Goal: Task Accomplishment & Management: Manage account settings

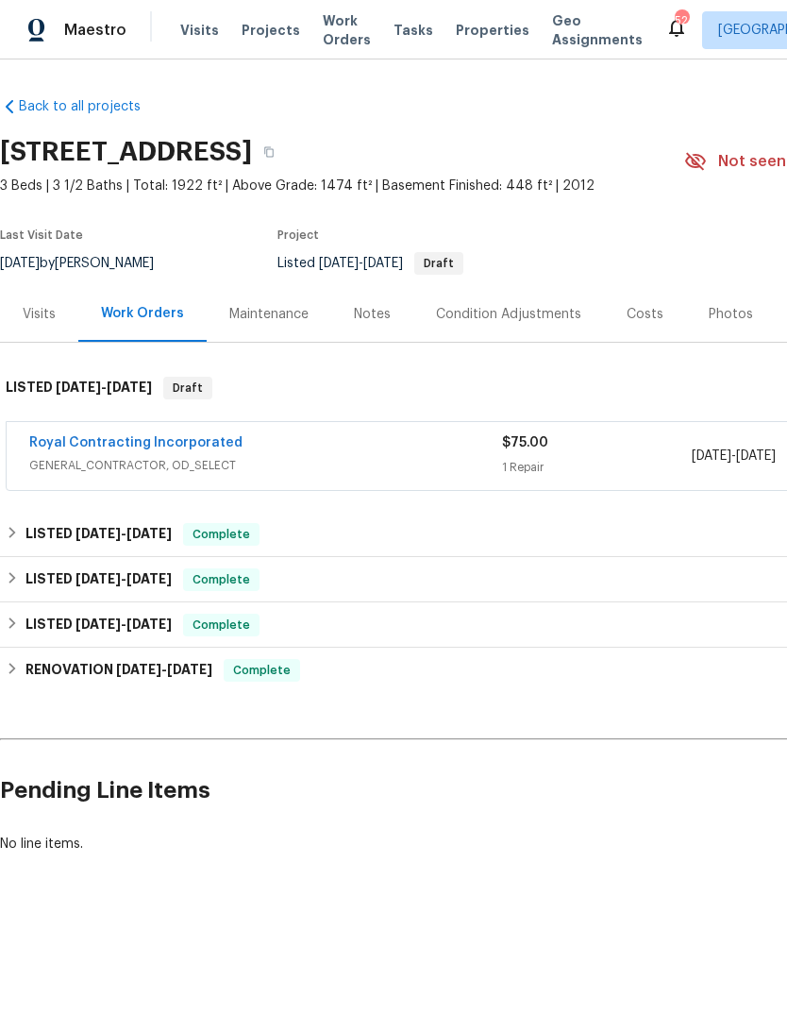
click at [68, 448] on link "Royal Contracting Incorporated" at bounding box center [135, 442] width 213 height 13
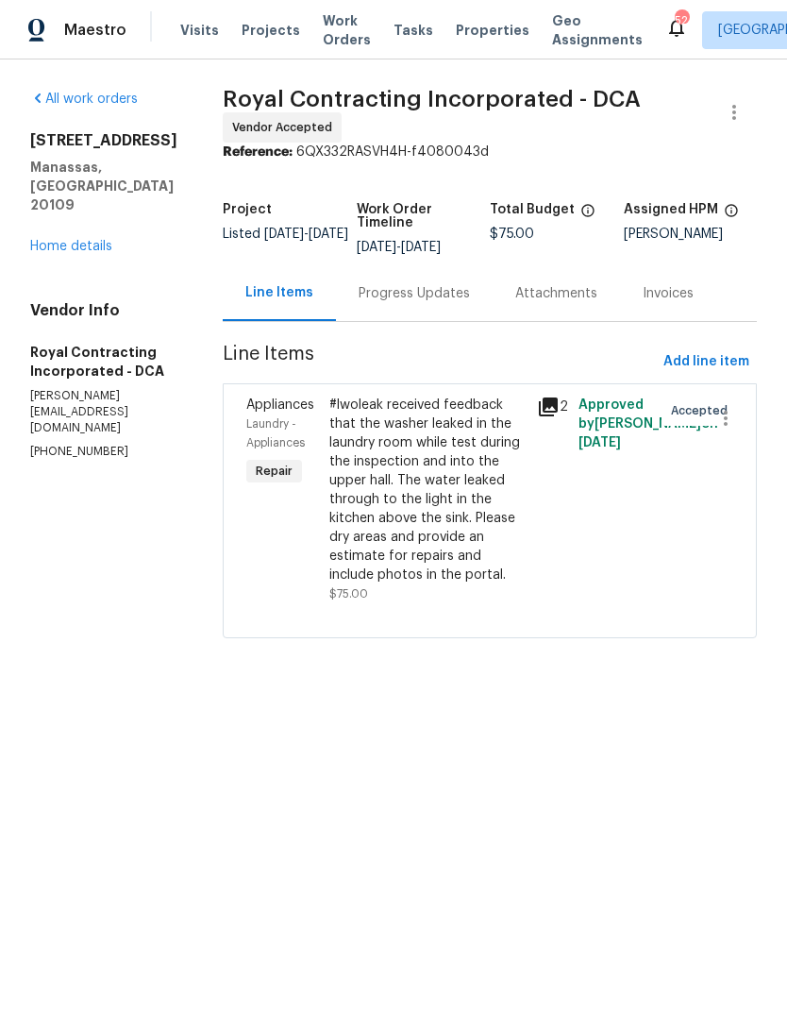
click at [410, 293] on div "Progress Updates" at bounding box center [414, 293] width 157 height 56
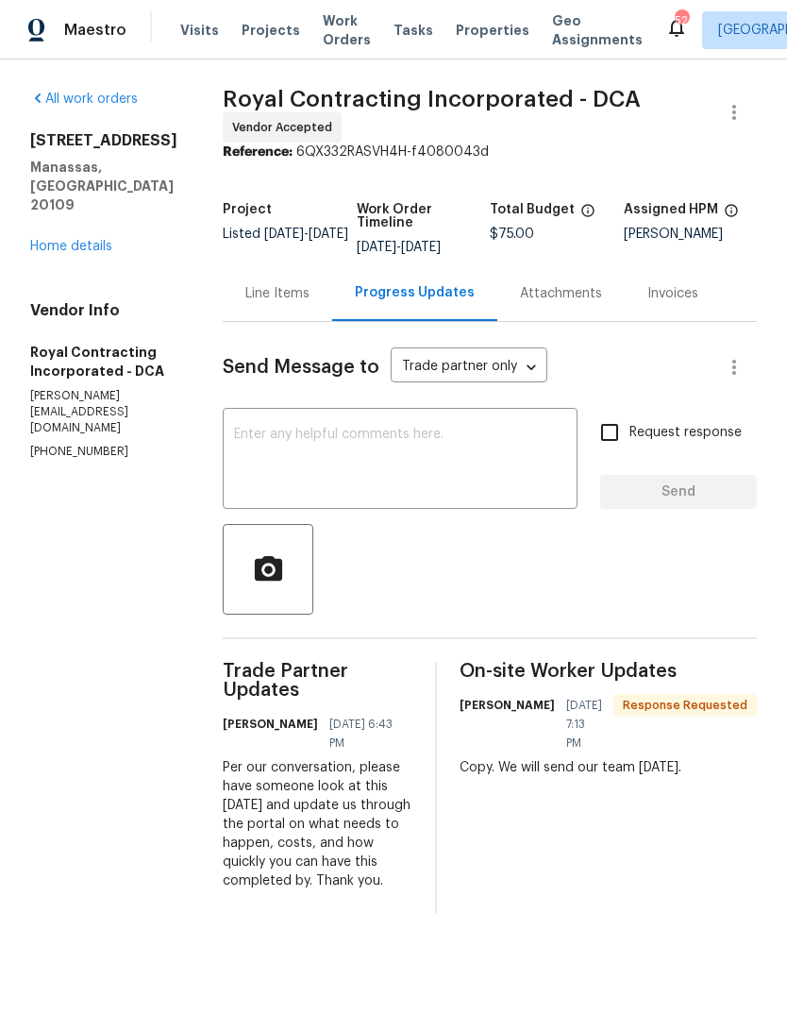
click at [43, 240] on link "Home details" at bounding box center [71, 246] width 82 height 13
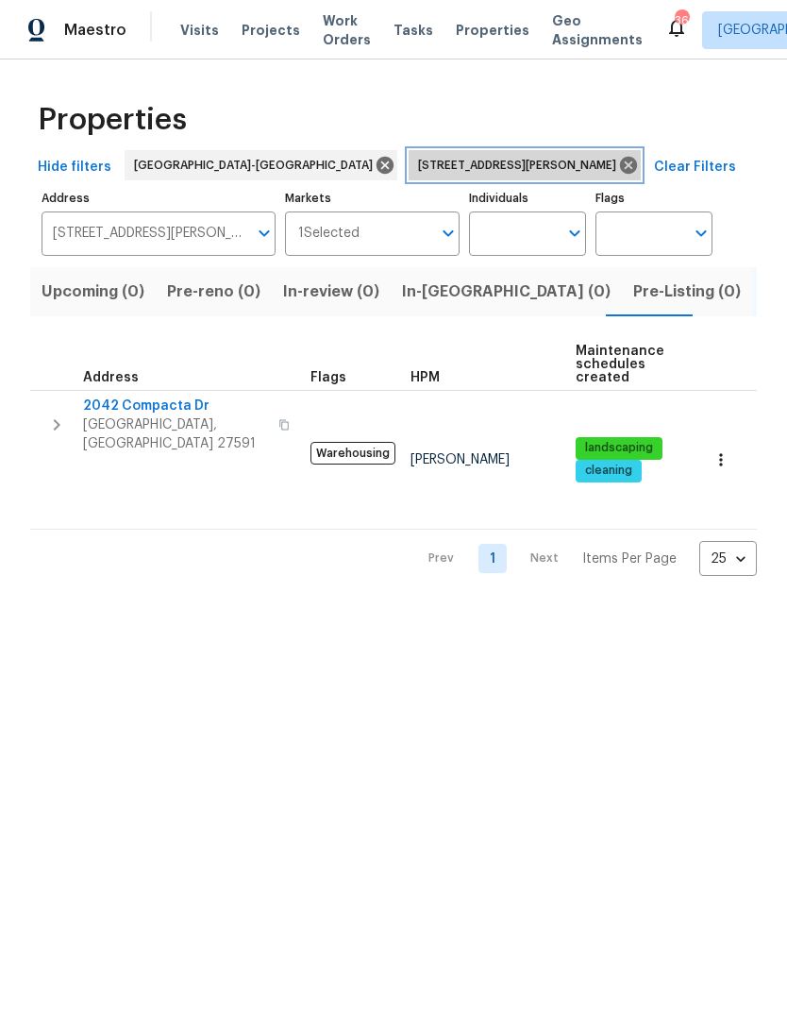
click at [620, 166] on icon at bounding box center [628, 165] width 17 height 17
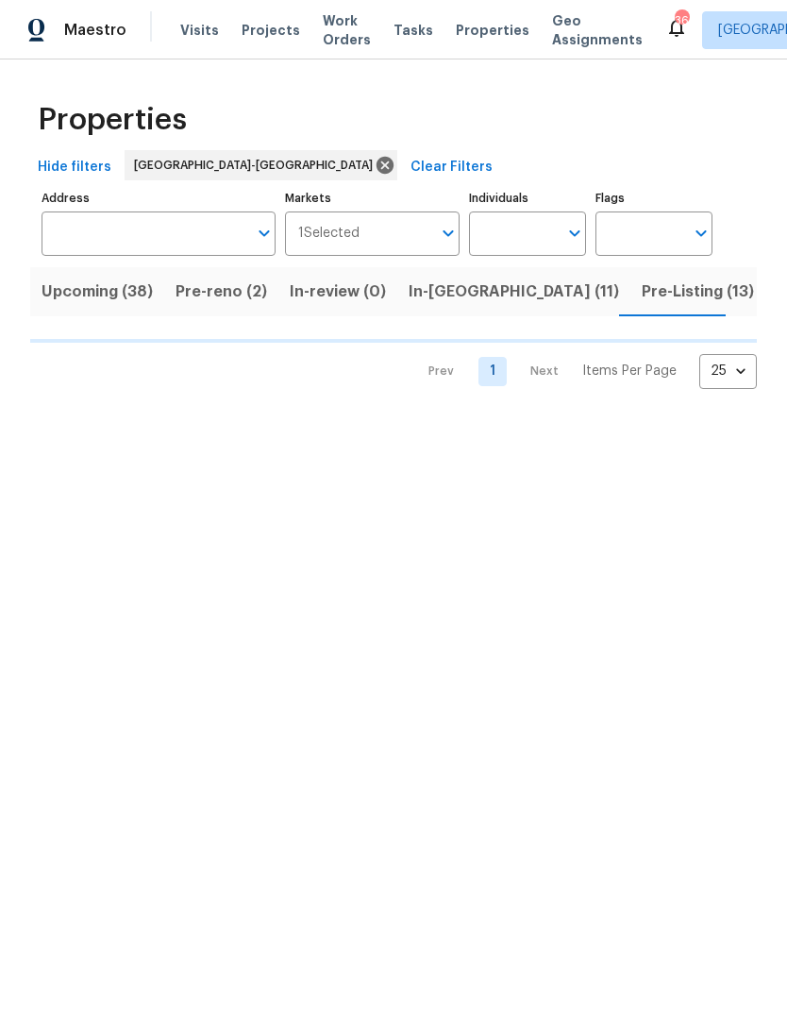
click at [596, 127] on div "Properties" at bounding box center [393, 120] width 727 height 60
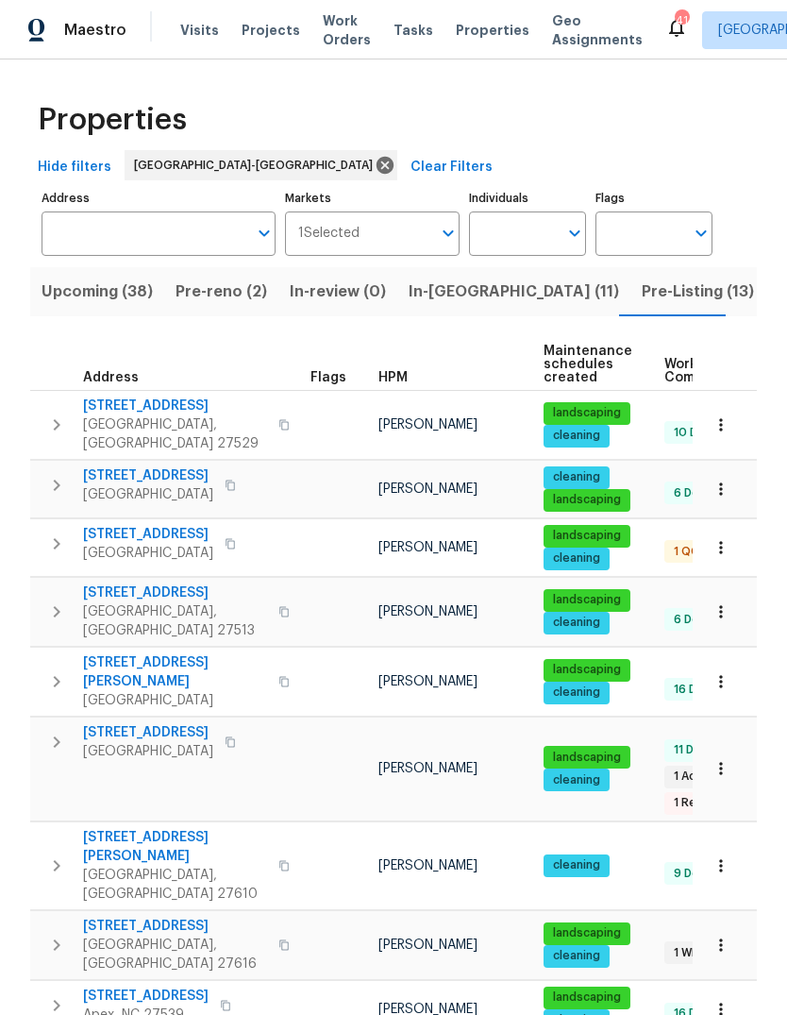
click at [197, 294] on span "Pre-reno (2)" at bounding box center [222, 291] width 92 height 26
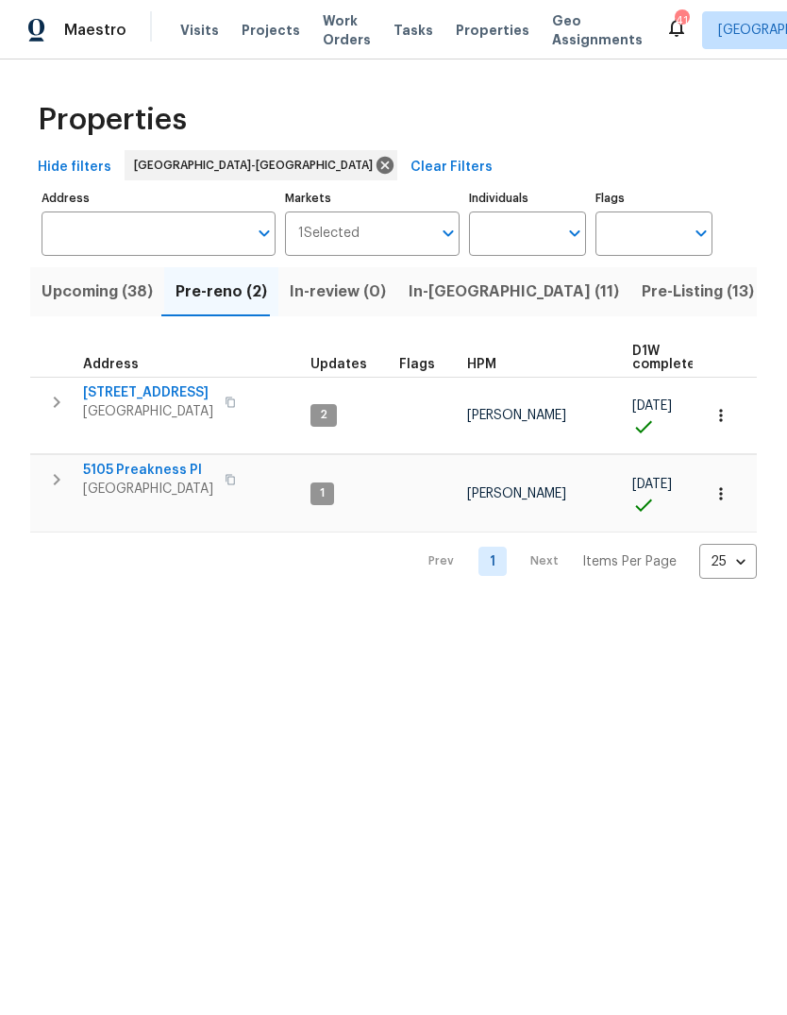
click at [49, 395] on icon "button" at bounding box center [56, 402] width 23 height 23
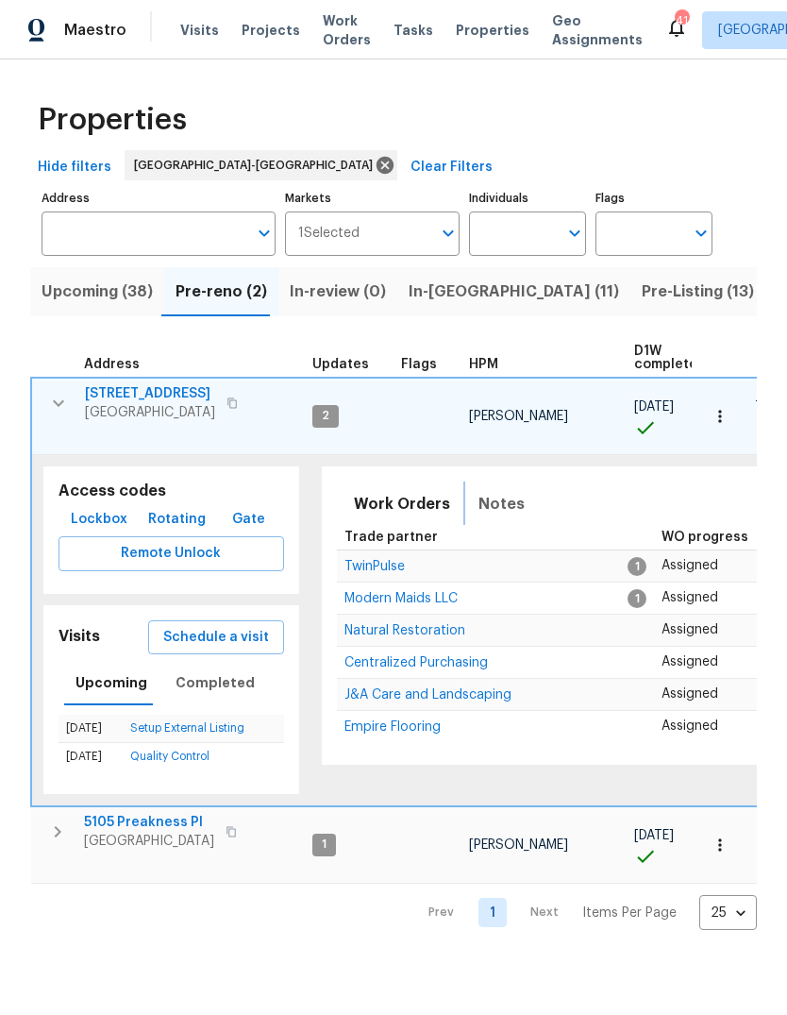
click at [478, 491] on span "Notes" at bounding box center [501, 504] width 46 height 26
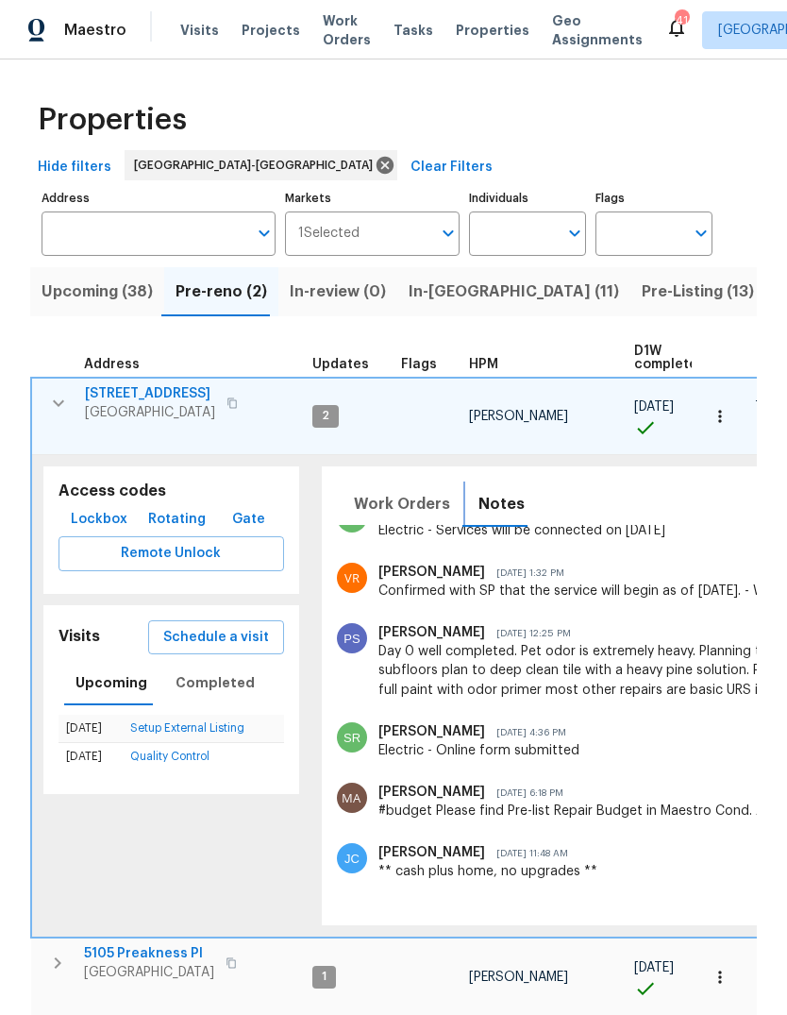
scroll to position [219, 0]
click at [45, 409] on button "button" at bounding box center [59, 403] width 38 height 38
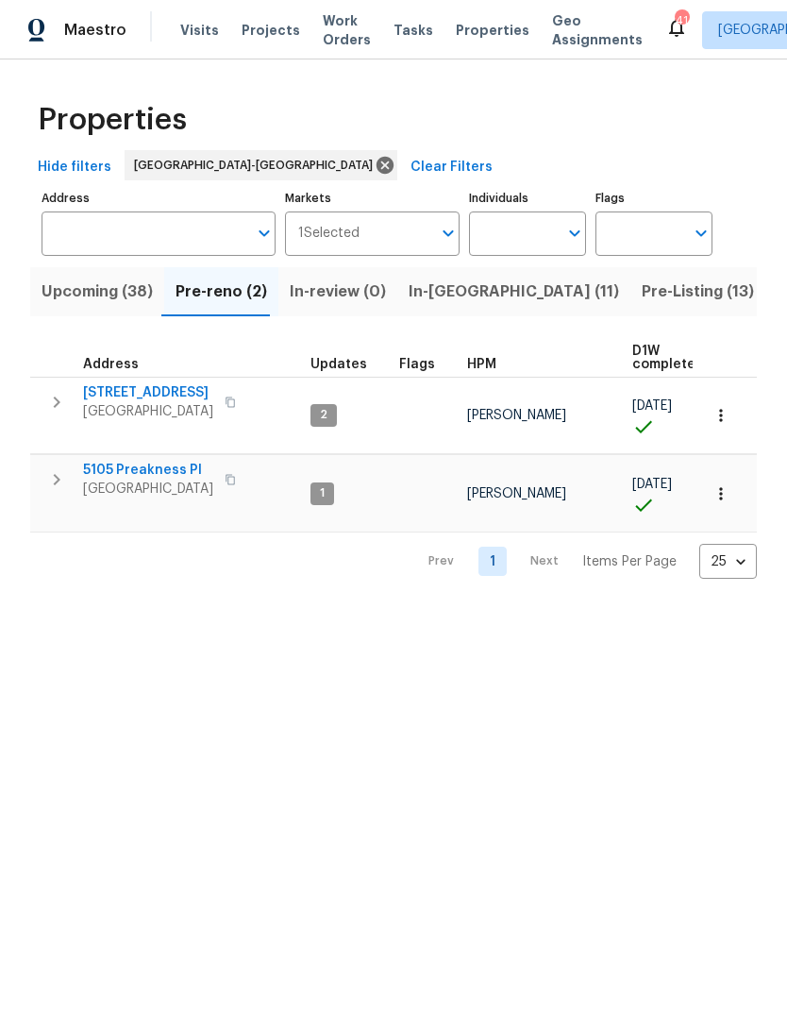
click at [52, 474] on icon "button" at bounding box center [56, 479] width 23 height 23
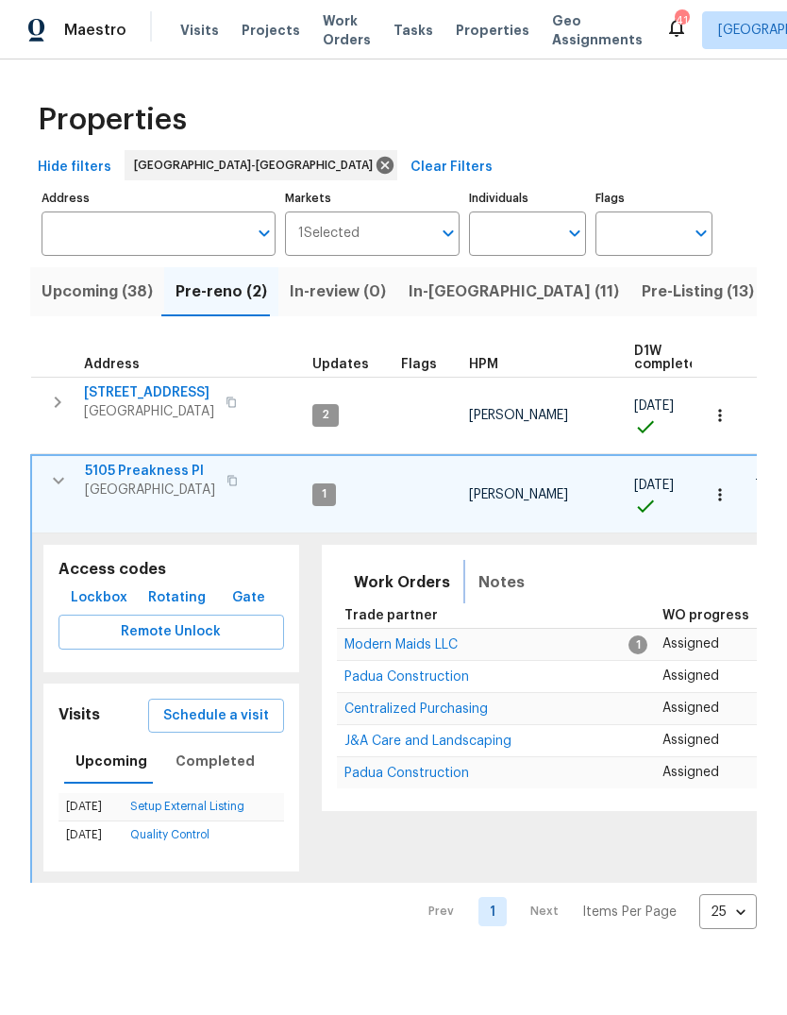
click at [478, 569] on span "Notes" at bounding box center [501, 582] width 46 height 26
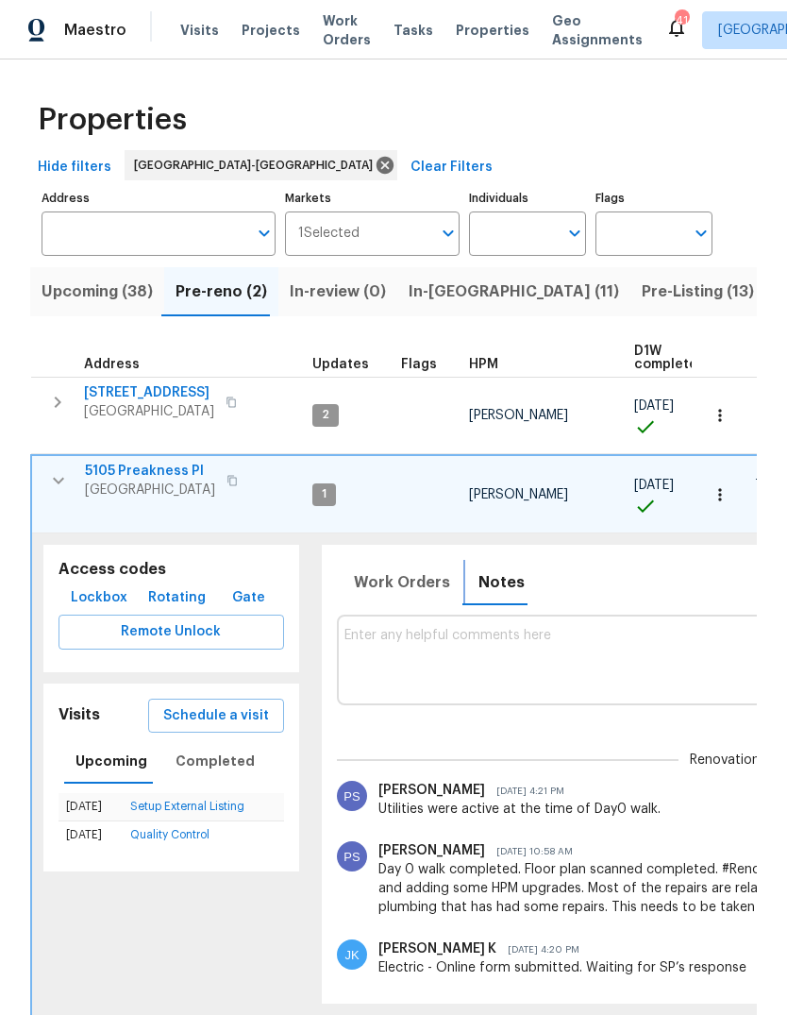
scroll to position [0, 0]
click at [56, 470] on icon "button" at bounding box center [58, 480] width 23 height 23
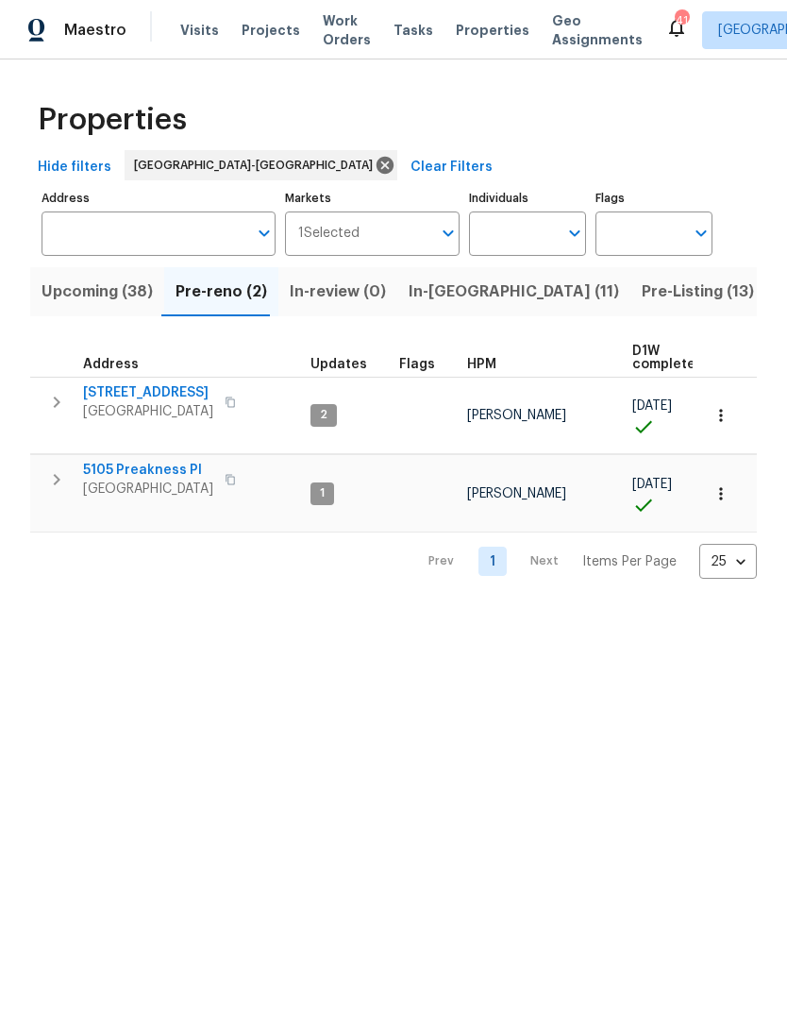
click at [71, 283] on span "Upcoming (38)" at bounding box center [97, 291] width 111 height 26
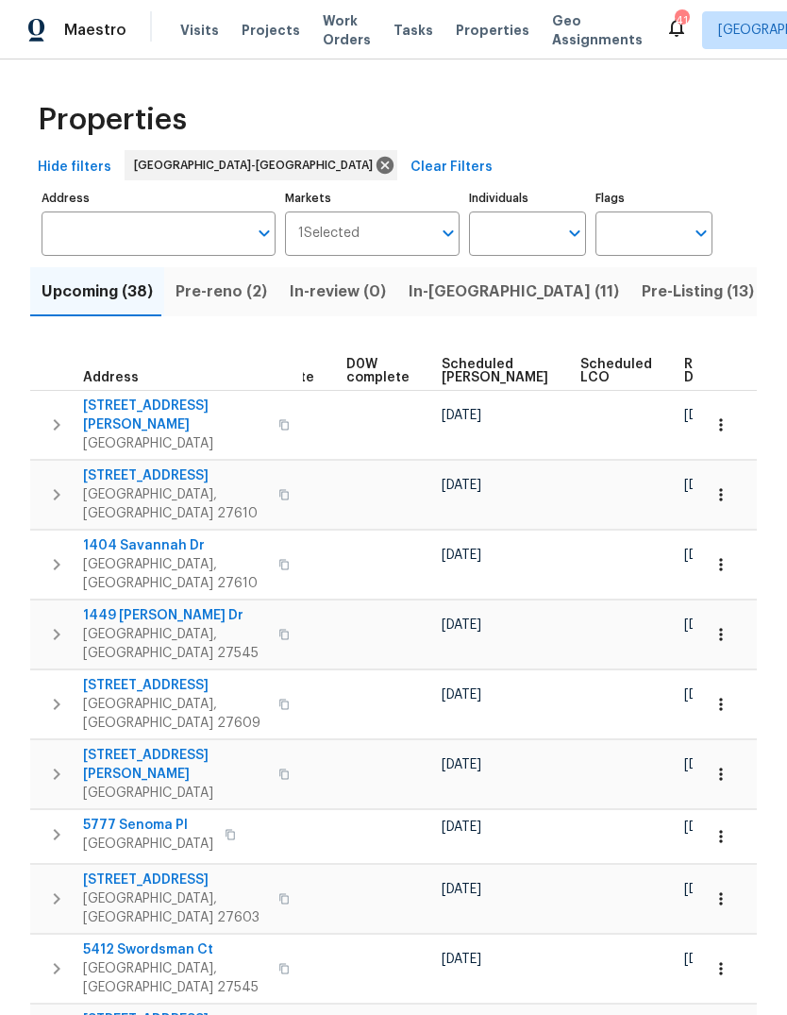
scroll to position [0, 494]
click at [686, 376] on span "Ready Date" at bounding box center [707, 371] width 42 height 26
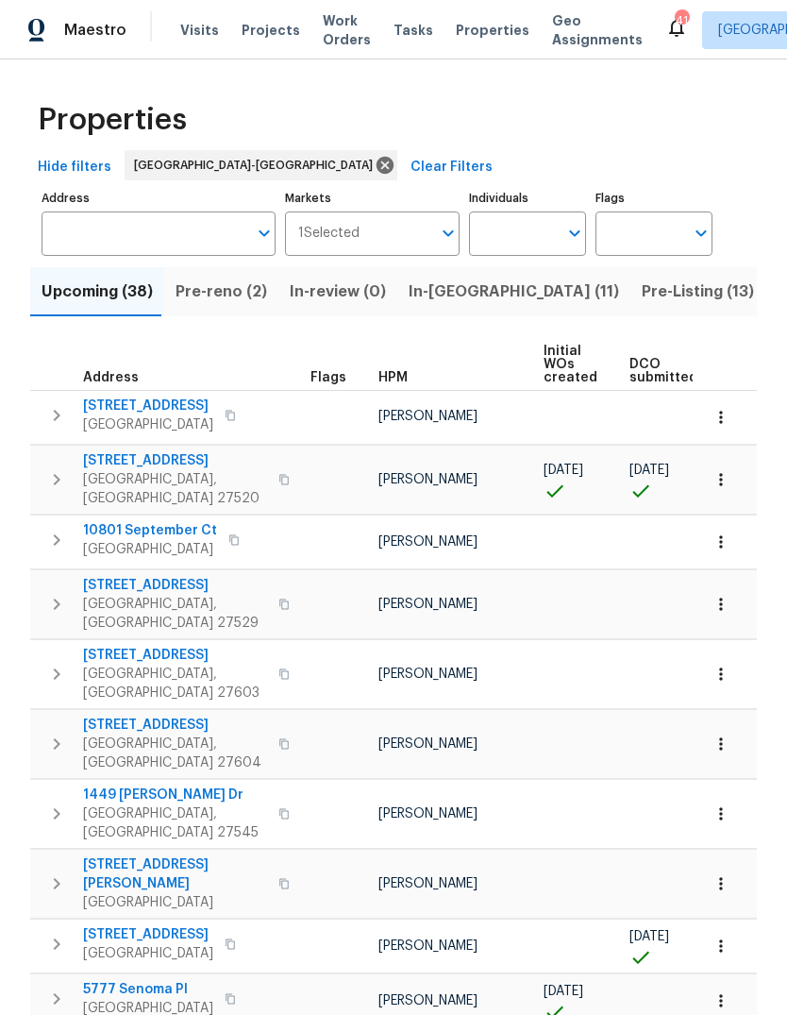
click at [50, 468] on icon "button" at bounding box center [56, 479] width 23 height 23
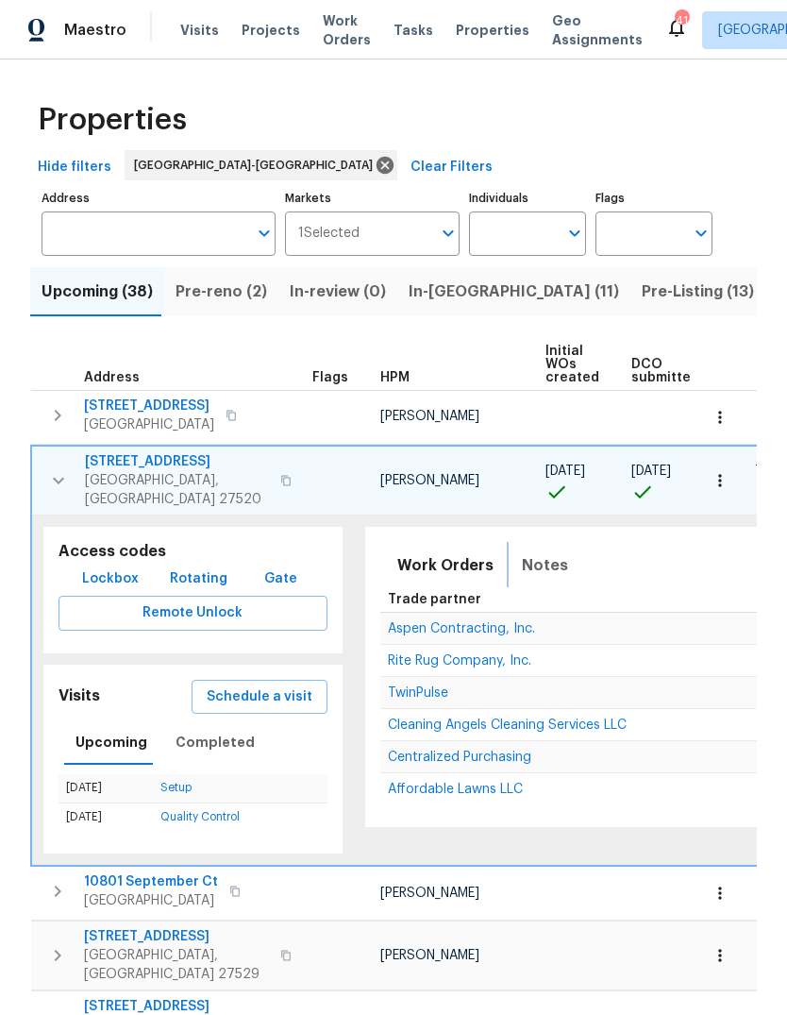
click at [526, 557] on span "Notes" at bounding box center [545, 565] width 46 height 26
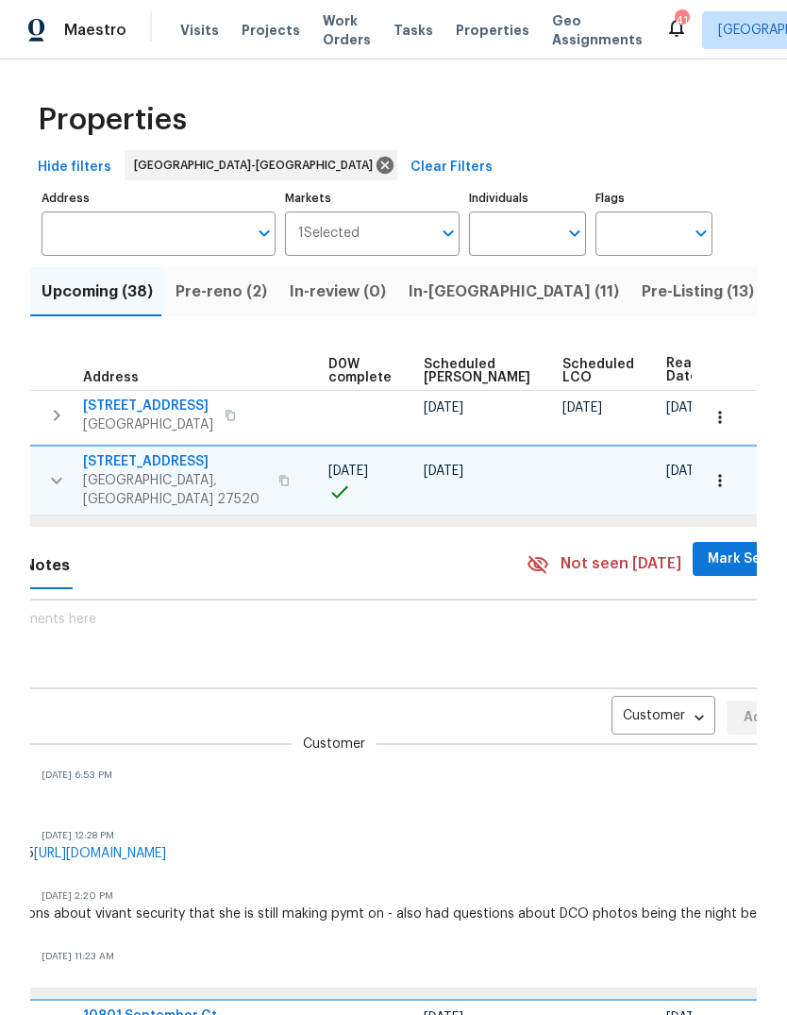
scroll to position [0, 497]
click at [631, 707] on body "Maestro Visits Projects Work Orders Tasks Properties Geo Assignments 41 Charles…" at bounding box center [393, 507] width 787 height 1015
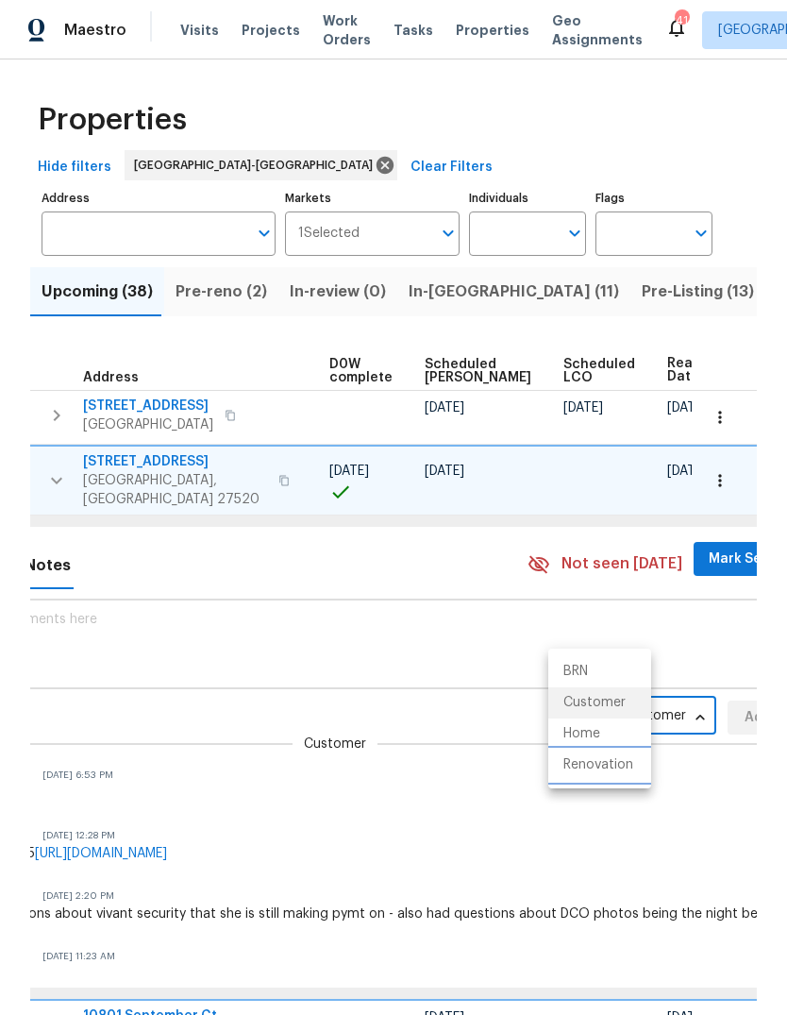
click at [607, 764] on li "Renovation" at bounding box center [599, 764] width 103 height 31
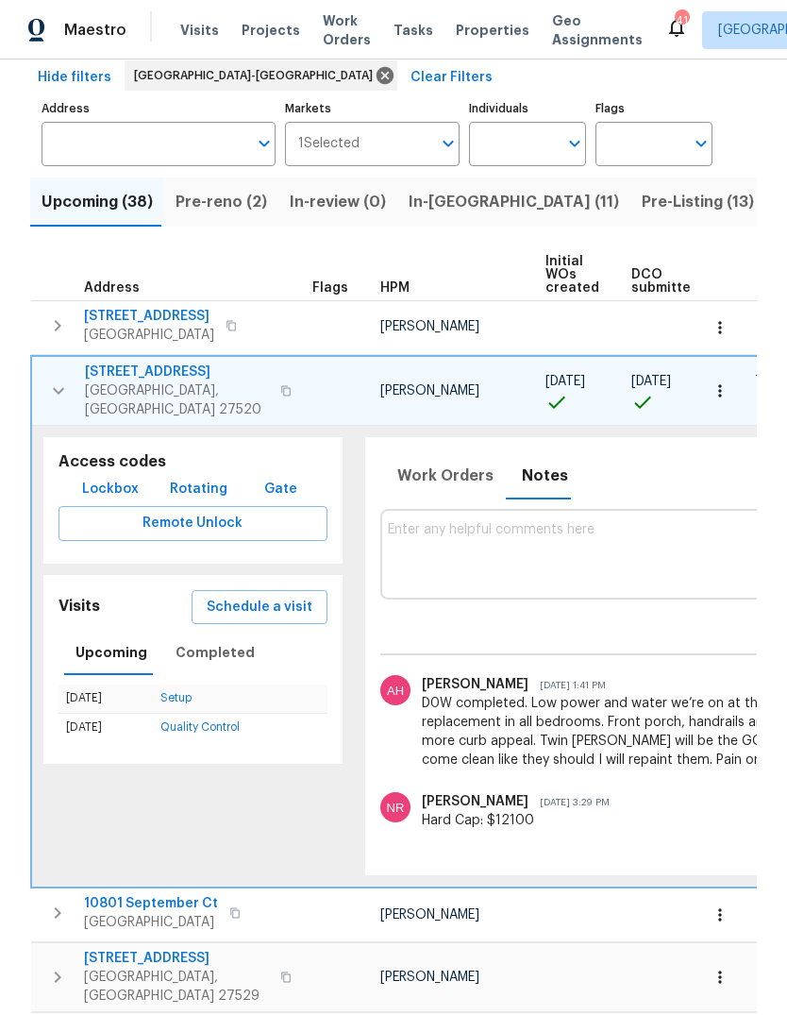
scroll to position [0, 0]
click at [51, 382] on icon "button" at bounding box center [58, 390] width 23 height 23
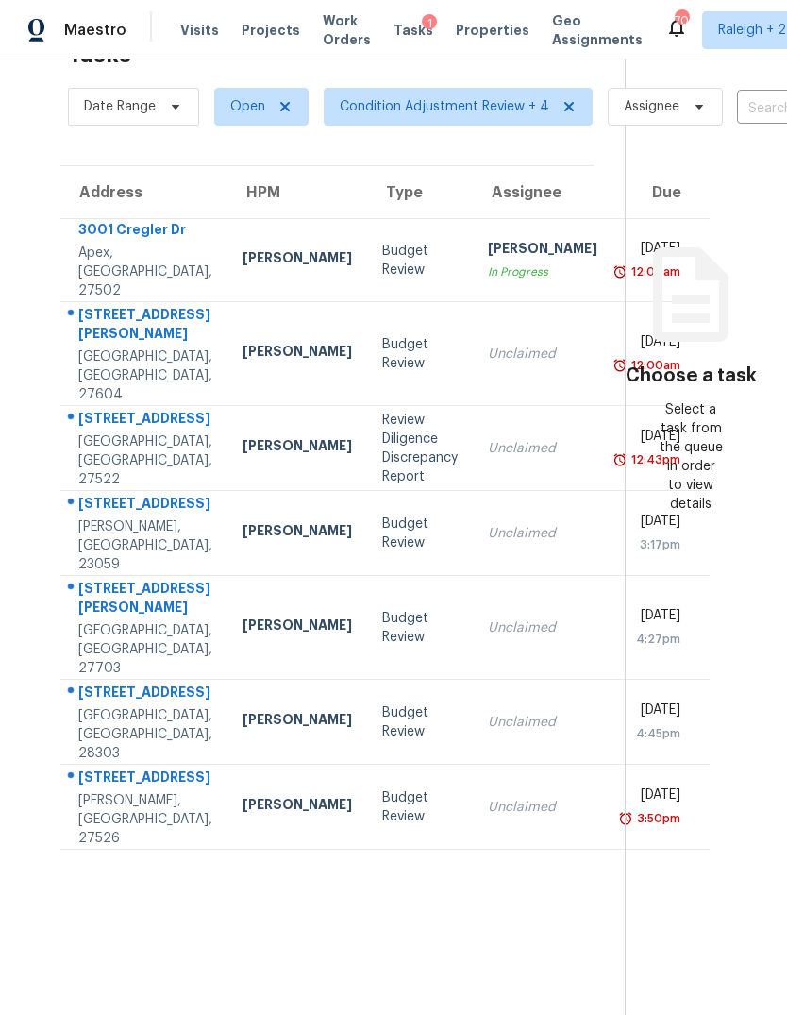
scroll to position [59, 0]
click at [473, 849] on td "Unclaimed" at bounding box center [543, 806] width 140 height 85
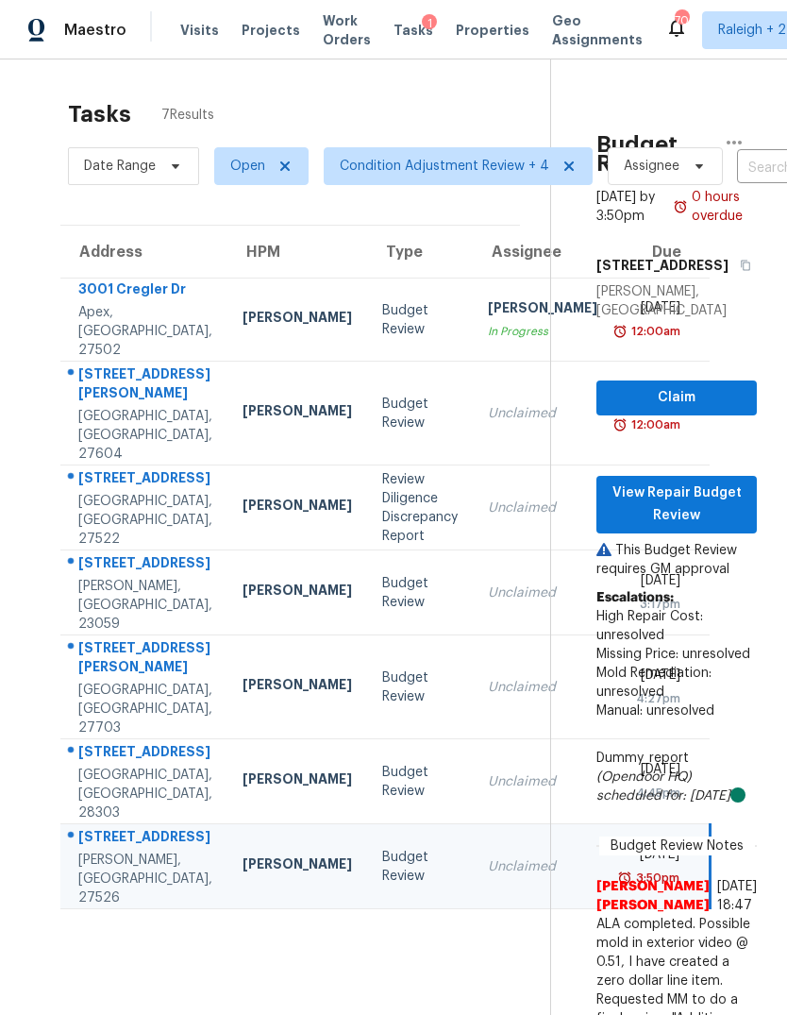
scroll to position [0, 0]
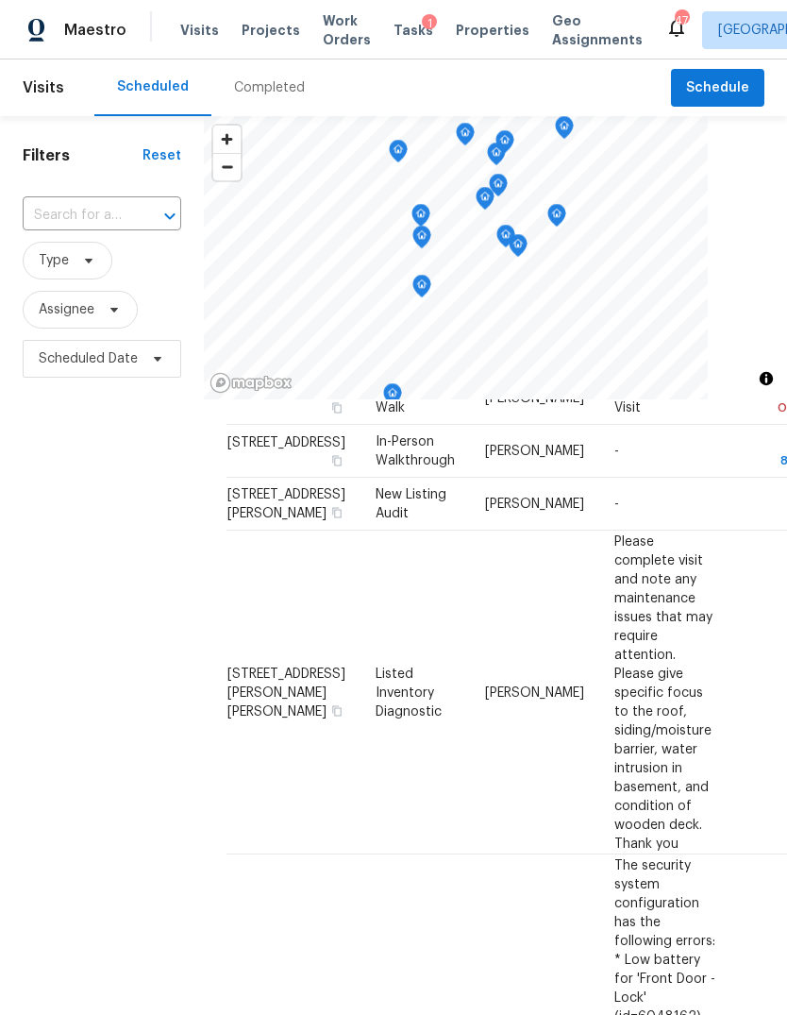
click at [59, 481] on div "Filters Reset ​ Type Assignee Scheduled Date" at bounding box center [102, 663] width 204 height 1095
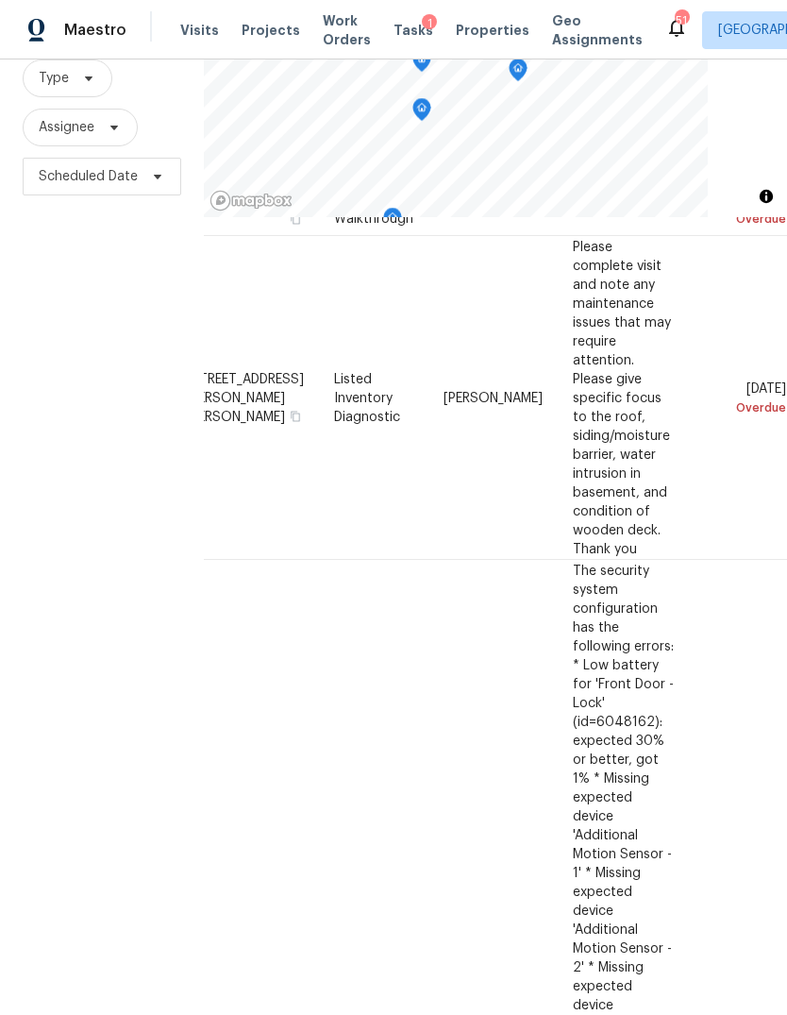
scroll to position [156, 168]
click at [0, 0] on icon at bounding box center [0, 0] width 0 height 0
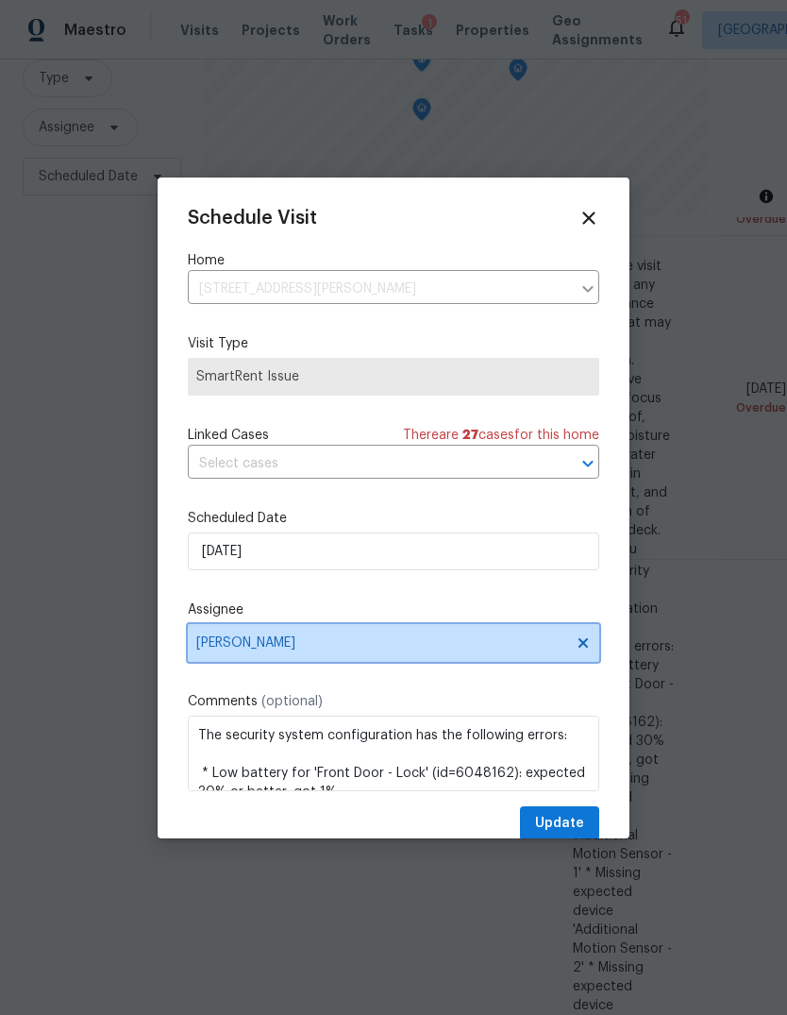
click at [321, 656] on span "[PERSON_NAME]" at bounding box center [393, 643] width 411 height 38
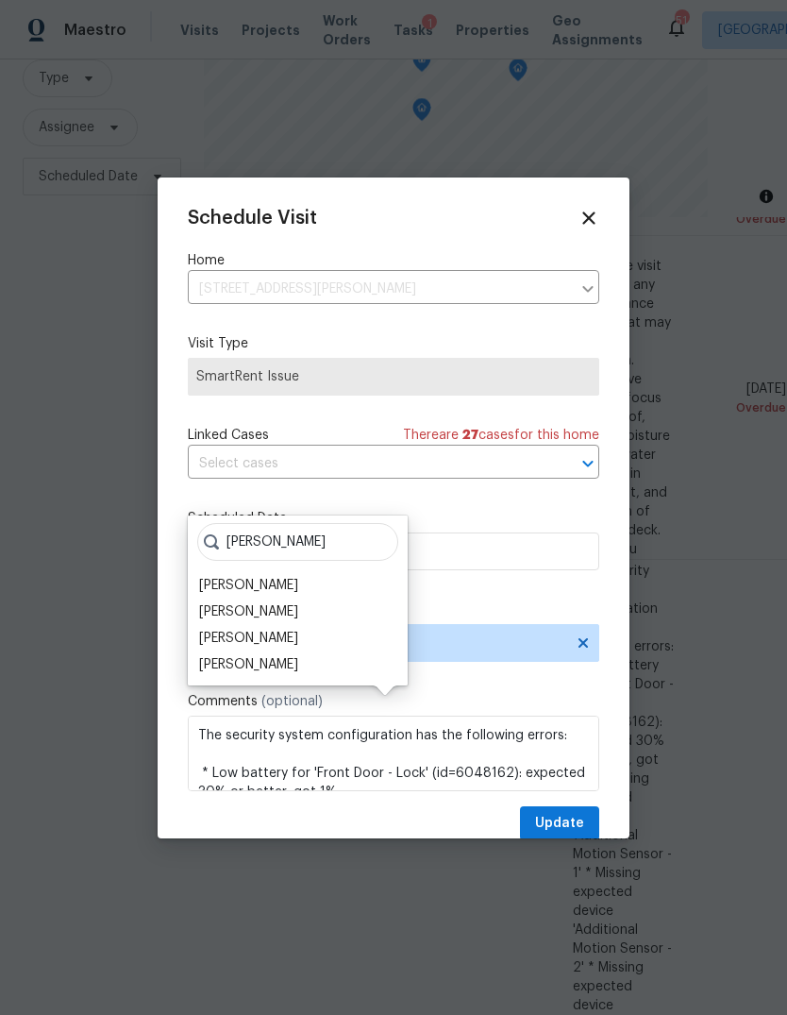
type input "[PERSON_NAME]"
click at [298, 629] on div "[PERSON_NAME]" at bounding box center [248, 638] width 99 height 19
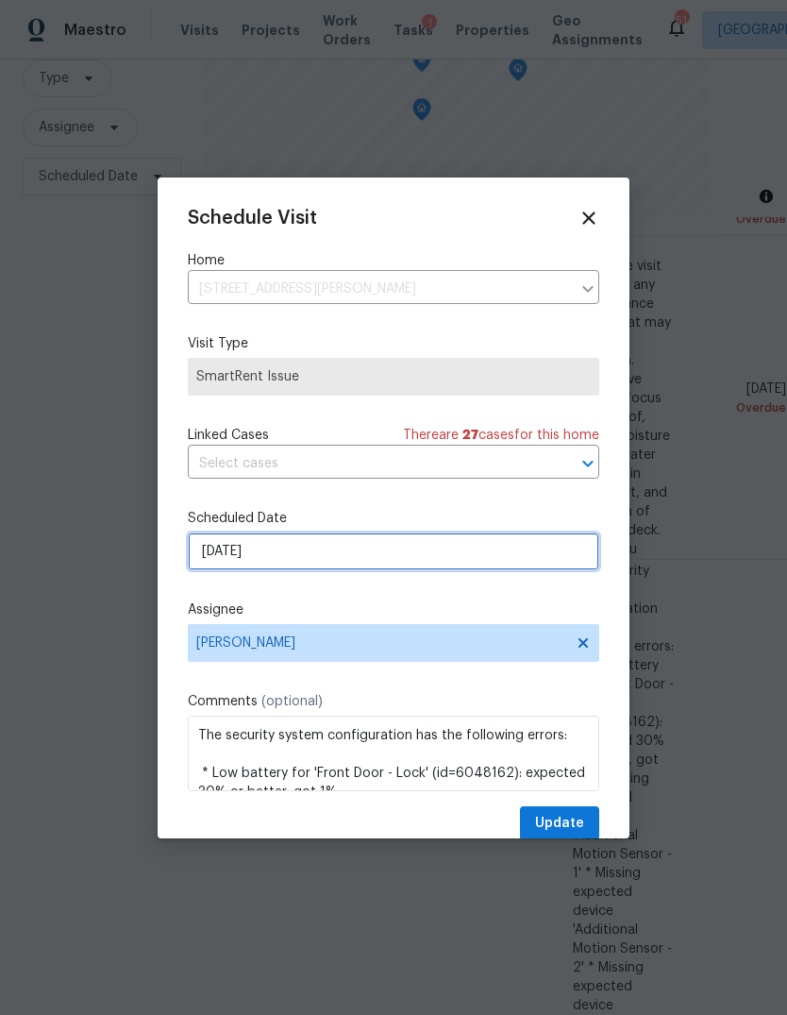
click at [297, 550] on input "[DATE]" at bounding box center [393, 551] width 411 height 38
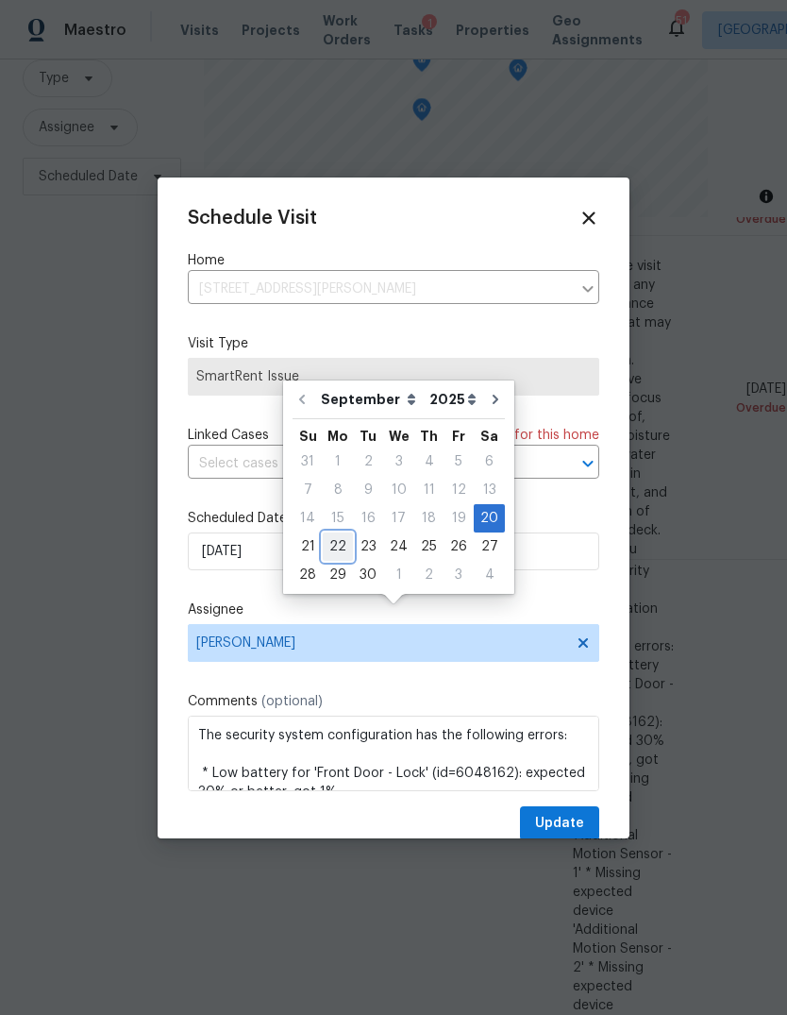
click at [335, 533] on div "22" at bounding box center [338, 546] width 30 height 26
type input "[DATE]"
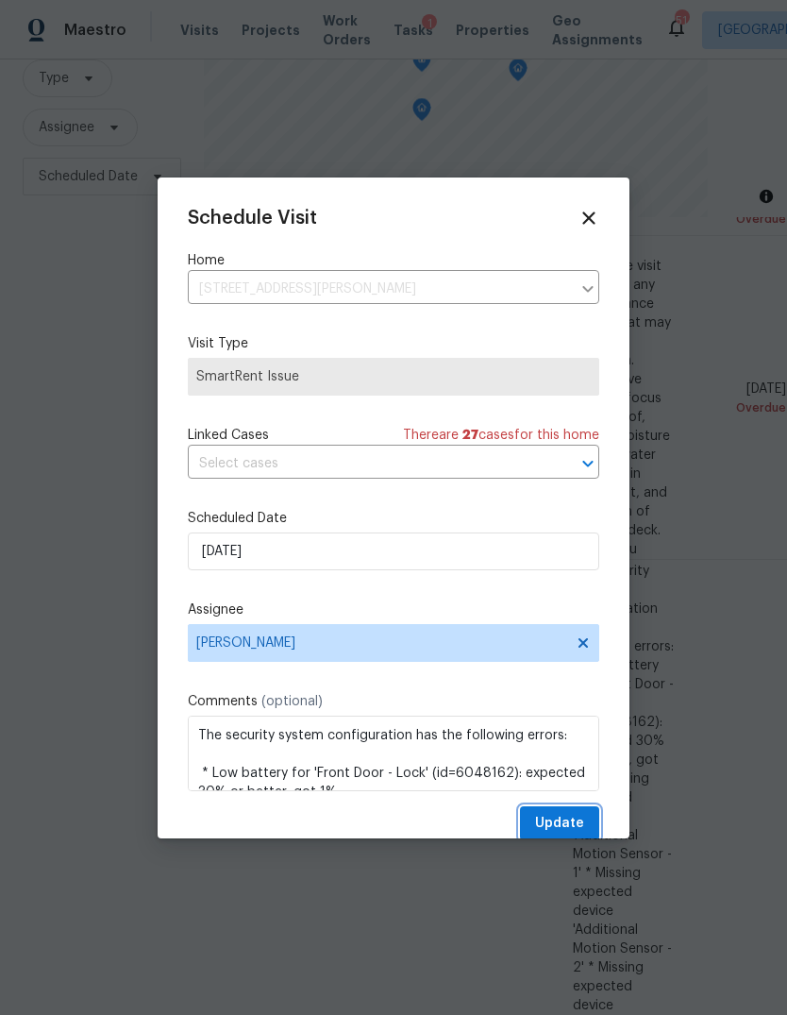
click at [572, 824] on span "Update" at bounding box center [559, 824] width 49 height 24
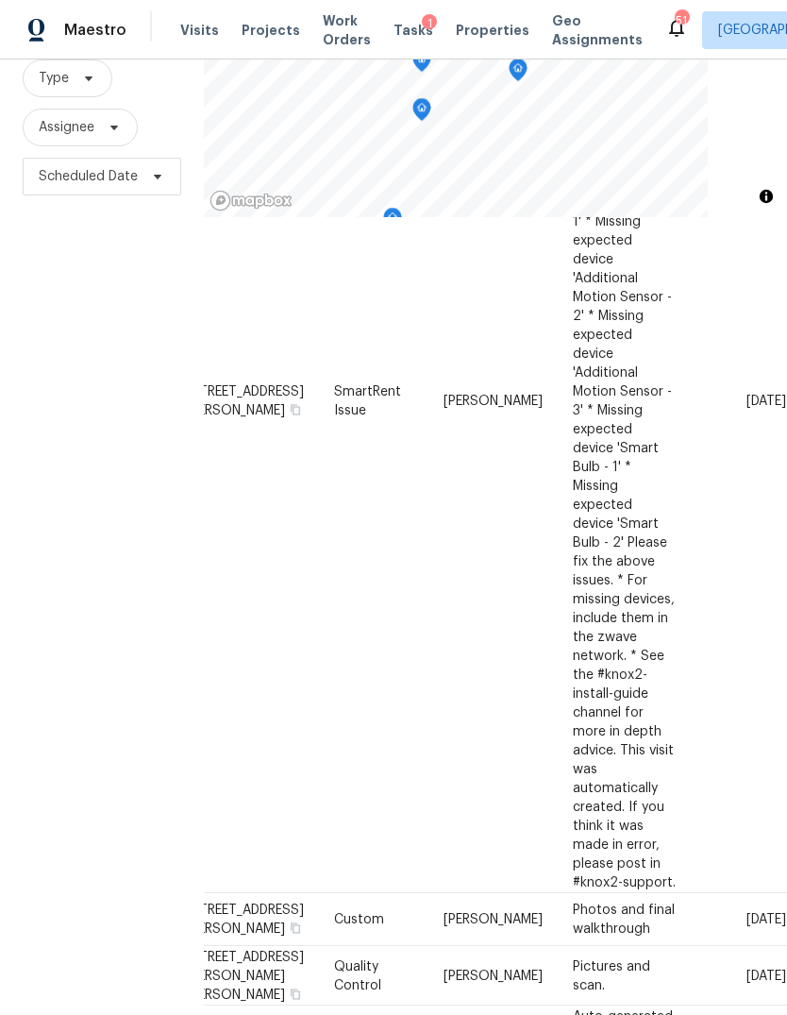
scroll to position [0, 0]
click at [0, 0] on icon at bounding box center [0, 0] width 0 height 0
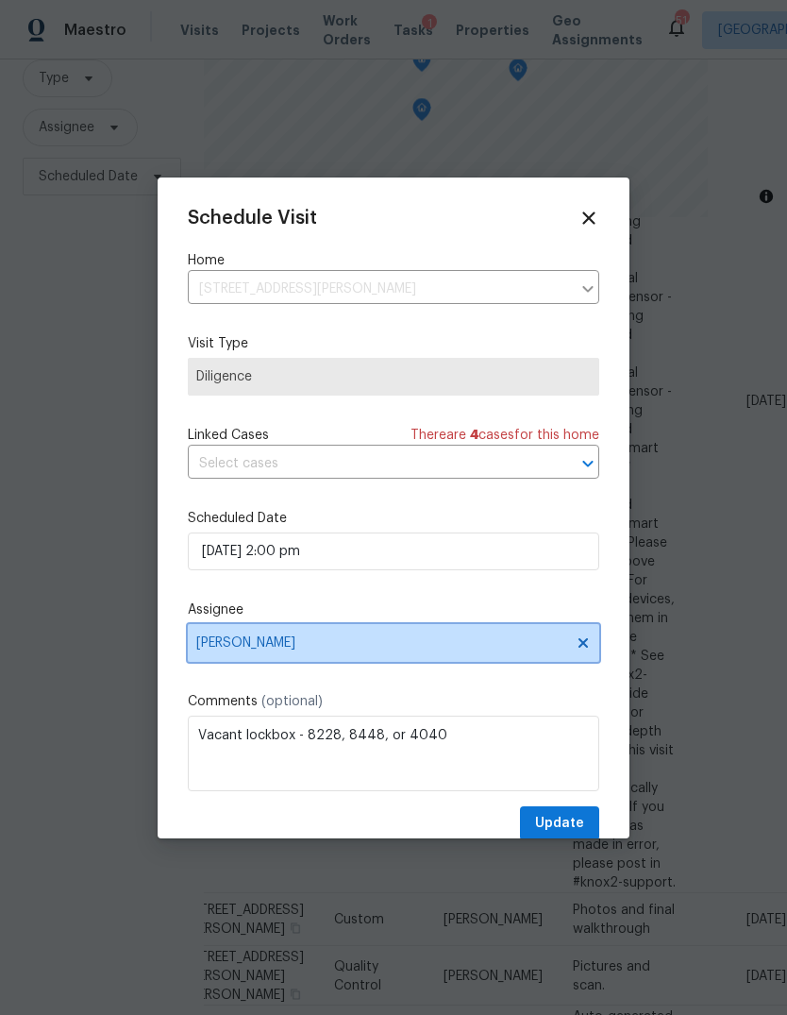
click at [279, 650] on span "[PERSON_NAME]" at bounding box center [381, 642] width 370 height 15
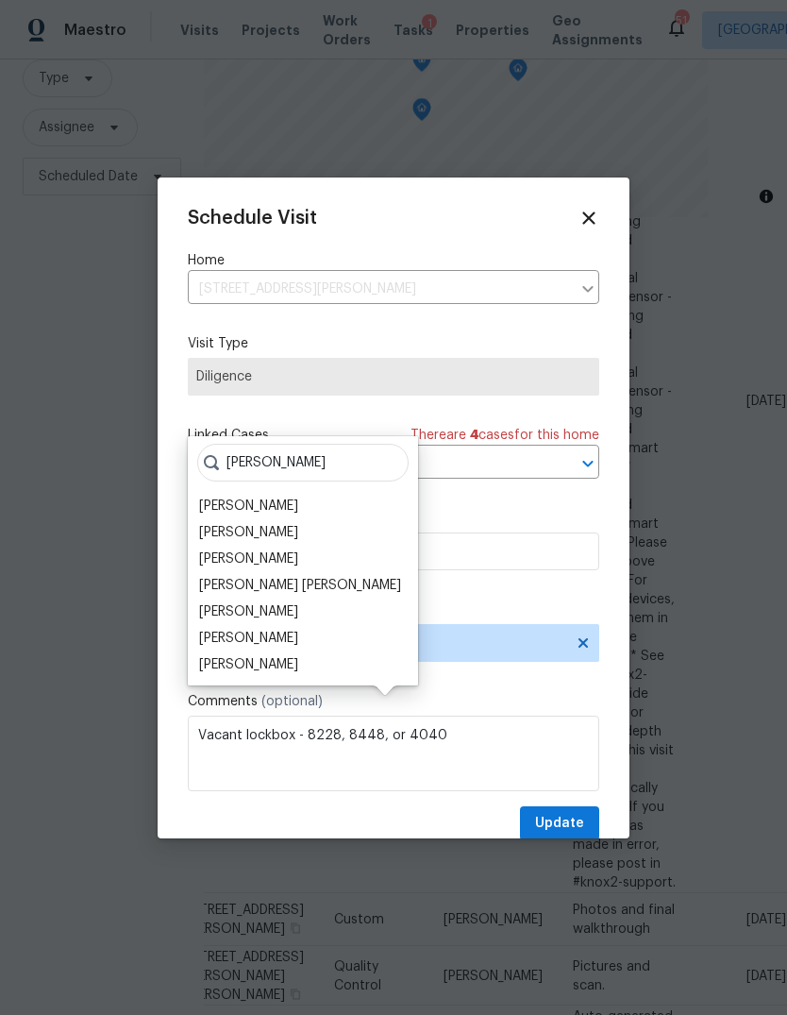
type input "[PERSON_NAME]"
click at [269, 655] on div "[PERSON_NAME]" at bounding box center [248, 664] width 99 height 19
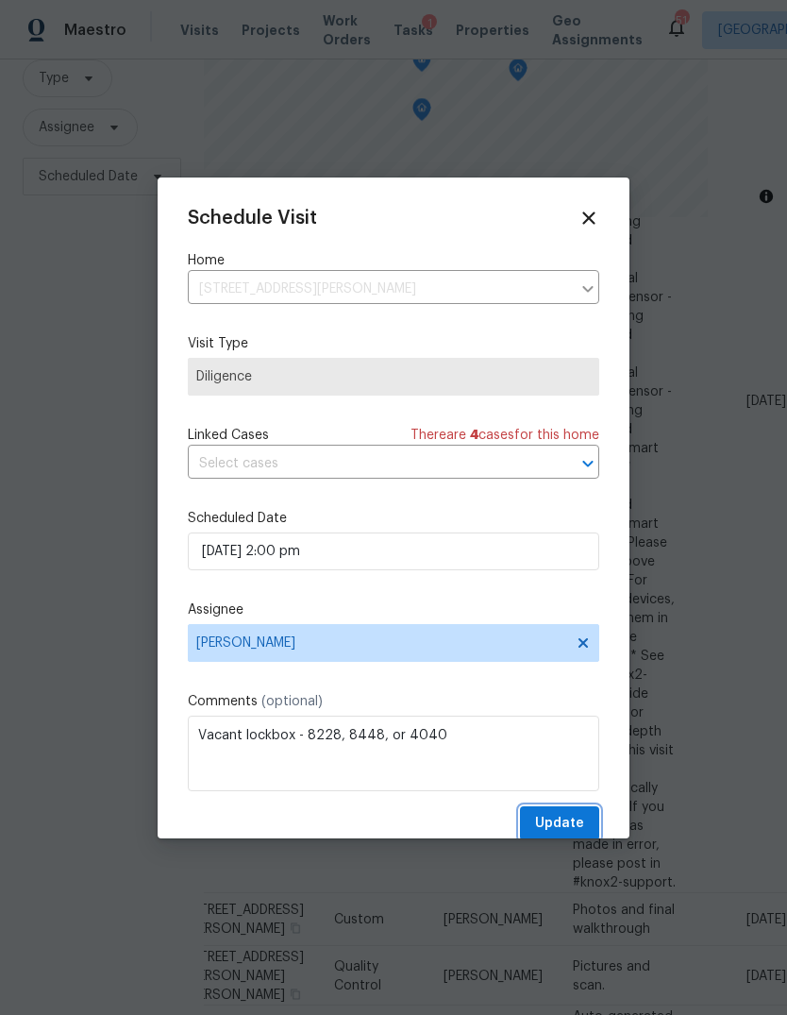
click at [580, 821] on span "Update" at bounding box center [559, 824] width 49 height 24
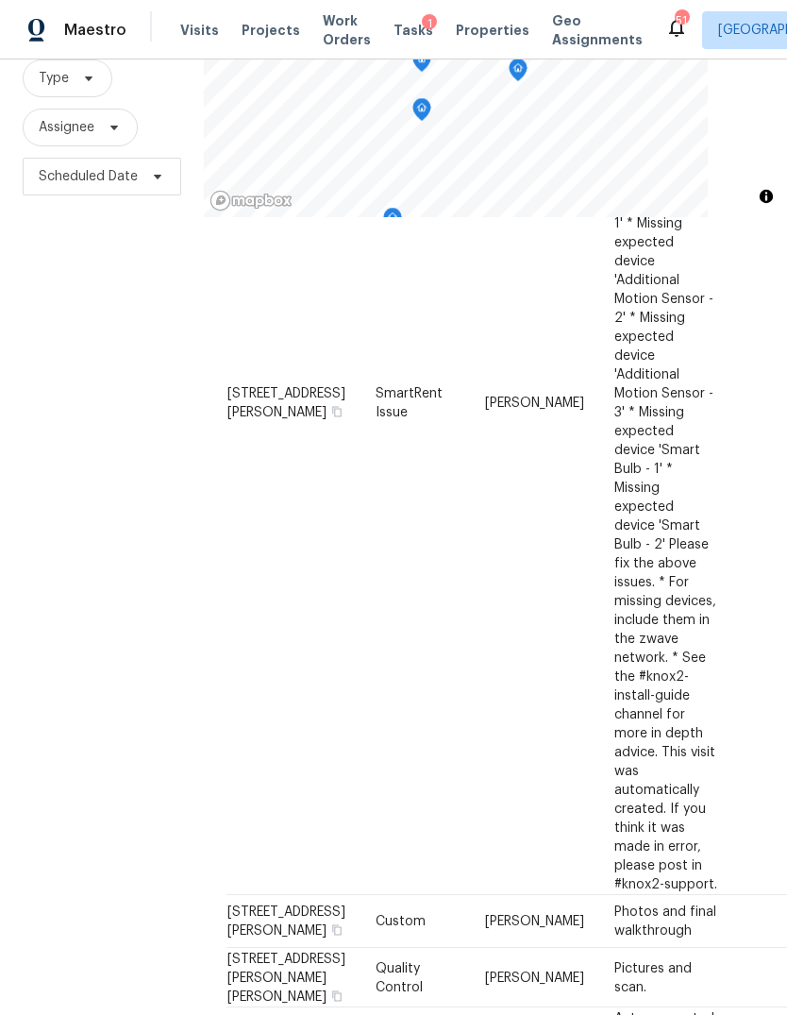
scroll to position [1023, 2]
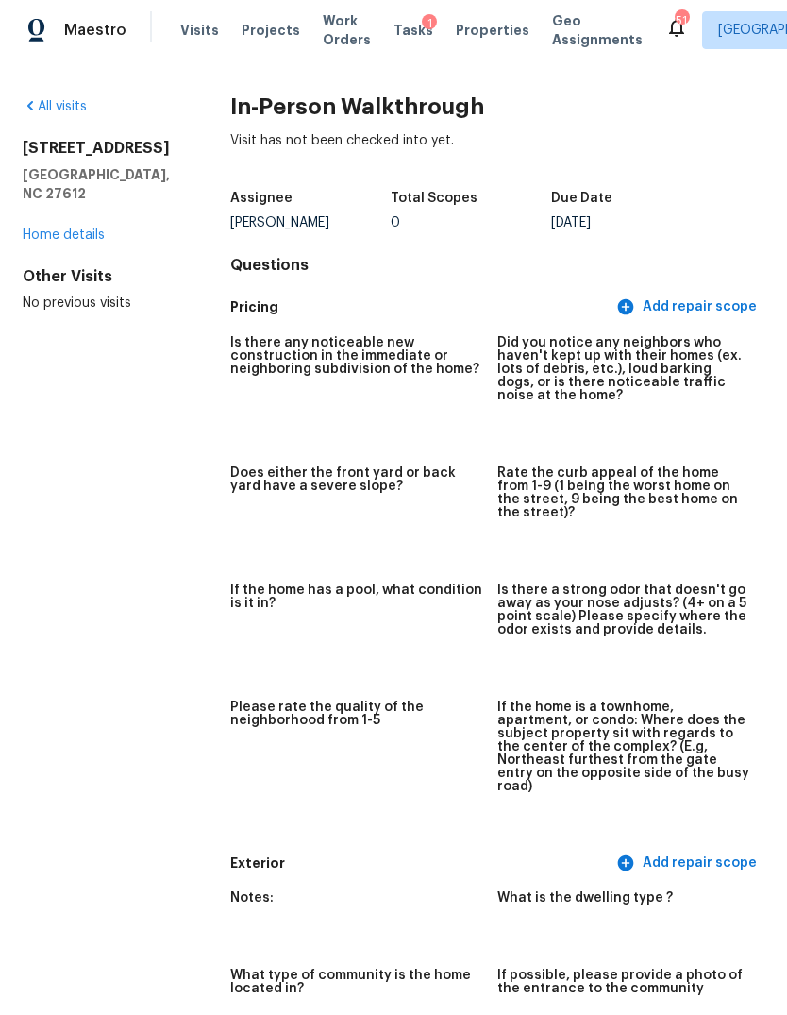
click at [202, 39] on span "Visits" at bounding box center [199, 30] width 39 height 19
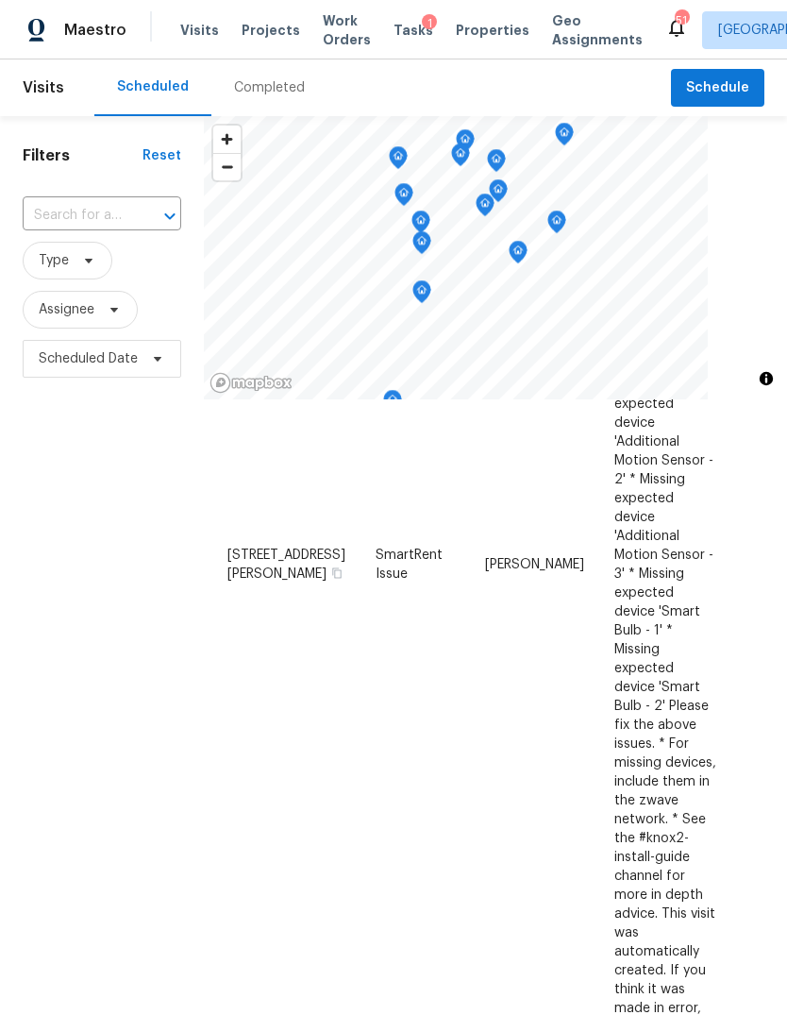
scroll to position [1044, 0]
click at [411, 197] on icon "Map marker" at bounding box center [403, 195] width 17 height 22
click at [398, 159] on icon "Map marker" at bounding box center [398, 158] width 2 height 3
click at [459, 159] on icon "Map marker" at bounding box center [460, 155] width 17 height 22
click at [461, 139] on icon "Map marker" at bounding box center [465, 137] width 9 height 5
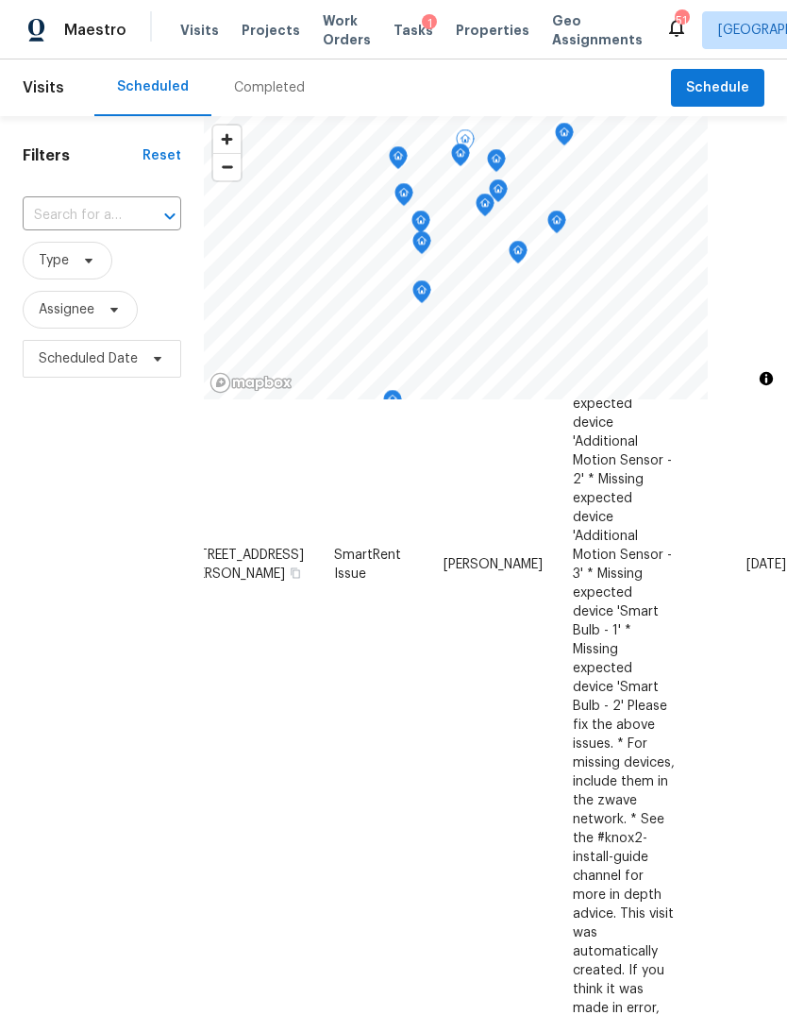
scroll to position [1044, 168]
click at [0, 0] on icon at bounding box center [0, 0] width 0 height 0
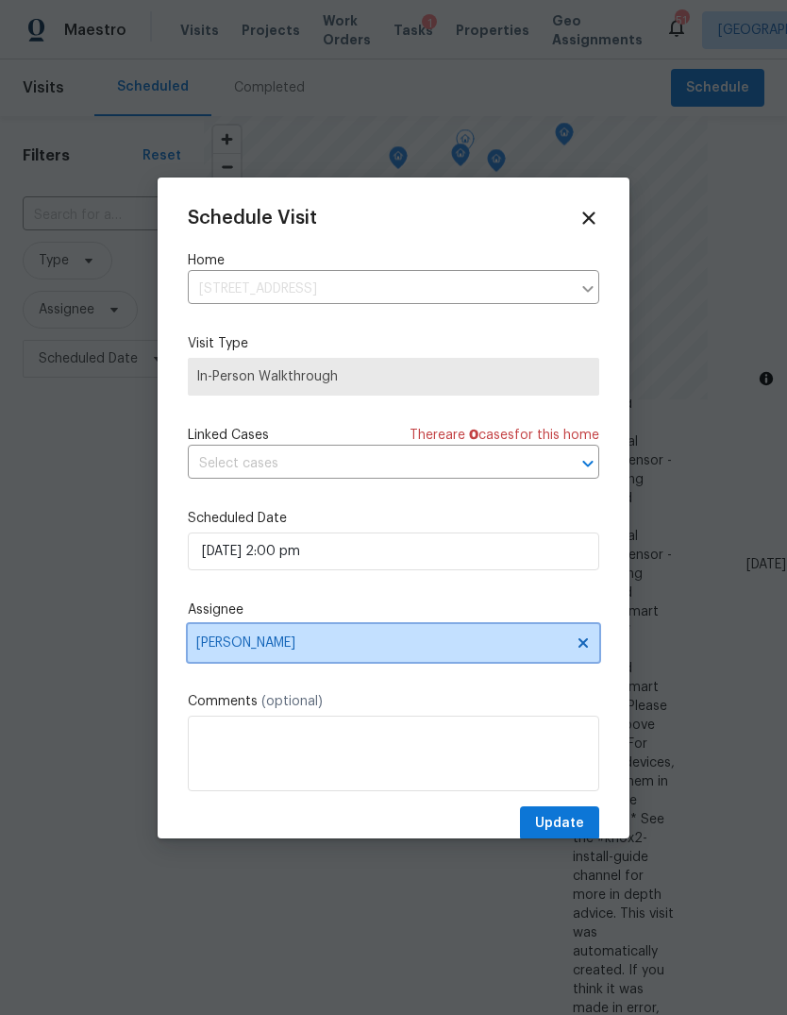
click at [295, 645] on span "[PERSON_NAME]" at bounding box center [381, 642] width 370 height 15
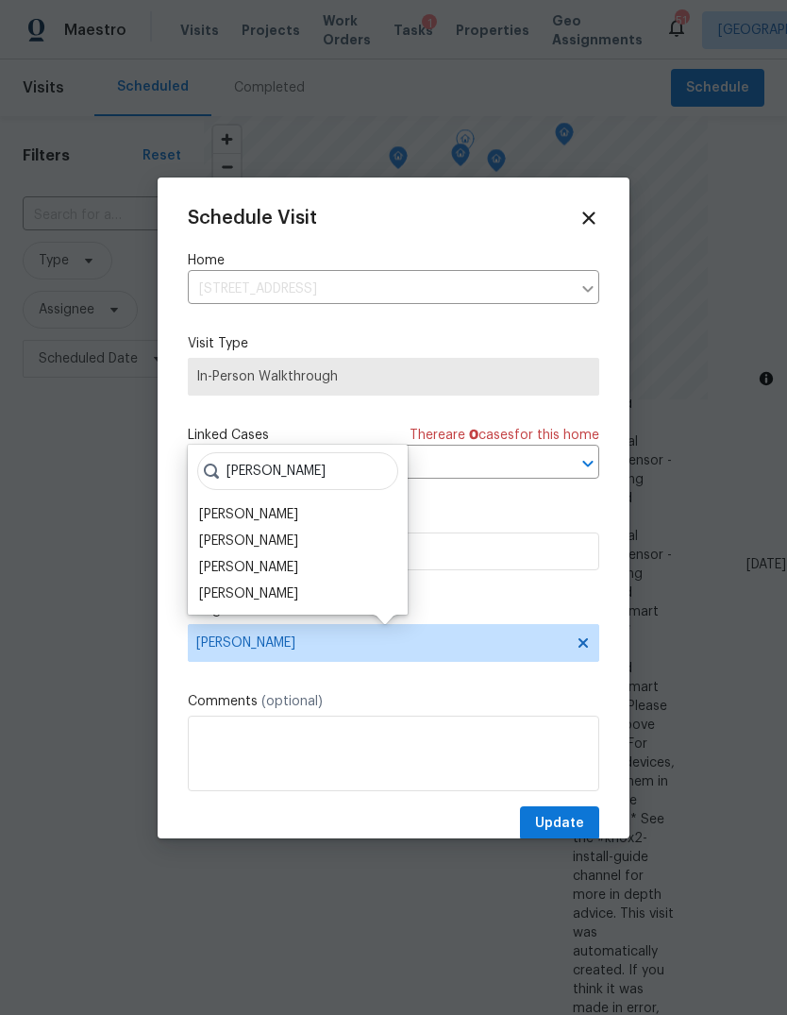
type input "[PERSON_NAME]"
click at [297, 562] on div "[PERSON_NAME]" at bounding box center [248, 567] width 99 height 19
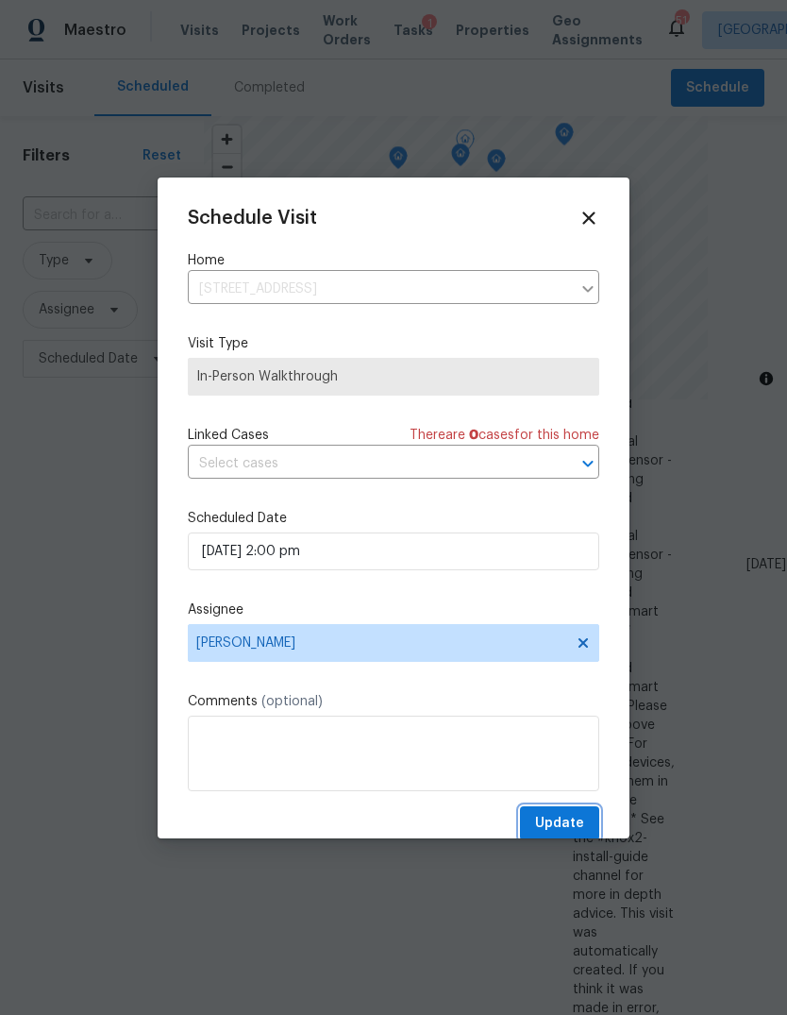
click at [569, 817] on span "Update" at bounding box center [559, 824] width 49 height 24
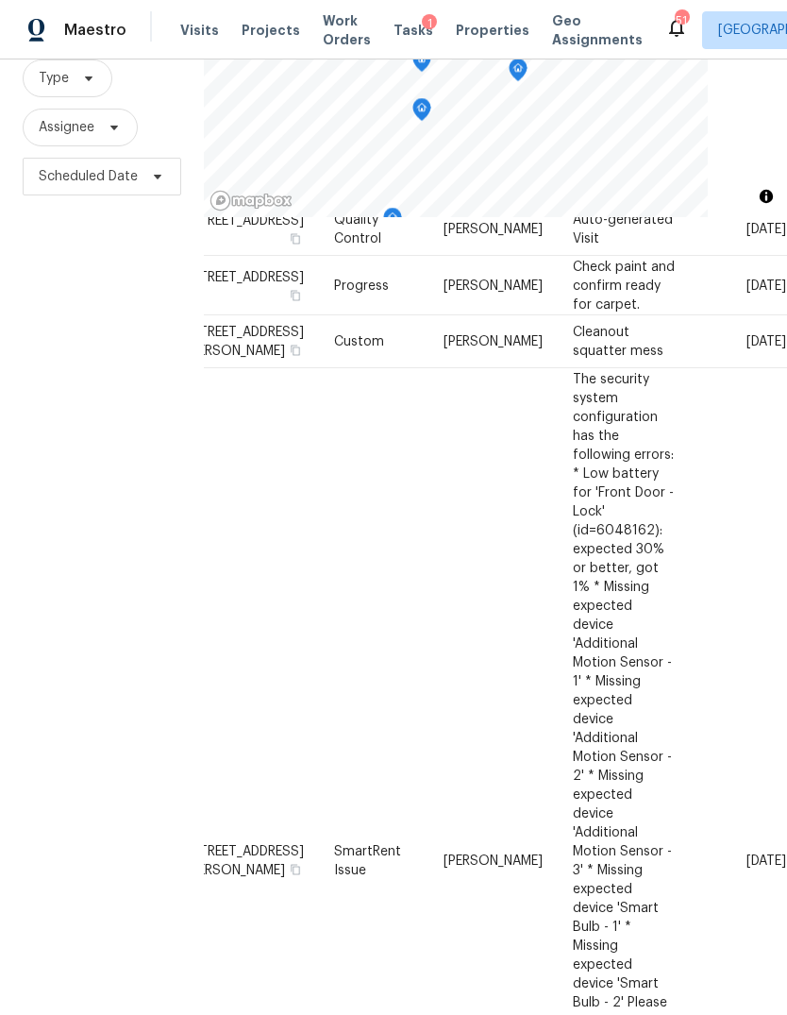
scroll to position [567, 168]
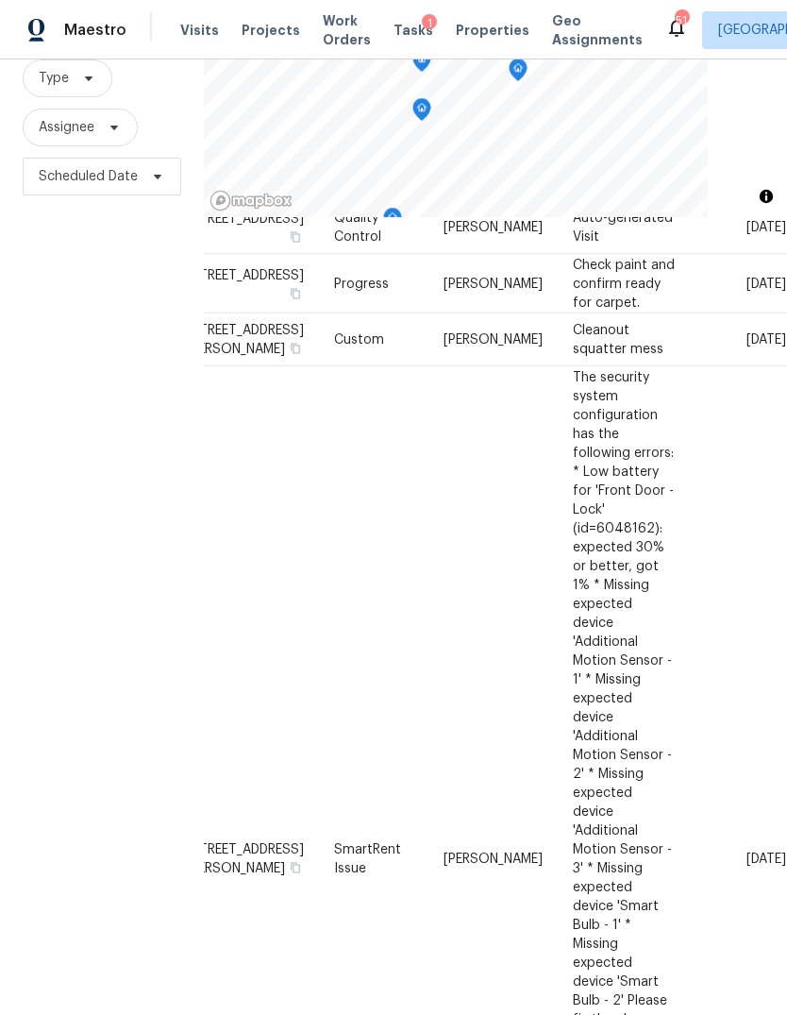
click at [0, 0] on icon at bounding box center [0, 0] width 0 height 0
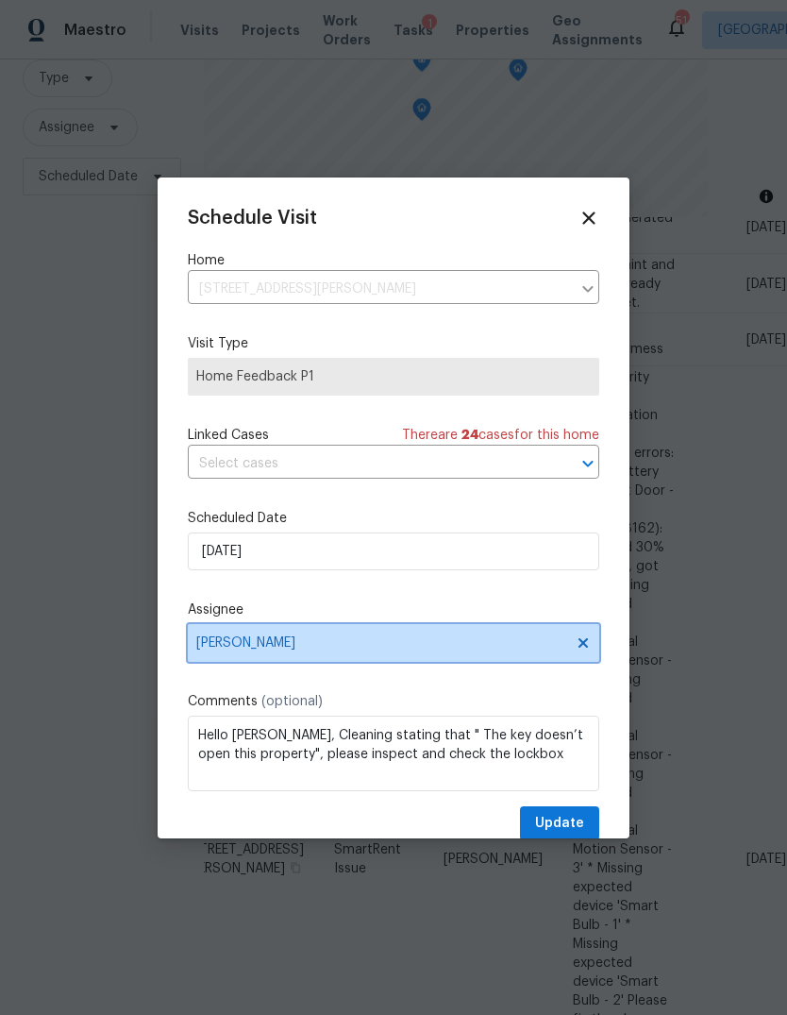
click at [271, 645] on span "[PERSON_NAME]" at bounding box center [381, 642] width 370 height 15
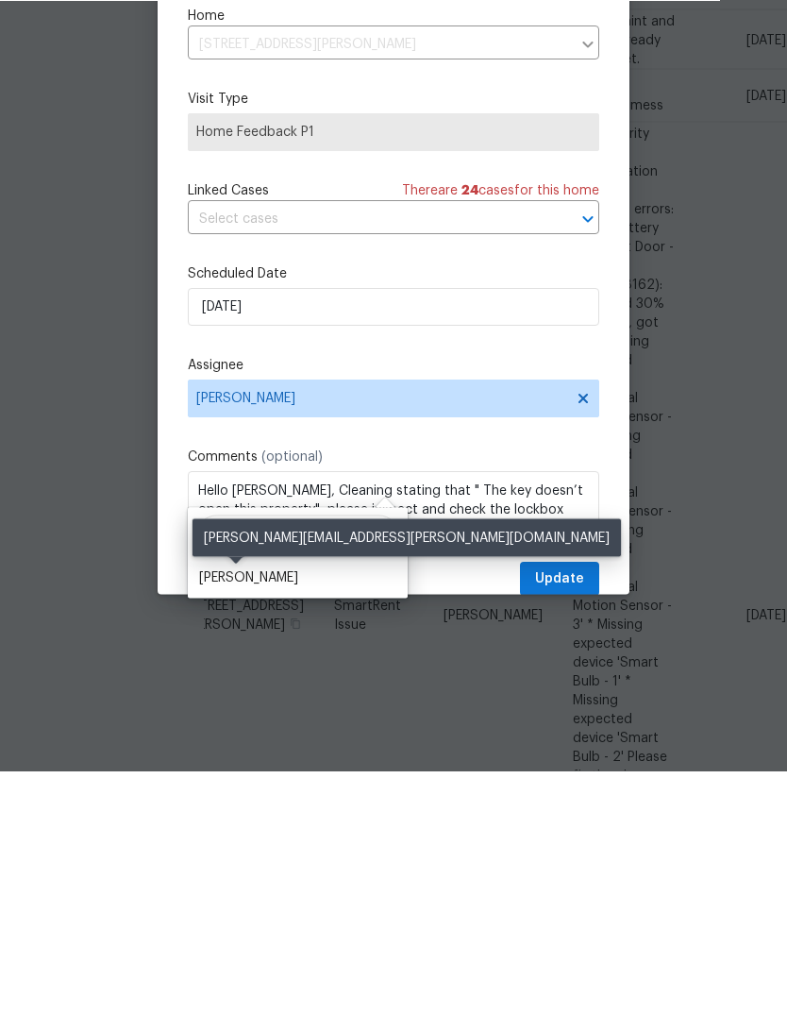
type input "[PERSON_NAME]"
click at [251, 812] on div "[PERSON_NAME]" at bounding box center [248, 821] width 99 height 19
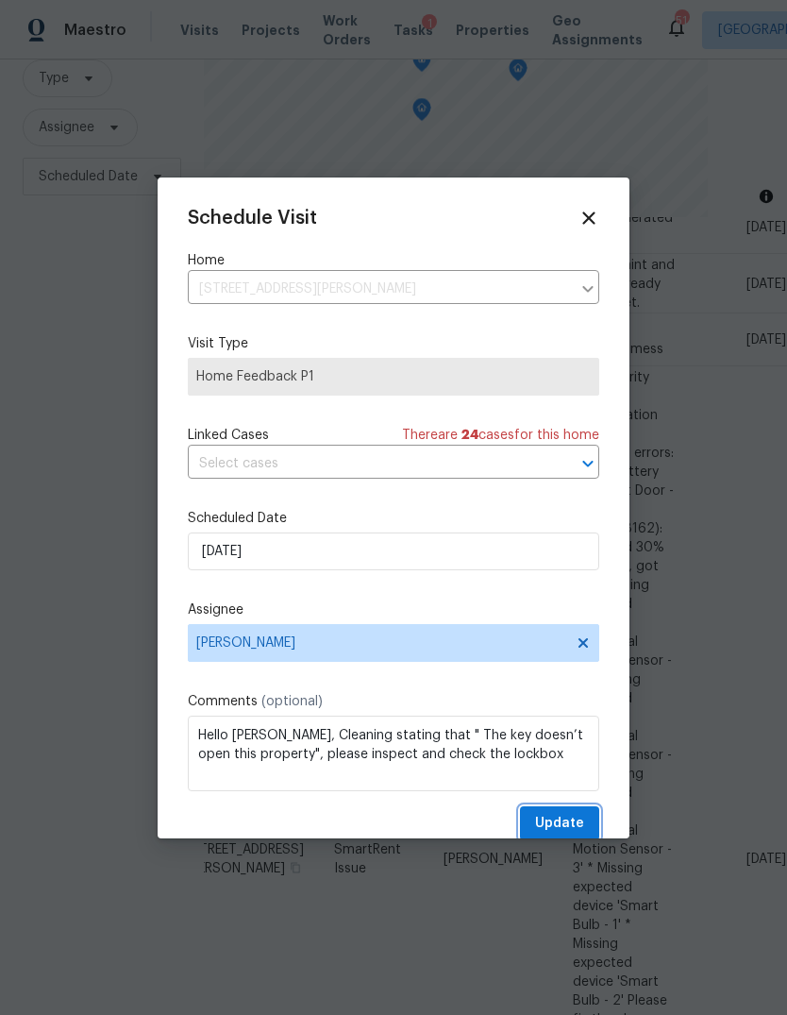
click at [575, 827] on span "Update" at bounding box center [559, 824] width 49 height 24
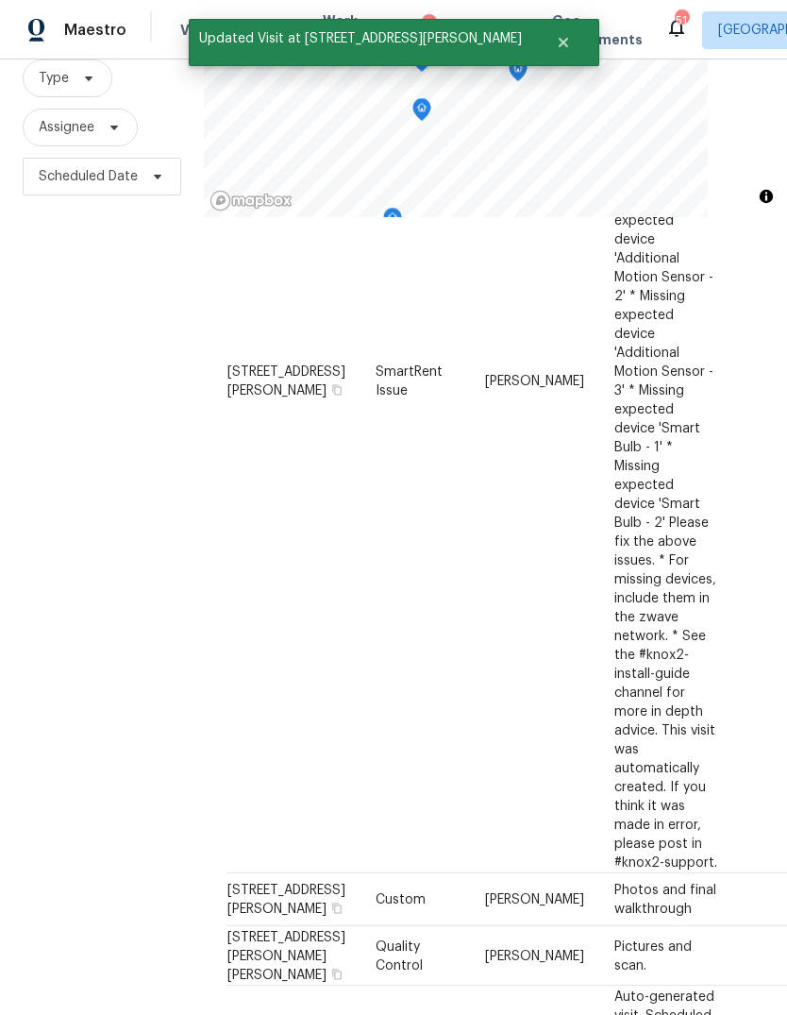
scroll to position [1044, 0]
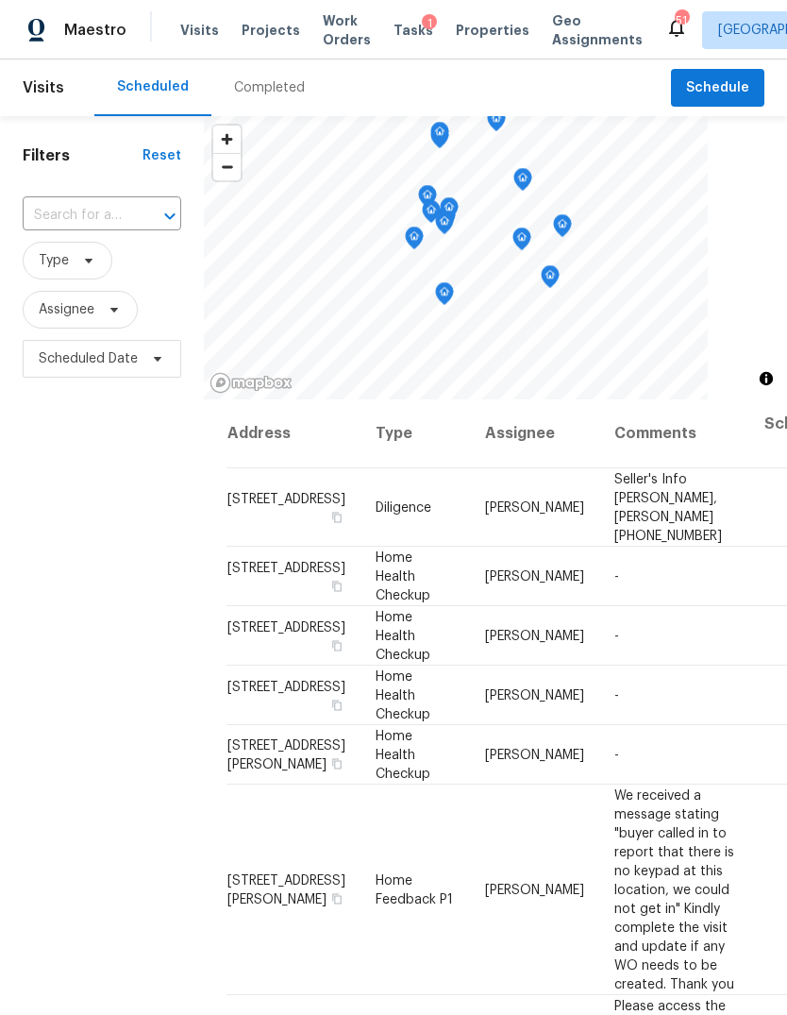
scroll to position [0, 0]
click at [0, 0] on icon at bounding box center [0, 0] width 0 height 0
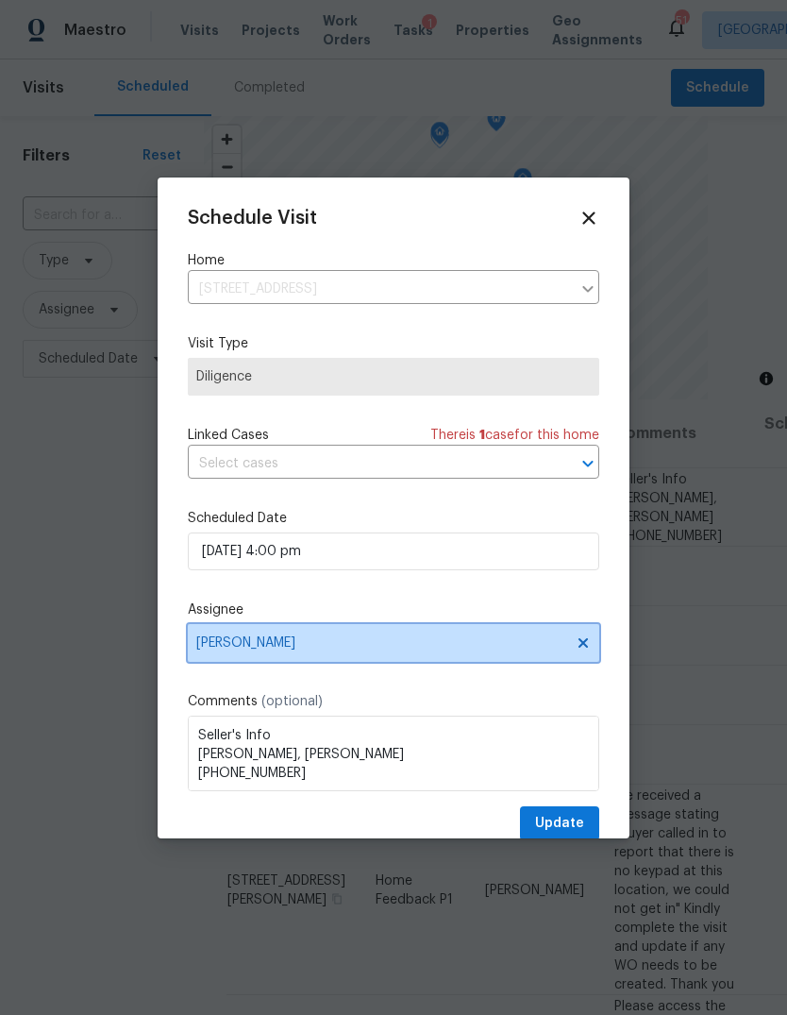
click at [277, 647] on span "[PERSON_NAME]" at bounding box center [381, 642] width 370 height 15
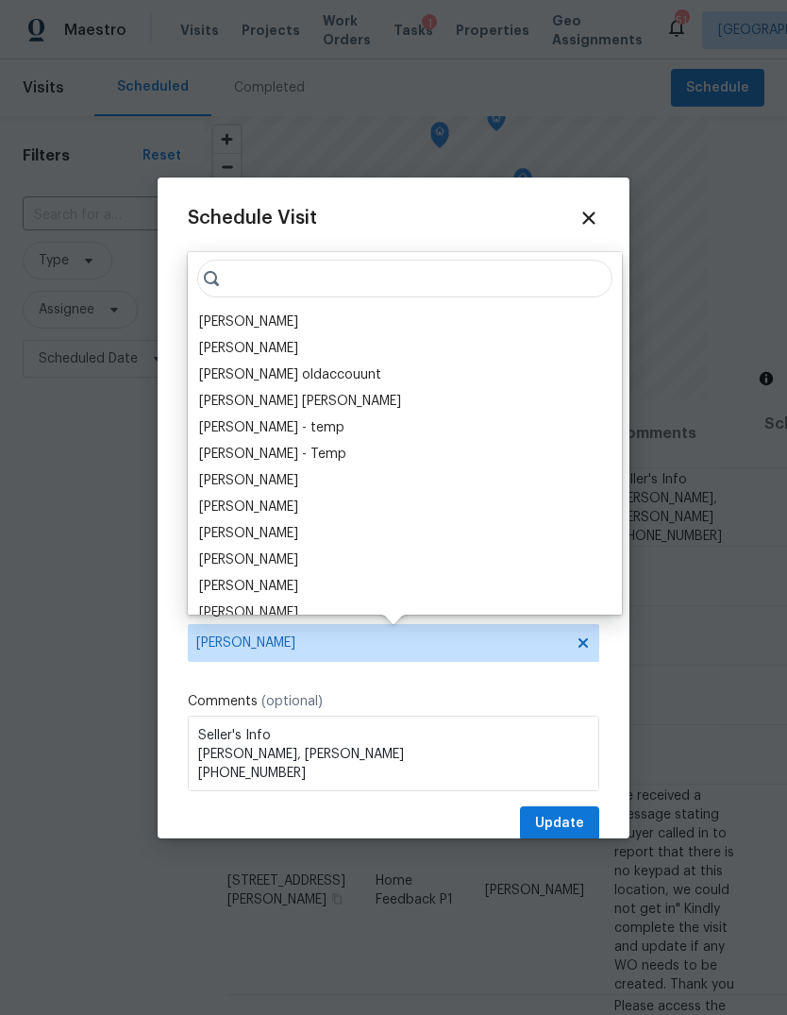
click at [592, 223] on icon at bounding box center [589, 218] width 21 height 21
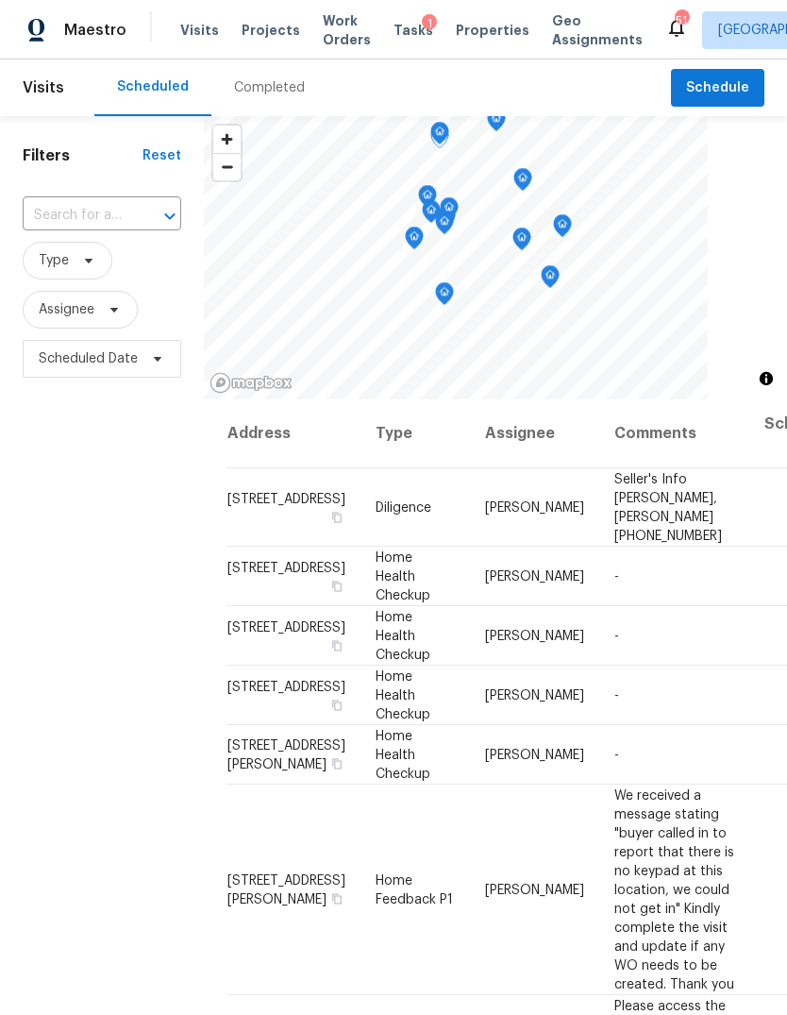
click at [0, 0] on icon at bounding box center [0, 0] width 0 height 0
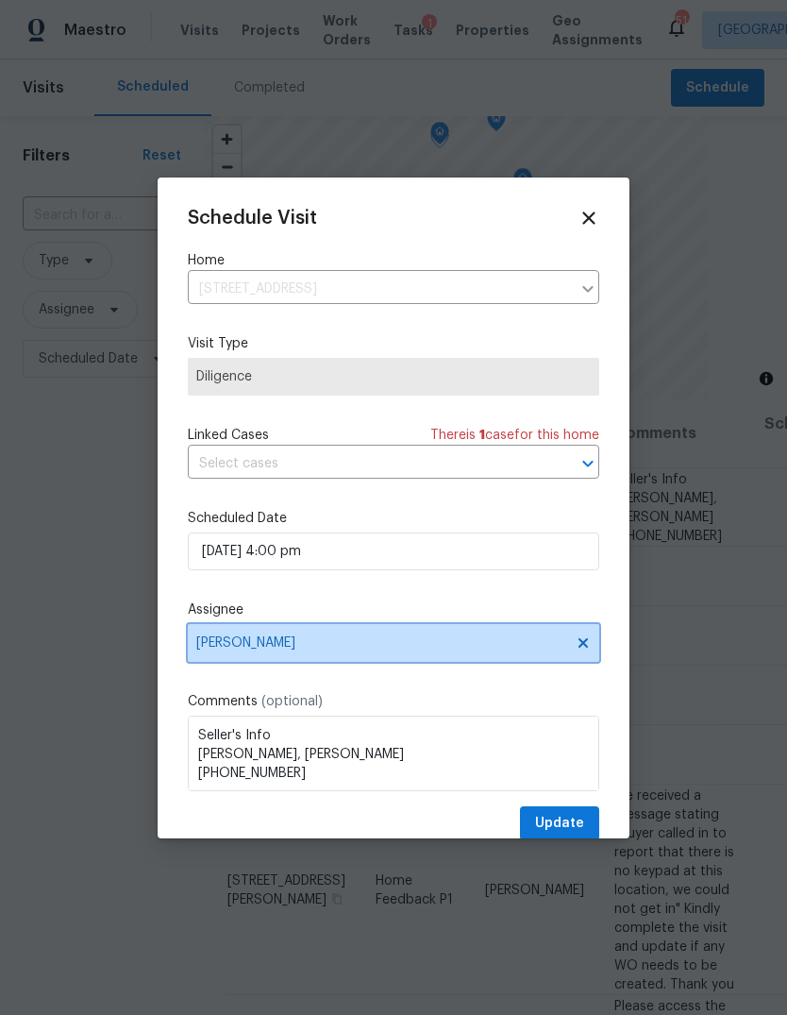
click at [271, 641] on span "[PERSON_NAME]" at bounding box center [381, 642] width 370 height 15
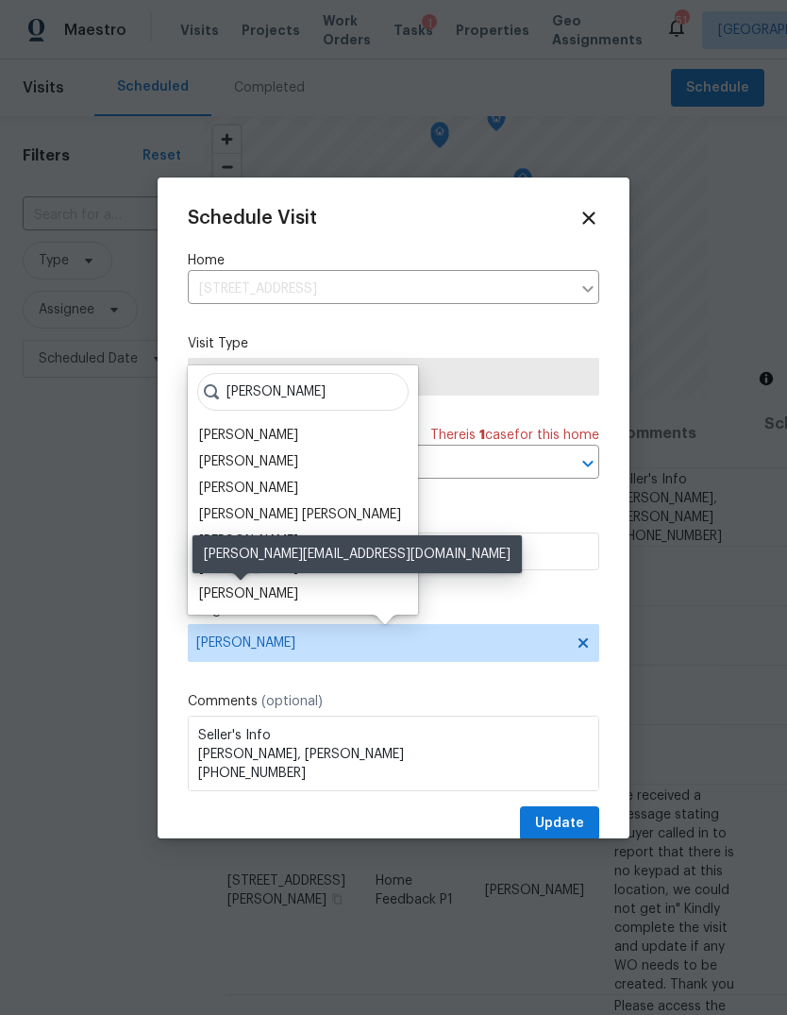
type input "[PERSON_NAME]"
click at [258, 584] on div "[PERSON_NAME]" at bounding box center [248, 593] width 99 height 19
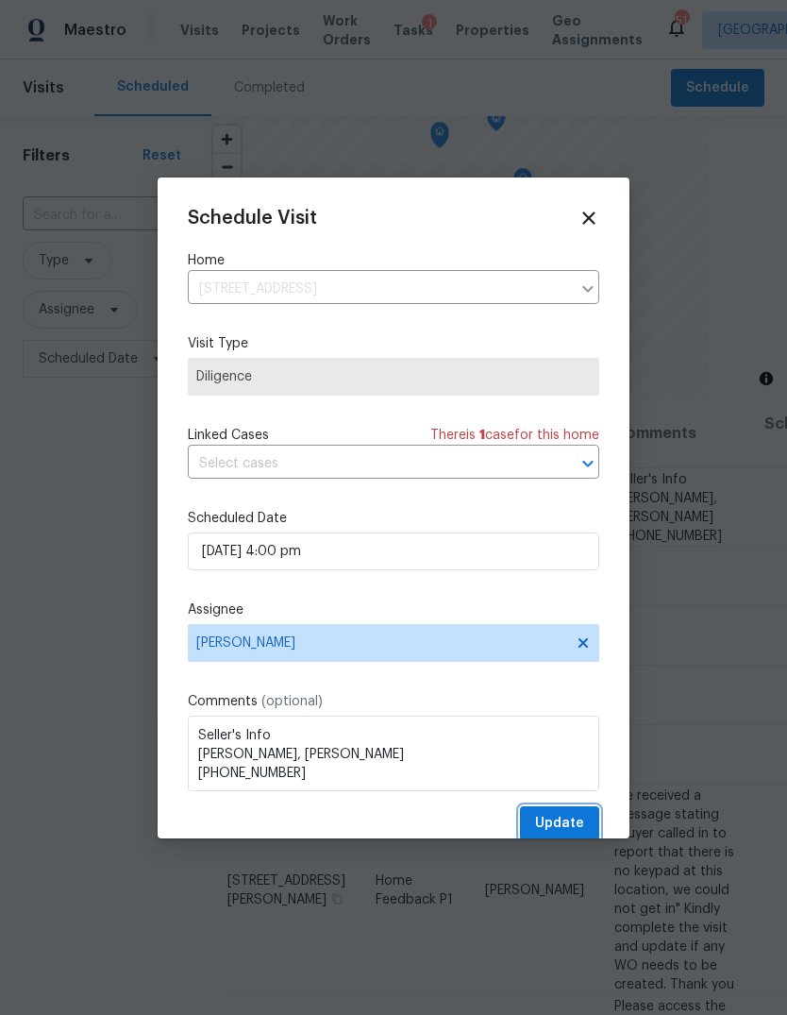
click at [569, 827] on span "Update" at bounding box center [559, 824] width 49 height 24
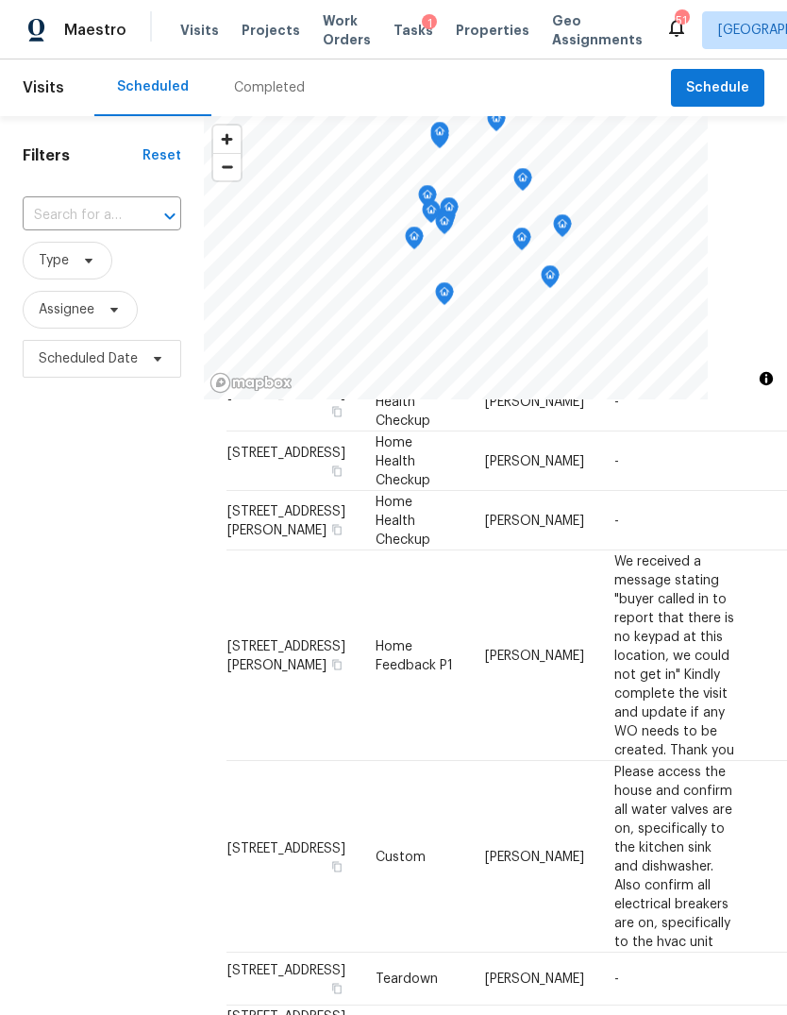
scroll to position [229, 0]
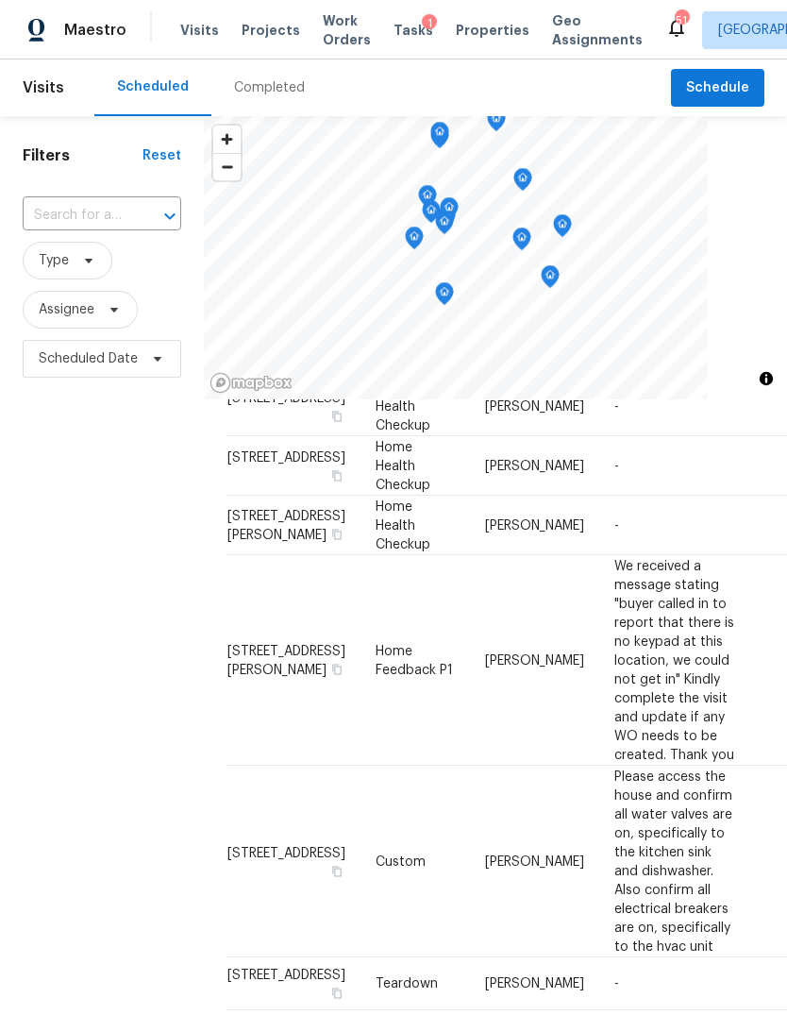
click at [0, 0] on icon at bounding box center [0, 0] width 0 height 0
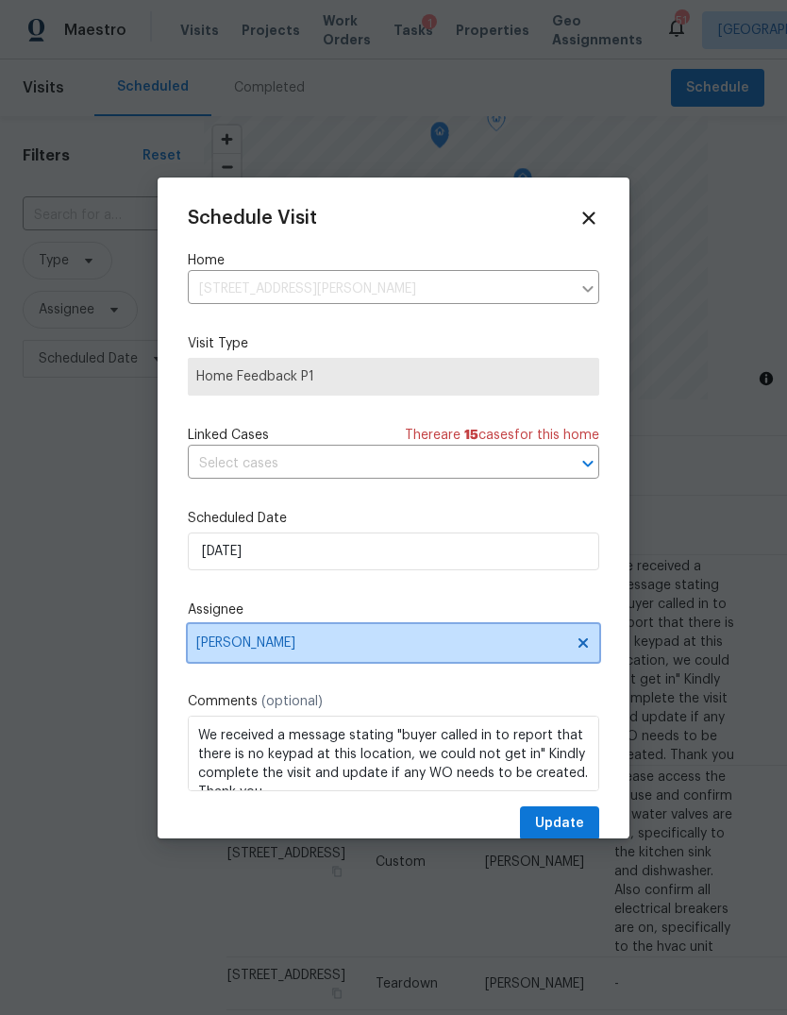
click at [267, 644] on span "[PERSON_NAME]" at bounding box center [381, 642] width 370 height 15
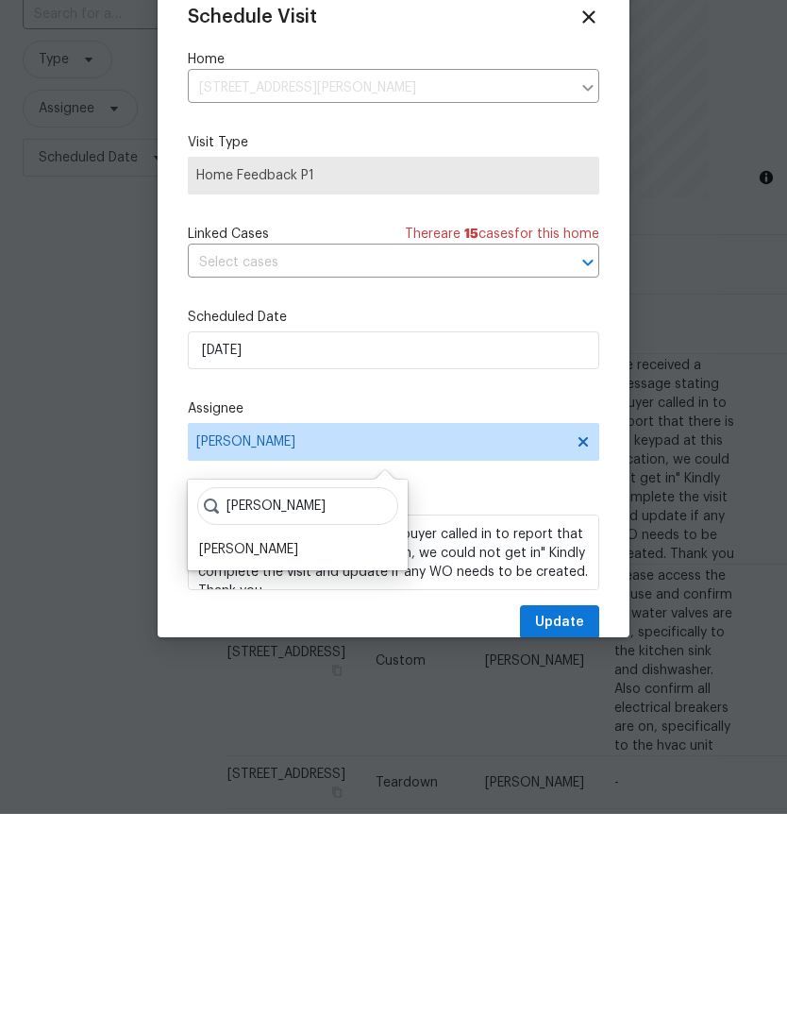
type input "[PERSON_NAME]"
click at [240, 741] on div "[PERSON_NAME]" at bounding box center [248, 750] width 99 height 19
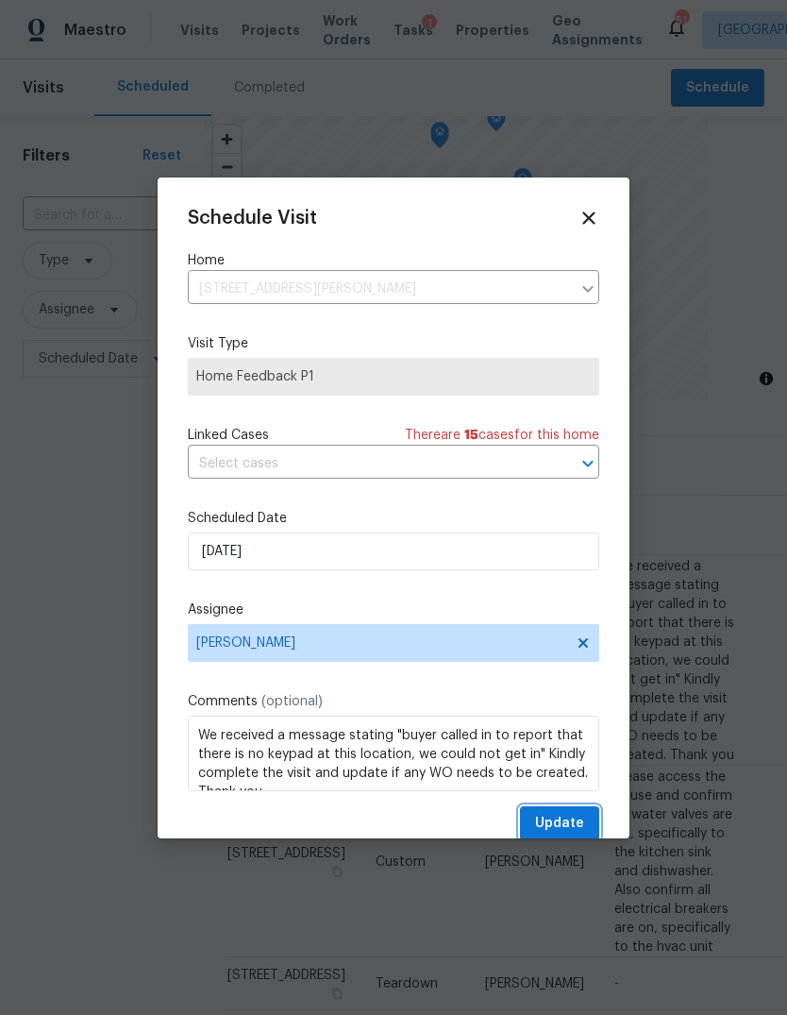
click at [570, 829] on span "Update" at bounding box center [559, 824] width 49 height 24
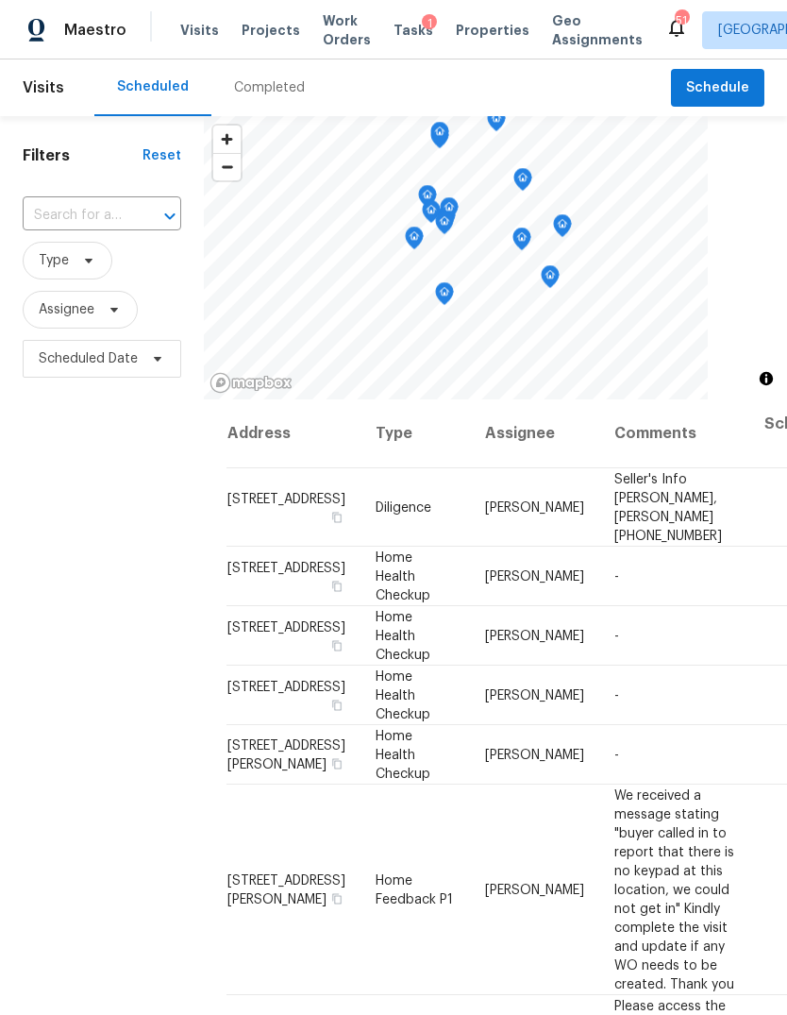
scroll to position [0, 0]
click at [0, 0] on icon at bounding box center [0, 0] width 0 height 0
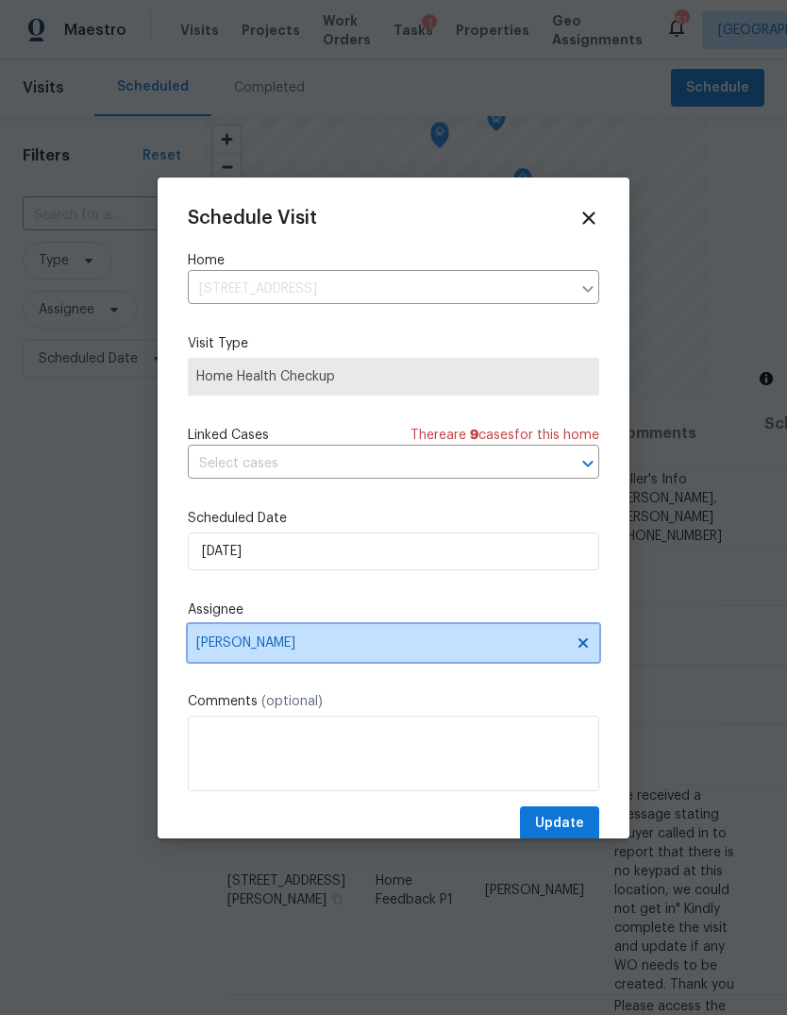
click at [297, 648] on span "[PERSON_NAME]" at bounding box center [381, 642] width 370 height 15
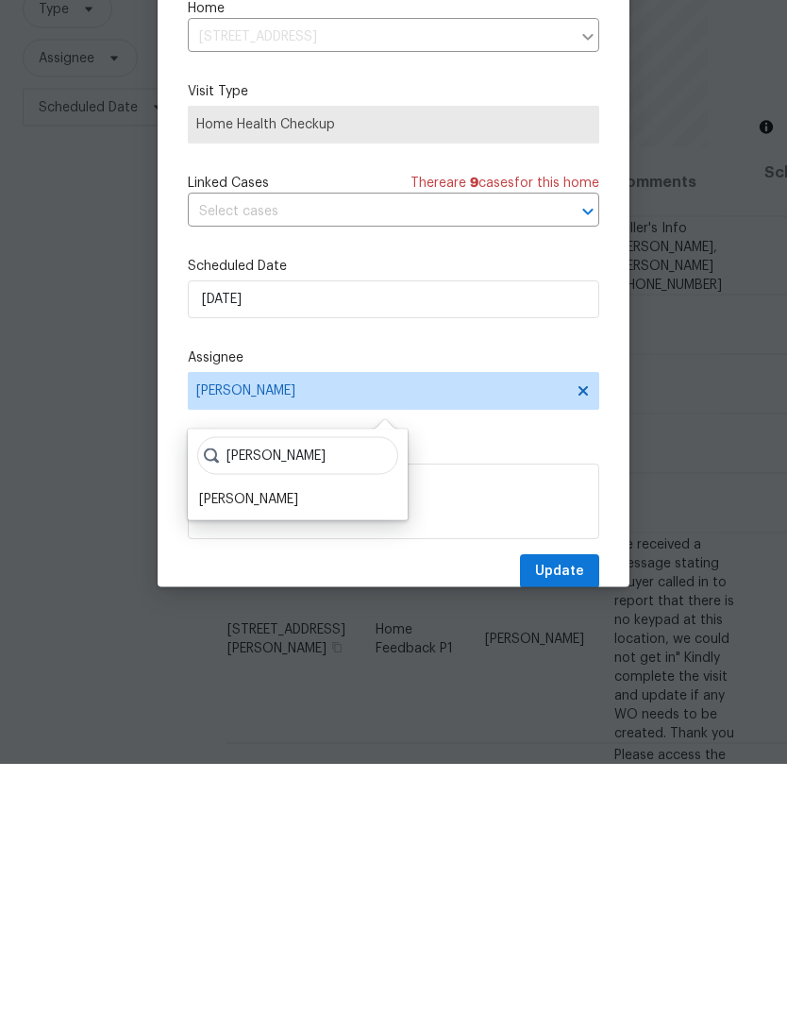
type input "[PERSON_NAME]"
click at [242, 741] on div "[PERSON_NAME]" at bounding box center [248, 750] width 99 height 19
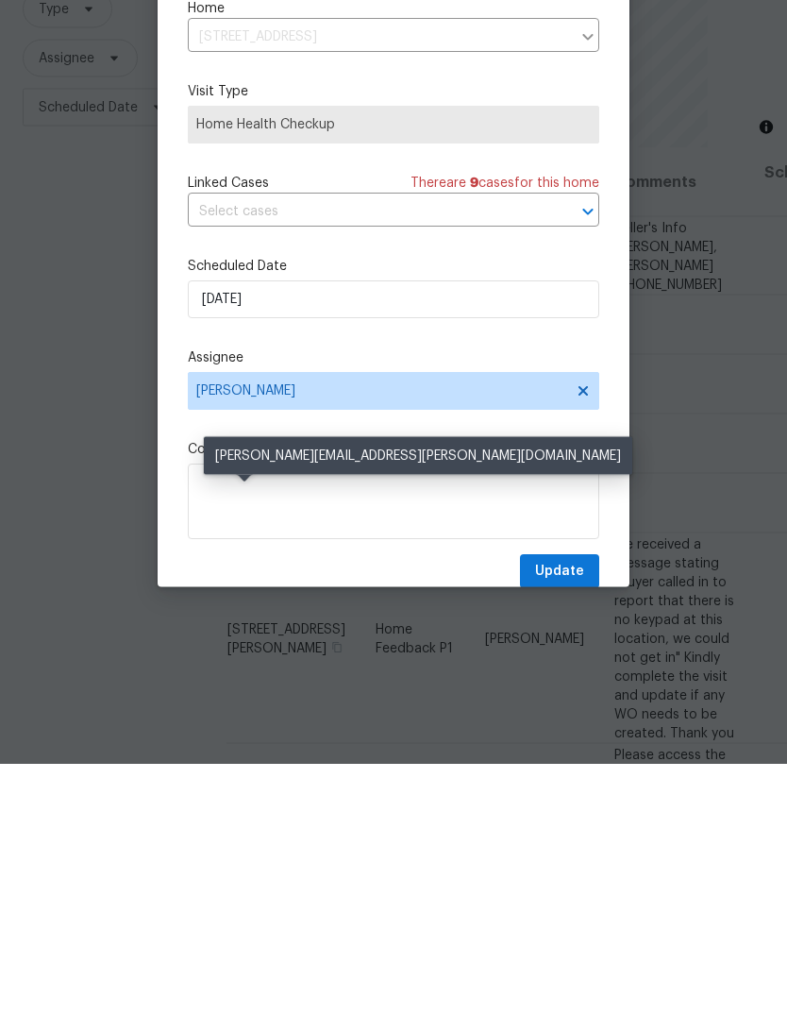
scroll to position [71, 0]
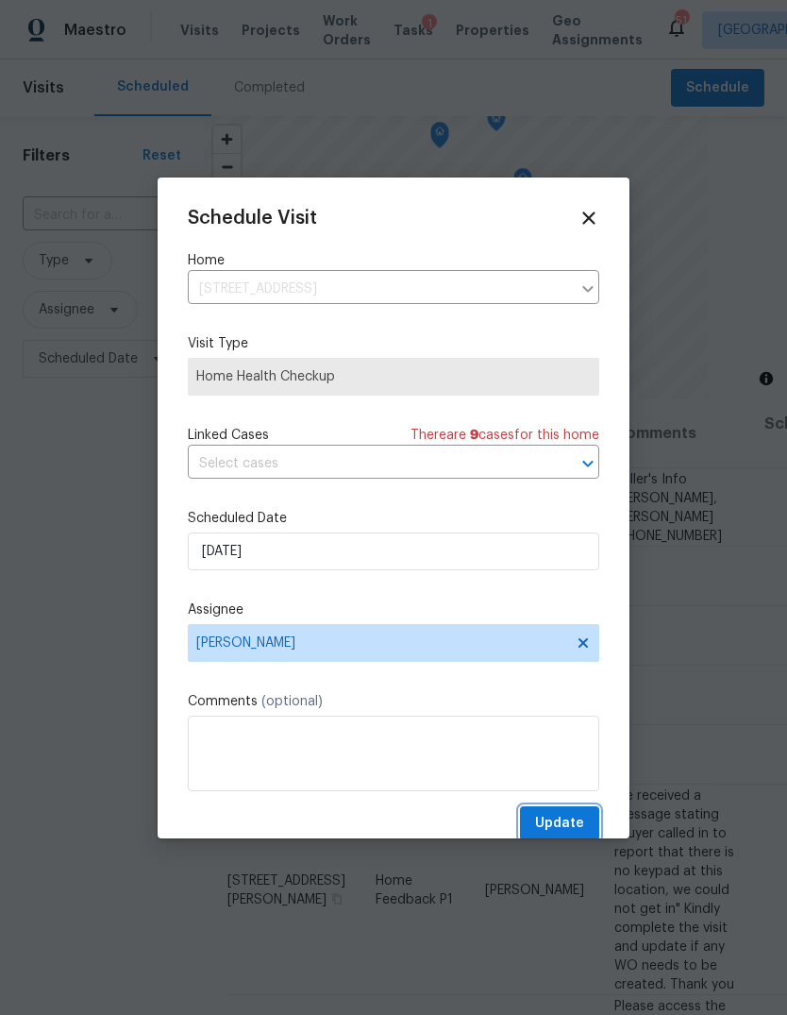
click at [575, 828] on span "Update" at bounding box center [559, 824] width 49 height 24
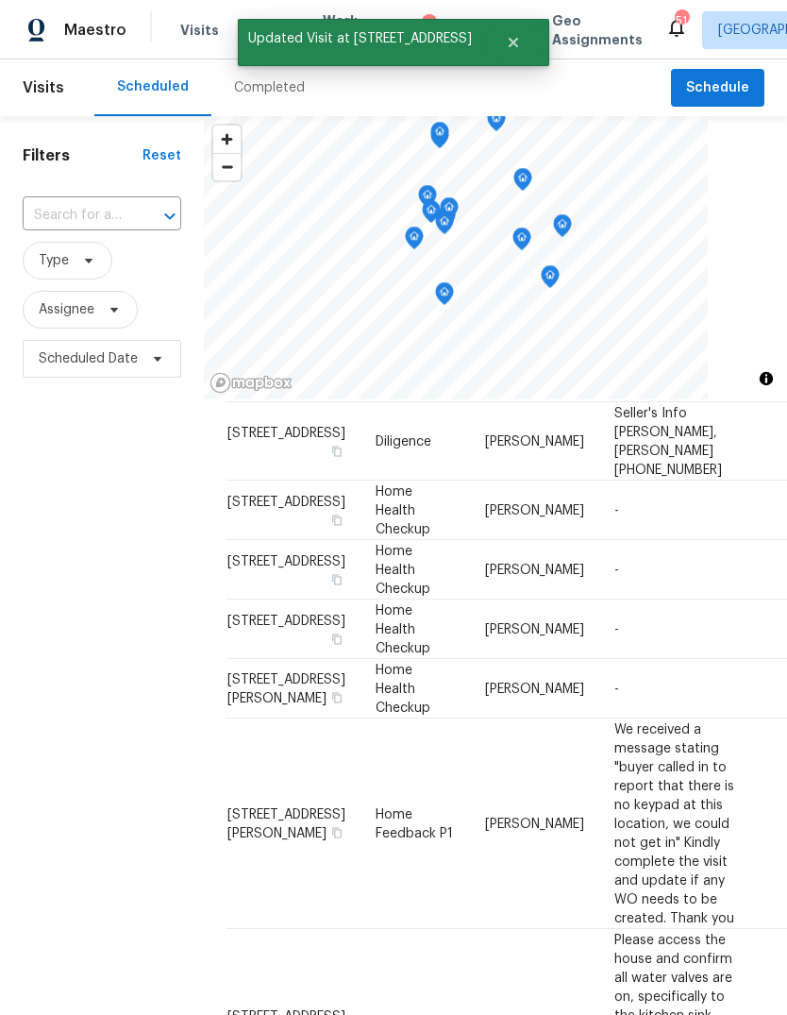
scroll to position [67, 0]
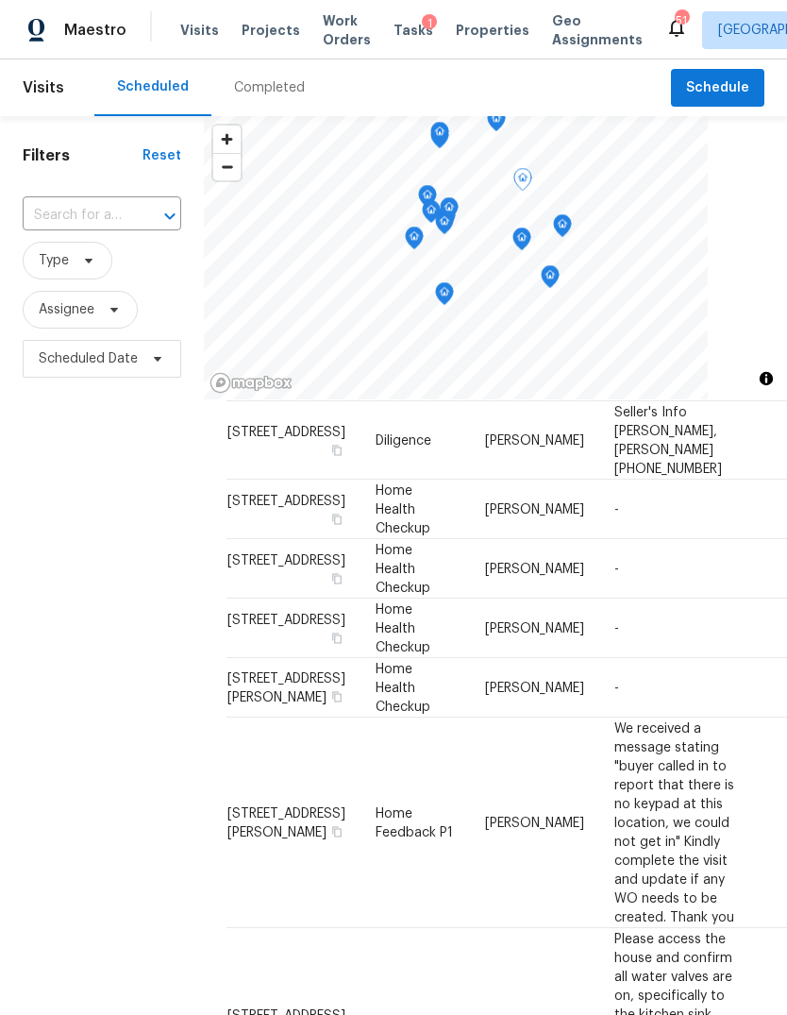
click at [0, 0] on icon at bounding box center [0, 0] width 0 height 0
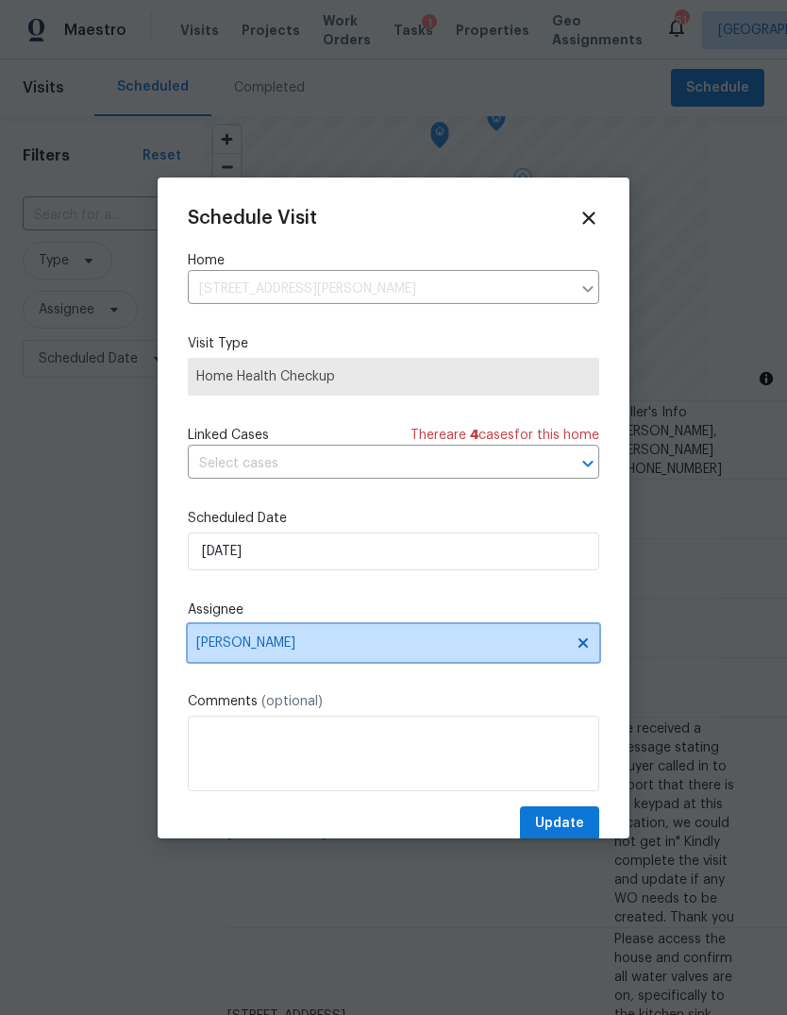
click at [276, 643] on span "[PERSON_NAME]" at bounding box center [381, 642] width 370 height 15
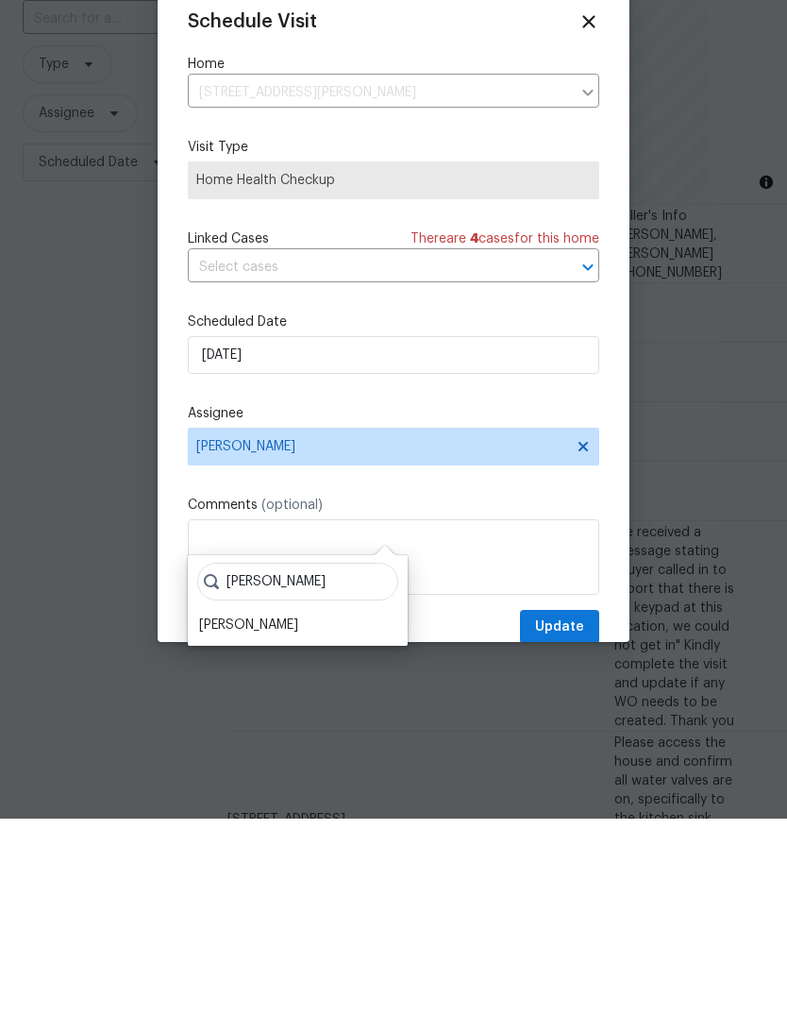
type input "[PERSON_NAME]"
click at [224, 751] on div "[PERSON_NAME]" at bounding box center [298, 796] width 220 height 91
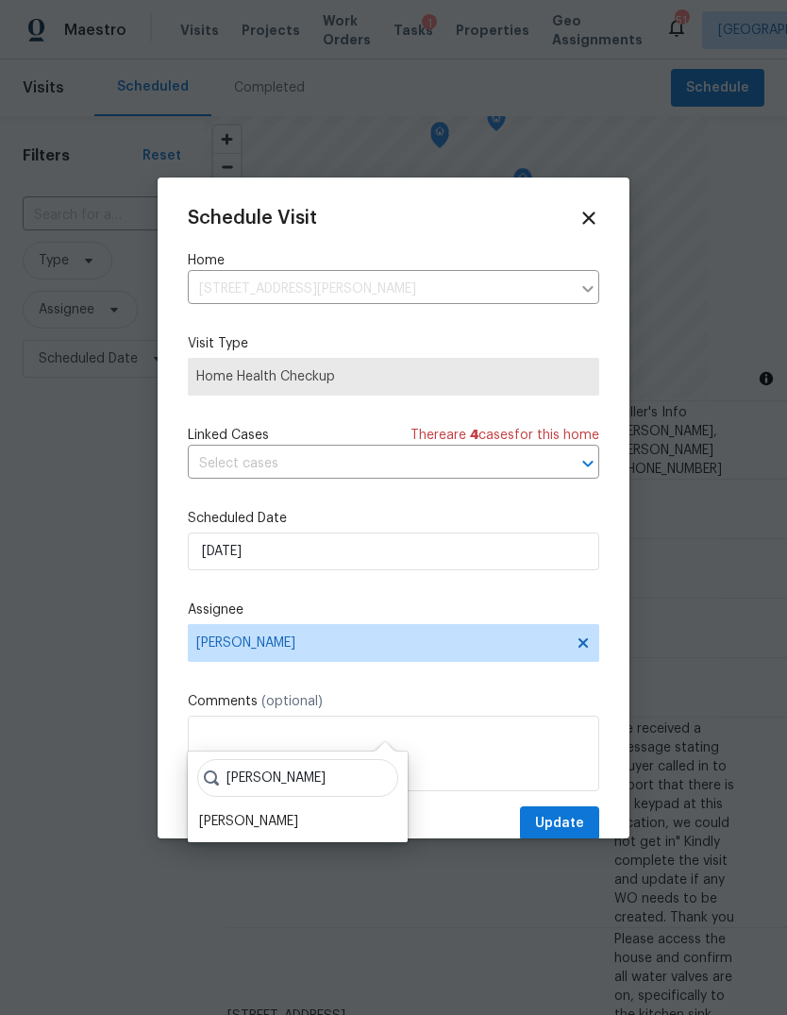
click at [273, 812] on div "[PERSON_NAME]" at bounding box center [248, 821] width 99 height 19
click at [577, 824] on span "Update" at bounding box center [559, 824] width 49 height 24
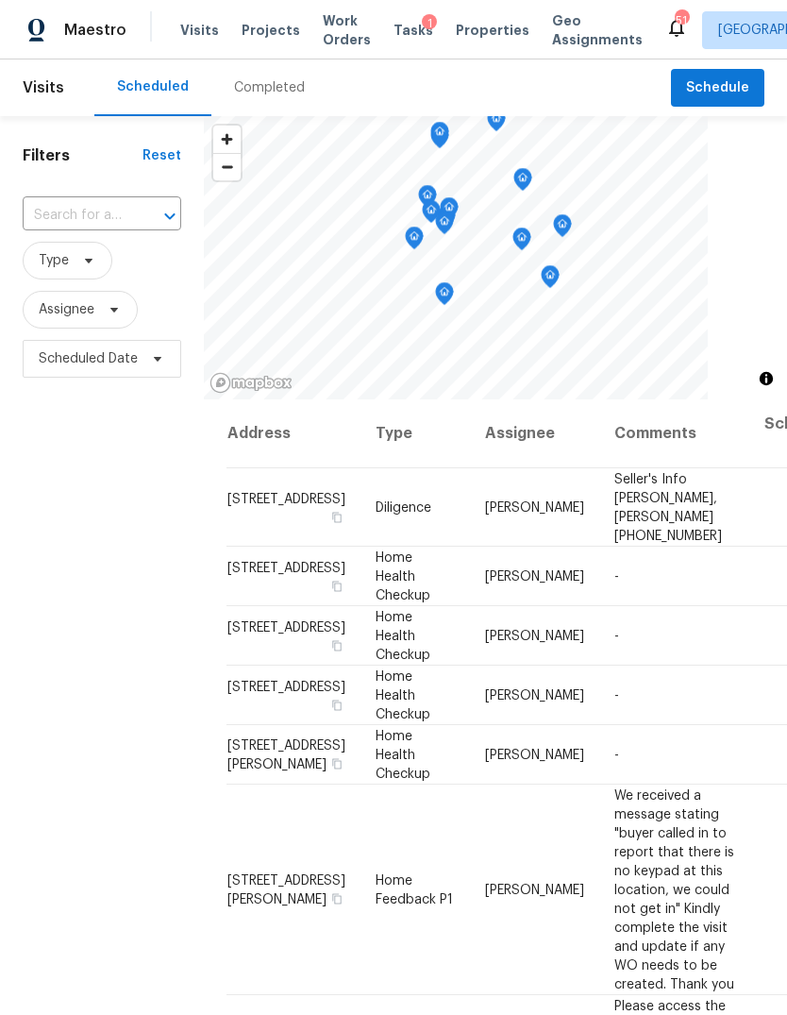
scroll to position [38, 0]
click at [0, 0] on icon at bounding box center [0, 0] width 0 height 0
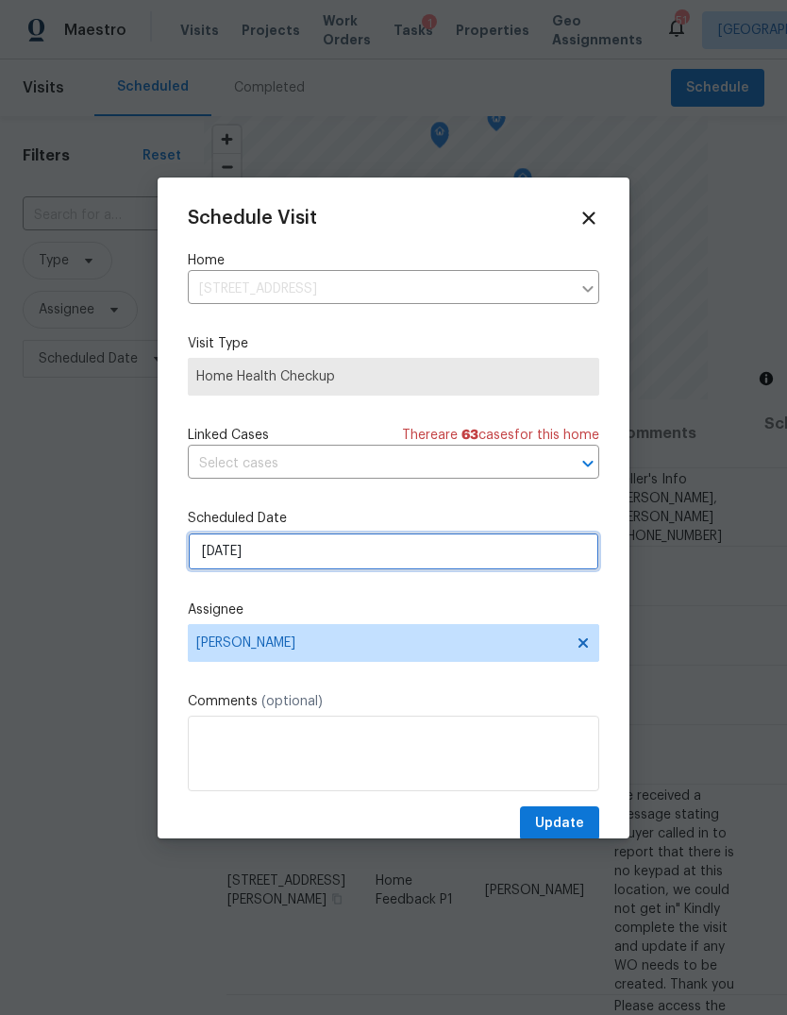
click at [282, 557] on input "[DATE]" at bounding box center [393, 551] width 411 height 38
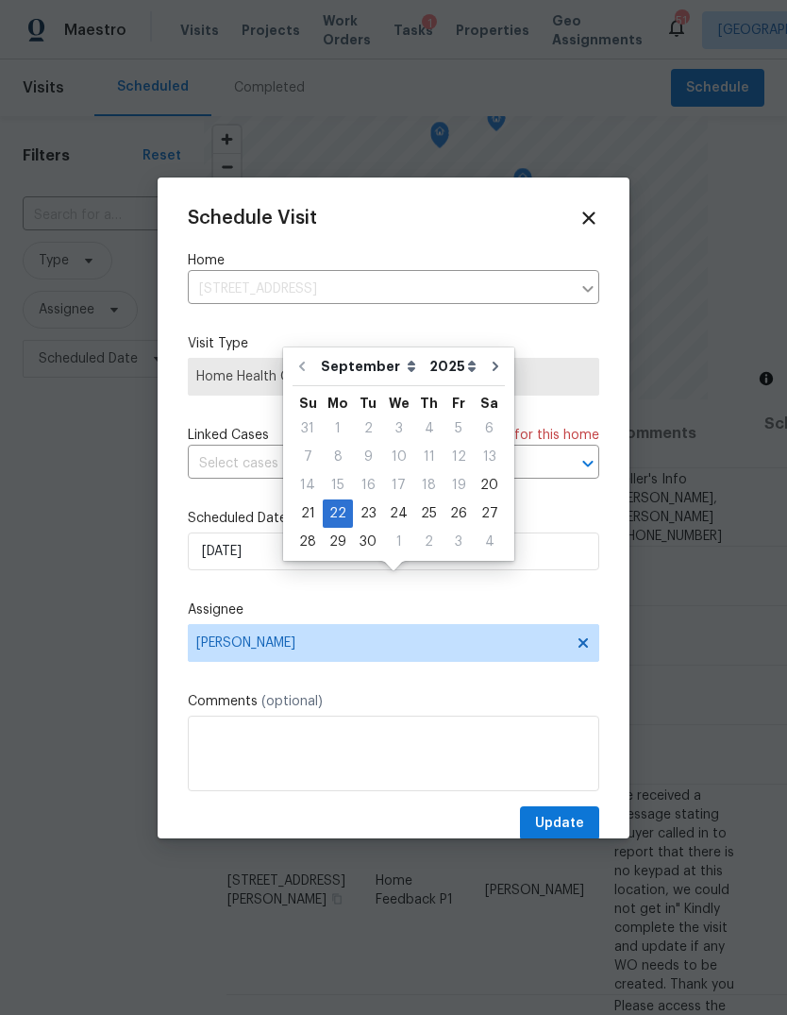
click at [701, 361] on div at bounding box center [393, 507] width 787 height 1015
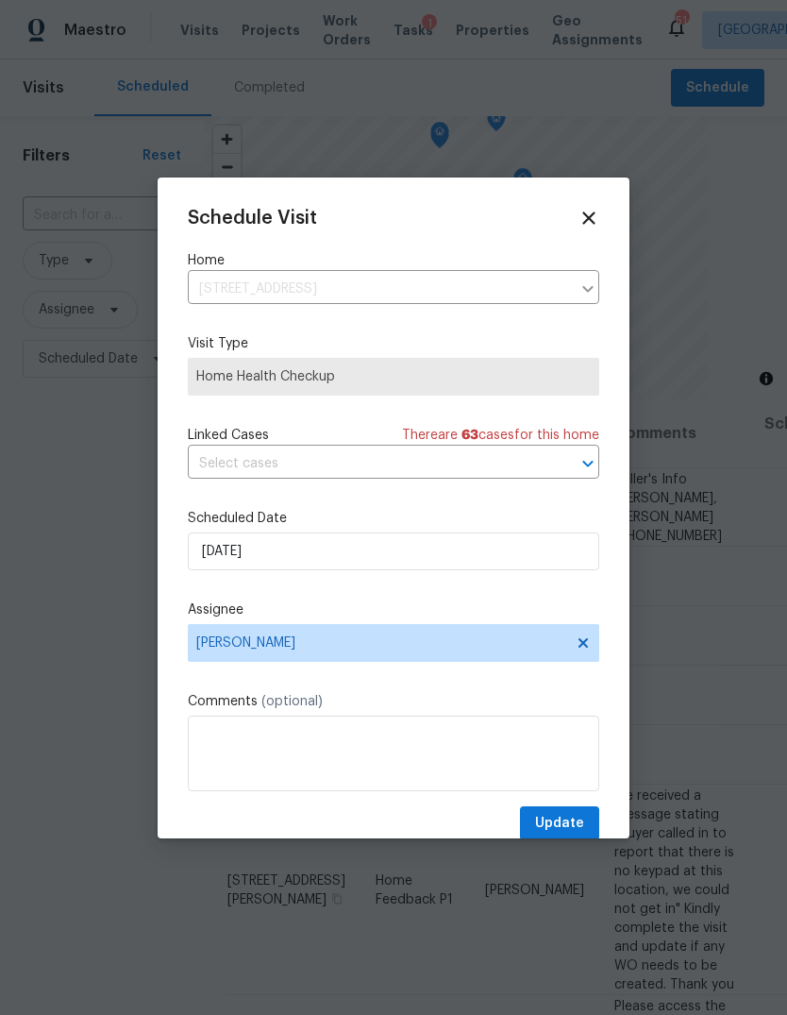
click at [699, 717] on div at bounding box center [393, 507] width 787 height 1015
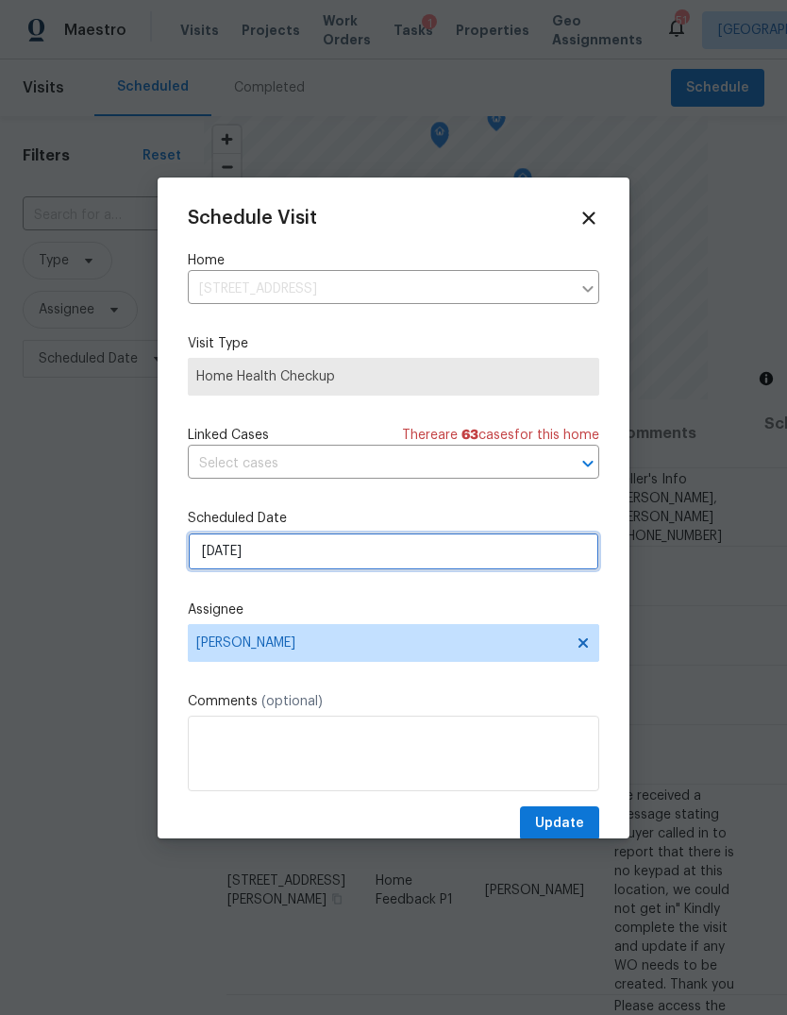
click at [290, 551] on input "[DATE]" at bounding box center [393, 551] width 411 height 38
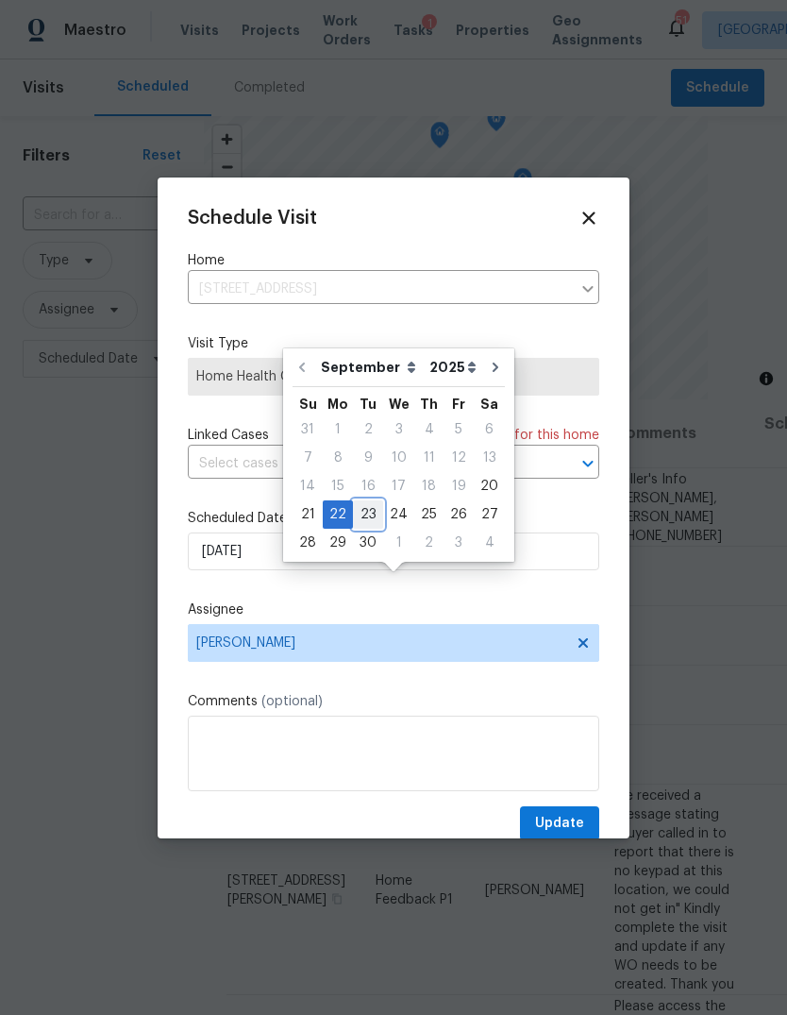
click at [362, 501] on div "23" at bounding box center [368, 514] width 30 height 26
type input "[DATE]"
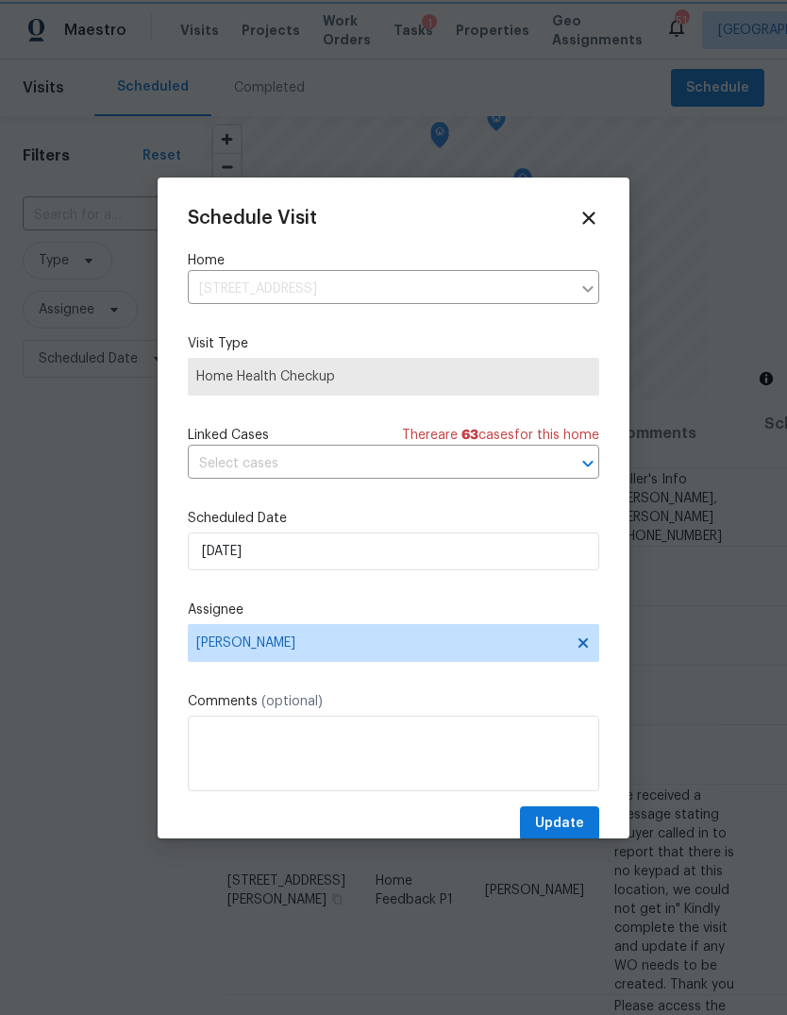
scroll to position [39, 0]
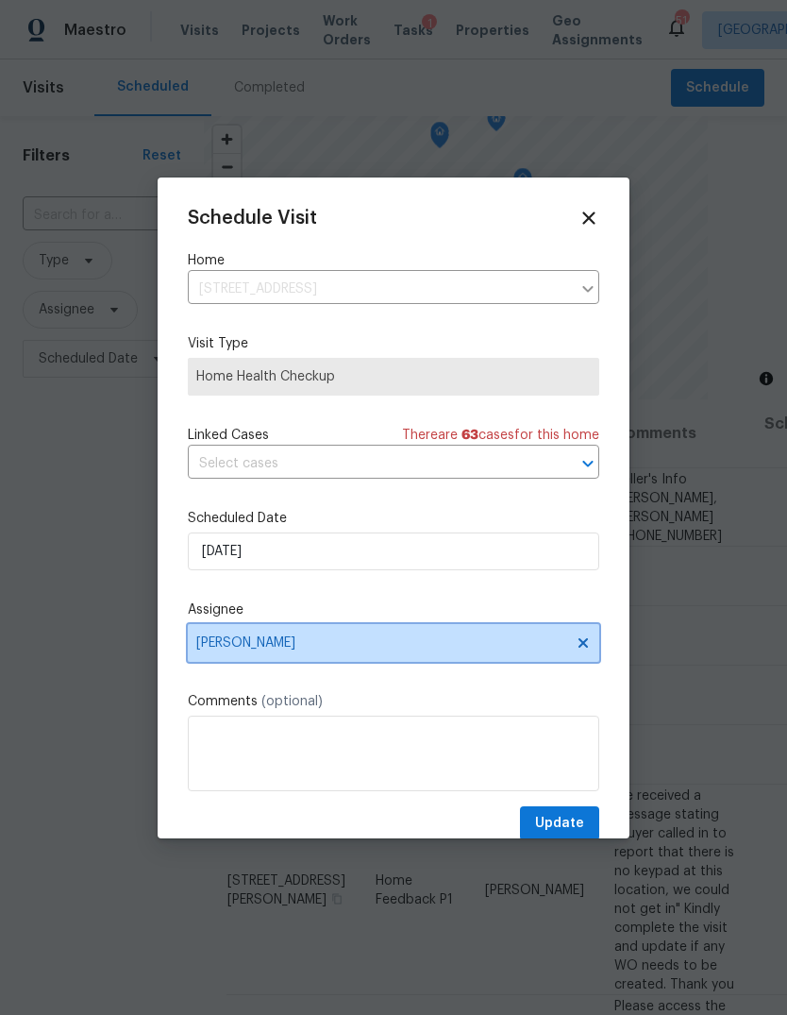
click at [407, 636] on span "[PERSON_NAME]" at bounding box center [393, 643] width 411 height 38
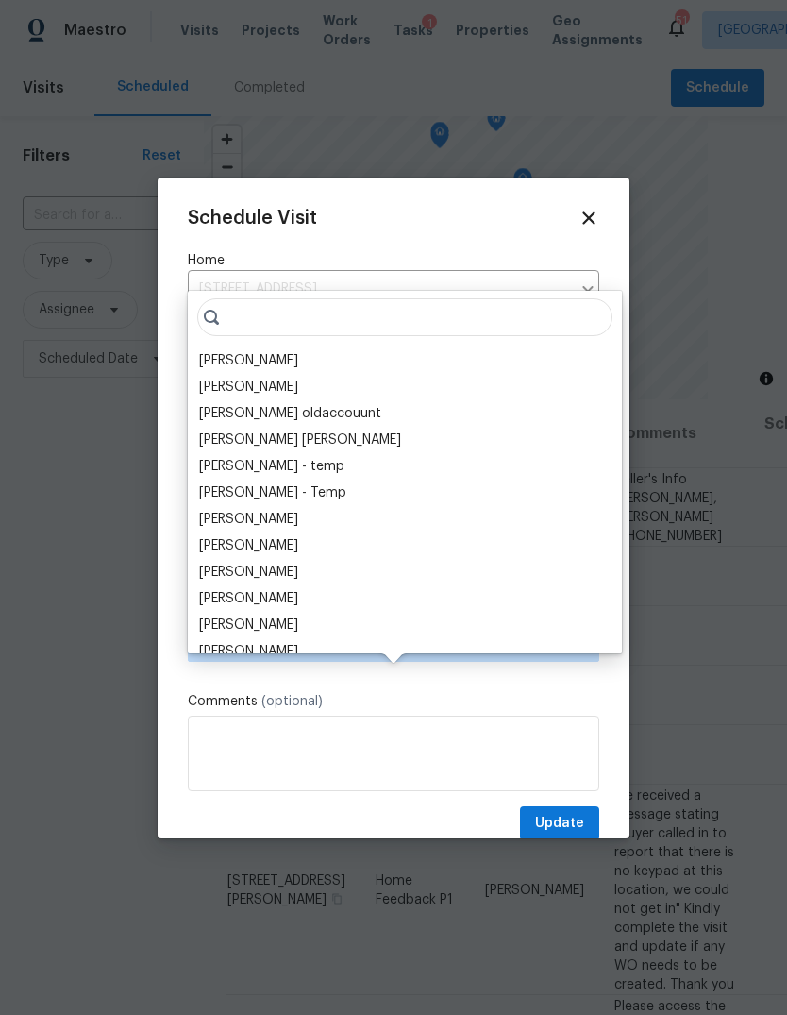
scroll to position [38, 0]
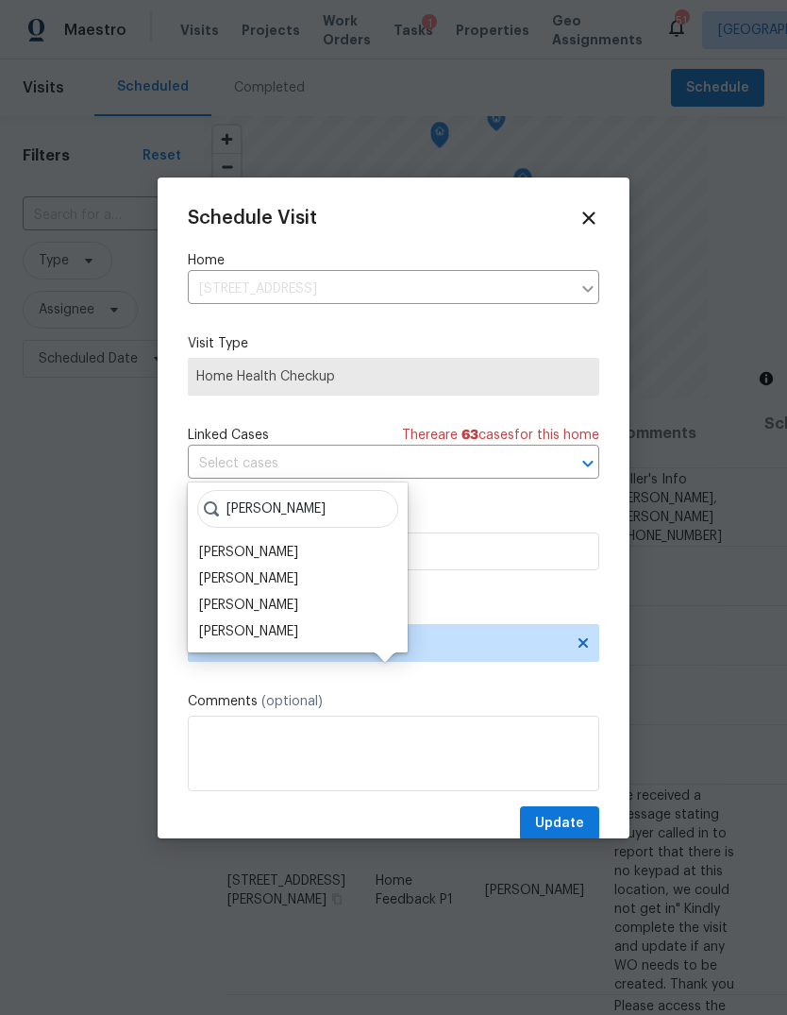
type input "[PERSON_NAME]"
click at [285, 596] on div "[PERSON_NAME]" at bounding box center [248, 605] width 99 height 19
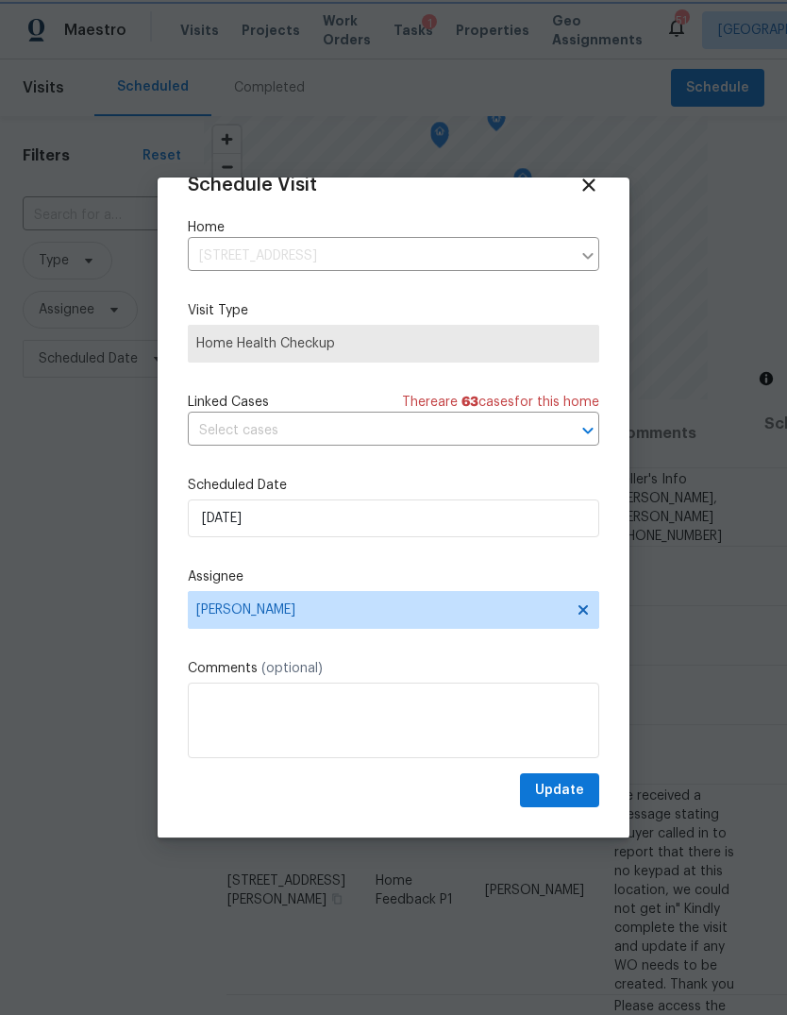
scroll to position [37, 0]
click at [572, 786] on span "Update" at bounding box center [559, 791] width 49 height 24
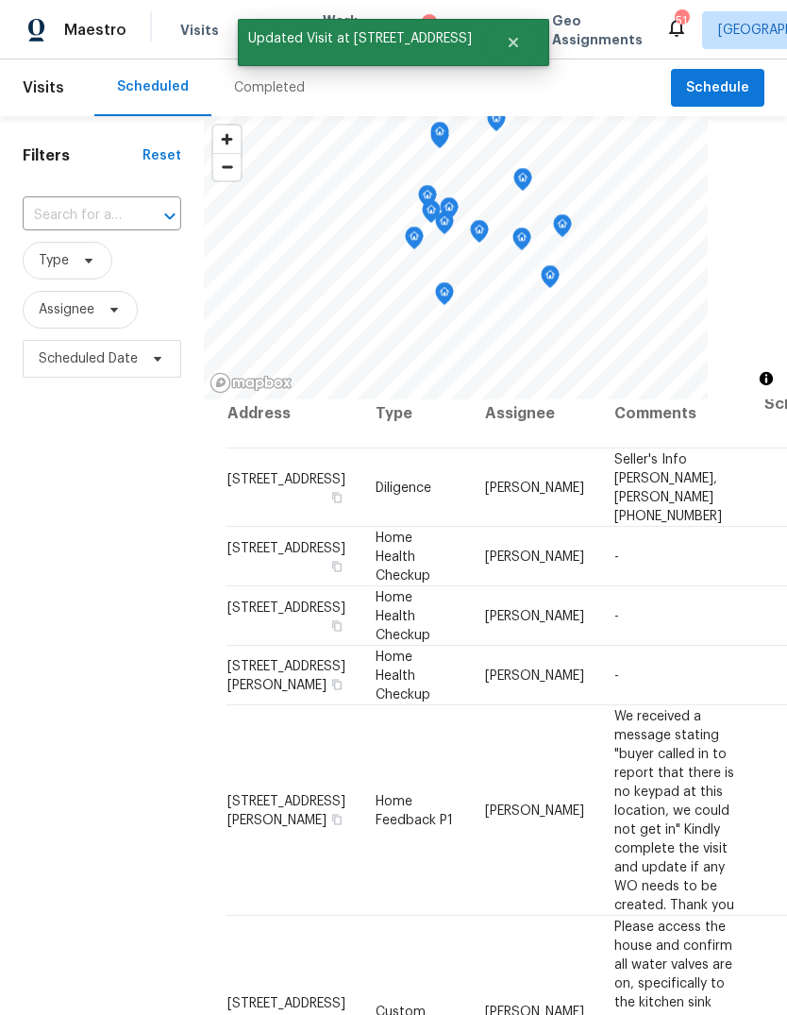
scroll to position [25, 0]
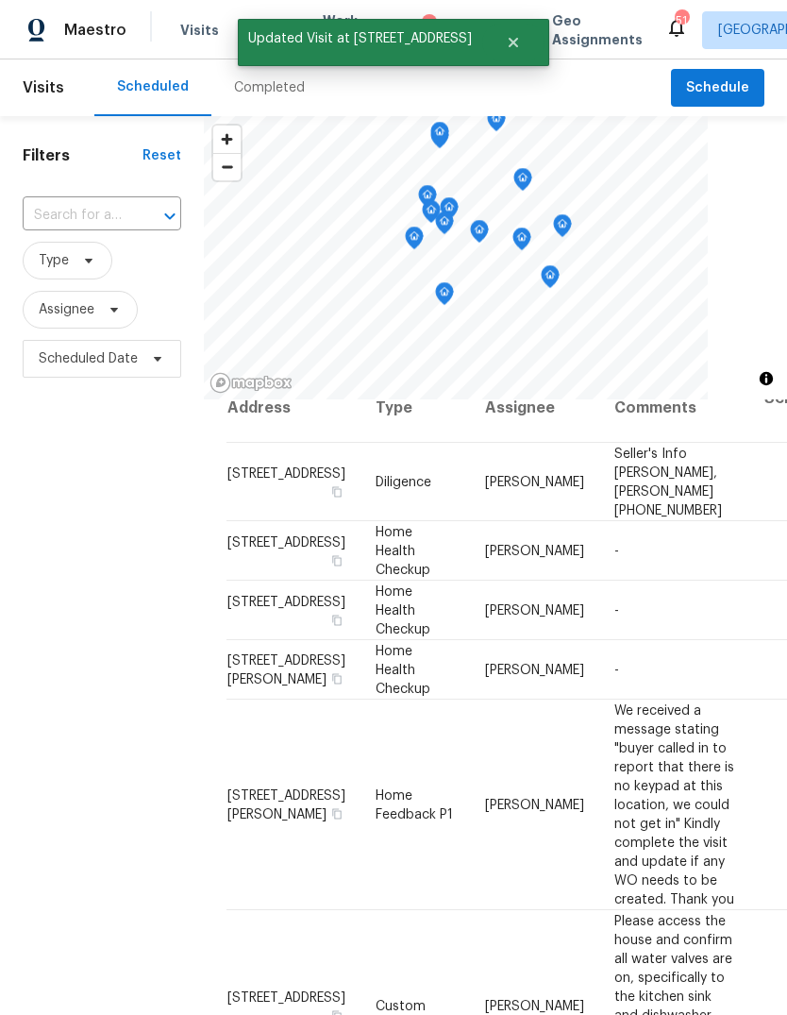
click at [0, 0] on icon at bounding box center [0, 0] width 0 height 0
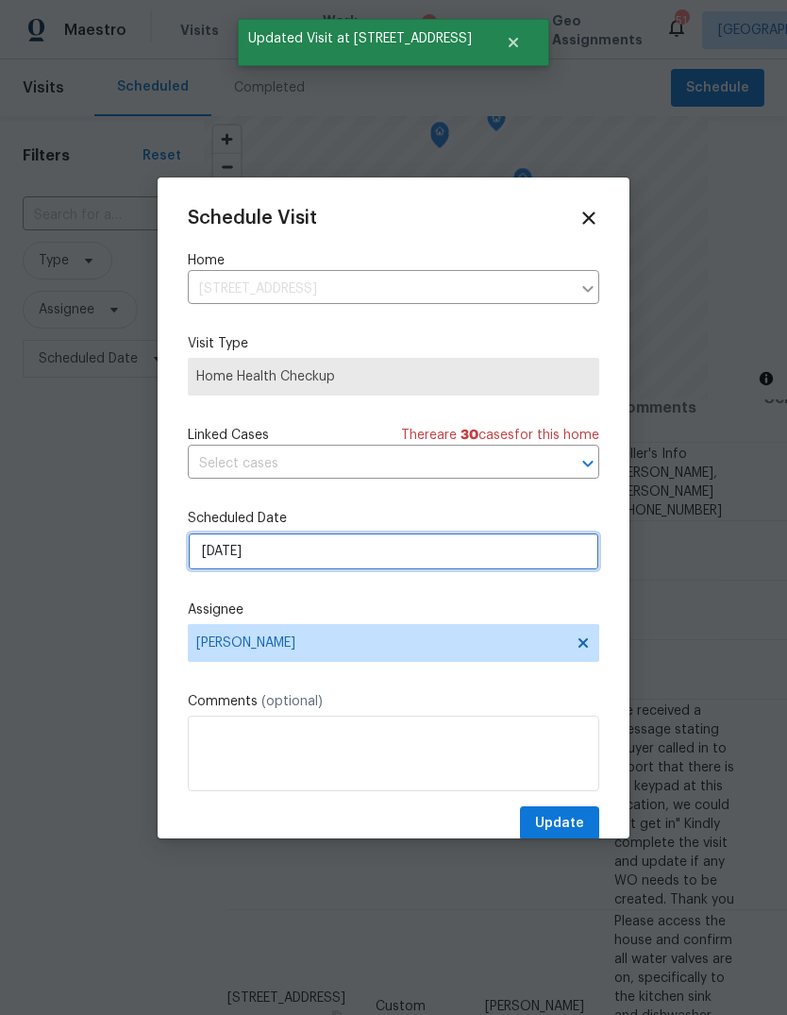
click at [295, 552] on input "[DATE]" at bounding box center [393, 551] width 411 height 38
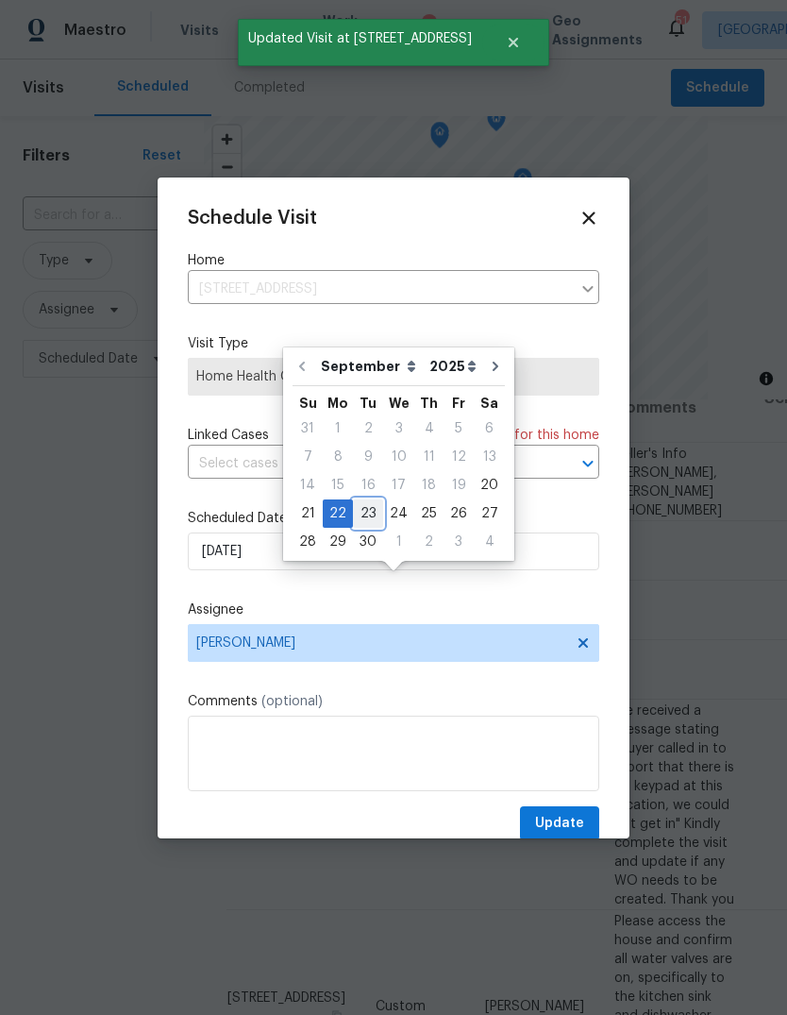
click at [364, 500] on div "23" at bounding box center [368, 513] width 30 height 26
type input "[DATE]"
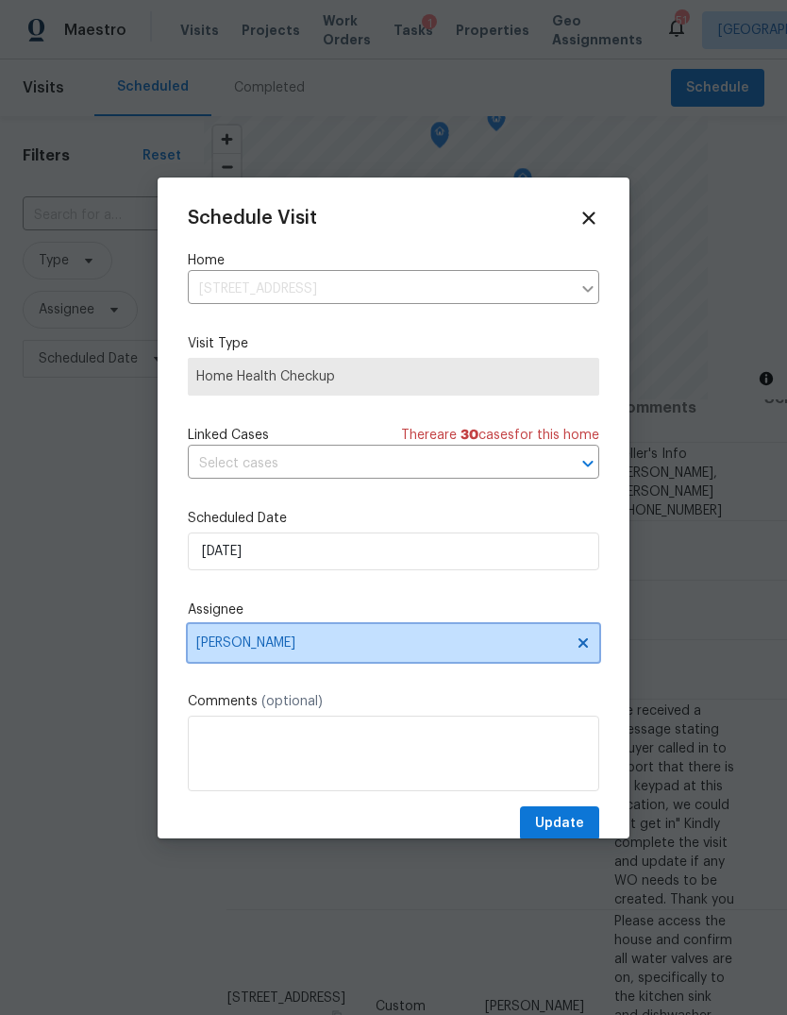
click at [374, 643] on span "[PERSON_NAME]" at bounding box center [381, 642] width 370 height 15
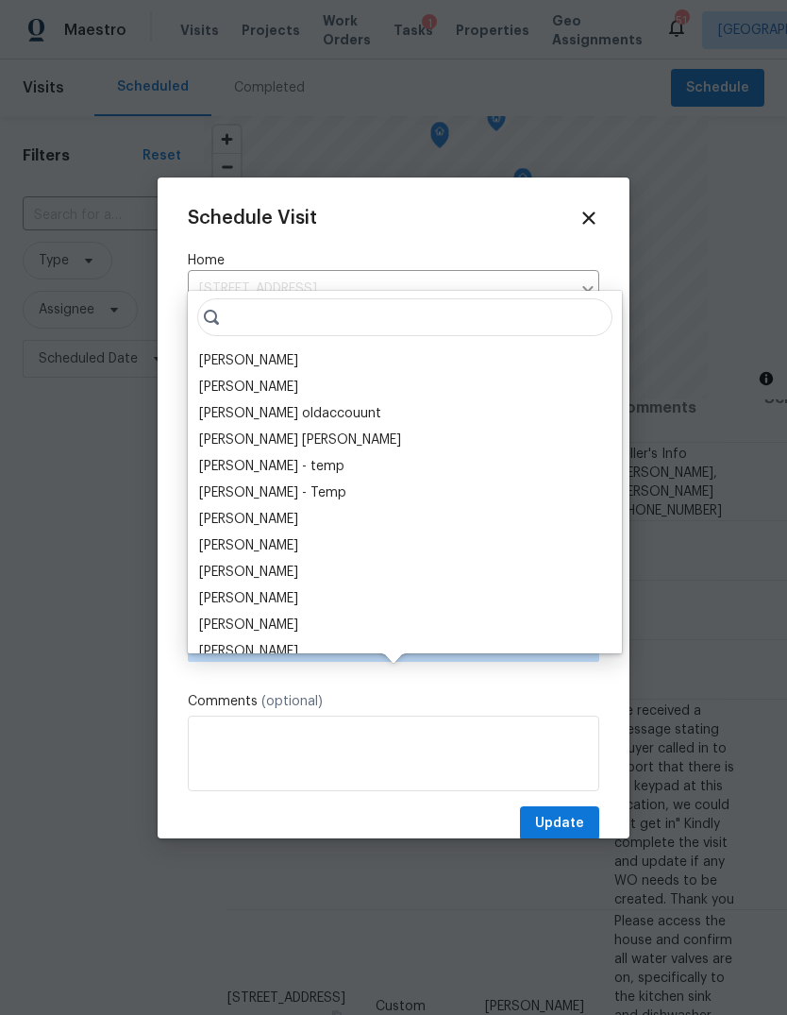
scroll to position [38, 0]
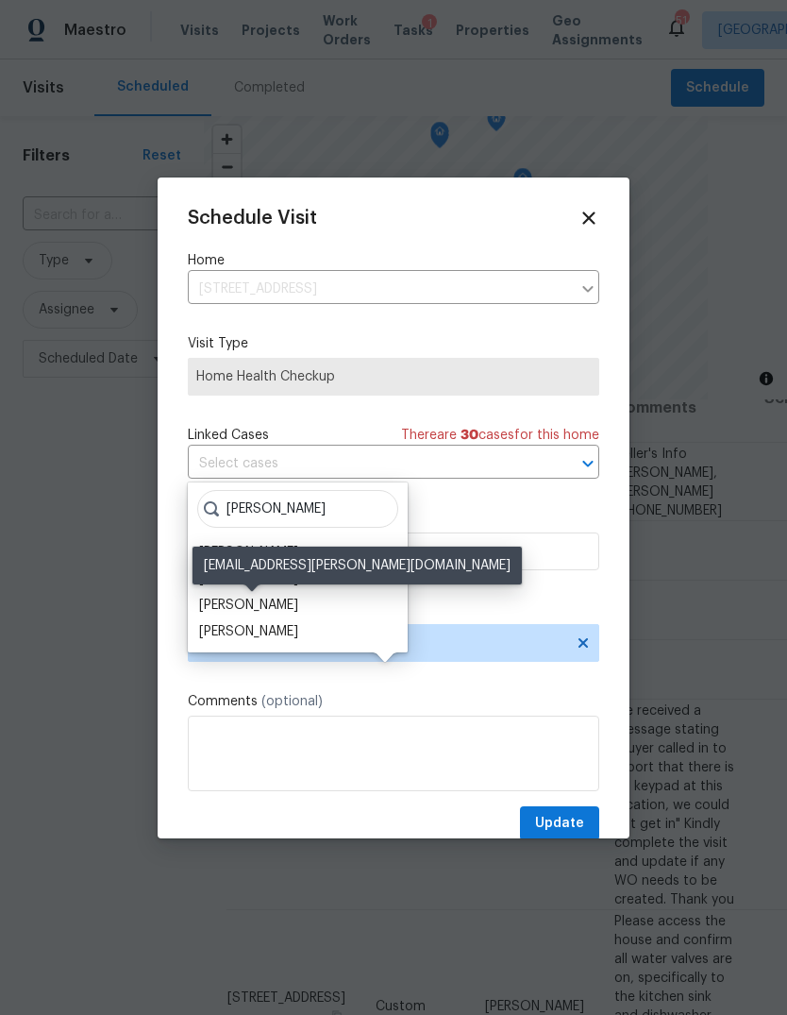
type input "[PERSON_NAME]"
click at [294, 596] on div "[PERSON_NAME]" at bounding box center [248, 605] width 99 height 19
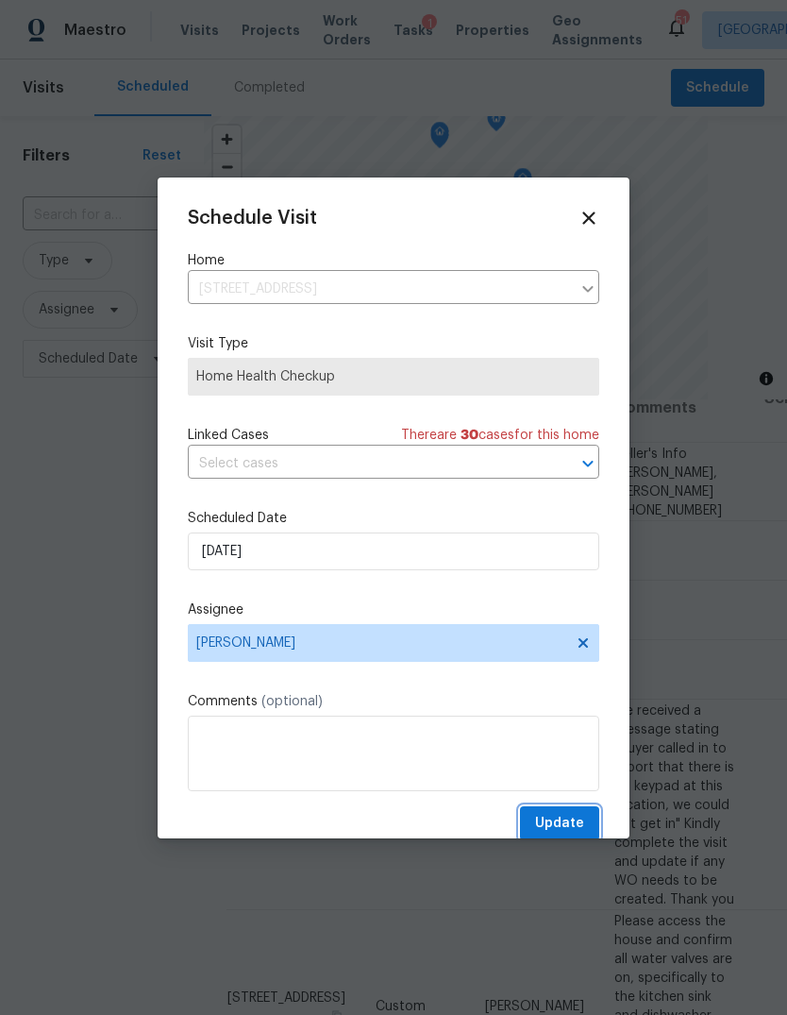
click at [570, 828] on span "Update" at bounding box center [559, 824] width 49 height 24
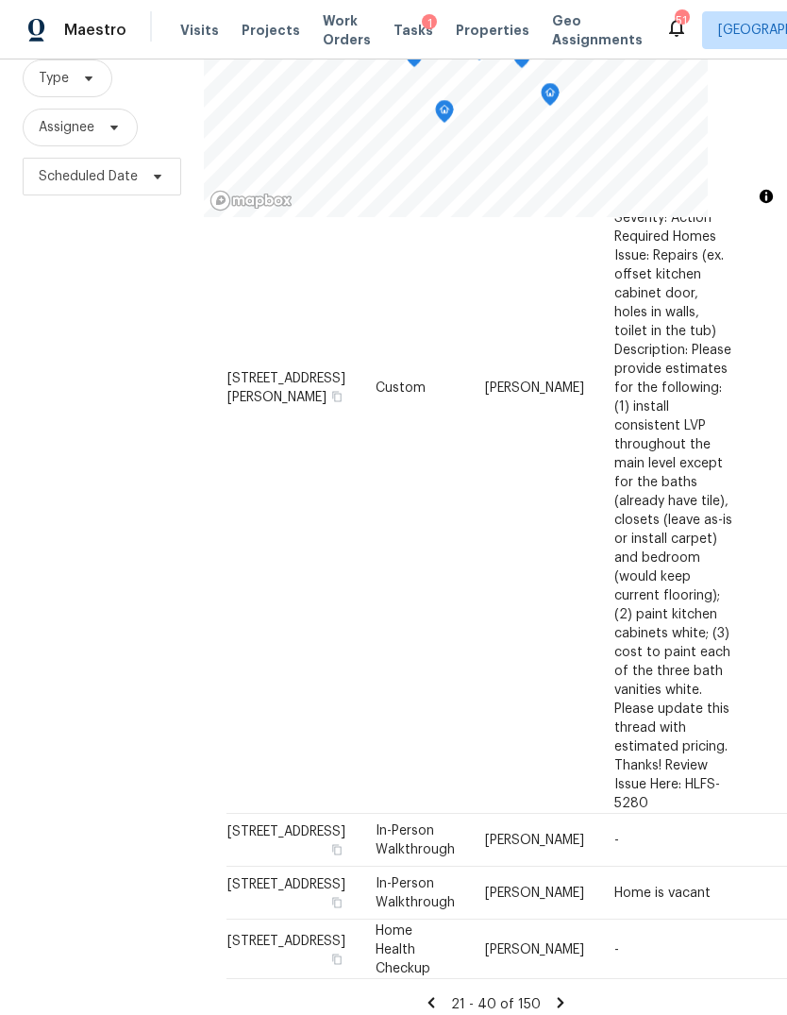
scroll to position [71, 0]
click at [431, 997] on icon at bounding box center [431, 1002] width 7 height 10
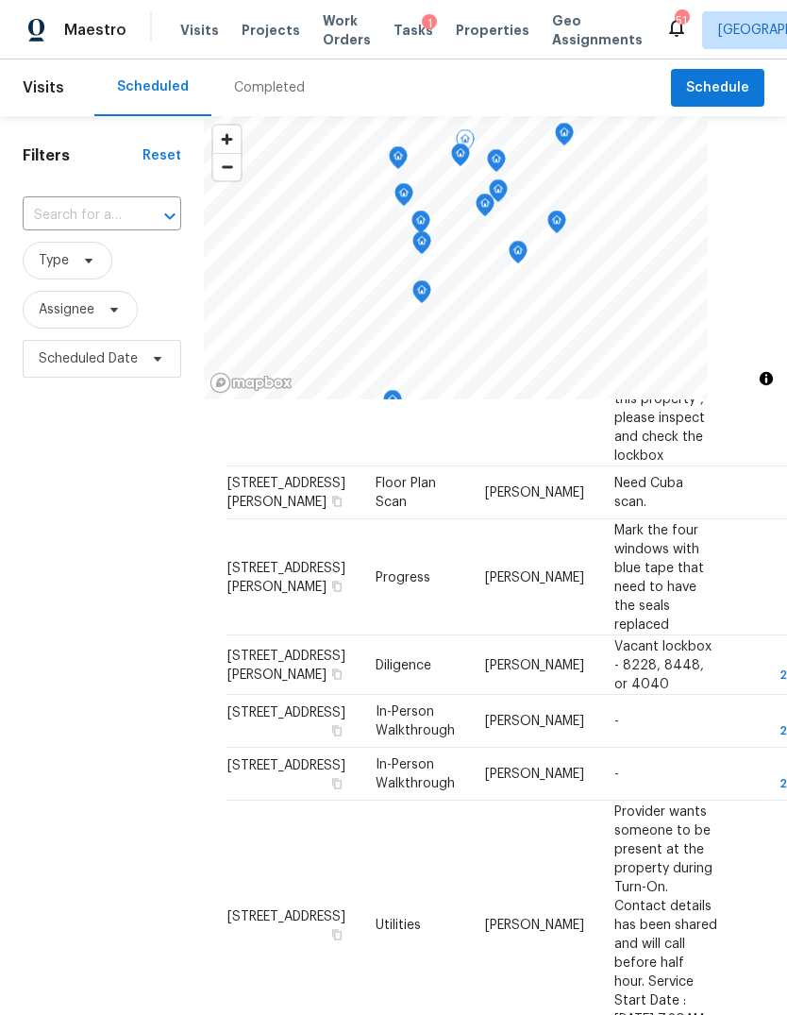
scroll to position [1044, 0]
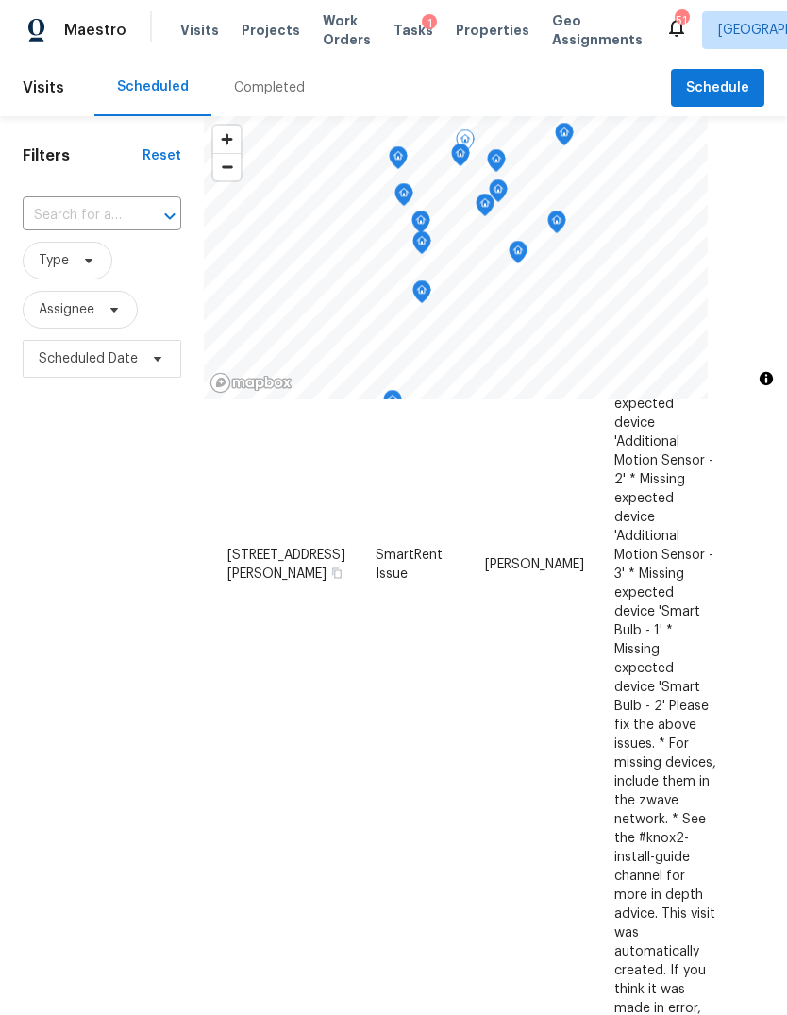
click at [272, 78] on div "Completed" at bounding box center [269, 87] width 71 height 19
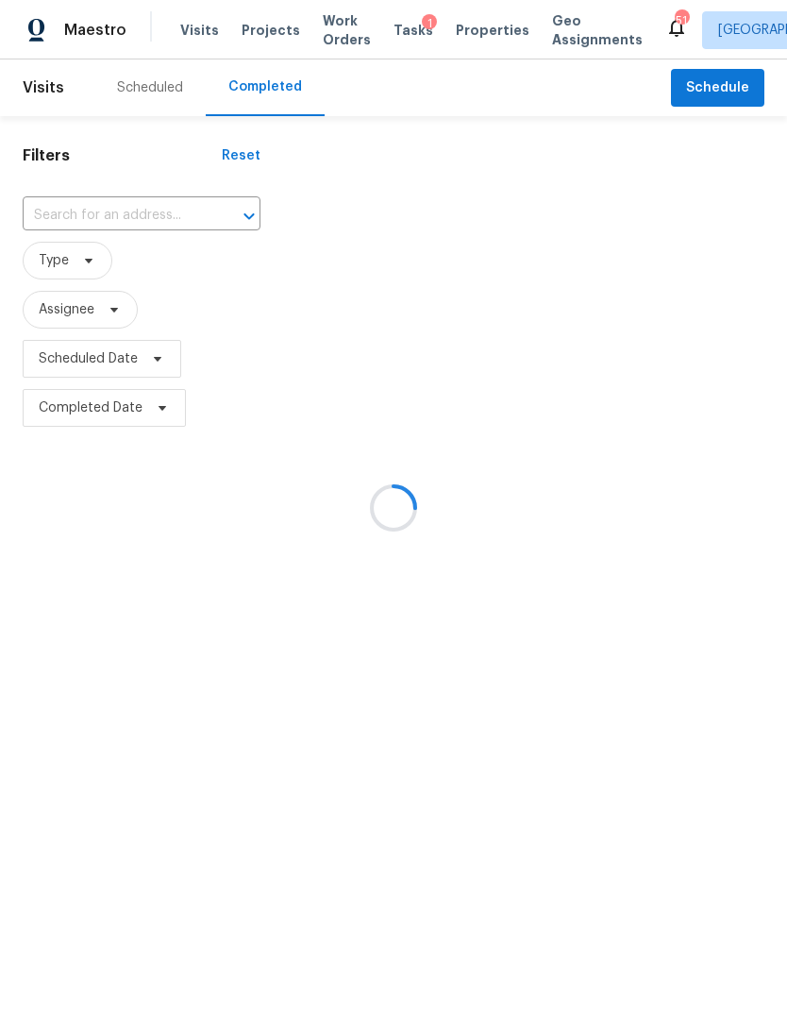
click at [142, 87] on div at bounding box center [393, 507] width 787 height 1015
click at [148, 94] on div at bounding box center [393, 507] width 787 height 1015
click at [148, 89] on div at bounding box center [393, 507] width 787 height 1015
click at [153, 85] on div at bounding box center [393, 507] width 787 height 1015
click at [147, 95] on div at bounding box center [393, 507] width 787 height 1015
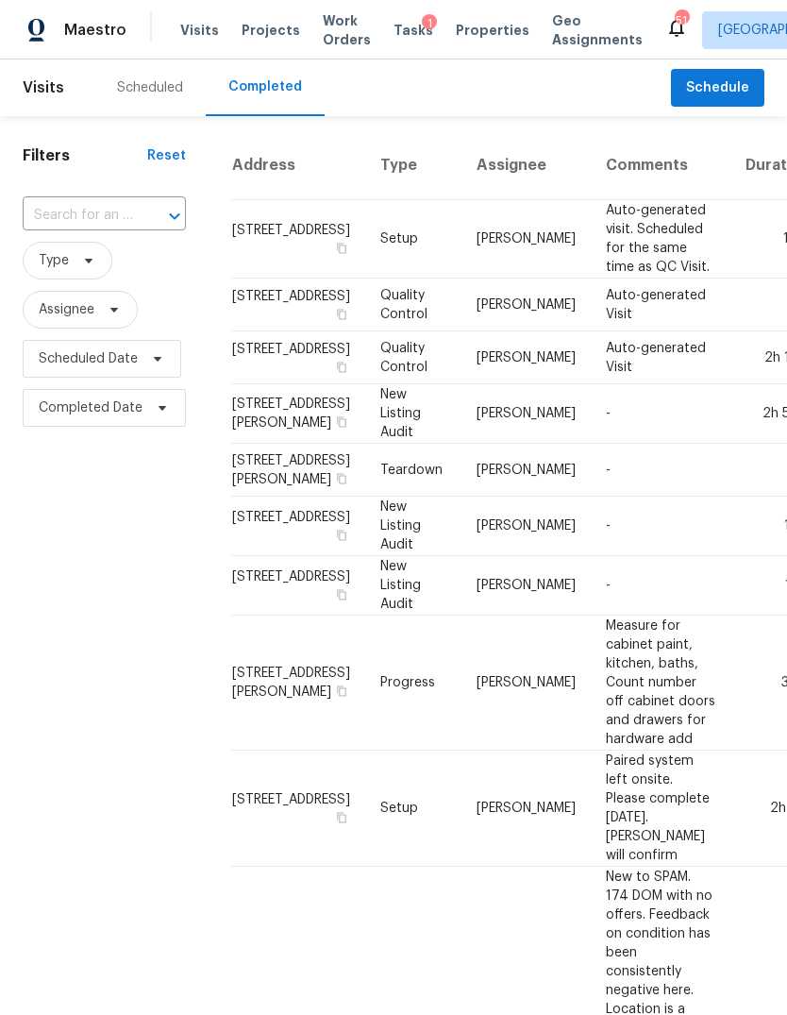
click at [140, 82] on div "Scheduled" at bounding box center [150, 87] width 66 height 19
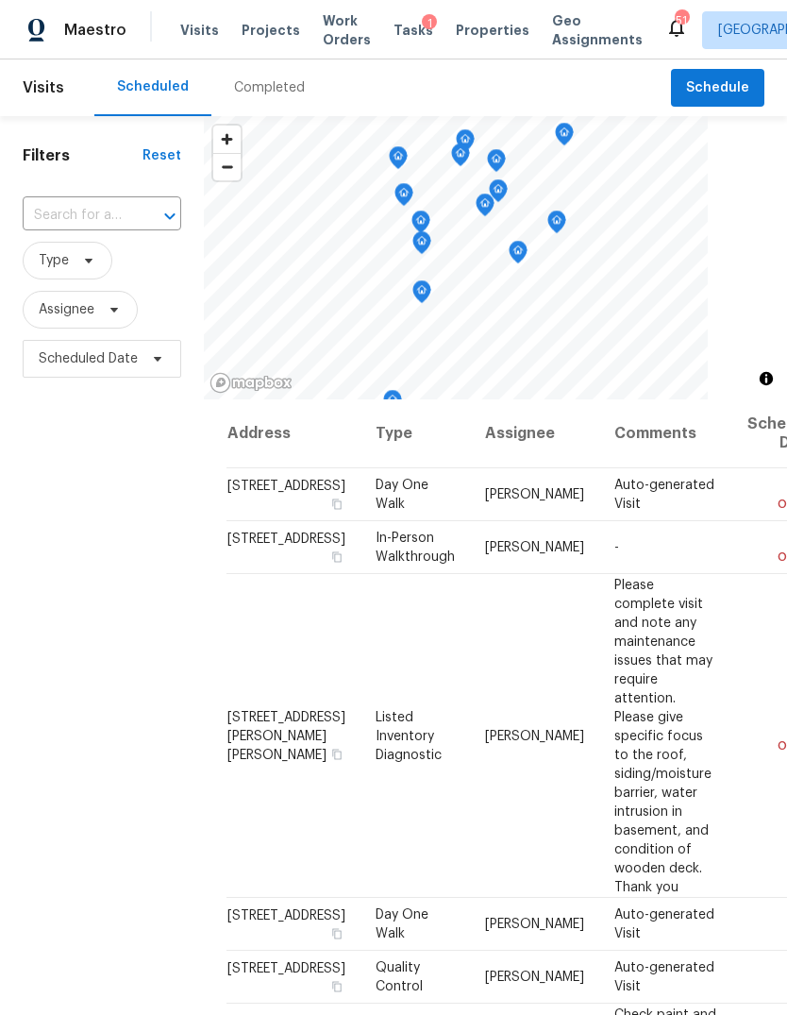
click at [120, 218] on input "text" at bounding box center [76, 215] width 106 height 29
type input "310 peachtree"
click at [97, 270] on li "[STREET_ADDRESS]" at bounding box center [101, 258] width 158 height 31
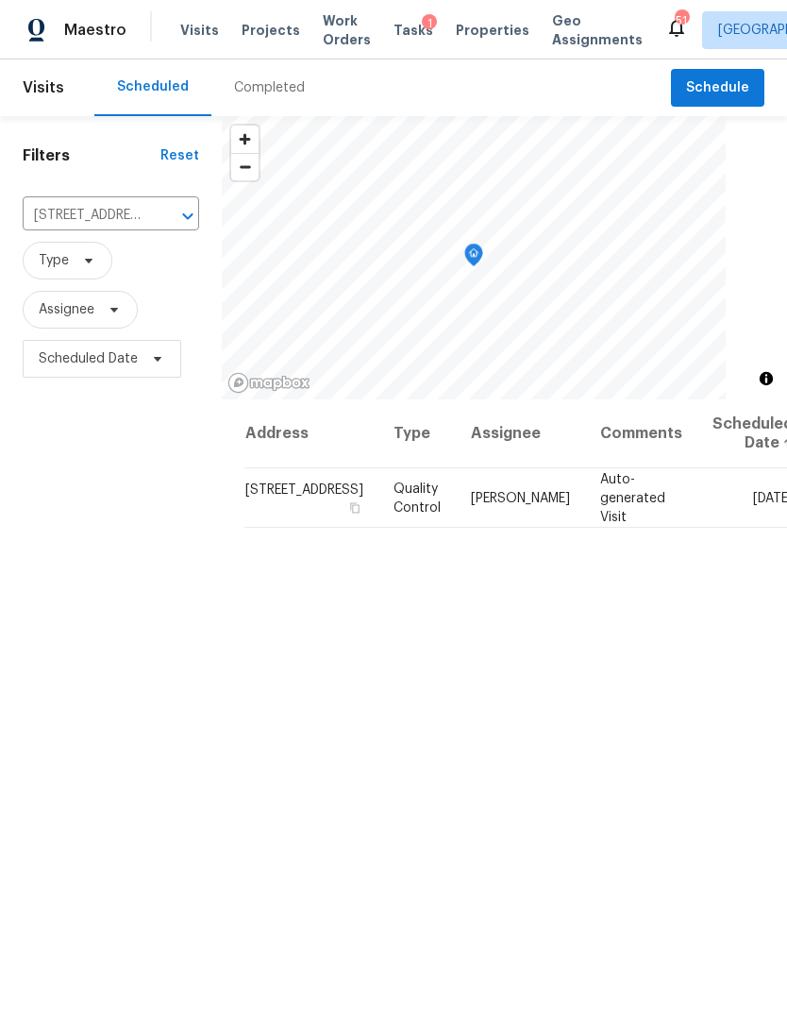
click at [260, 97] on div "Completed" at bounding box center [269, 87] width 116 height 57
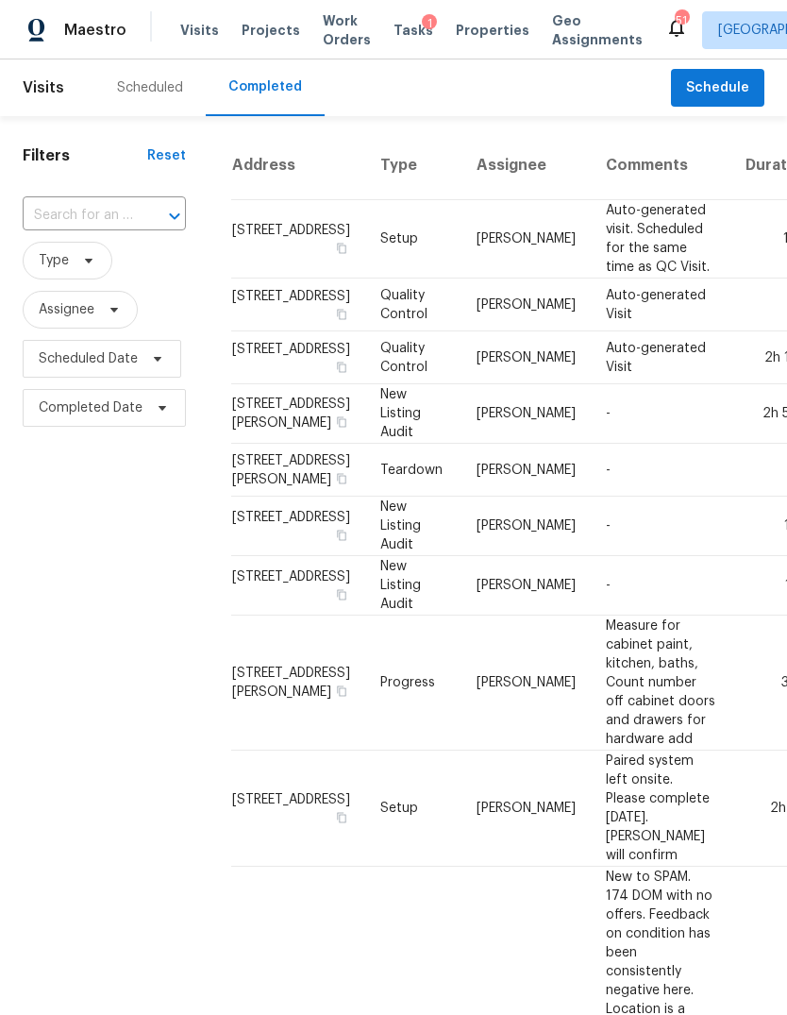
click at [151, 210] on div at bounding box center [161, 216] width 49 height 26
type input "310 peac"
click at [85, 267] on li "[STREET_ADDRESS]" at bounding box center [103, 258] width 160 height 31
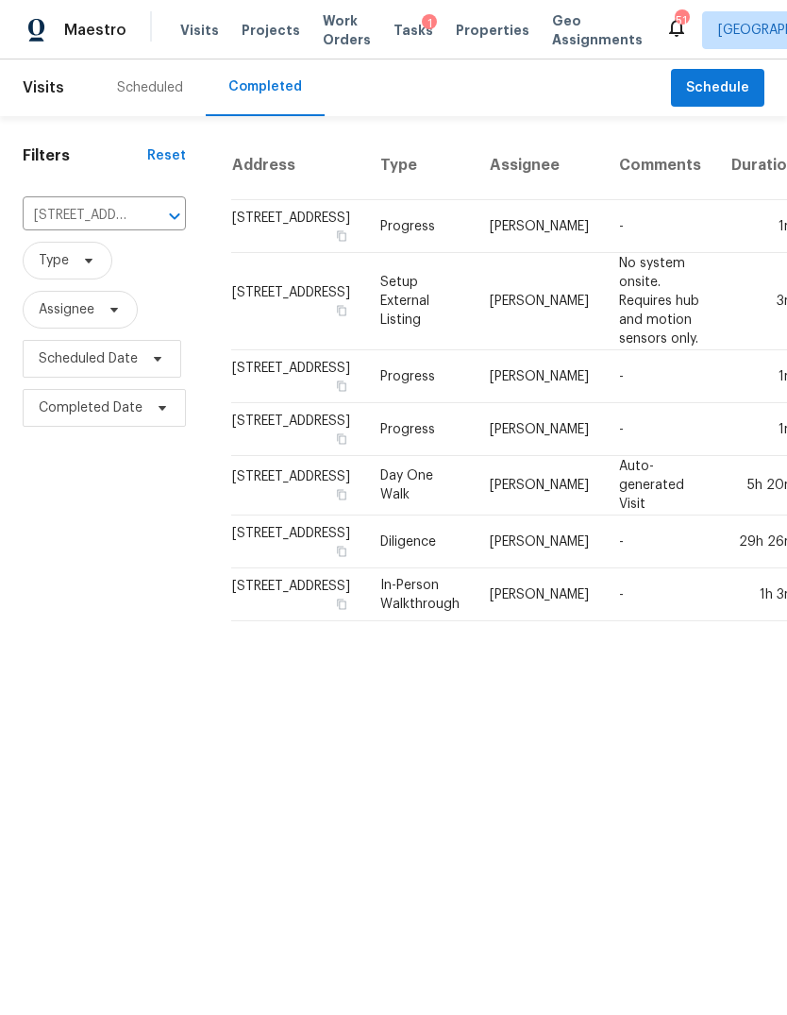
click at [141, 221] on icon "Clear" at bounding box center [150, 216] width 19 height 19
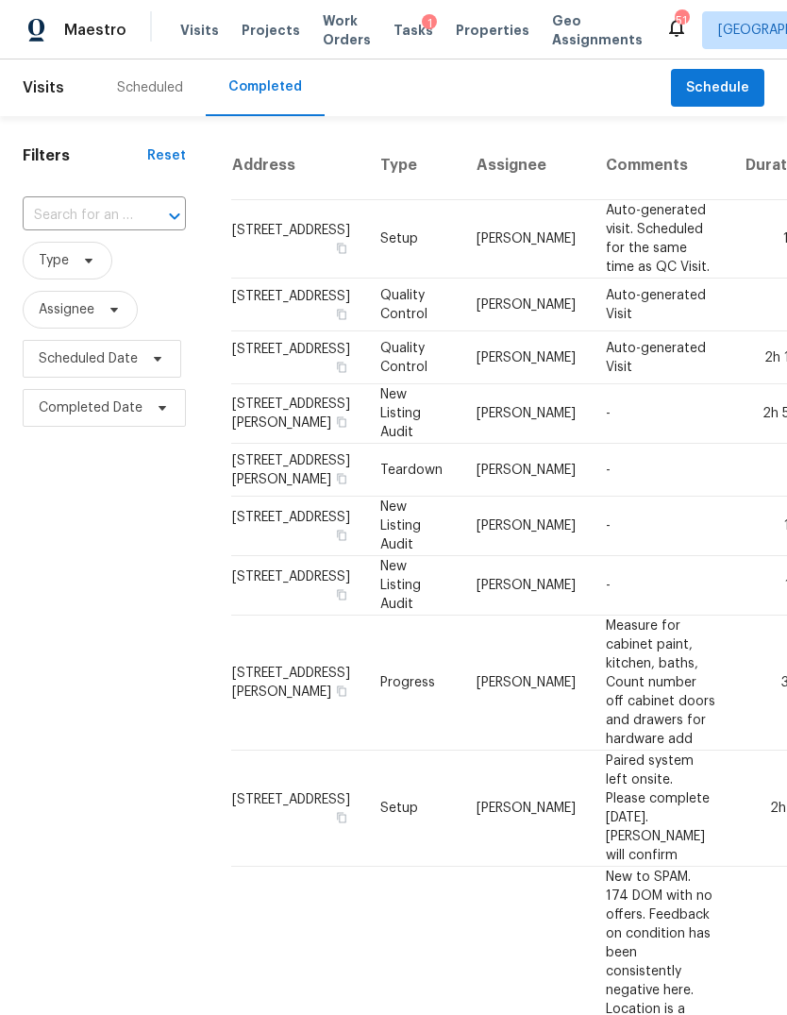
click at [160, 80] on div "Scheduled" at bounding box center [150, 87] width 66 height 19
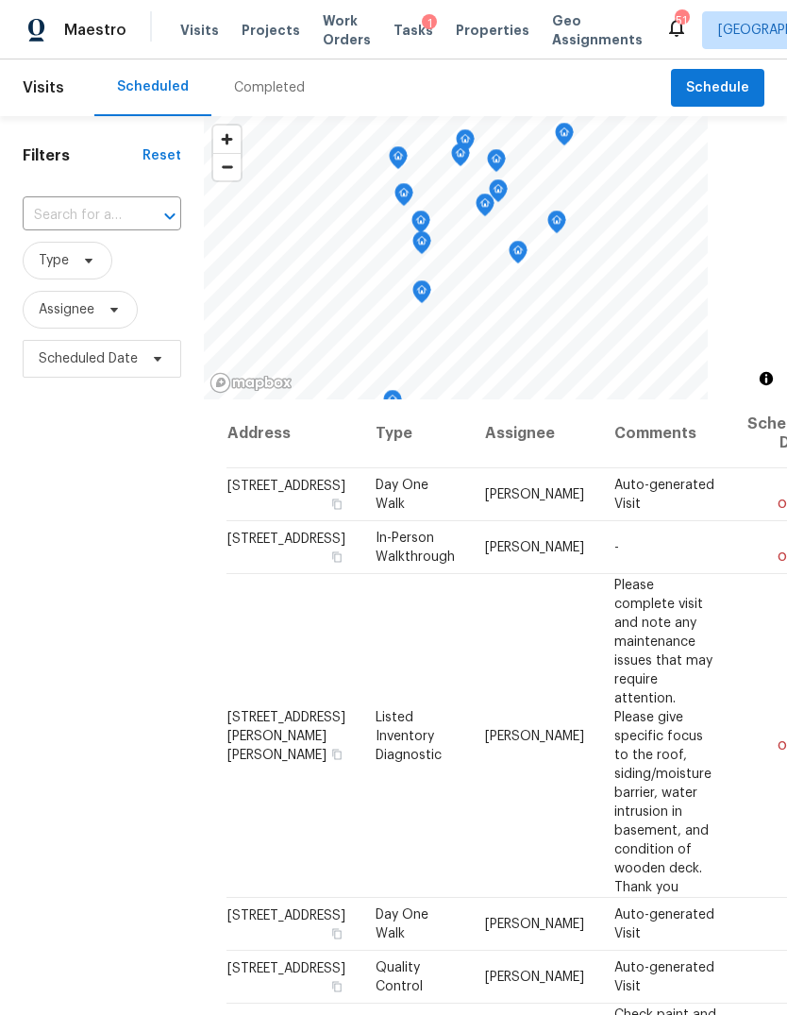
click at [59, 209] on input "text" at bounding box center [76, 215] width 106 height 29
type input "310 pe"
click at [70, 275] on li "[STREET_ADDRESS]" at bounding box center [101, 258] width 158 height 31
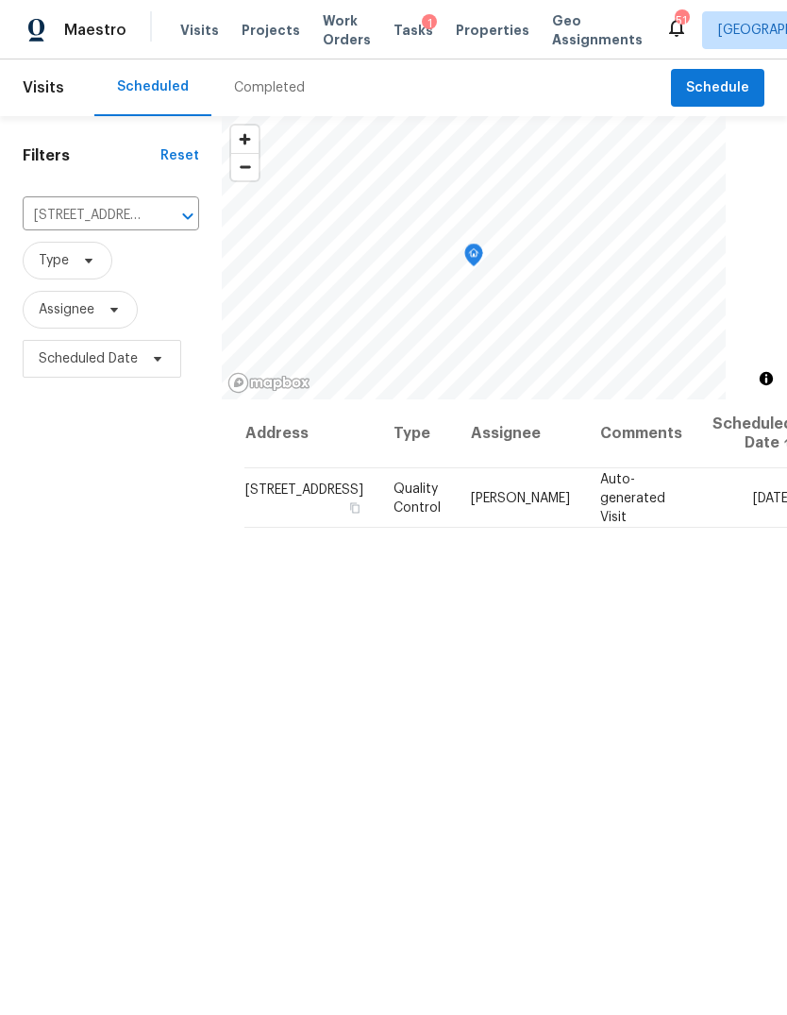
click at [0, 0] on icon at bounding box center [0, 0] width 0 height 0
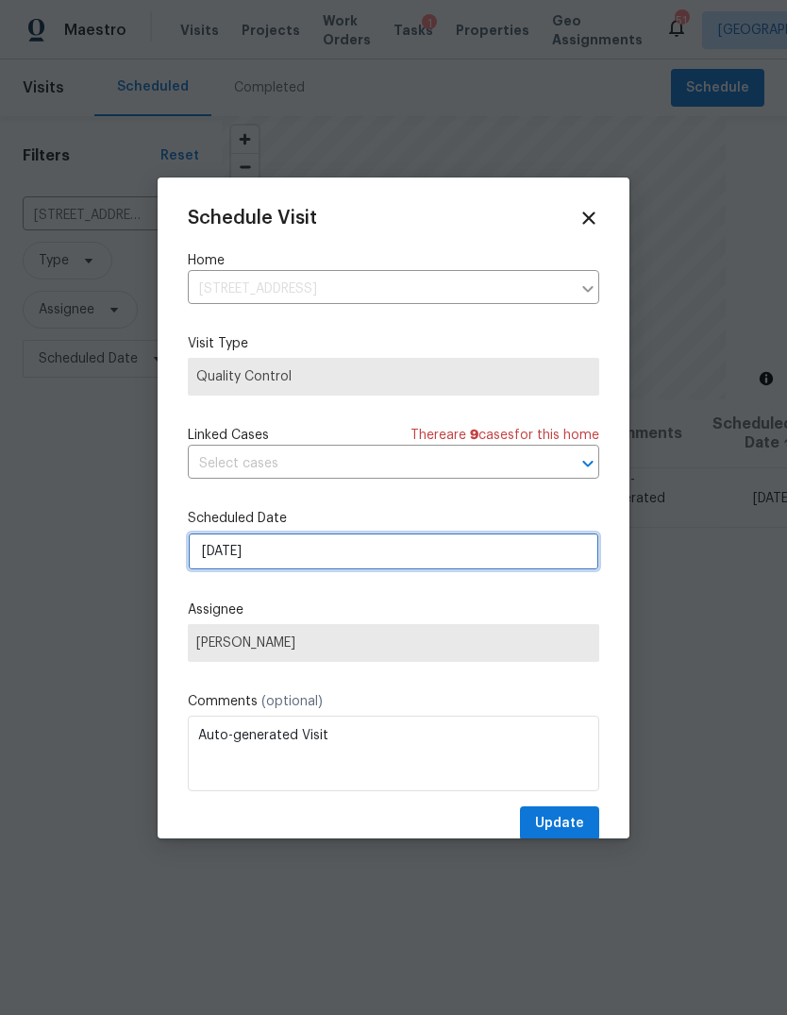
click at [400, 562] on input "[DATE]" at bounding box center [393, 551] width 411 height 38
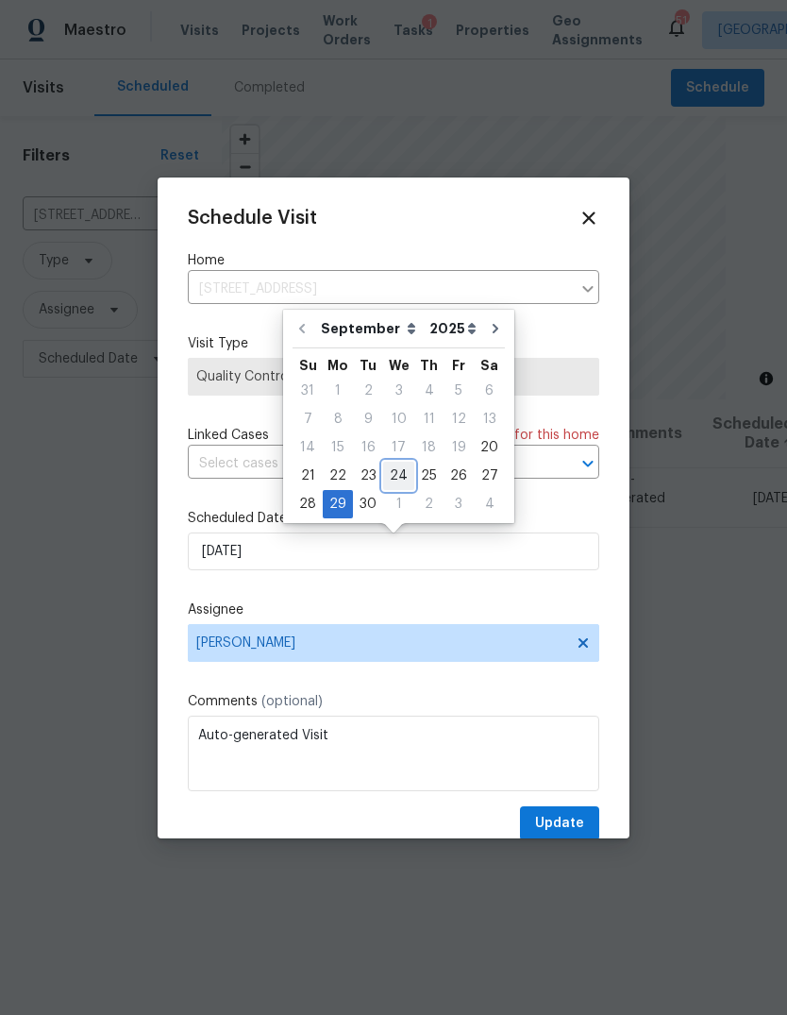
click at [393, 471] on div "24" at bounding box center [398, 475] width 31 height 26
type input "[DATE]"
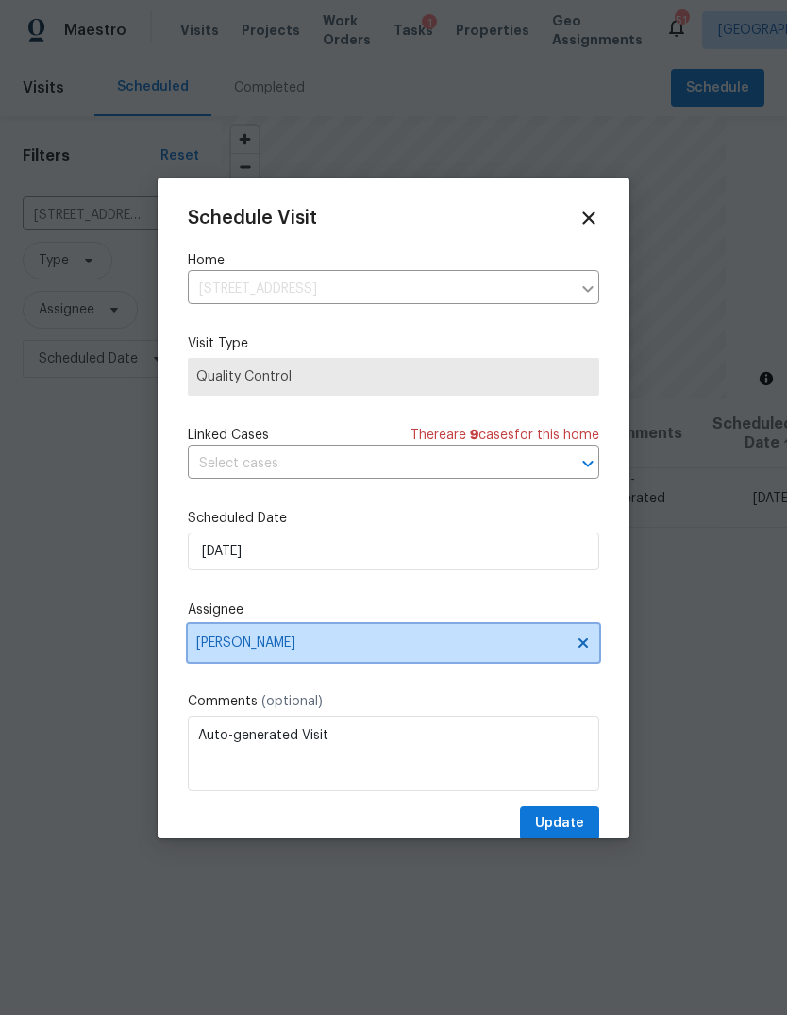
click at [415, 645] on span "[PERSON_NAME]" at bounding box center [381, 642] width 370 height 15
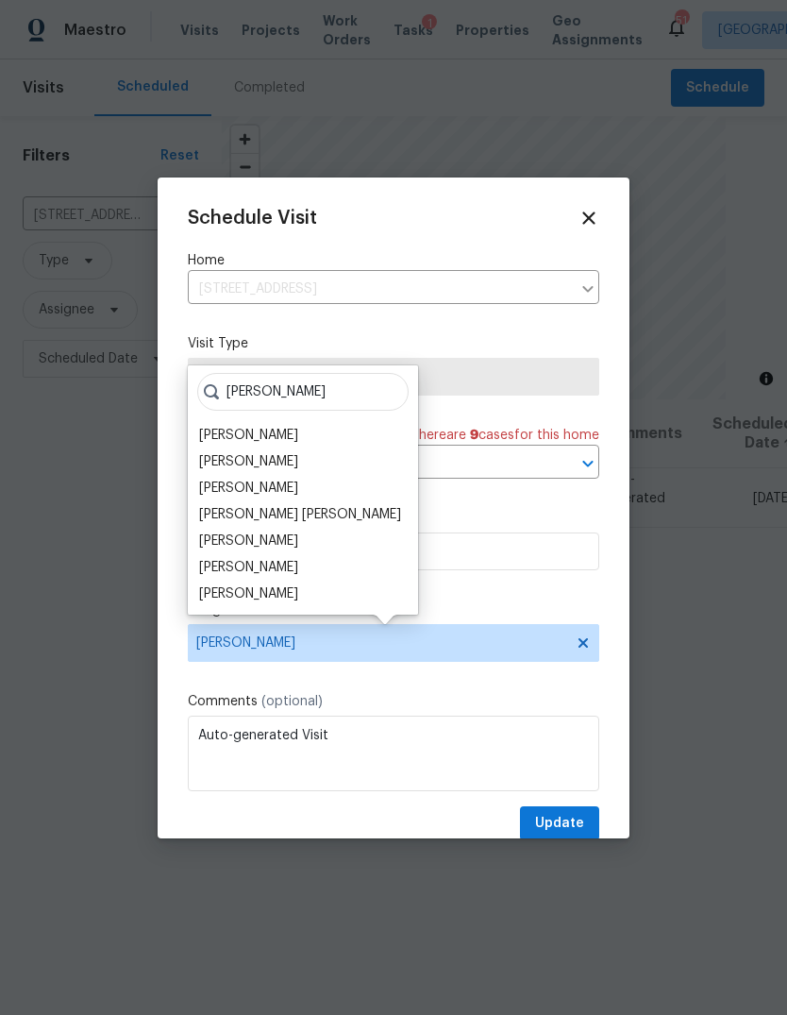
type input "[PERSON_NAME]"
click at [223, 461] on div "[PERSON_NAME]" at bounding box center [248, 461] width 99 height 19
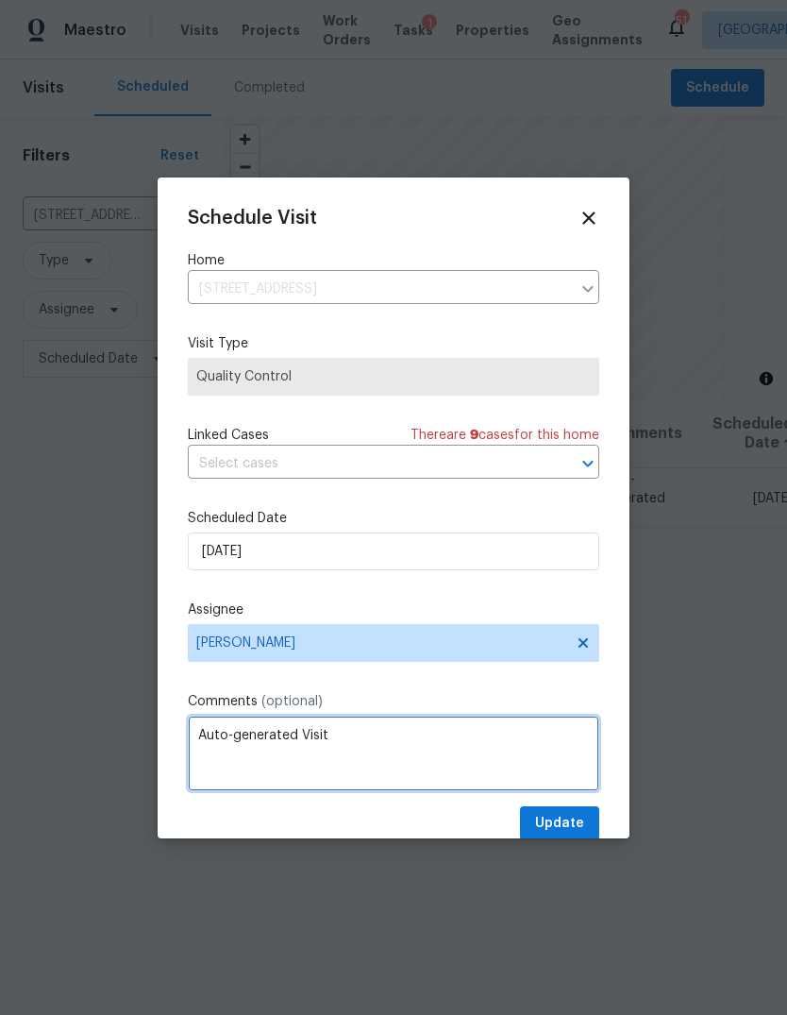
click at [229, 741] on textarea "Auto-generated Visit" at bounding box center [393, 752] width 411 height 75
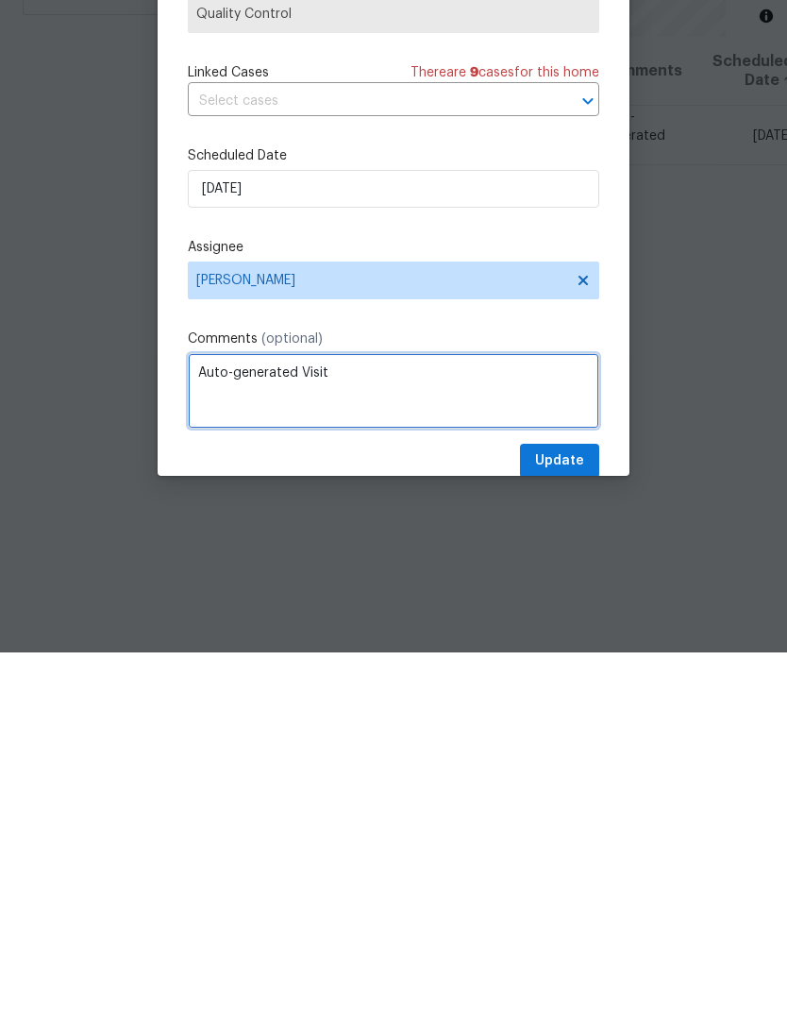
click at [208, 715] on textarea "Auto-generated Visit" at bounding box center [393, 752] width 411 height 75
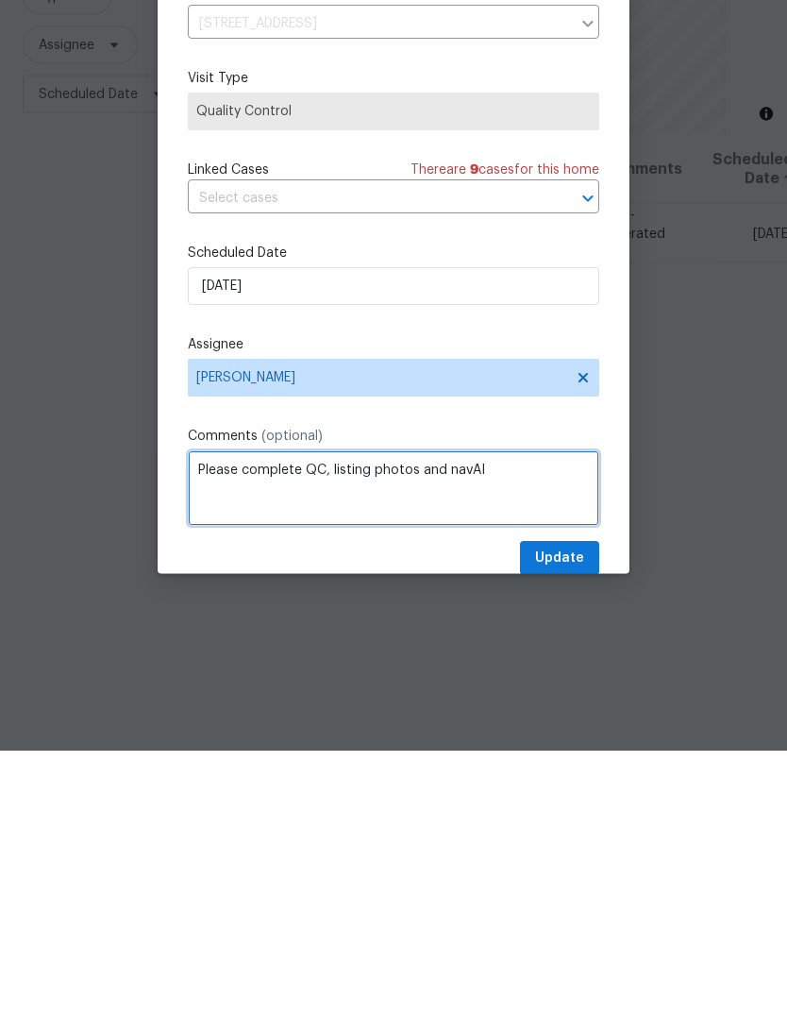
type textarea "Please complete QC, listing photos and navAI"
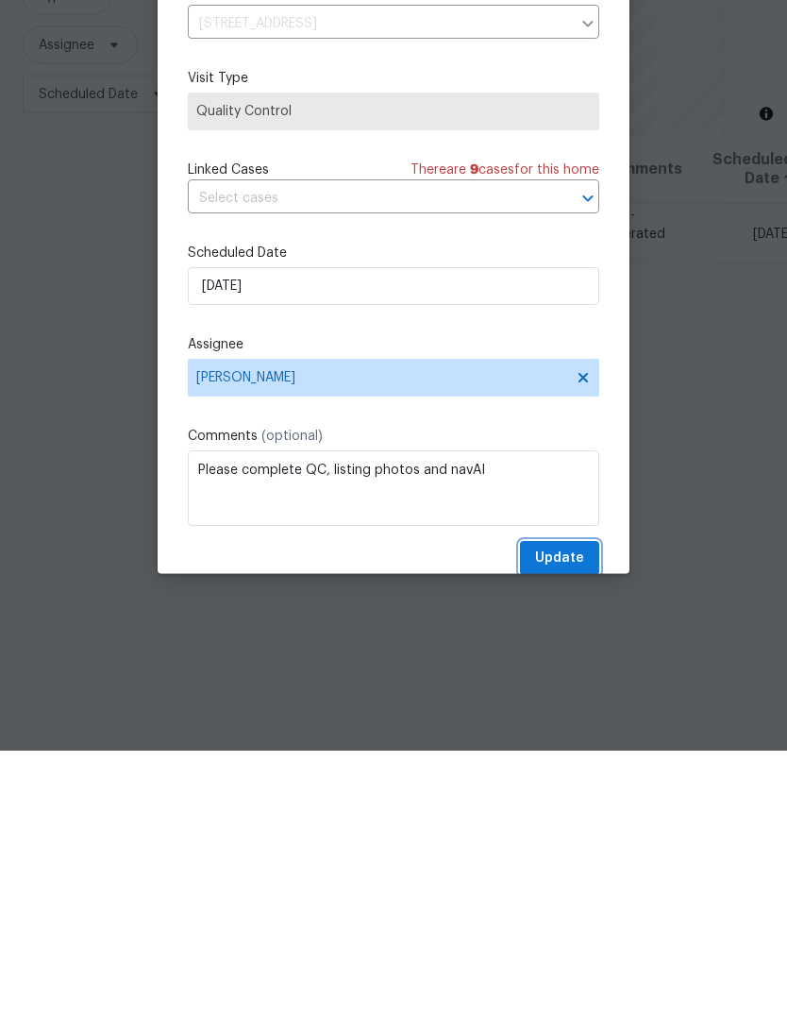
click at [580, 812] on span "Update" at bounding box center [559, 824] width 49 height 24
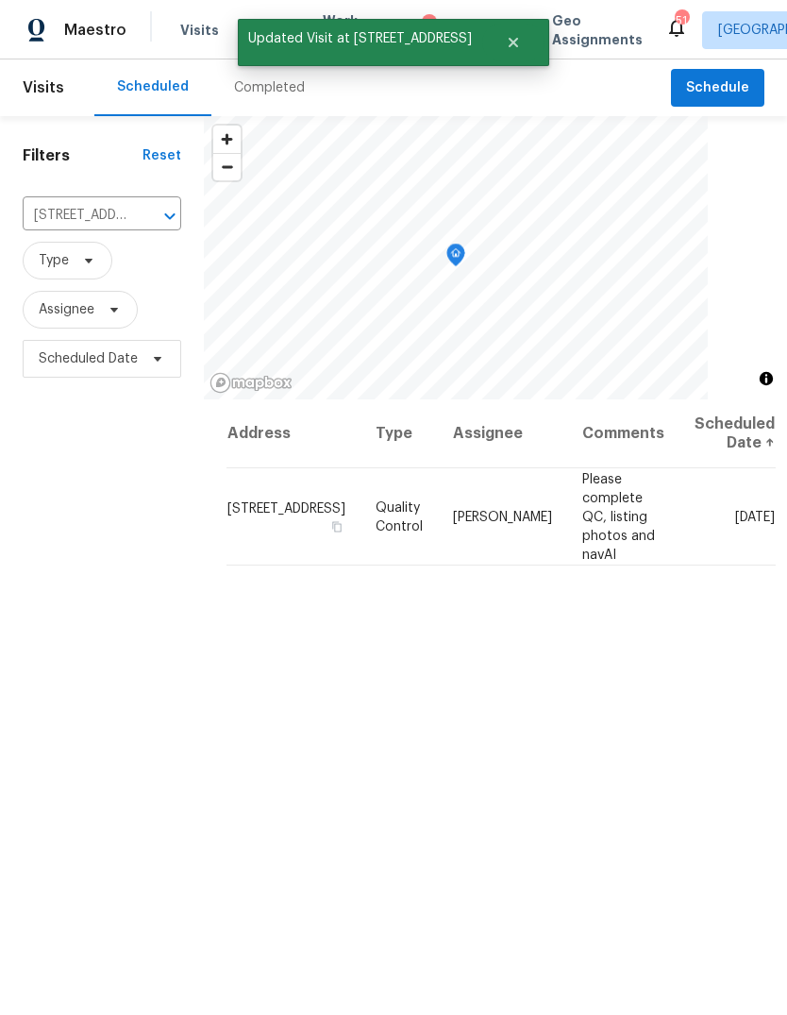
click at [141, 210] on icon "Clear" at bounding box center [145, 215] width 11 height 11
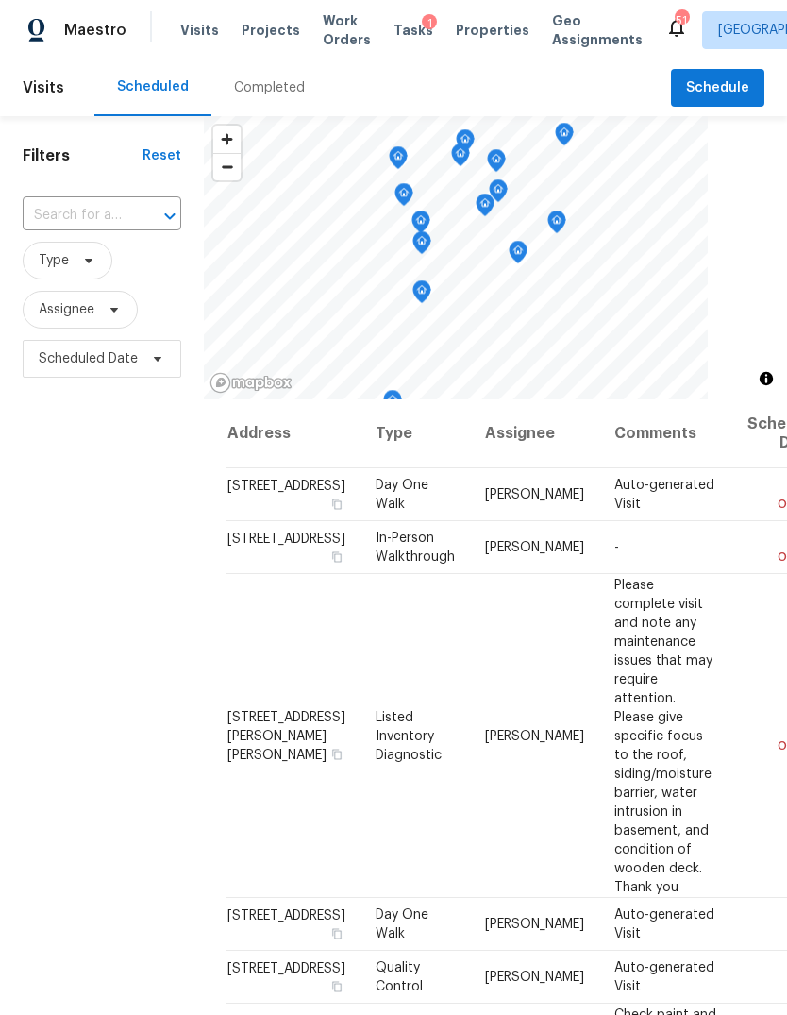
click at [74, 214] on input "text" at bounding box center [76, 215] width 106 height 29
type input "311 bur"
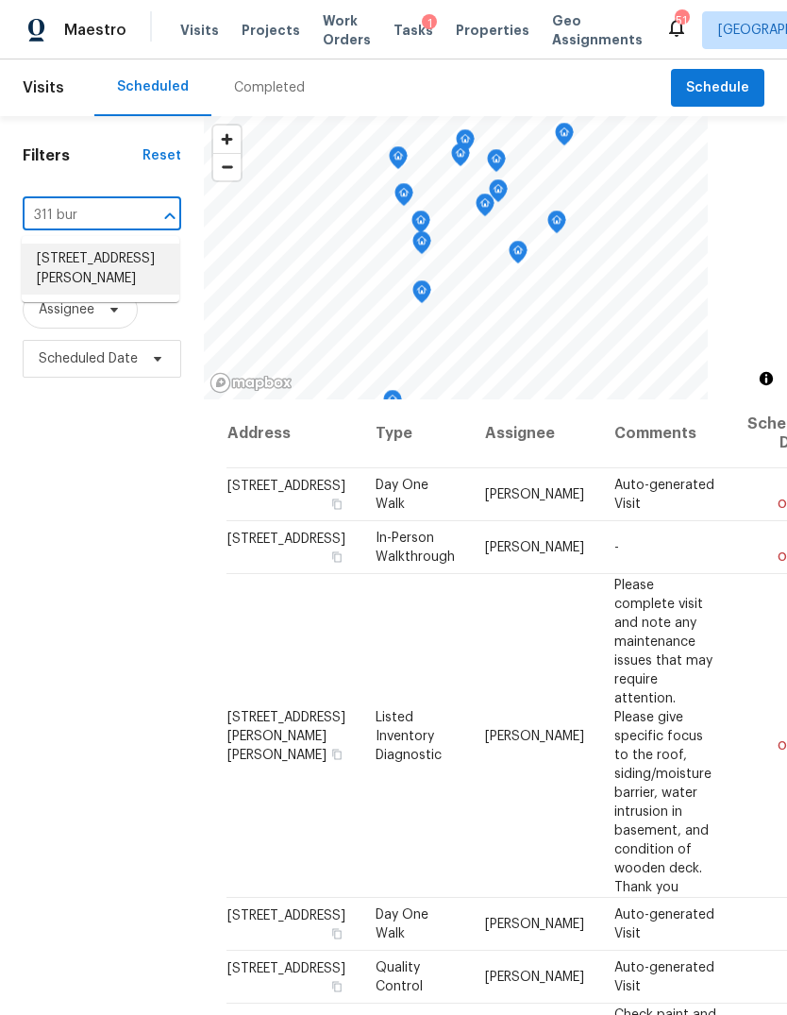
click at [87, 256] on li "[STREET_ADDRESS][PERSON_NAME]" at bounding box center [101, 268] width 158 height 51
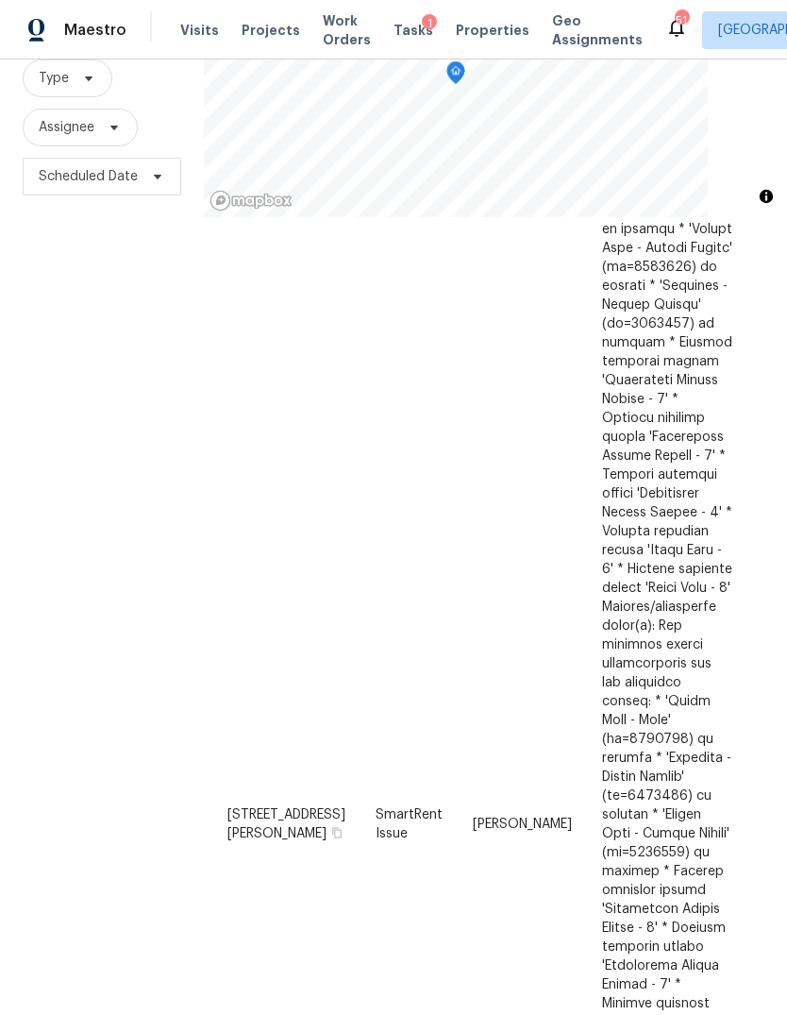
scroll to position [1709, 0]
click at [0, 0] on icon at bounding box center [0, 0] width 0 height 0
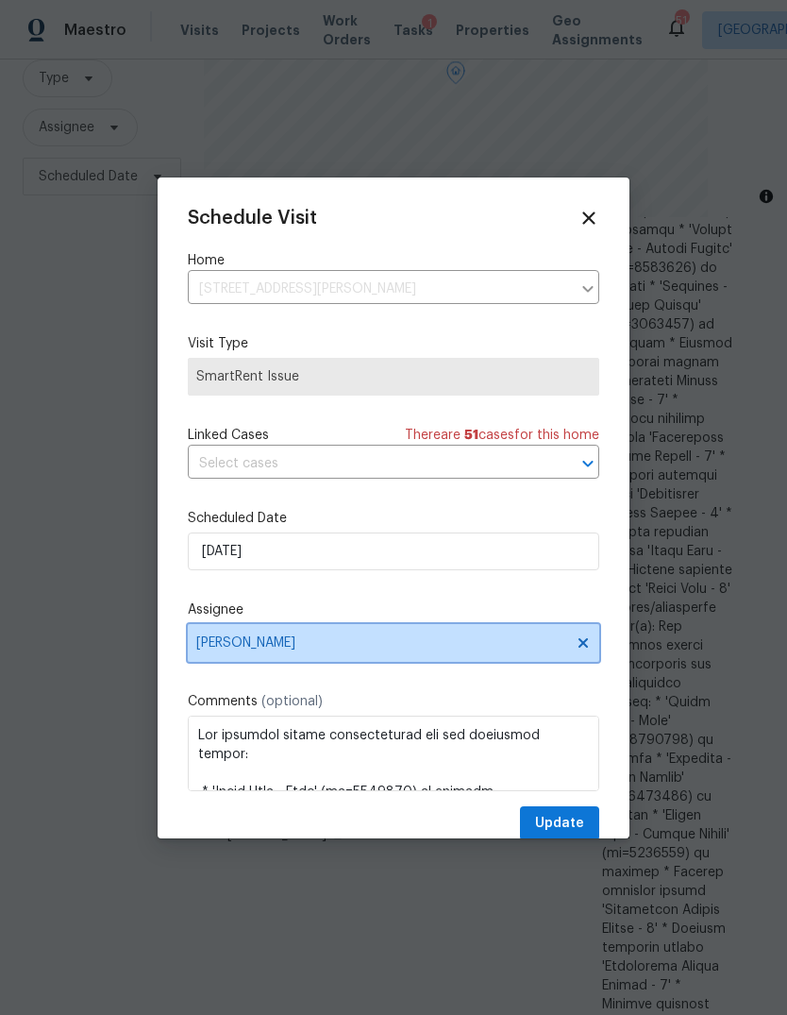
click at [213, 648] on span "[PERSON_NAME]" at bounding box center [381, 642] width 370 height 15
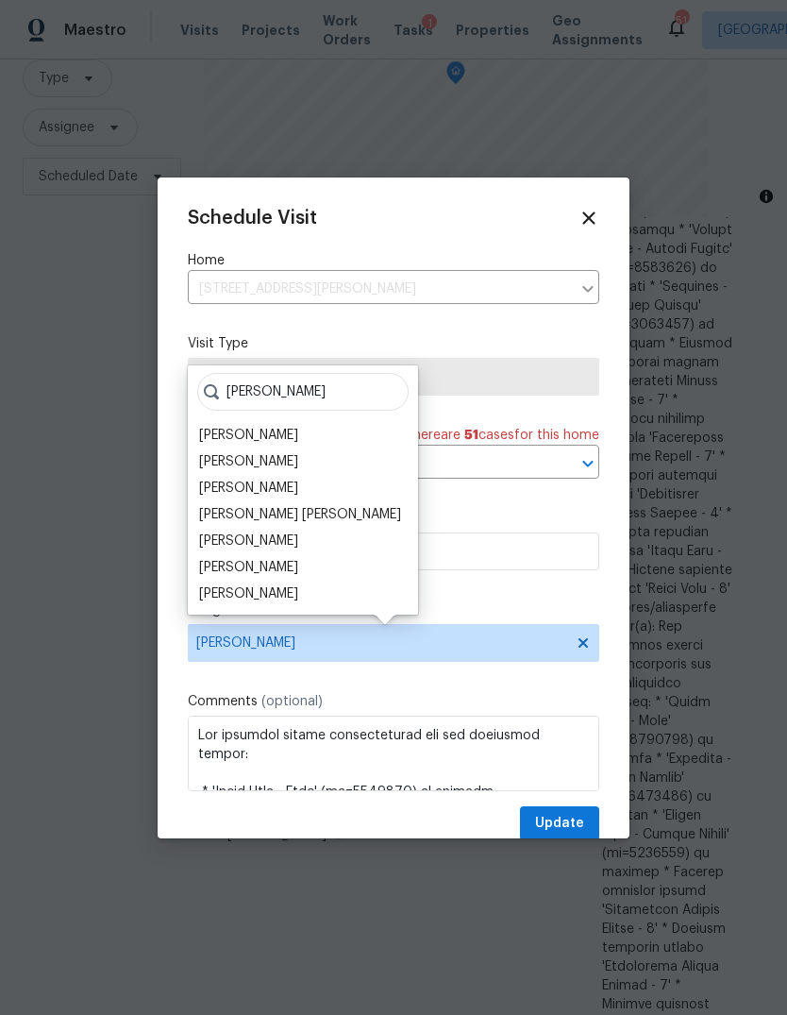
type input "[PERSON_NAME]"
click at [219, 593] on div "[PERSON_NAME]" at bounding box center [248, 593] width 99 height 19
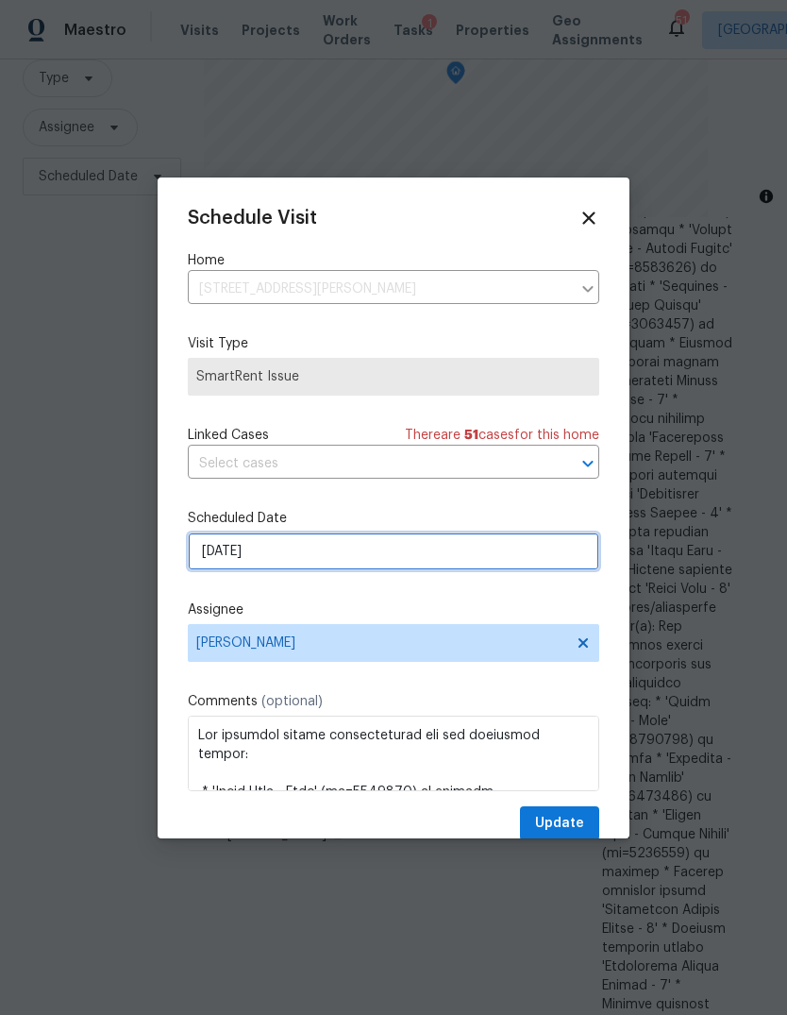
click at [204, 541] on input "[DATE]" at bounding box center [393, 551] width 411 height 38
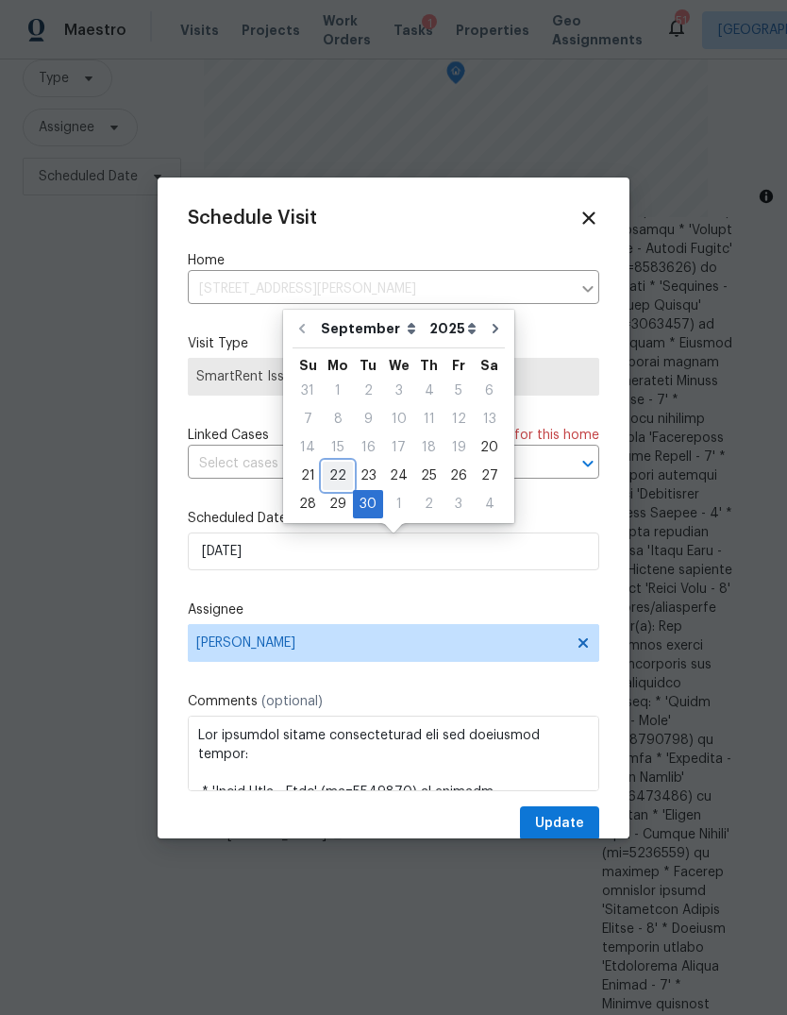
click at [341, 478] on div "22" at bounding box center [338, 475] width 30 height 26
type input "[DATE]"
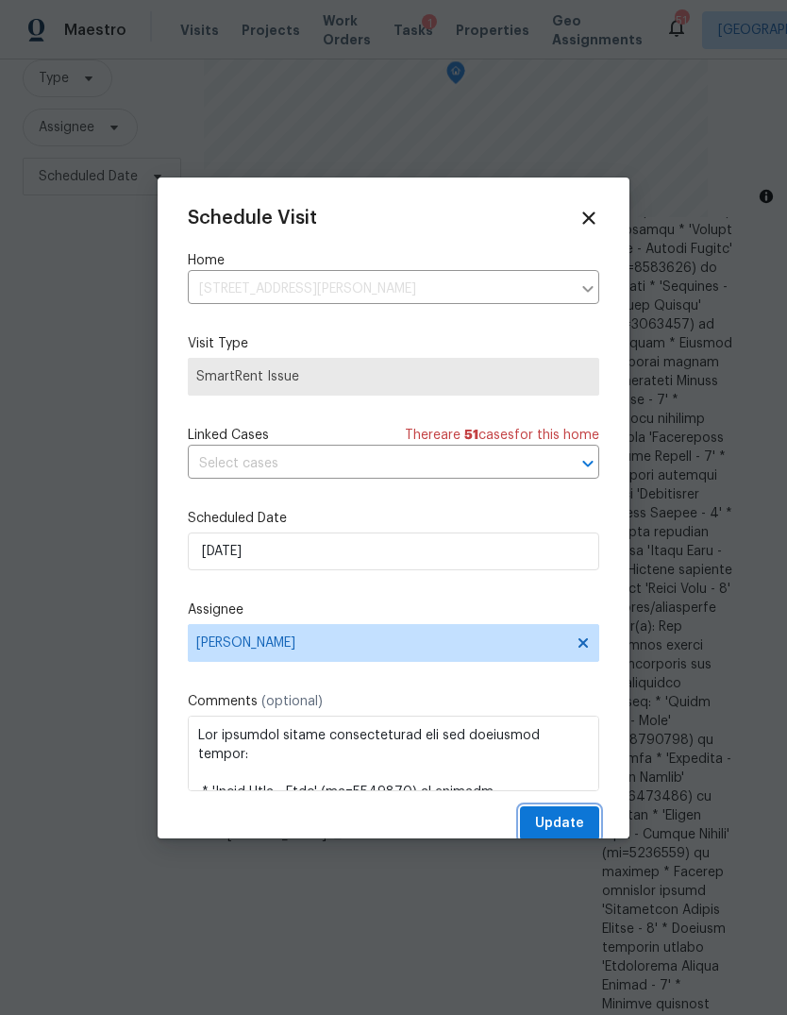
click at [573, 830] on span "Update" at bounding box center [559, 824] width 49 height 24
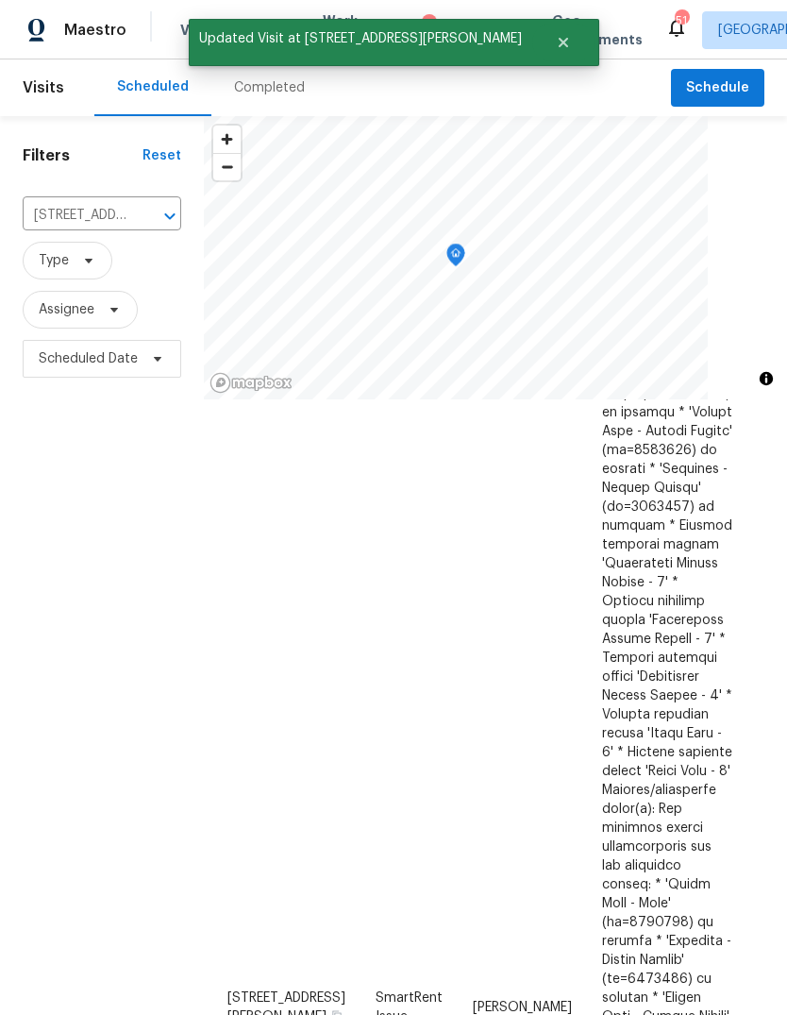
scroll to position [0, 0]
click at [721, 95] on span "Schedule" at bounding box center [717, 88] width 63 height 24
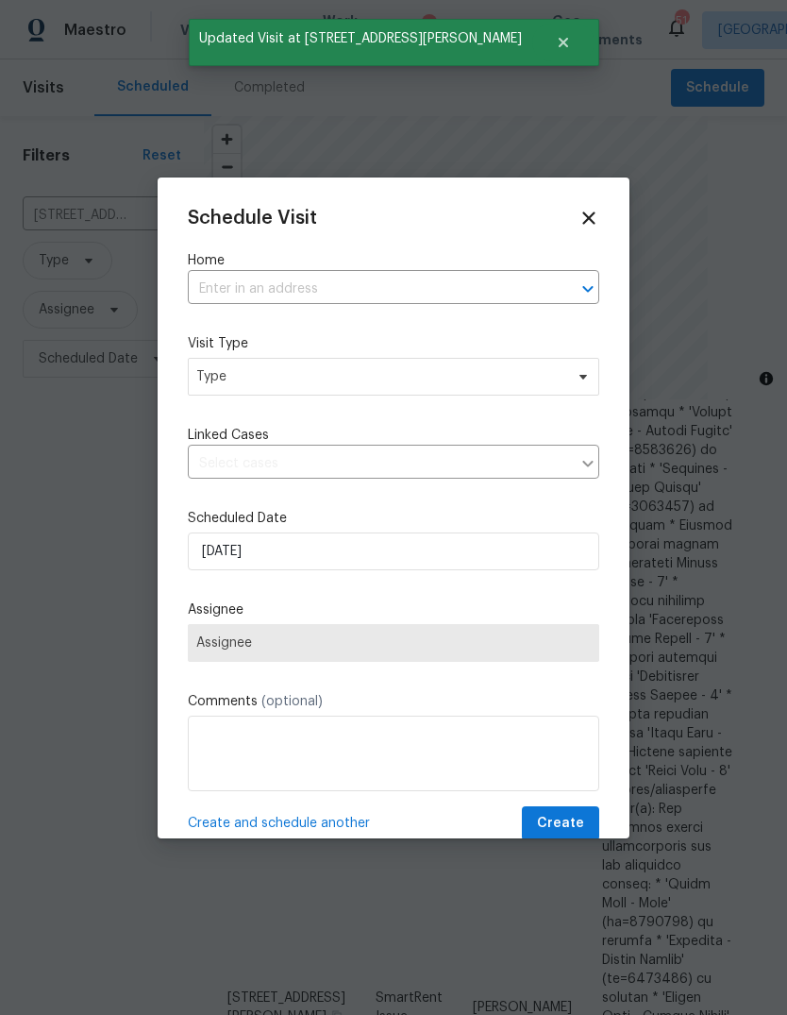
click at [417, 294] on input "text" at bounding box center [367, 289] width 359 height 29
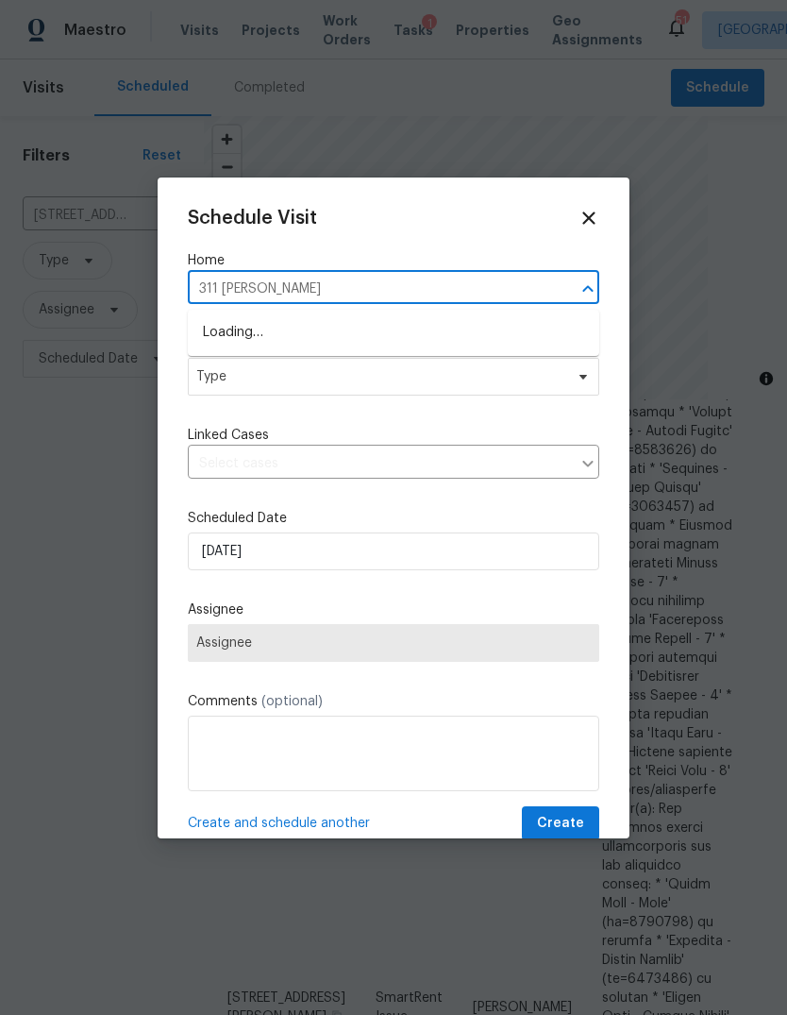
type input "311 [PERSON_NAME]"
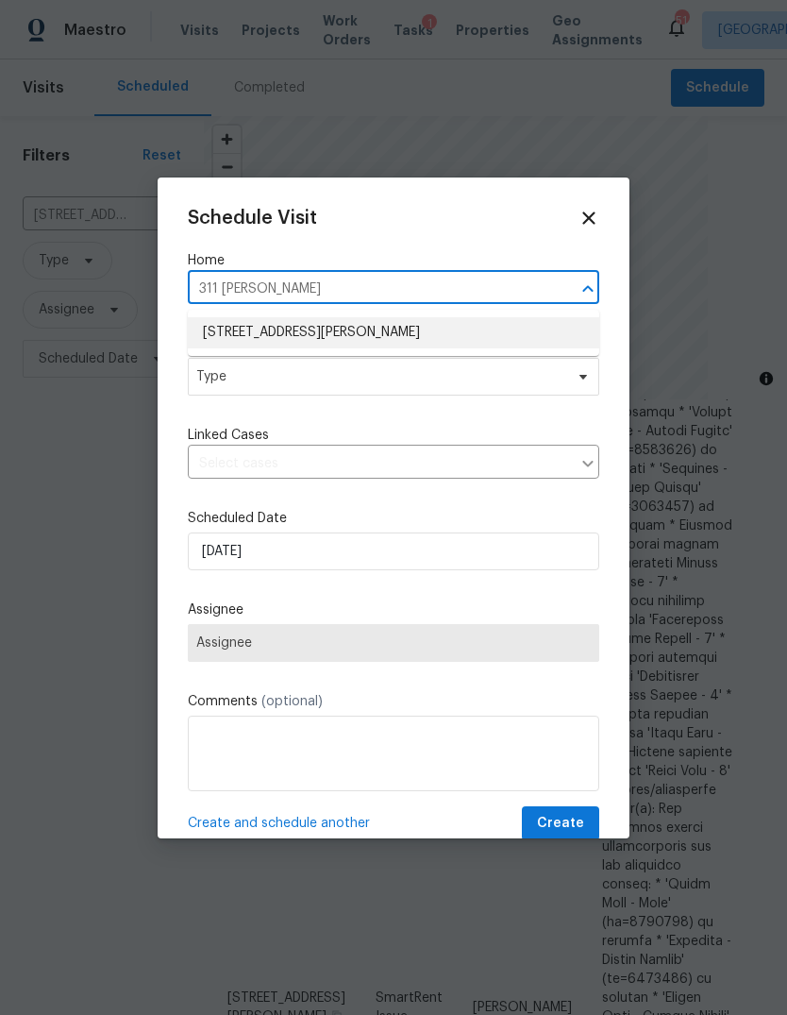
click at [238, 330] on li "[STREET_ADDRESS][PERSON_NAME]" at bounding box center [393, 332] width 411 height 31
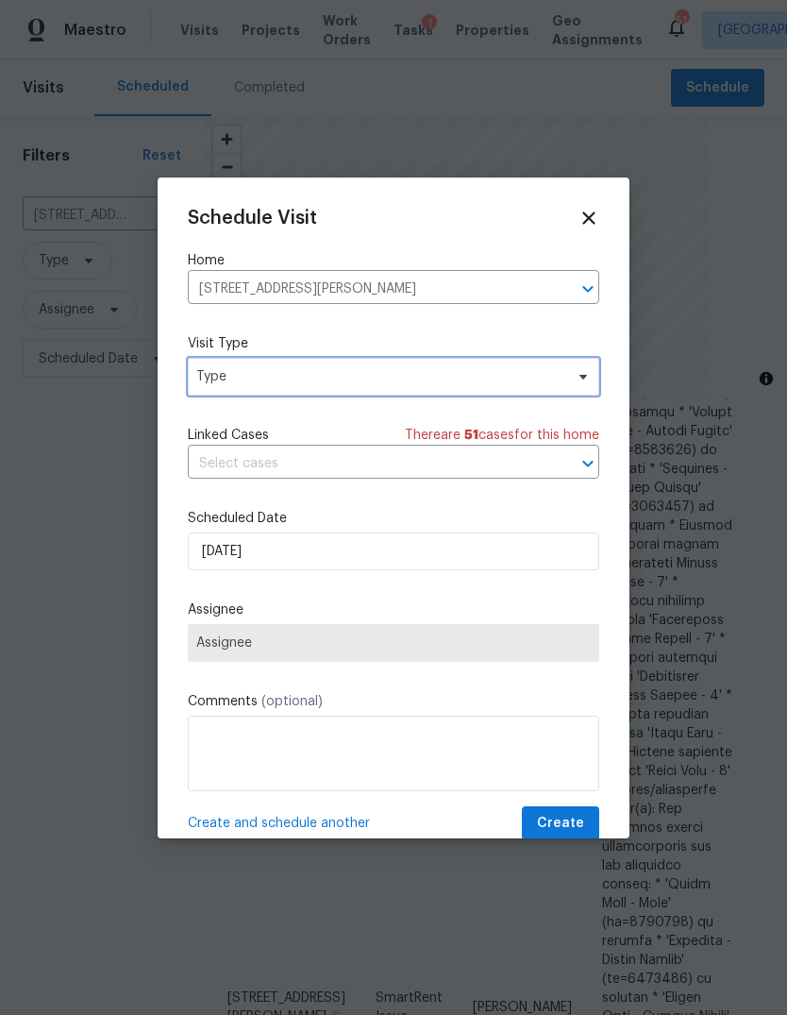
click at [210, 377] on span "Type" at bounding box center [379, 376] width 367 height 19
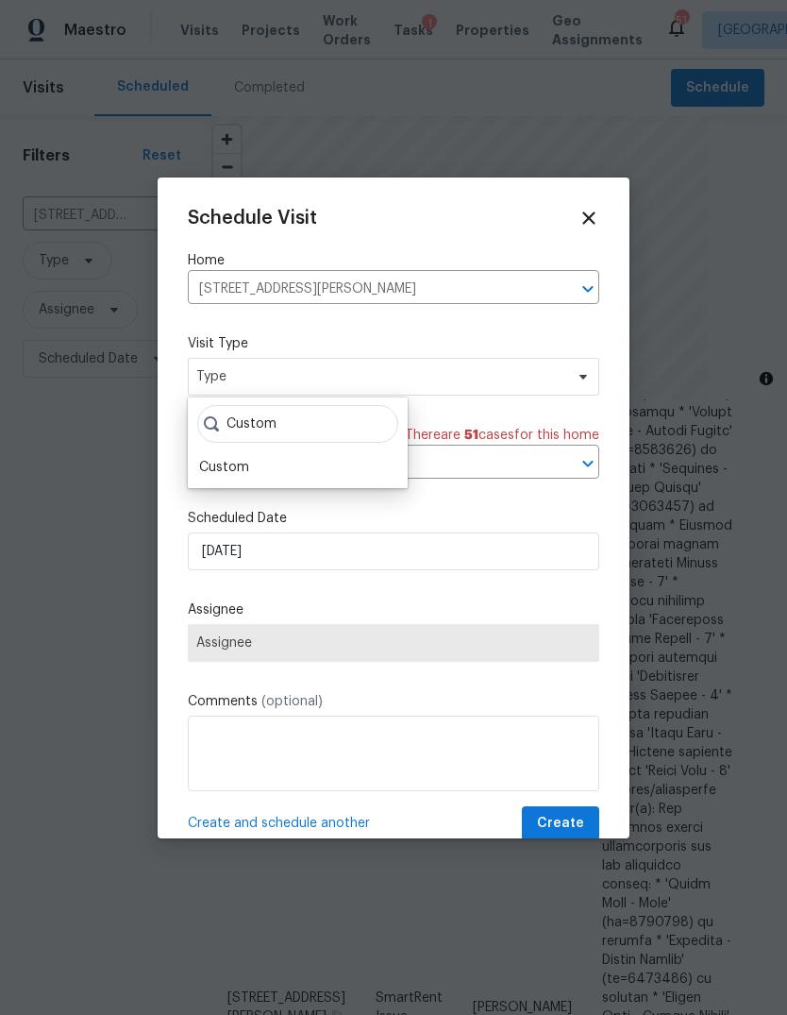
type input "Custom"
click at [204, 472] on div "Custom" at bounding box center [224, 467] width 50 height 19
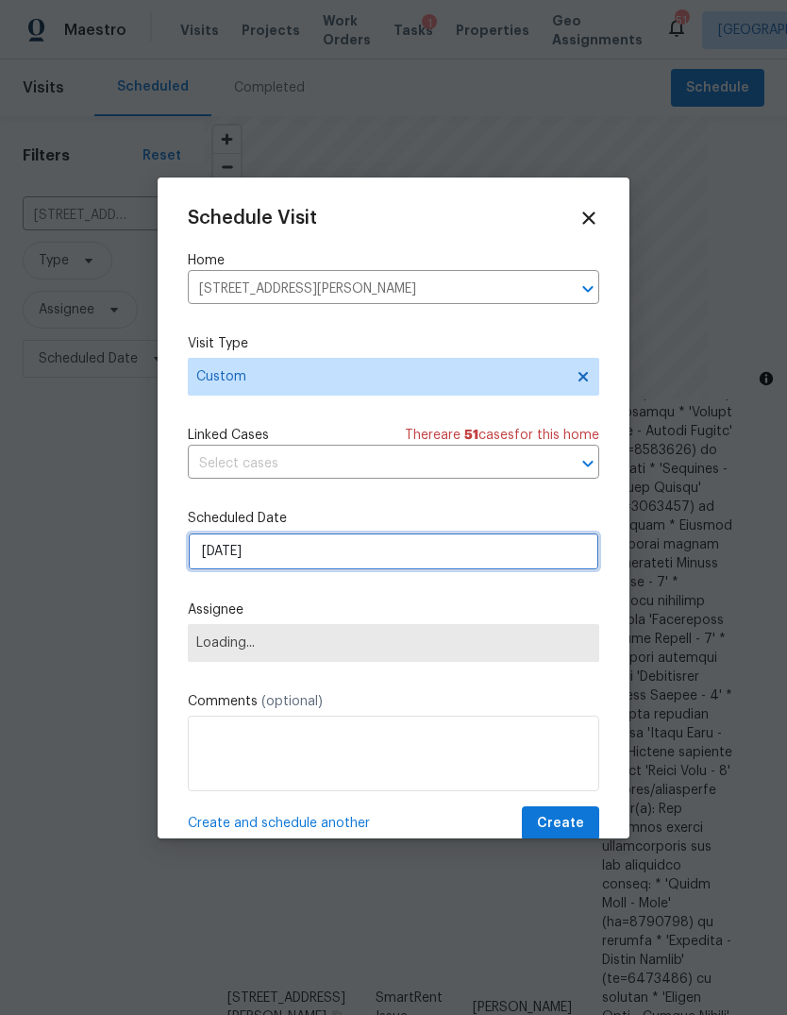
click at [238, 552] on input "[DATE]" at bounding box center [393, 551] width 411 height 38
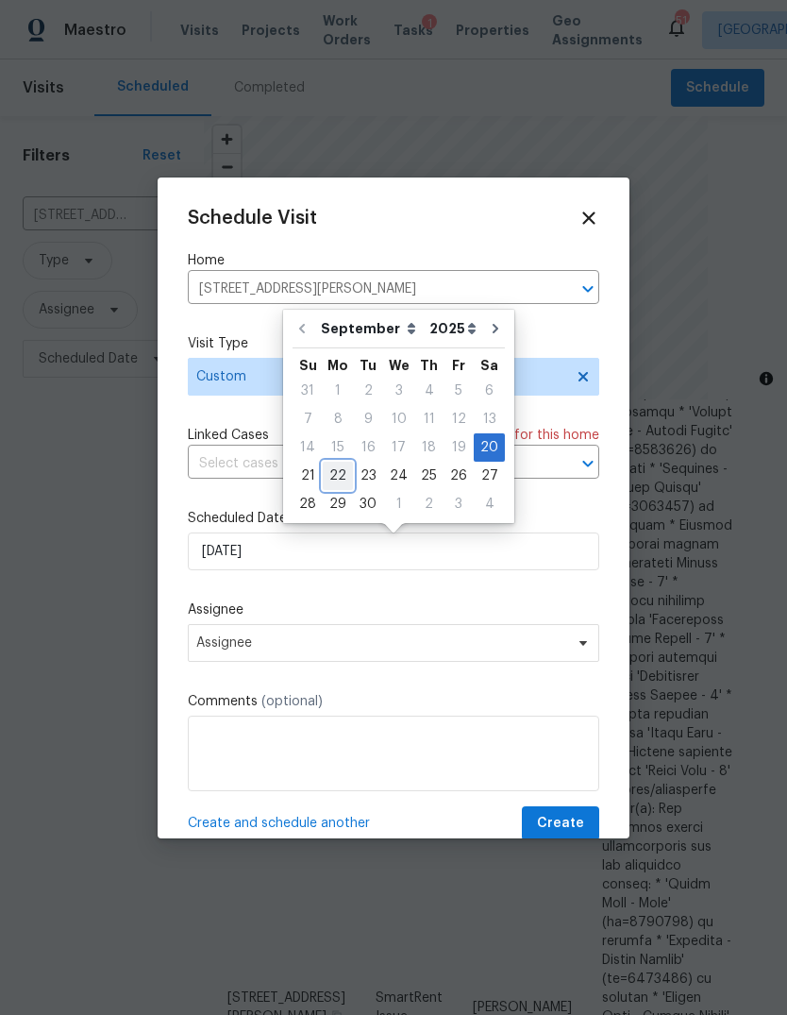
click at [331, 478] on div "22" at bounding box center [338, 475] width 30 height 26
type input "[DATE]"
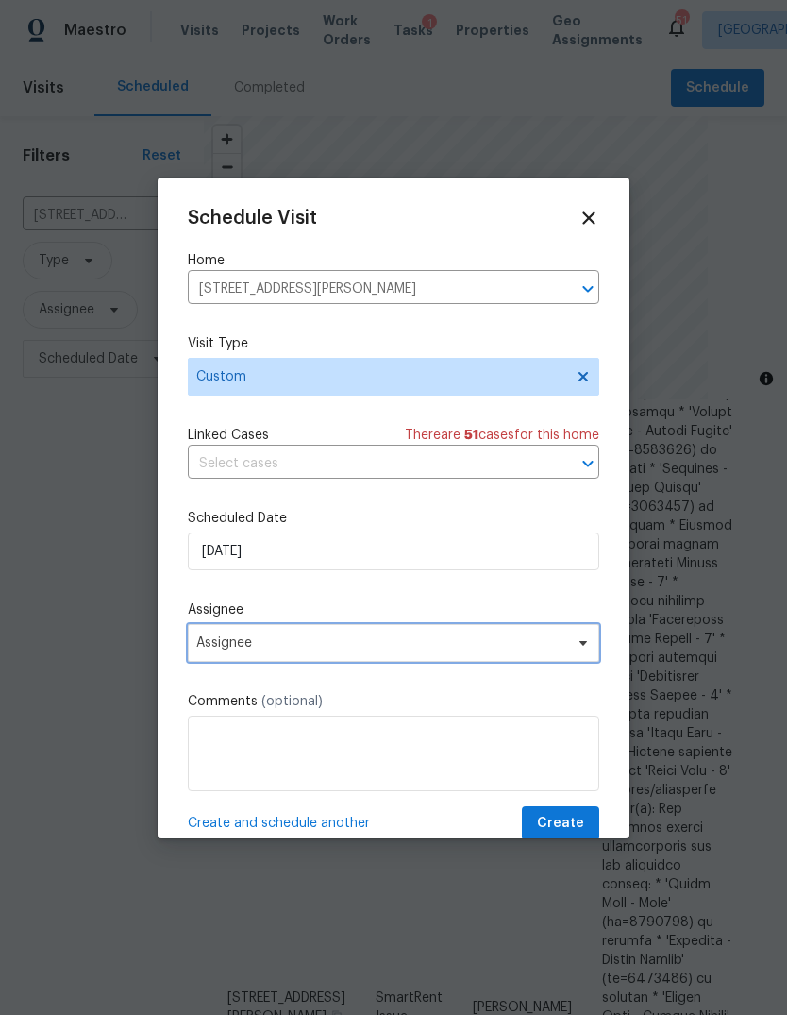
click at [375, 638] on span "Assignee" at bounding box center [393, 643] width 411 height 38
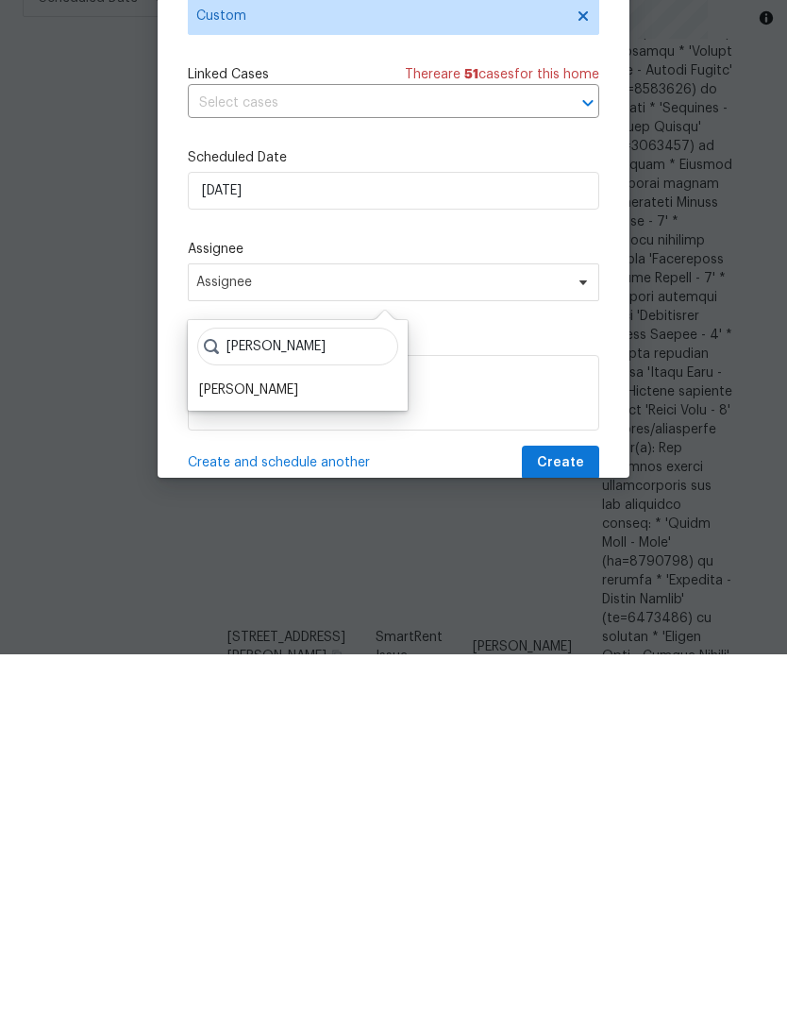
type input "[PERSON_NAME]"
click at [231, 741] on div "[PERSON_NAME]" at bounding box center [248, 750] width 99 height 19
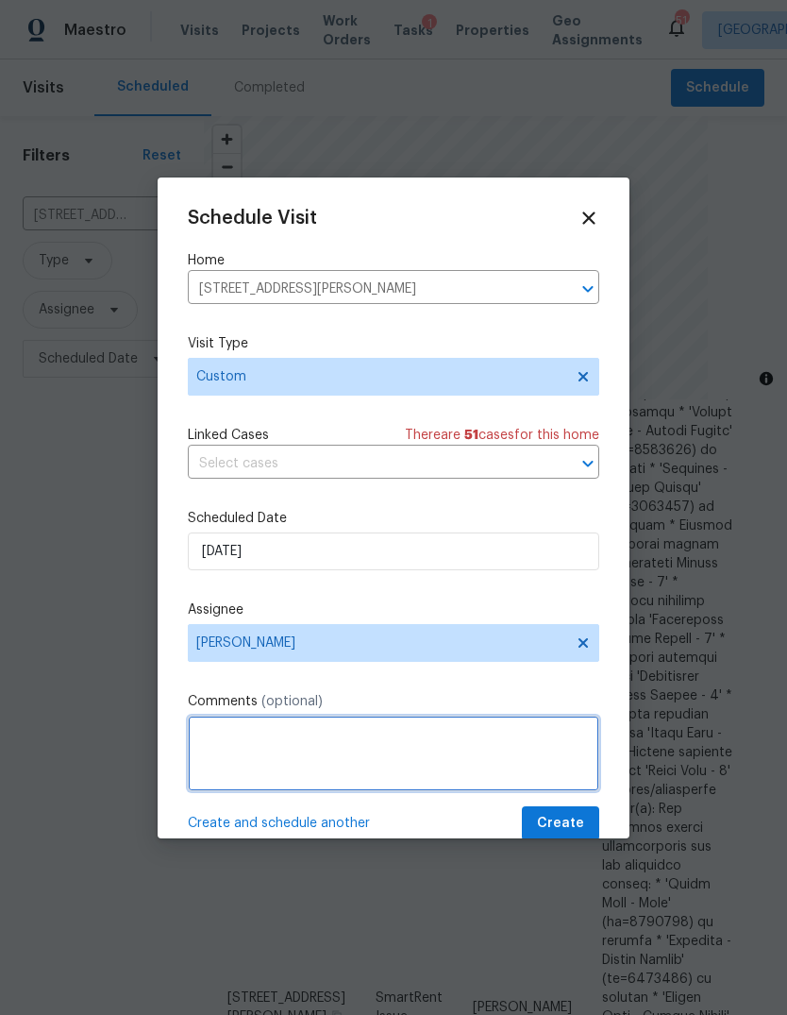
click at [218, 724] on textarea at bounding box center [393, 752] width 411 height 75
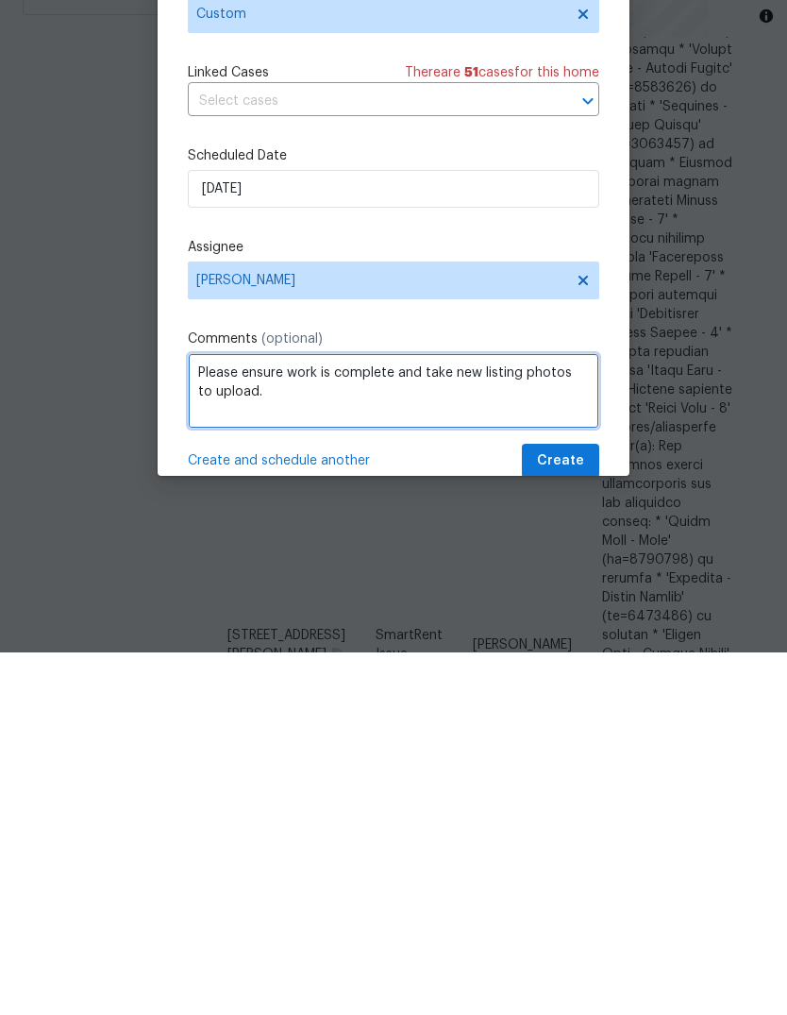
type textarea "Please ensure work is complete and take new listing photos to upload."
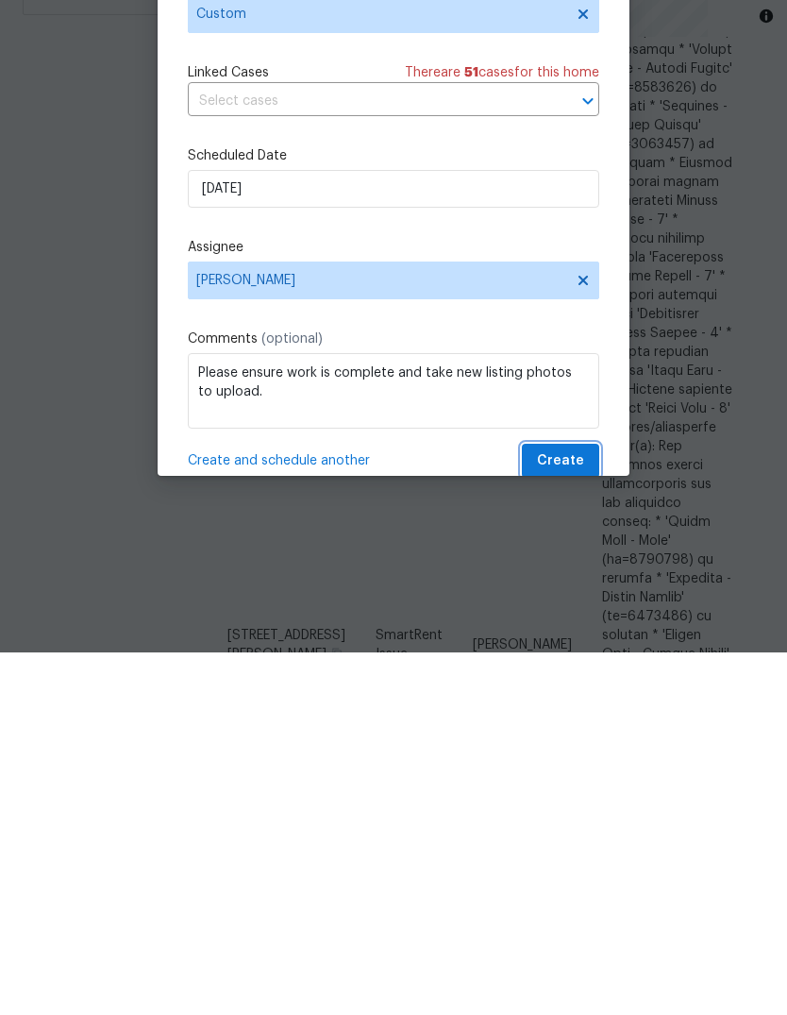
click at [575, 812] on span "Create" at bounding box center [560, 824] width 47 height 24
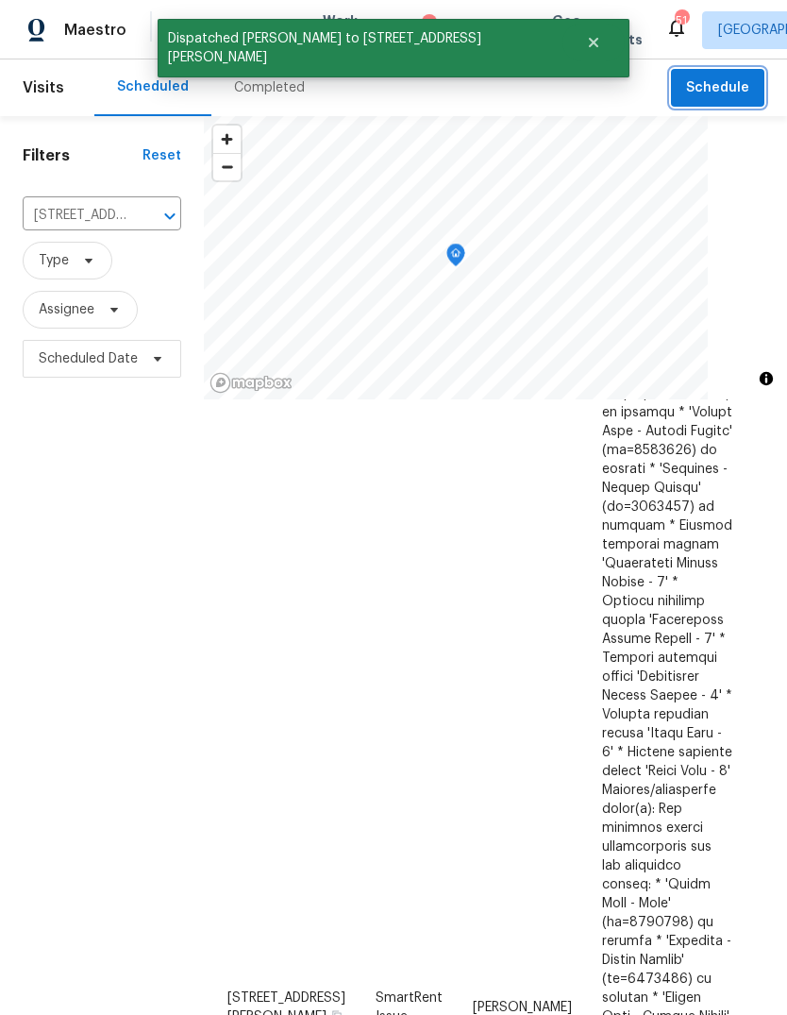
scroll to position [0, 0]
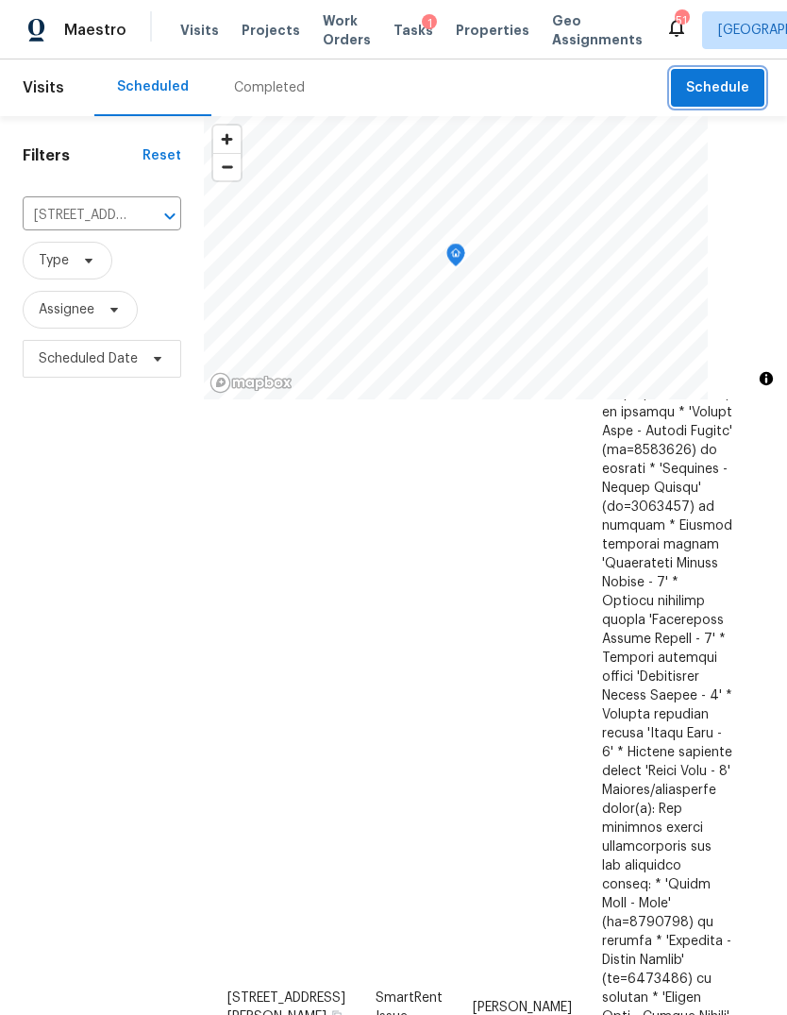
click at [137, 215] on icon "Clear" at bounding box center [145, 216] width 19 height 19
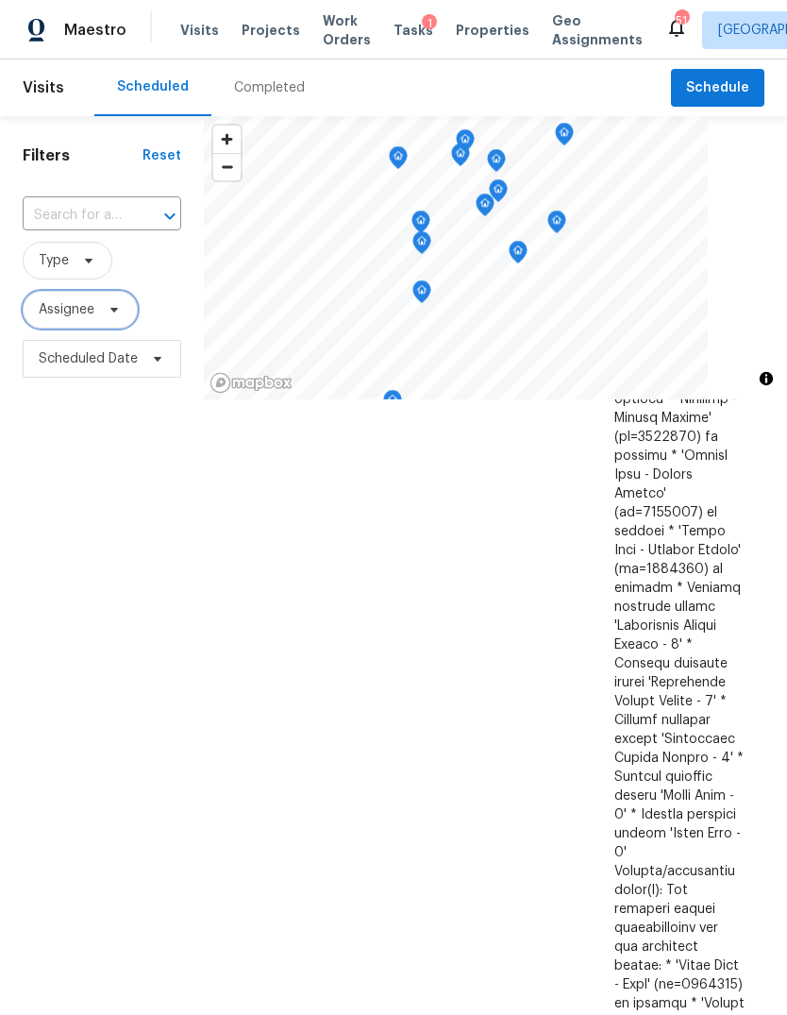
click at [52, 310] on span "Assignee" at bounding box center [67, 309] width 56 height 19
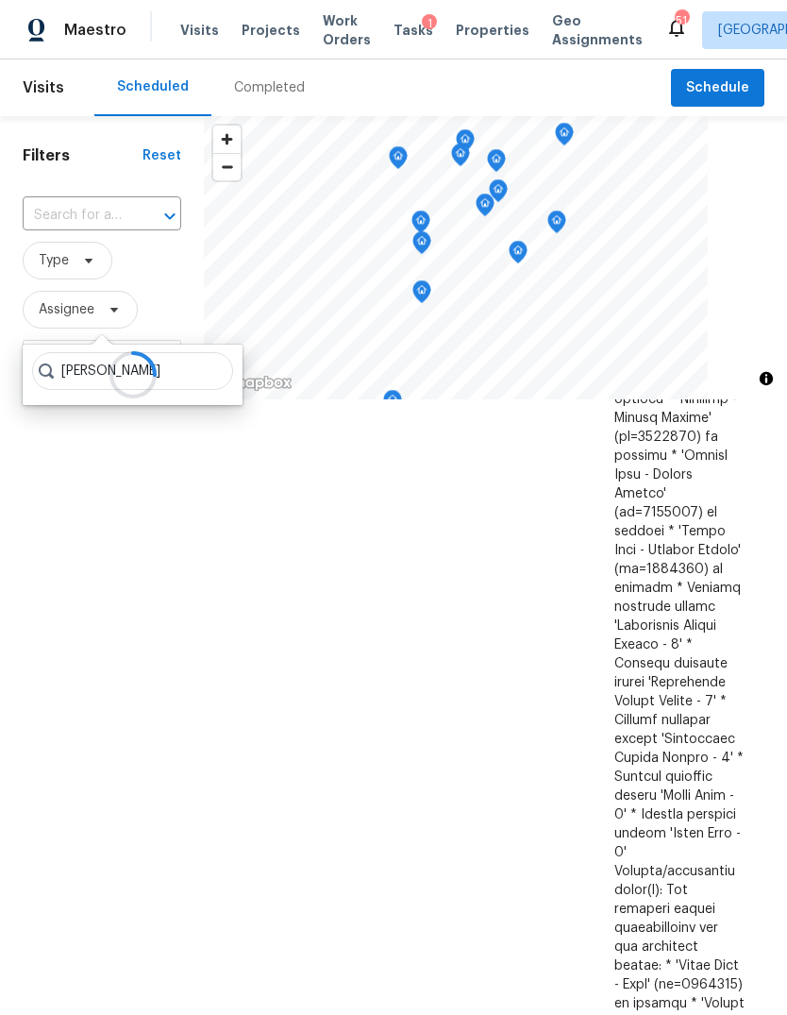
type input "[PERSON_NAME]"
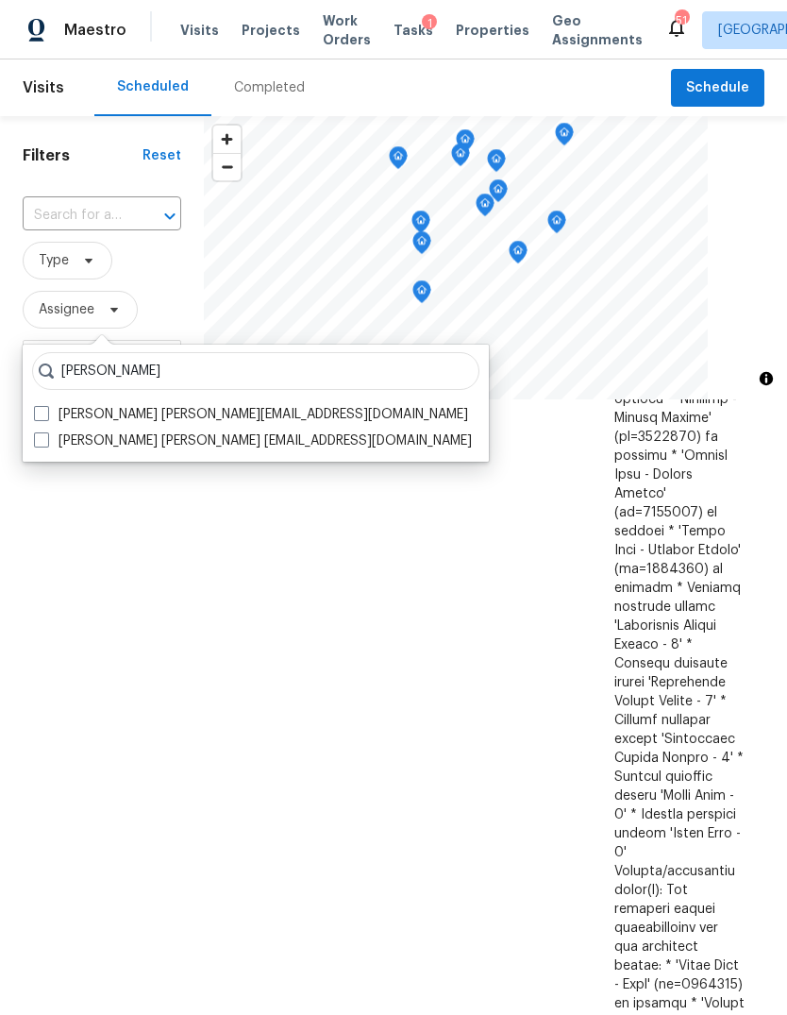
click at [43, 409] on span at bounding box center [41, 413] width 15 height 15
click at [43, 409] on input "[PERSON_NAME] [PERSON_NAME][EMAIL_ADDRESS][DOMAIN_NAME]" at bounding box center [40, 411] width 12 height 12
checkbox input "true"
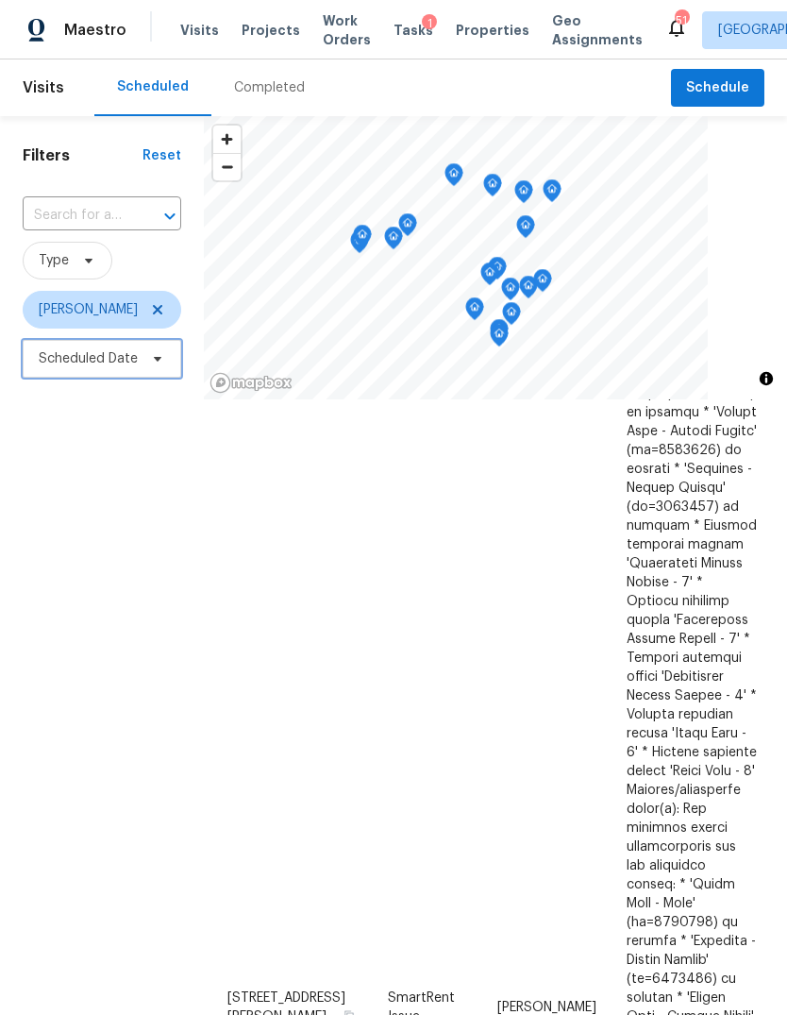
click at [55, 367] on span "Scheduled Date" at bounding box center [88, 358] width 99 height 19
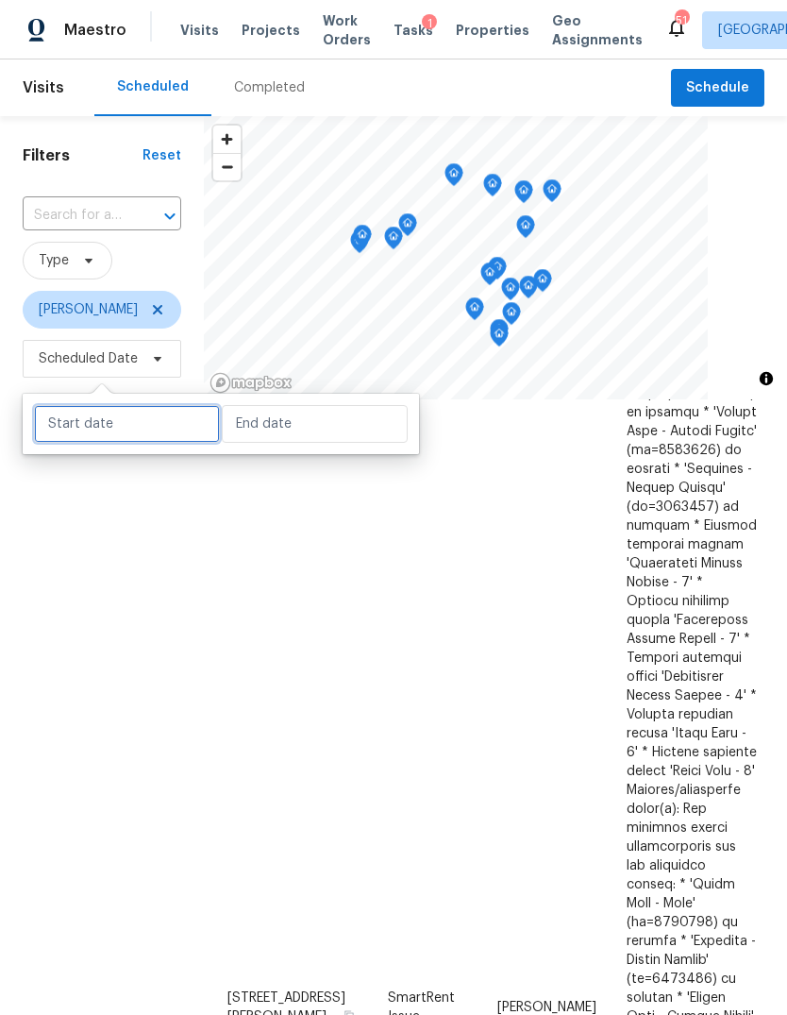
click at [60, 419] on input "text" at bounding box center [127, 424] width 186 height 38
select select "8"
select select "2025"
select select "9"
select select "2025"
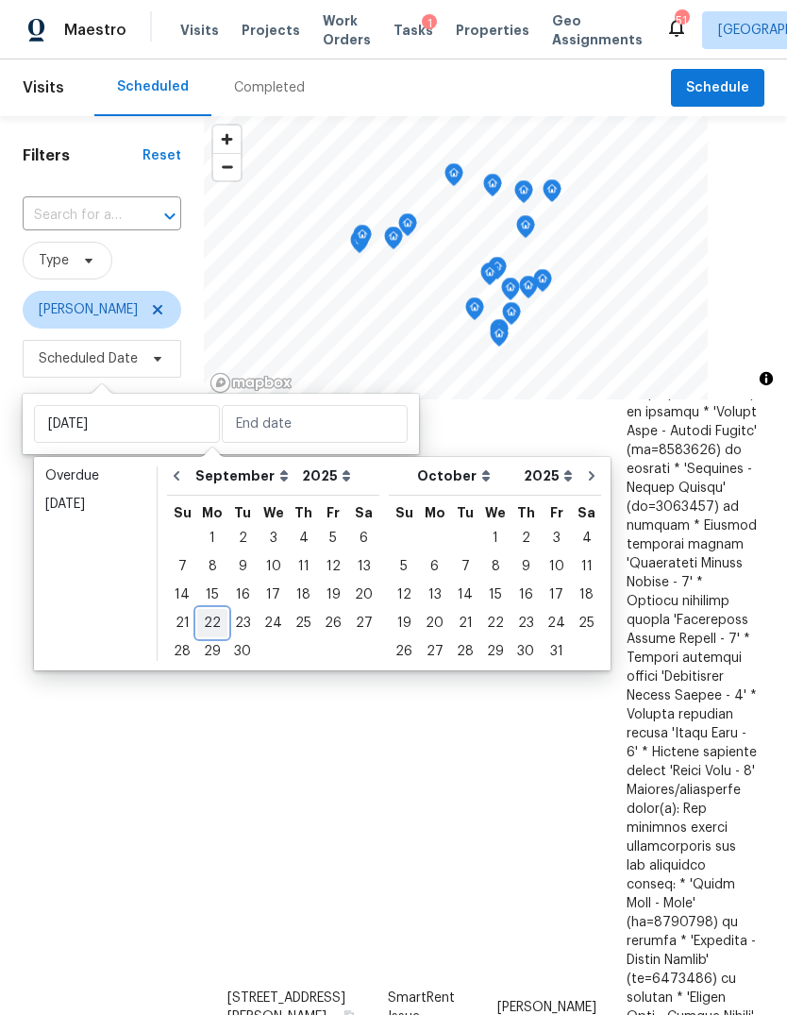
click at [217, 631] on div "22" at bounding box center [212, 623] width 30 height 26
type input "[DATE]"
click at [213, 621] on div "22" at bounding box center [212, 623] width 30 height 26
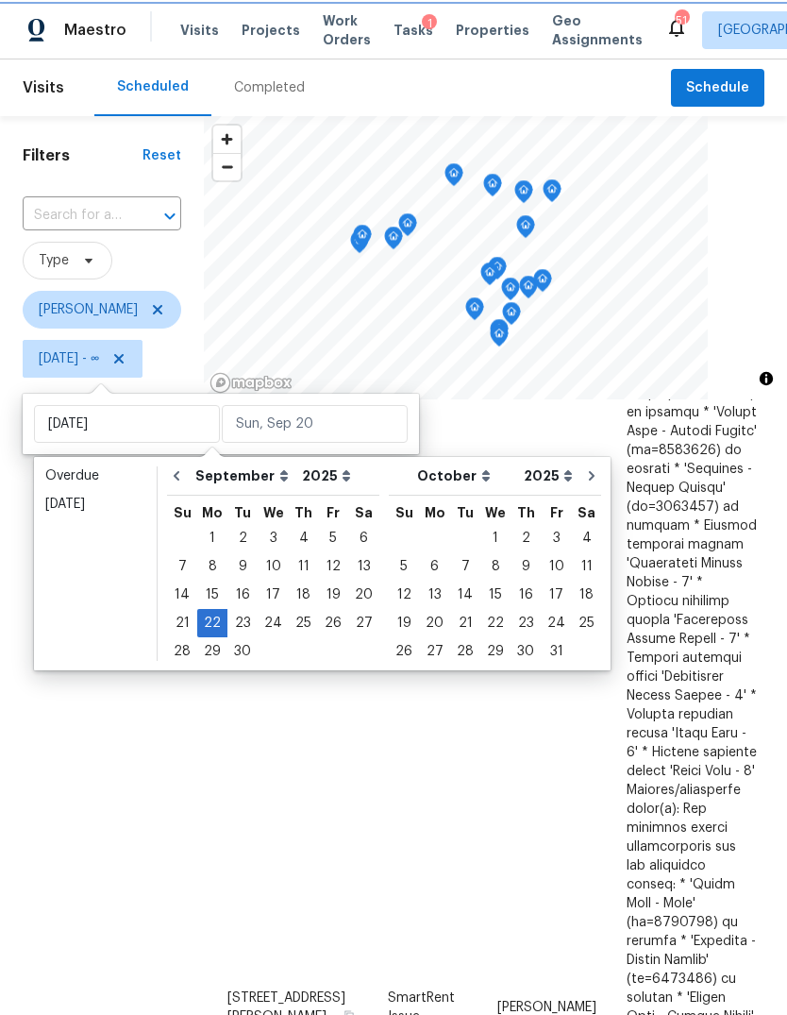
type input "[DATE]"
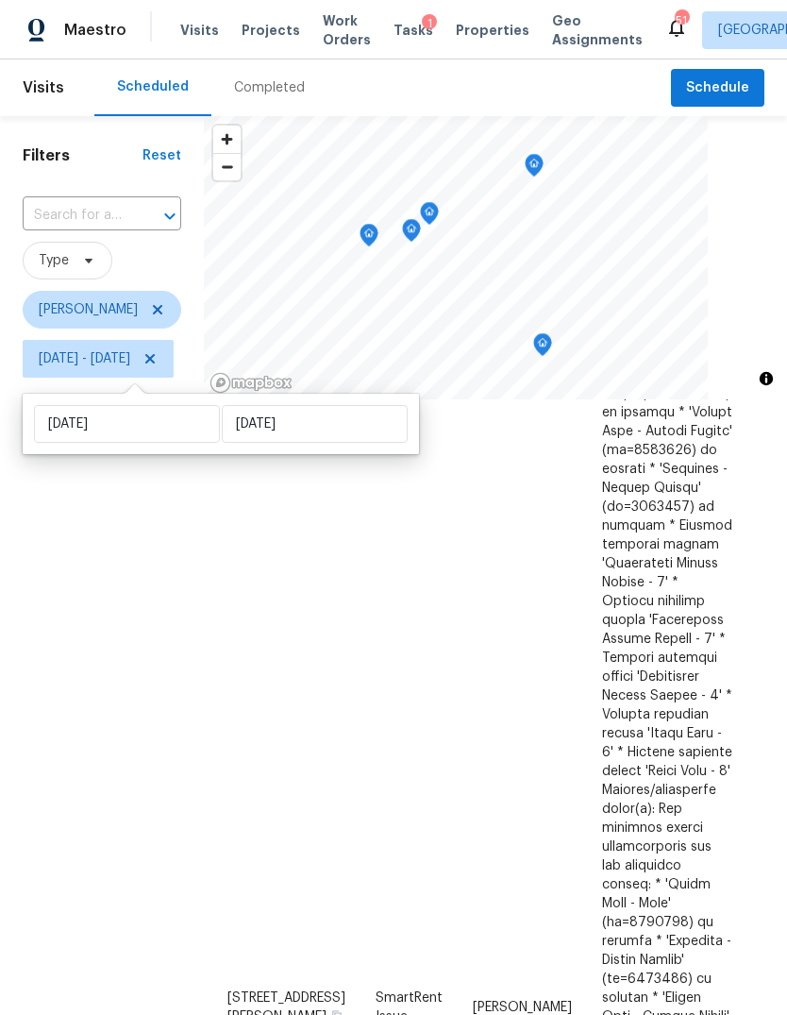
click at [48, 581] on div "Filters Reset ​ Type [PERSON_NAME][DATE] - [DATE]" at bounding box center [102, 663] width 204 height 1095
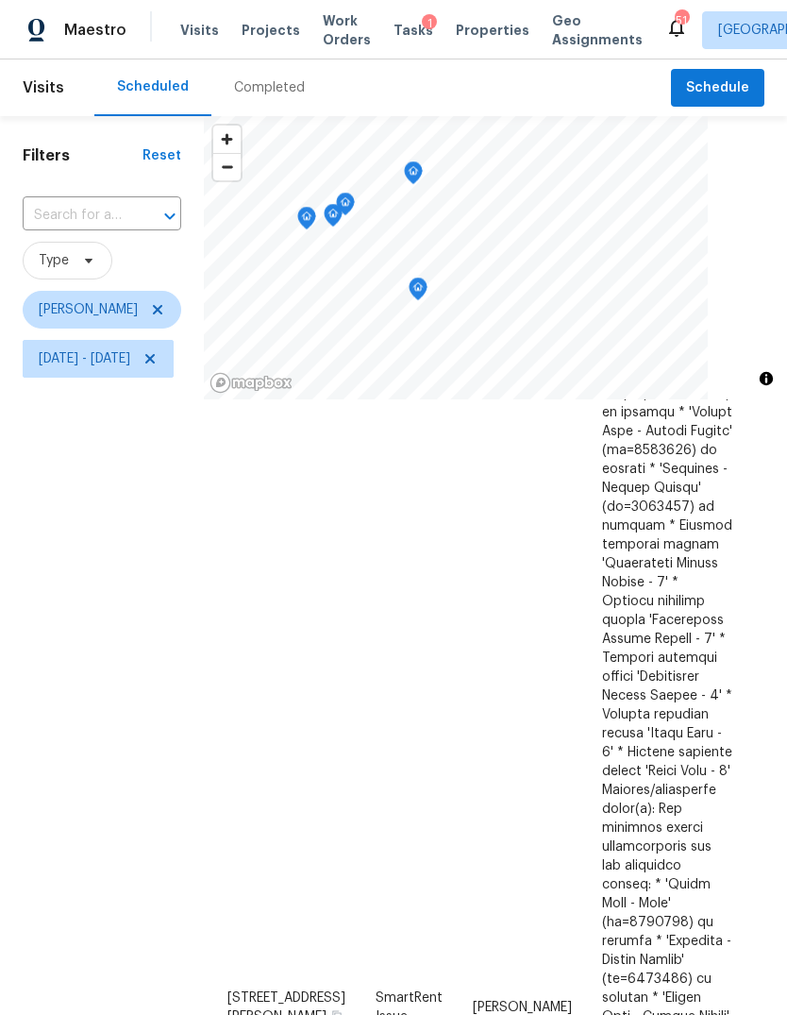
click at [427, 288] on icon "Map marker" at bounding box center [418, 289] width 17 height 22
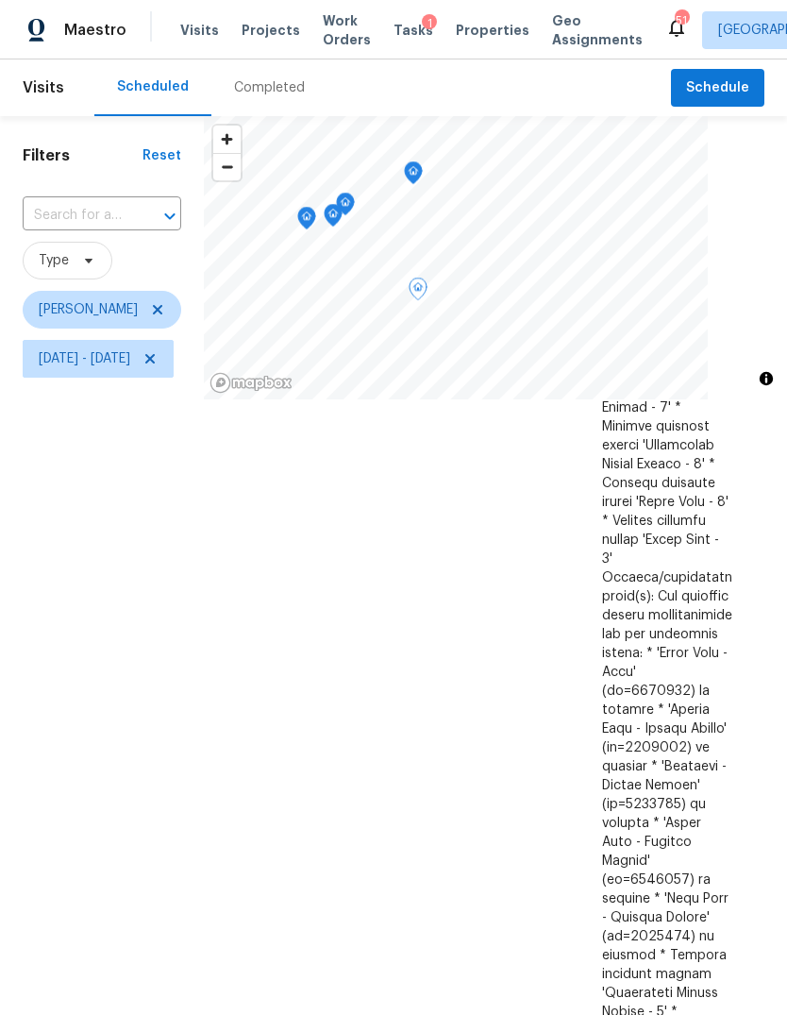
scroll to position [2450, 0]
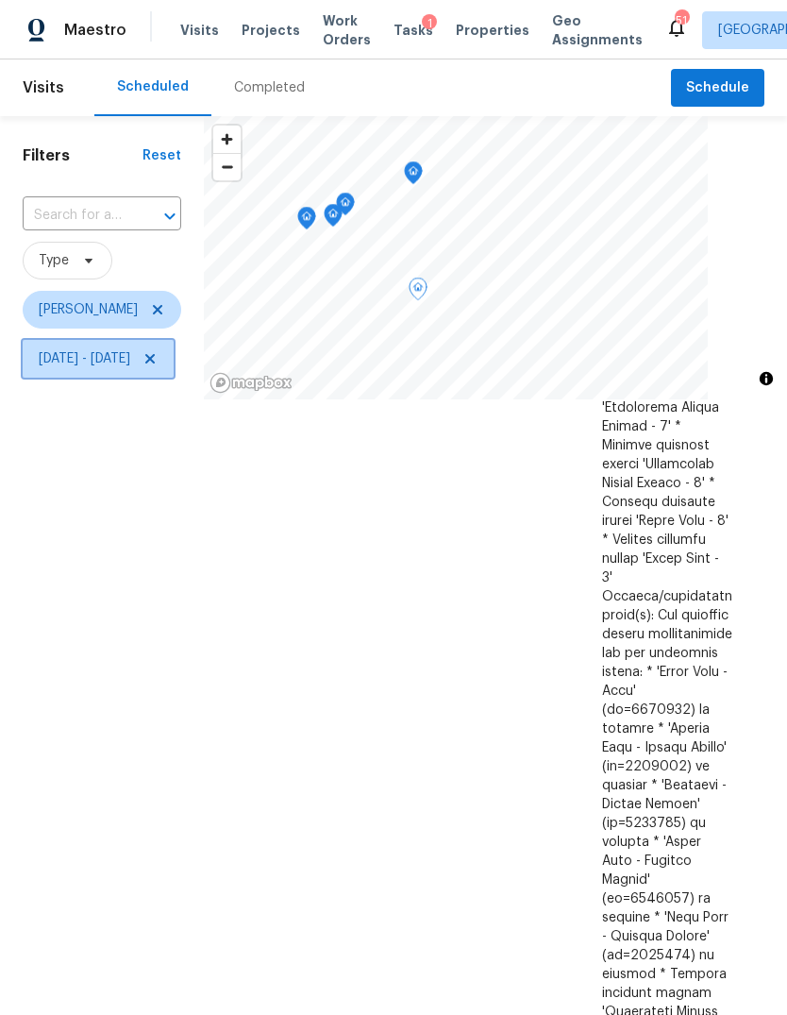
click at [158, 365] on icon at bounding box center [150, 358] width 15 height 15
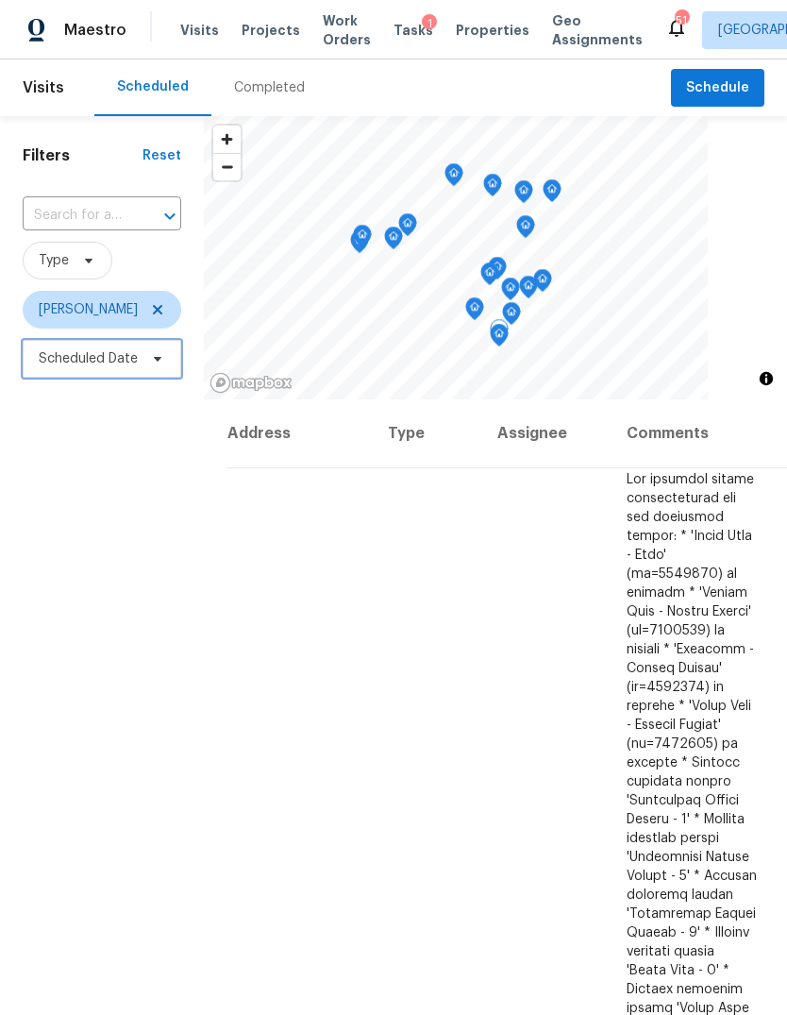
click at [69, 360] on span "Scheduled Date" at bounding box center [88, 358] width 99 height 19
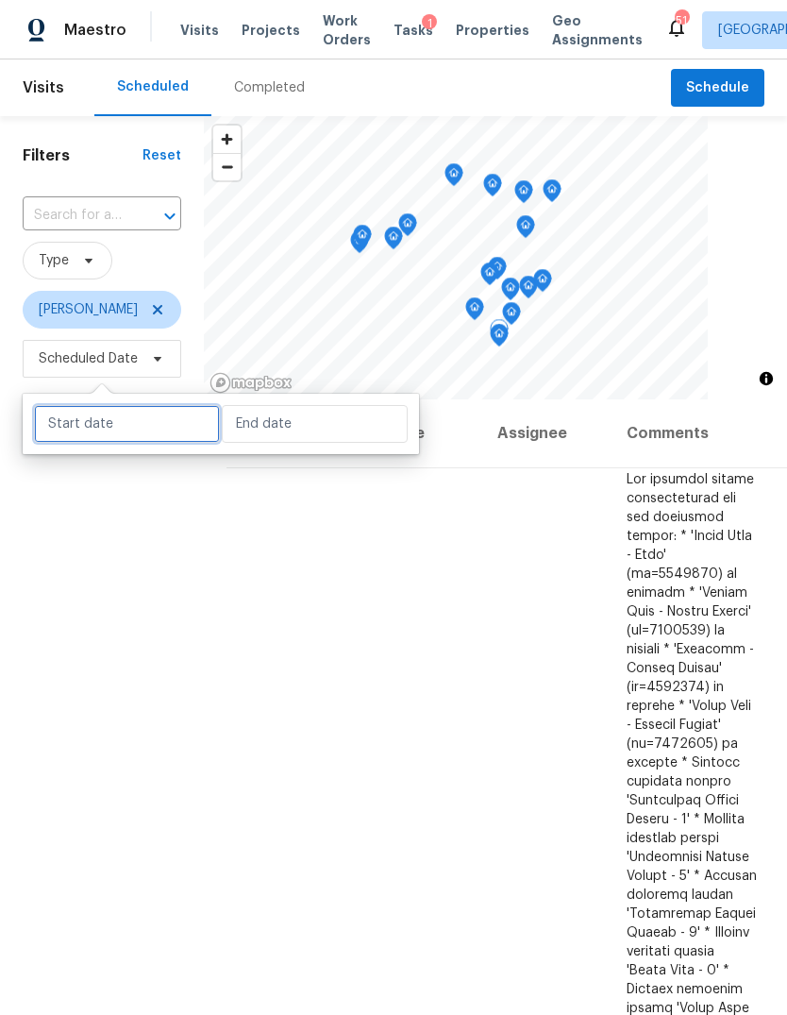
click at [73, 421] on input "text" at bounding box center [127, 424] width 186 height 38
select select "8"
select select "2025"
select select "9"
select select "2025"
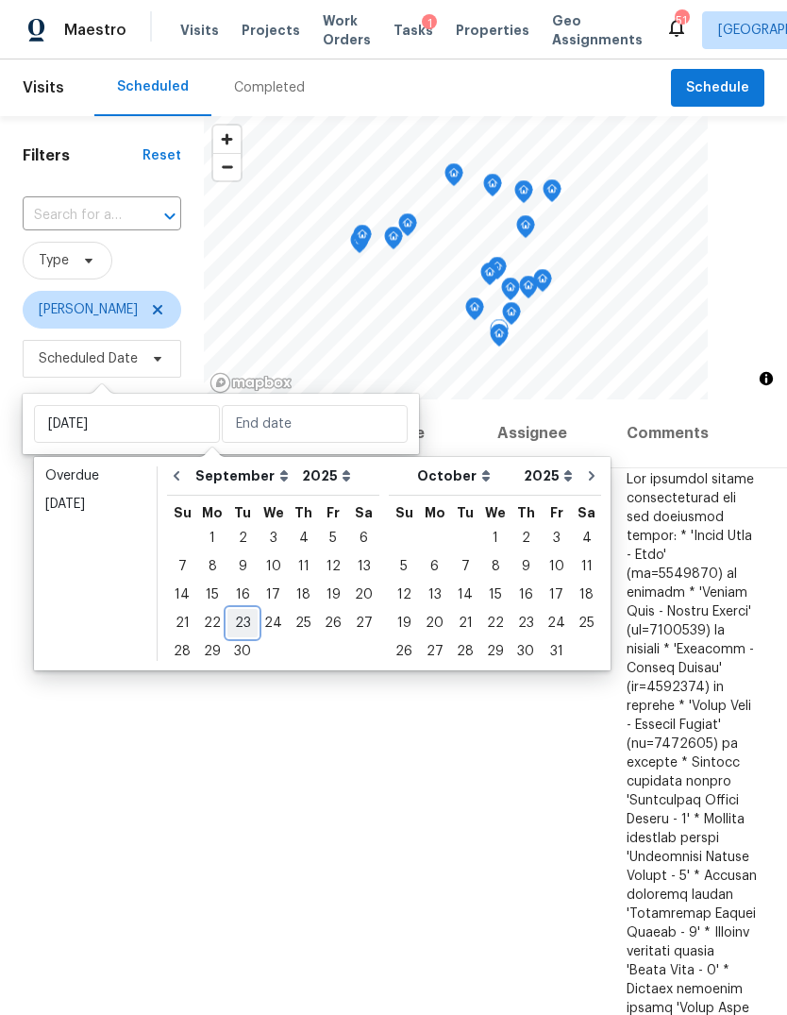
click at [244, 623] on div "23" at bounding box center [242, 623] width 30 height 26
type input "[DATE]"
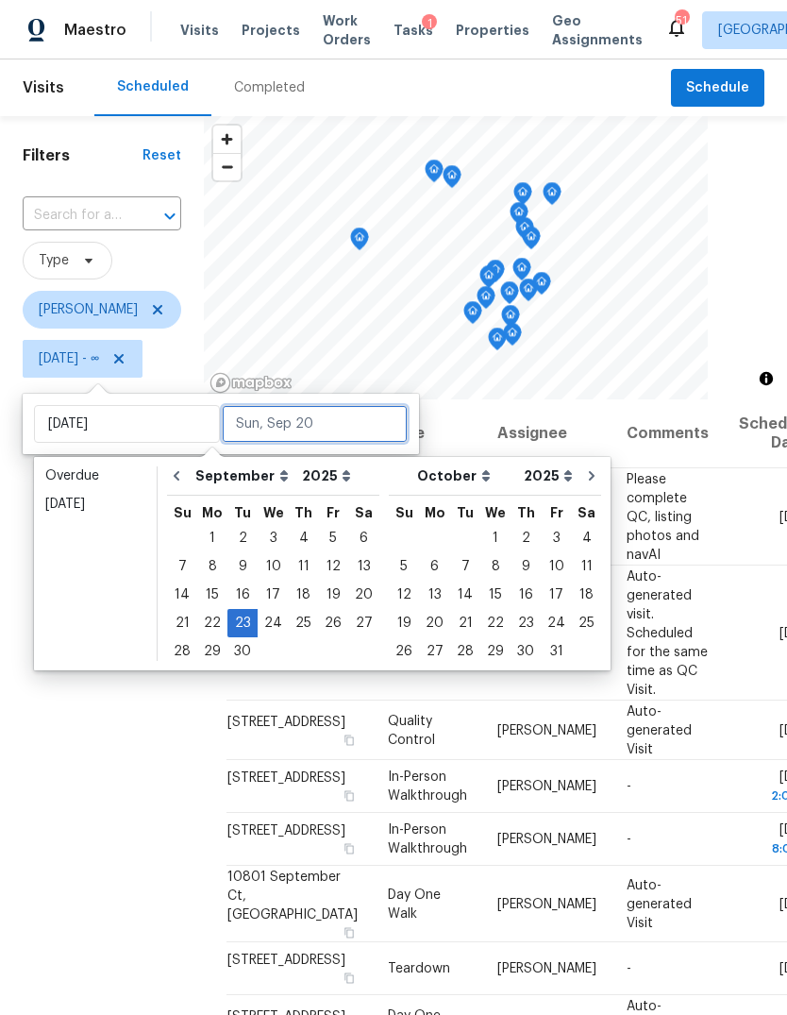
scroll to position [1141, 0]
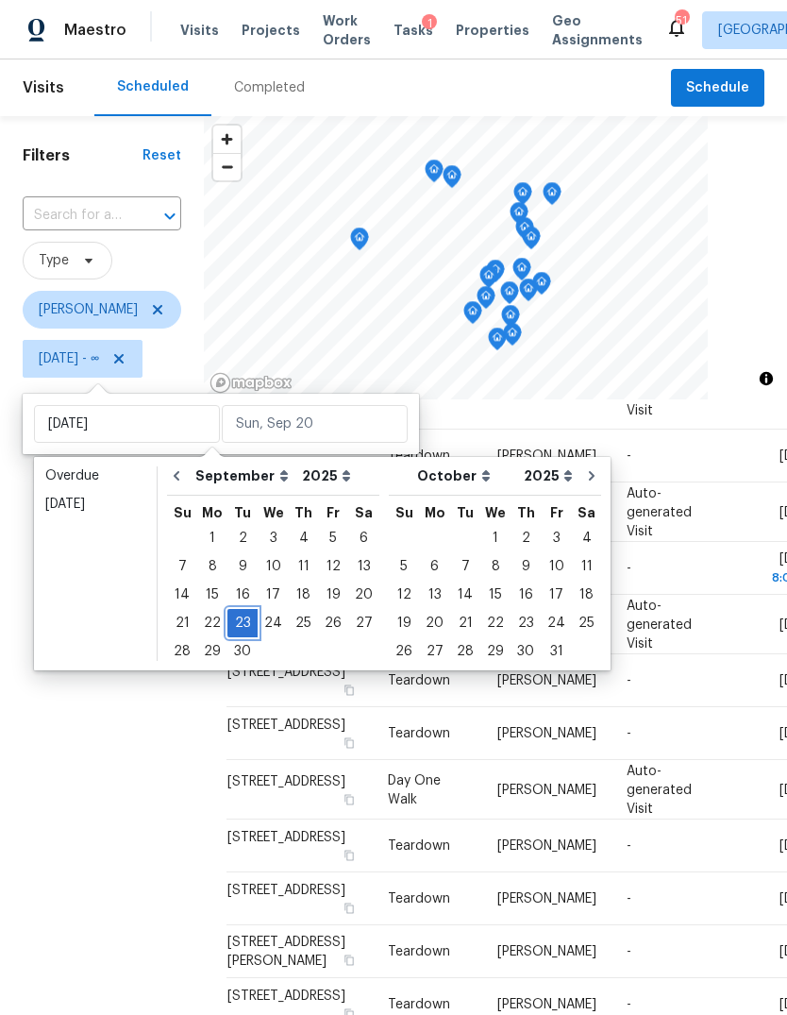
click at [246, 622] on div "23" at bounding box center [242, 623] width 30 height 26
type input "[DATE]"
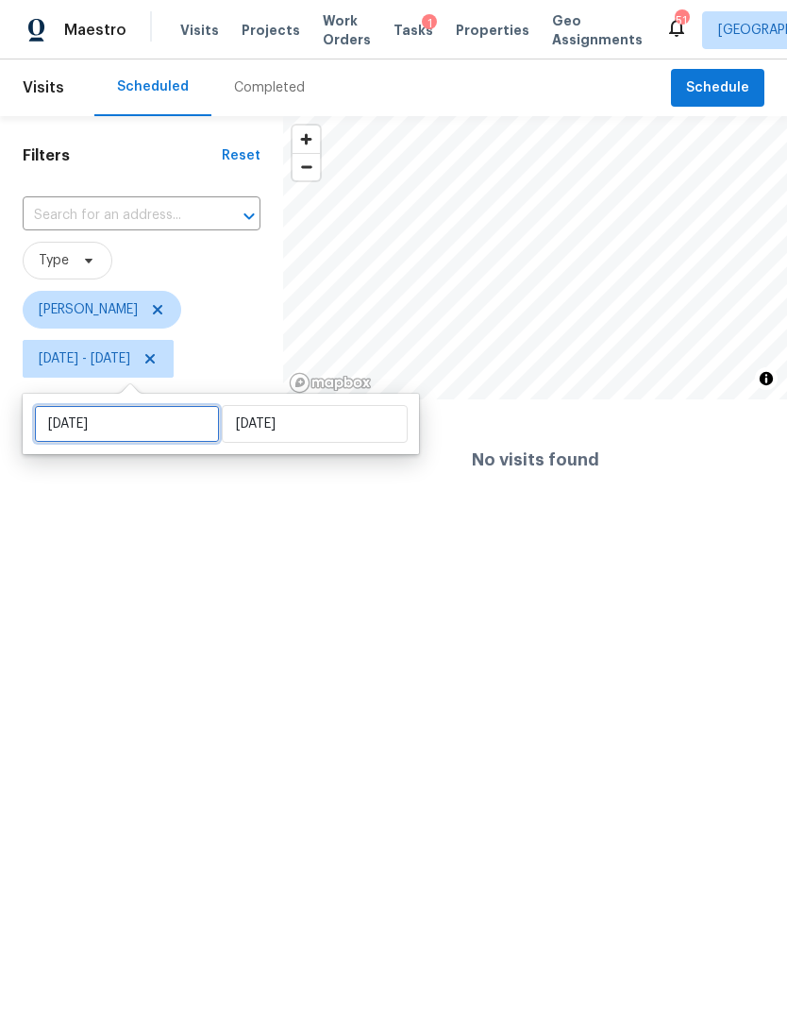
click at [149, 416] on input "[DATE]" at bounding box center [127, 424] width 186 height 38
select select "8"
select select "2025"
select select "9"
select select "2025"
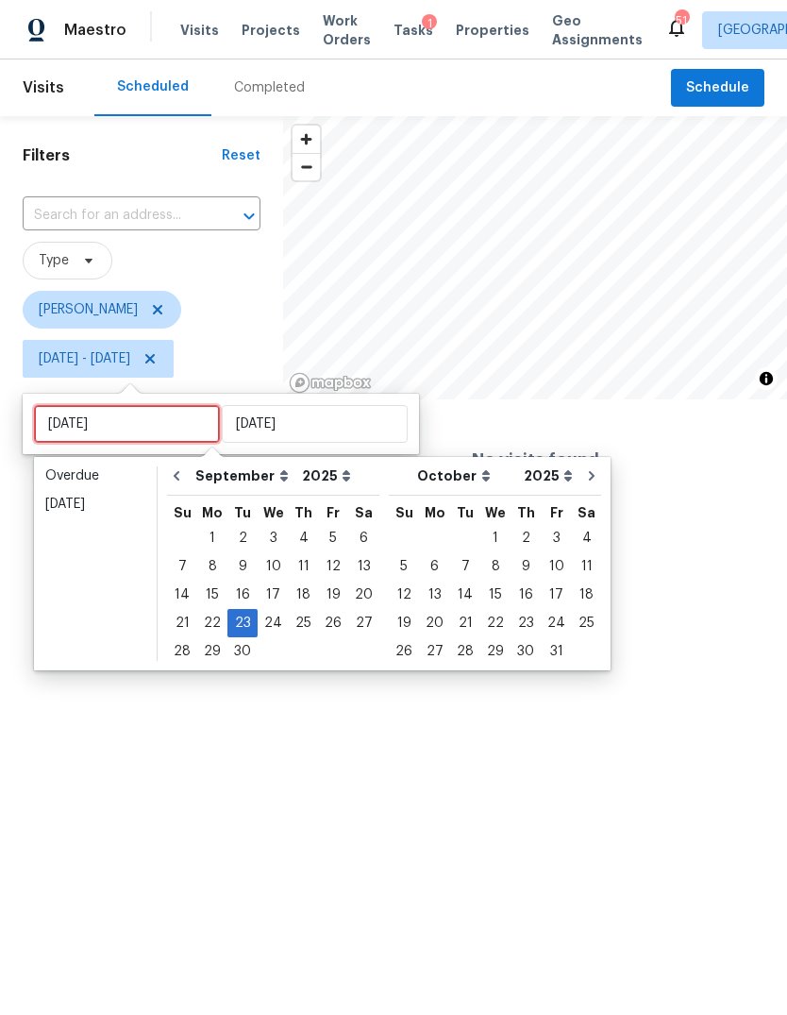
type input "[DATE]"
click at [273, 617] on div "24" at bounding box center [273, 623] width 31 height 26
type input "[DATE]"
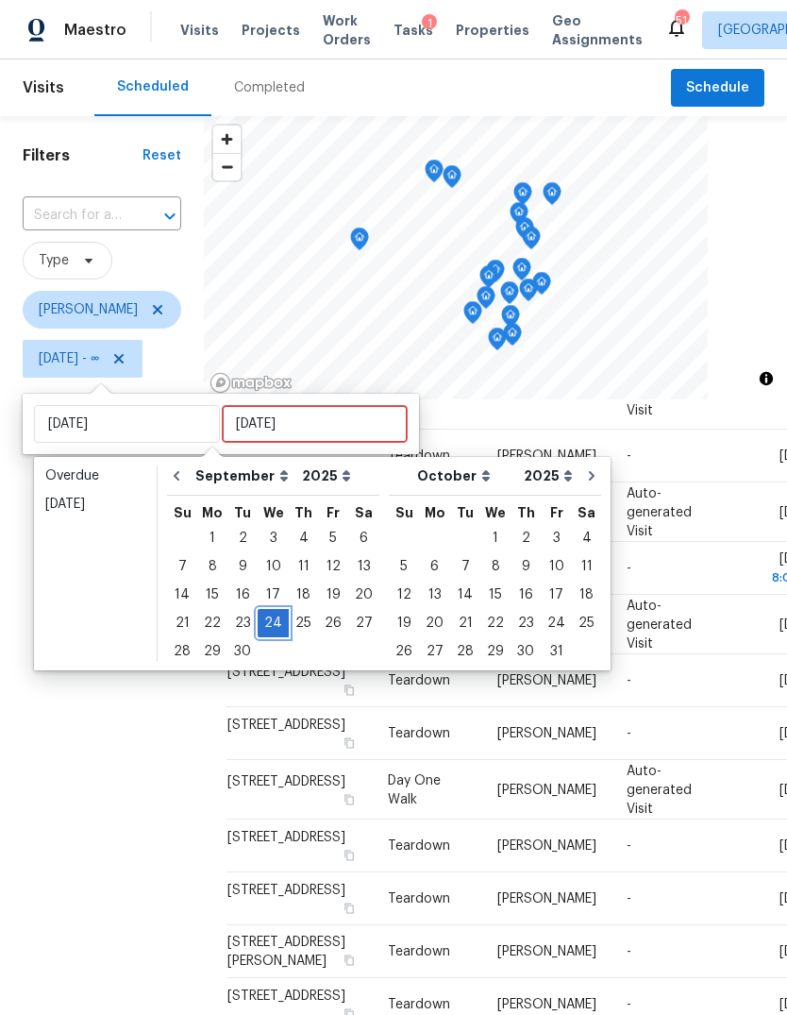
click at [272, 623] on div "24" at bounding box center [273, 623] width 31 height 26
type input "[DATE]"
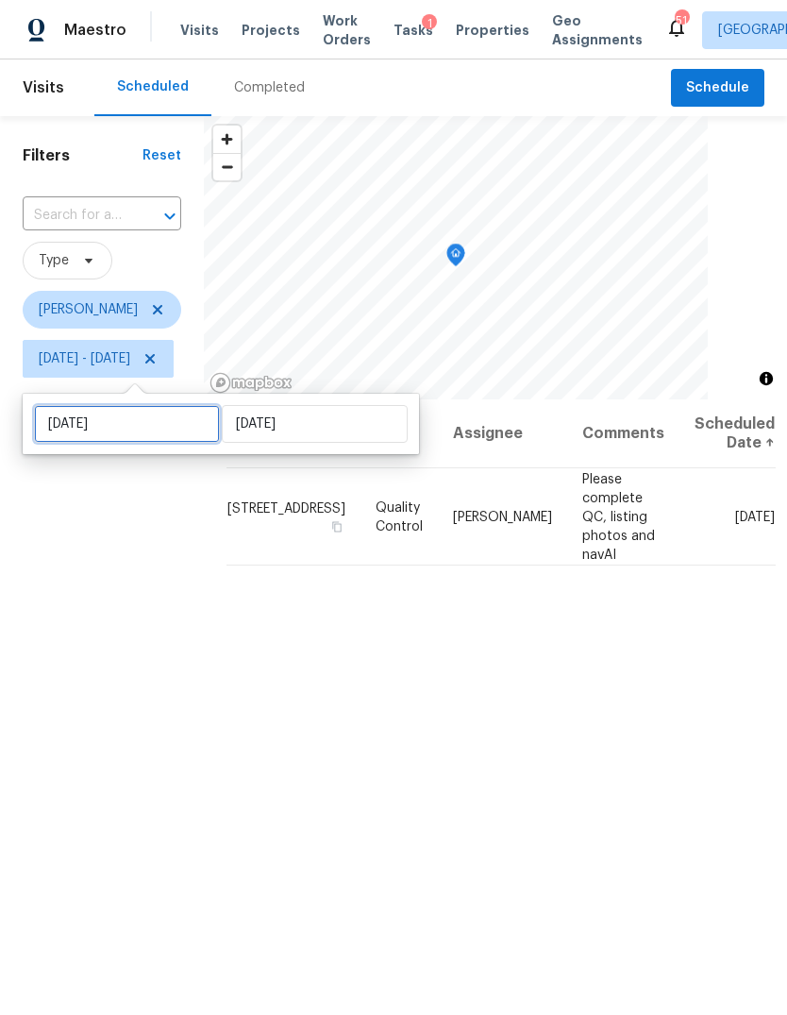
click at [62, 422] on input "[DATE]" at bounding box center [127, 424] width 186 height 38
select select "8"
select select "2025"
select select "9"
select select "2025"
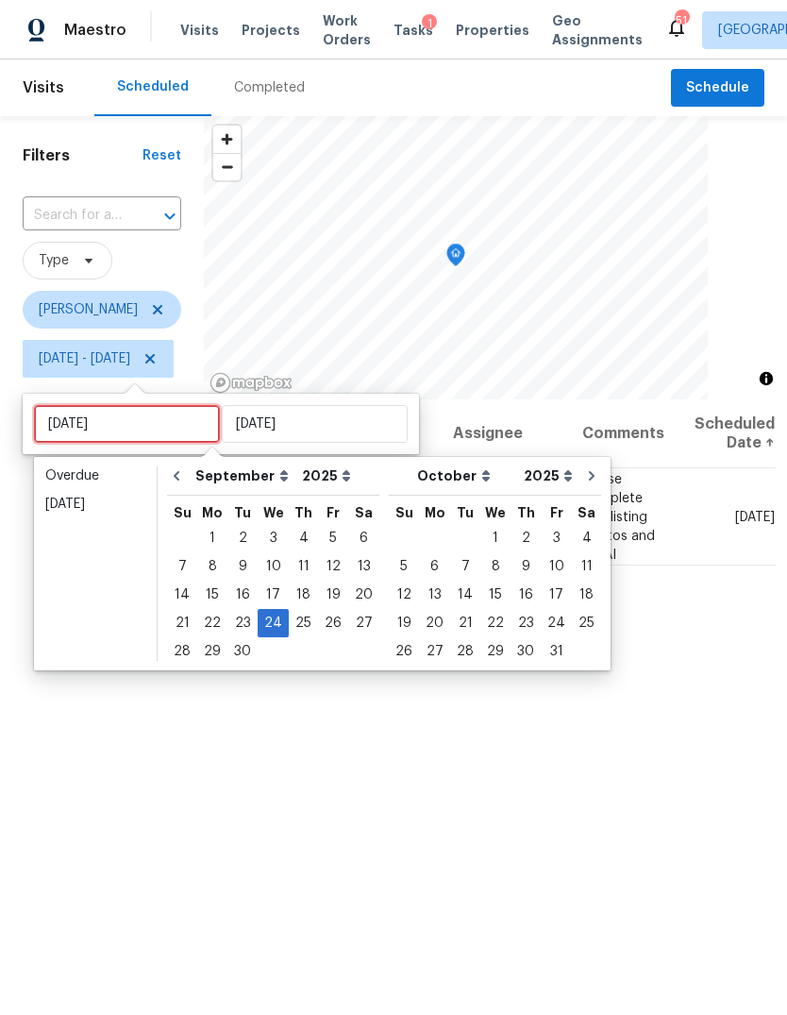
type input "[DATE]"
click at [305, 620] on div "25" at bounding box center [303, 623] width 29 height 26
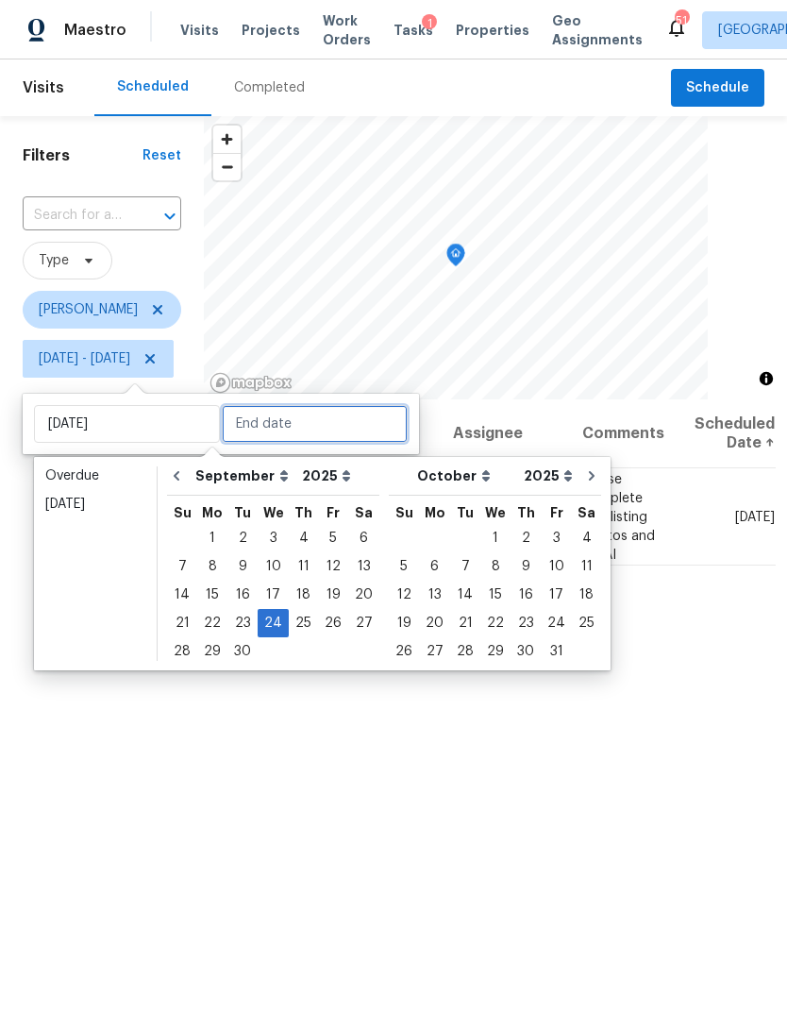
type input "[DATE]"
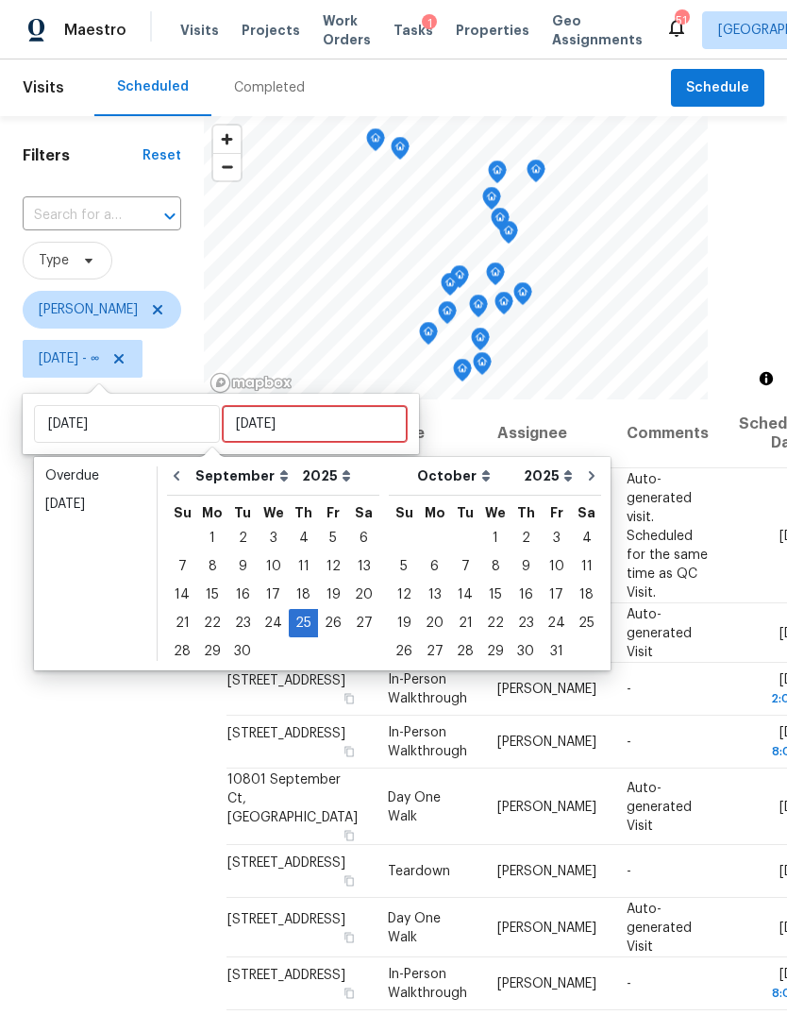
click at [309, 616] on div "25" at bounding box center [303, 623] width 29 height 26
type input "[DATE]"
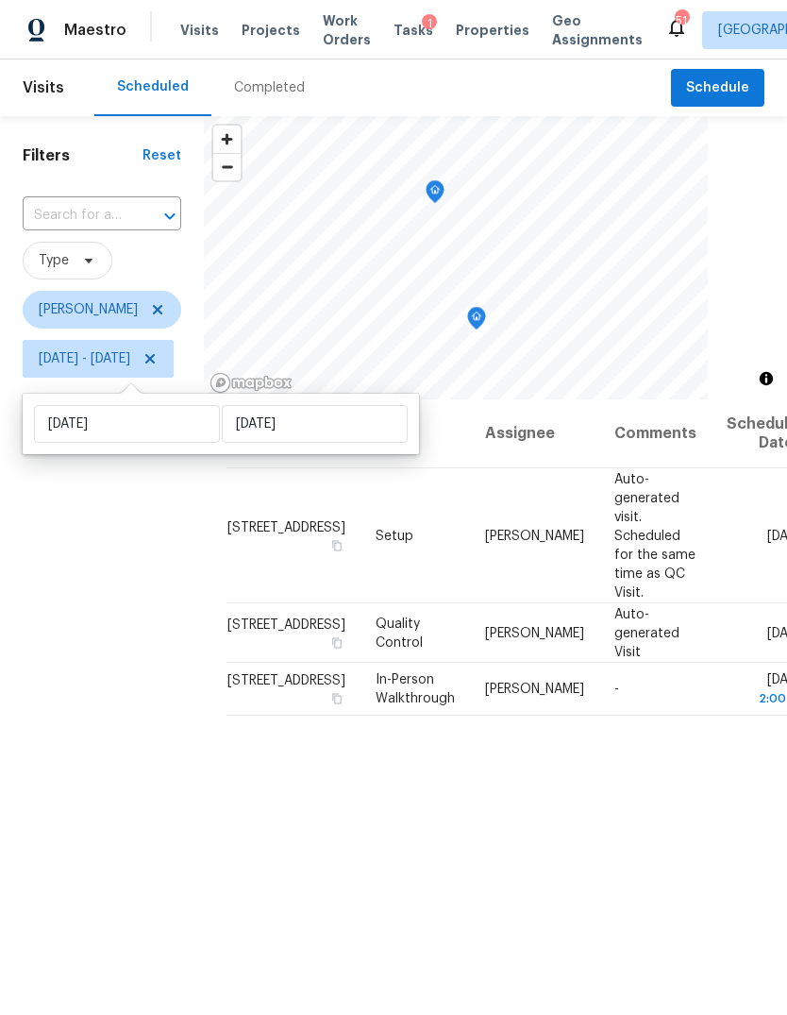
click at [47, 549] on div "Filters Reset ​ Type [PERSON_NAME][DATE] - [DATE]" at bounding box center [102, 663] width 204 height 1095
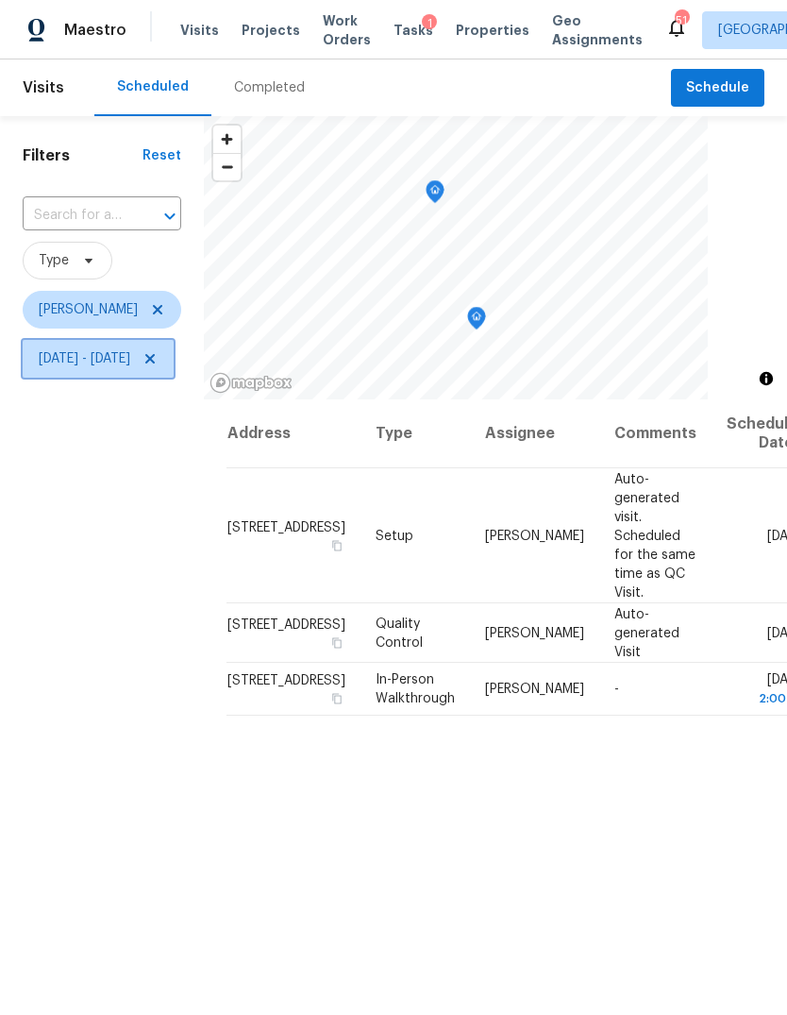
click at [158, 360] on icon at bounding box center [150, 358] width 15 height 15
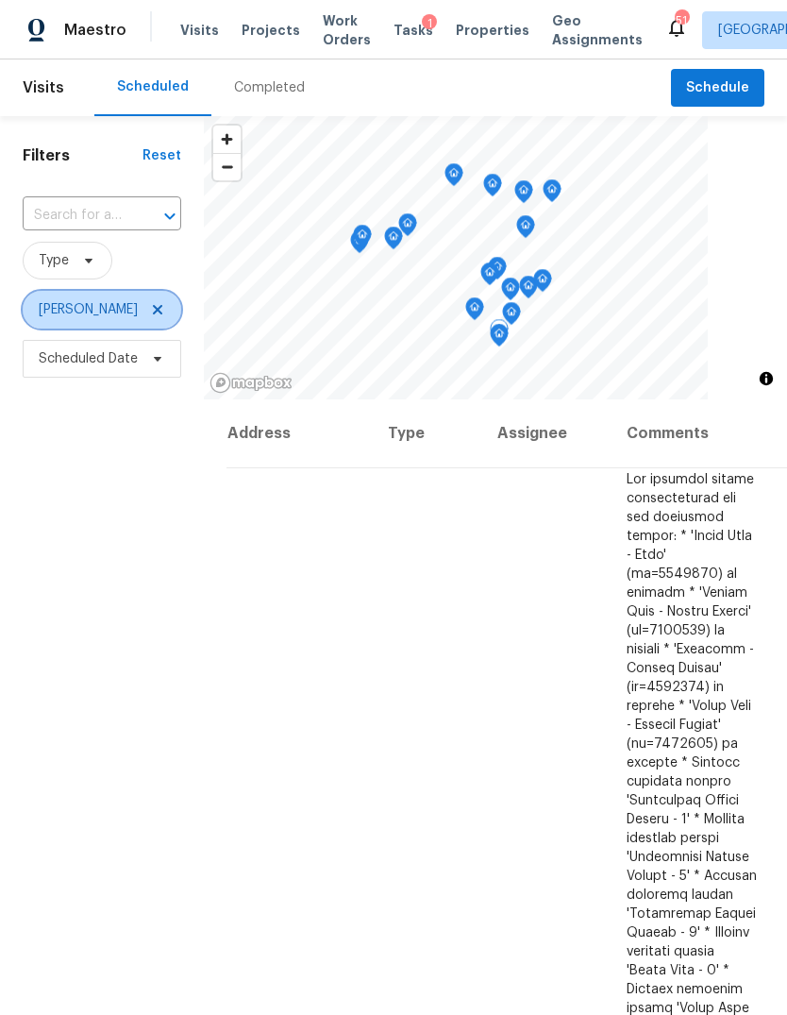
click at [153, 311] on icon at bounding box center [157, 309] width 9 height 9
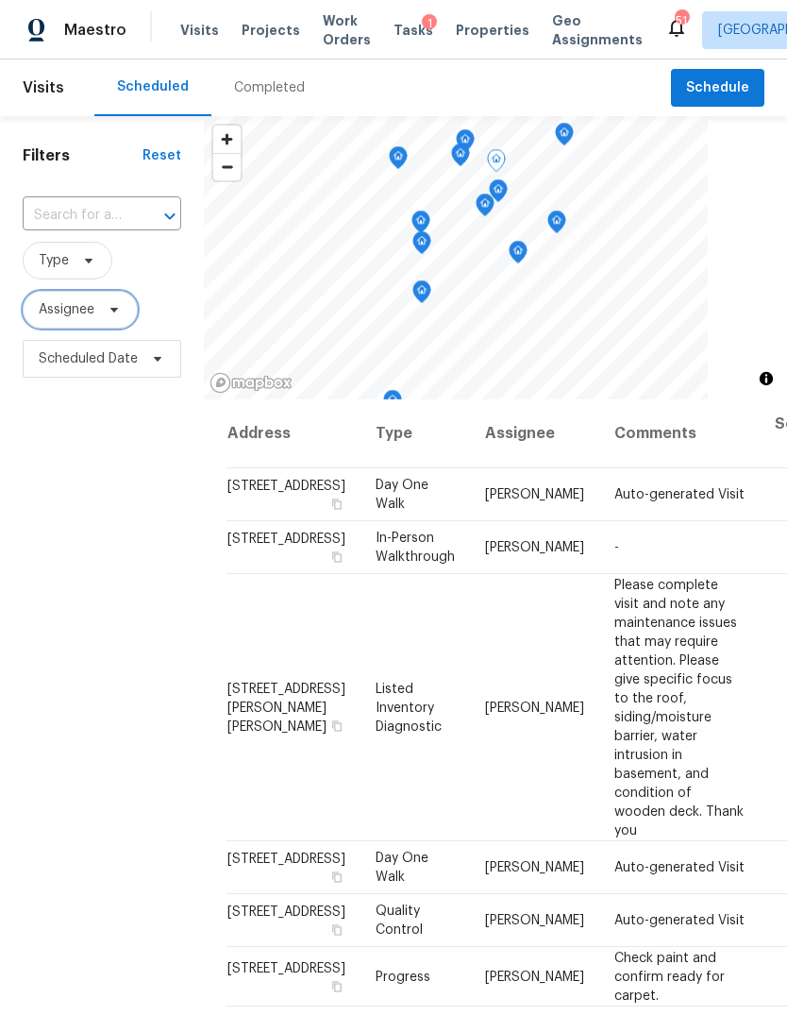
click at [60, 310] on span "Assignee" at bounding box center [67, 309] width 56 height 19
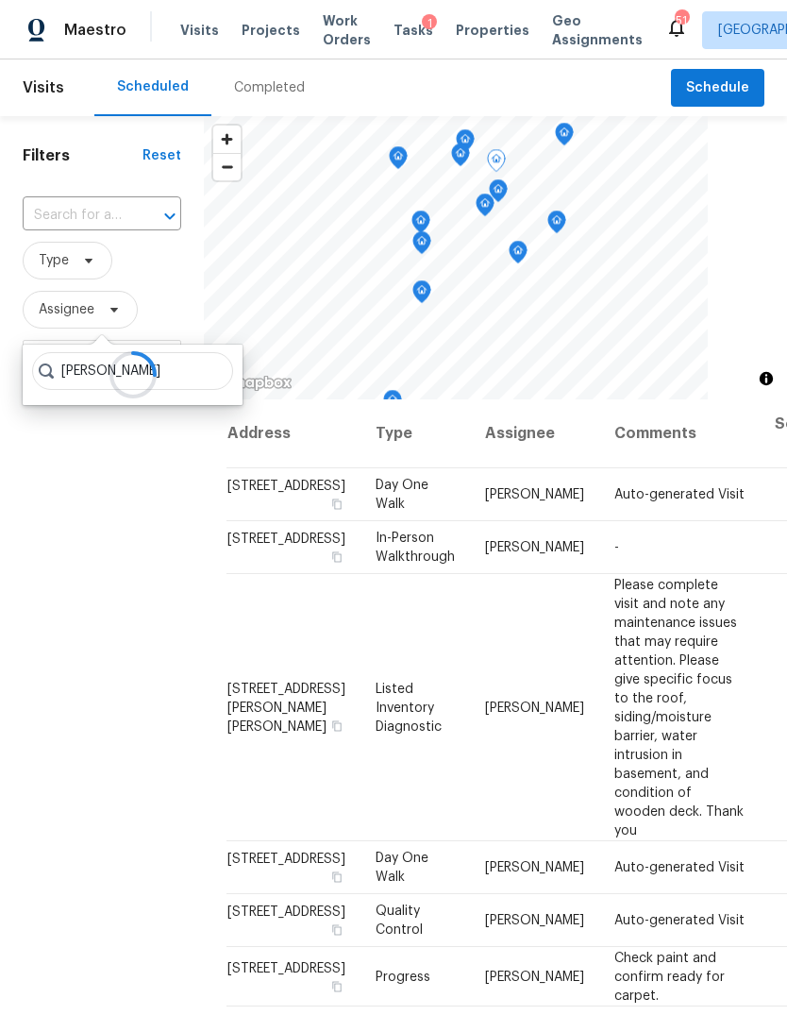
type input "[PERSON_NAME]"
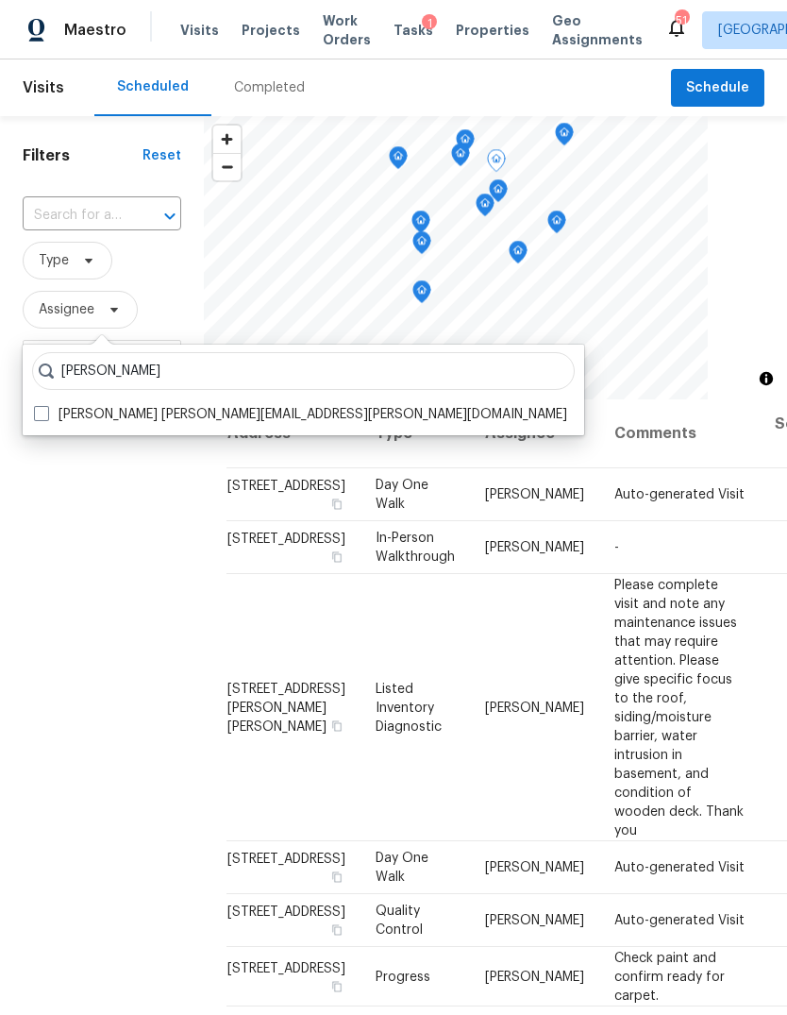
click at [42, 416] on span at bounding box center [41, 413] width 15 height 15
click at [42, 416] on input "[PERSON_NAME] [PERSON_NAME][EMAIL_ADDRESS][PERSON_NAME][DOMAIN_NAME]" at bounding box center [40, 411] width 12 height 12
checkbox input "true"
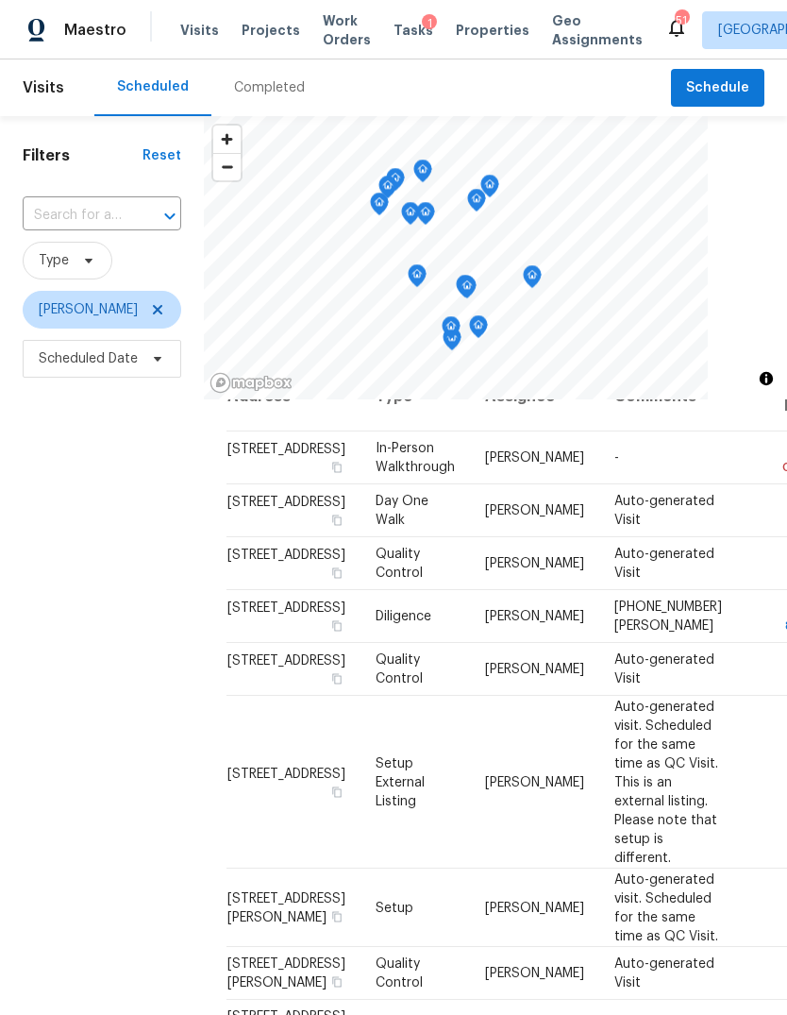
scroll to position [27, 0]
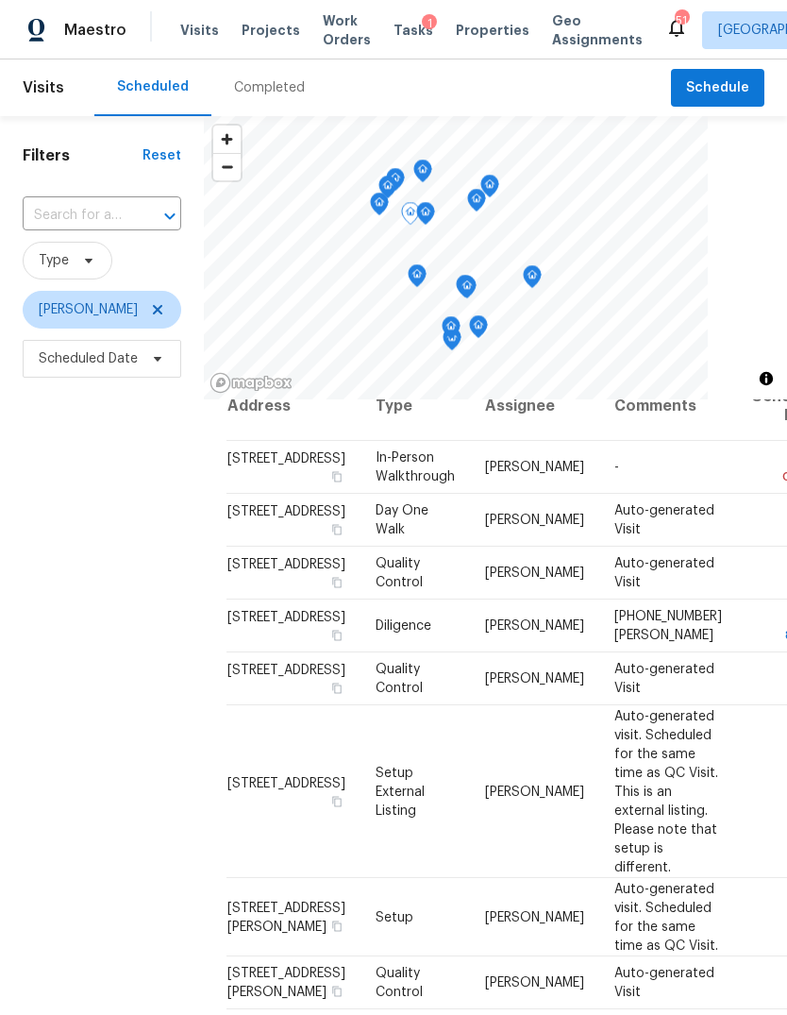
click at [0, 0] on icon at bounding box center [0, 0] width 0 height 0
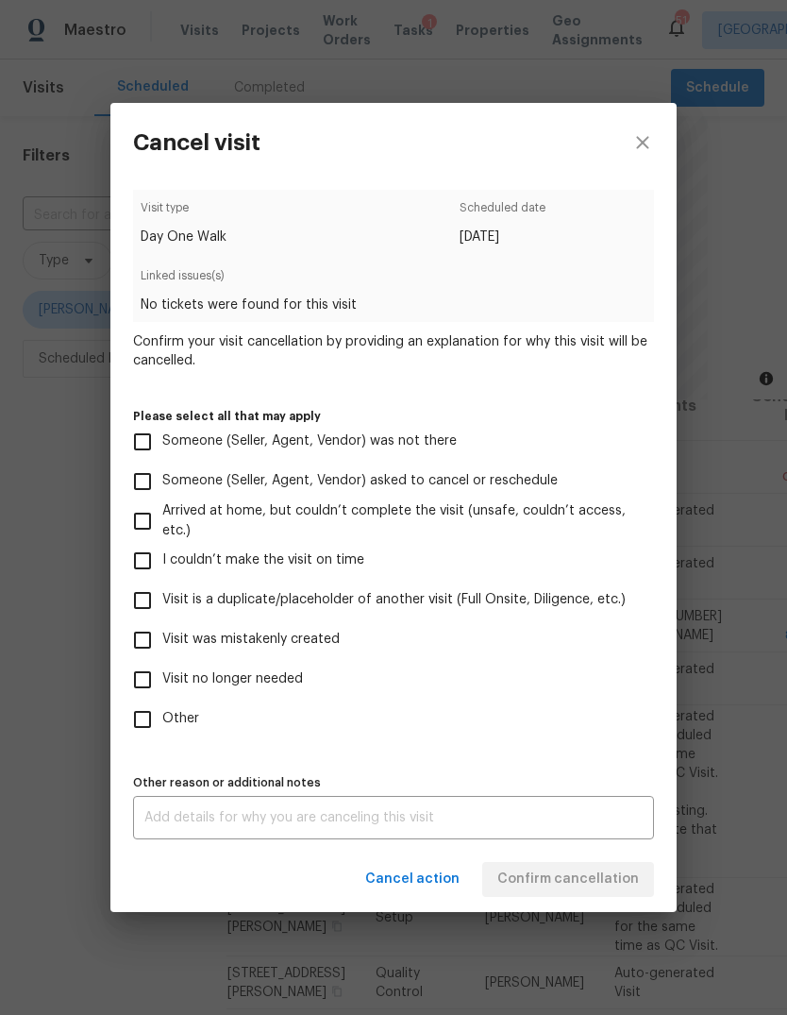
click at [256, 681] on span "Visit no longer needed" at bounding box center [232, 679] width 141 height 20
click at [162, 681] on input "Visit no longer needed" at bounding box center [143, 680] width 40 height 40
checkbox input "true"
click at [303, 641] on span "Visit was mistakenly created" at bounding box center [250, 639] width 177 height 20
click at [162, 641] on input "Visit was mistakenly created" at bounding box center [143, 640] width 40 height 40
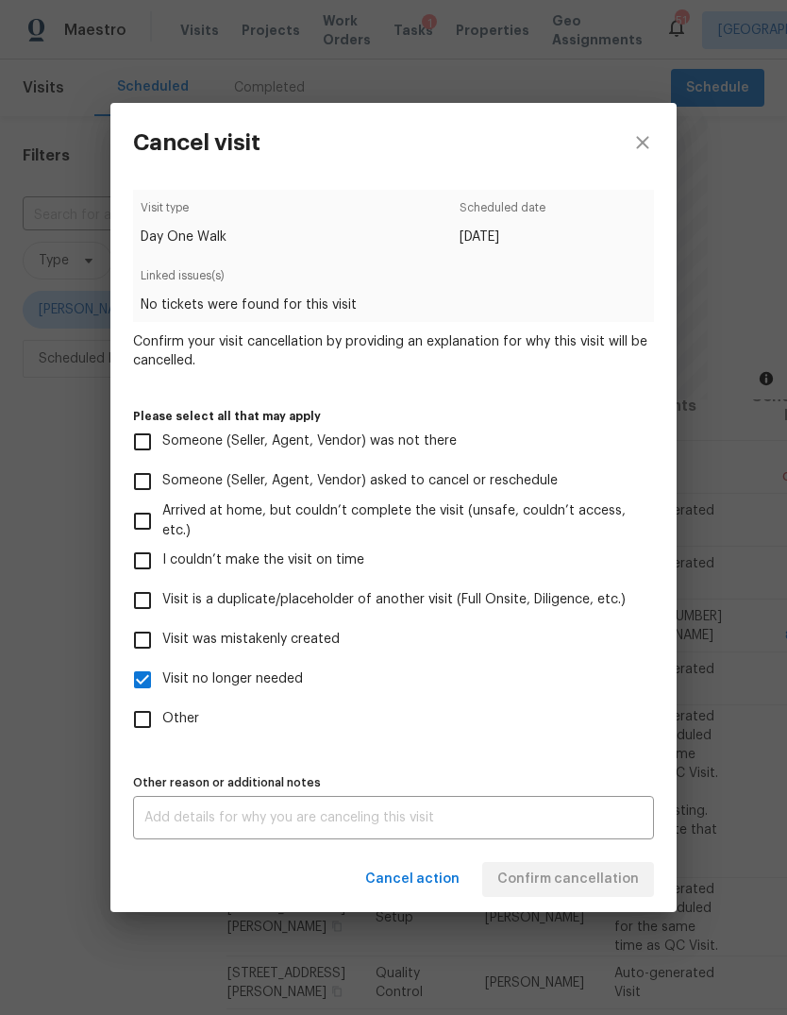
checkbox input "true"
click at [159, 685] on input "Visit no longer needed" at bounding box center [143, 680] width 40 height 40
checkbox input "false"
click at [621, 897] on button "Confirm cancellation" at bounding box center [568, 879] width 172 height 35
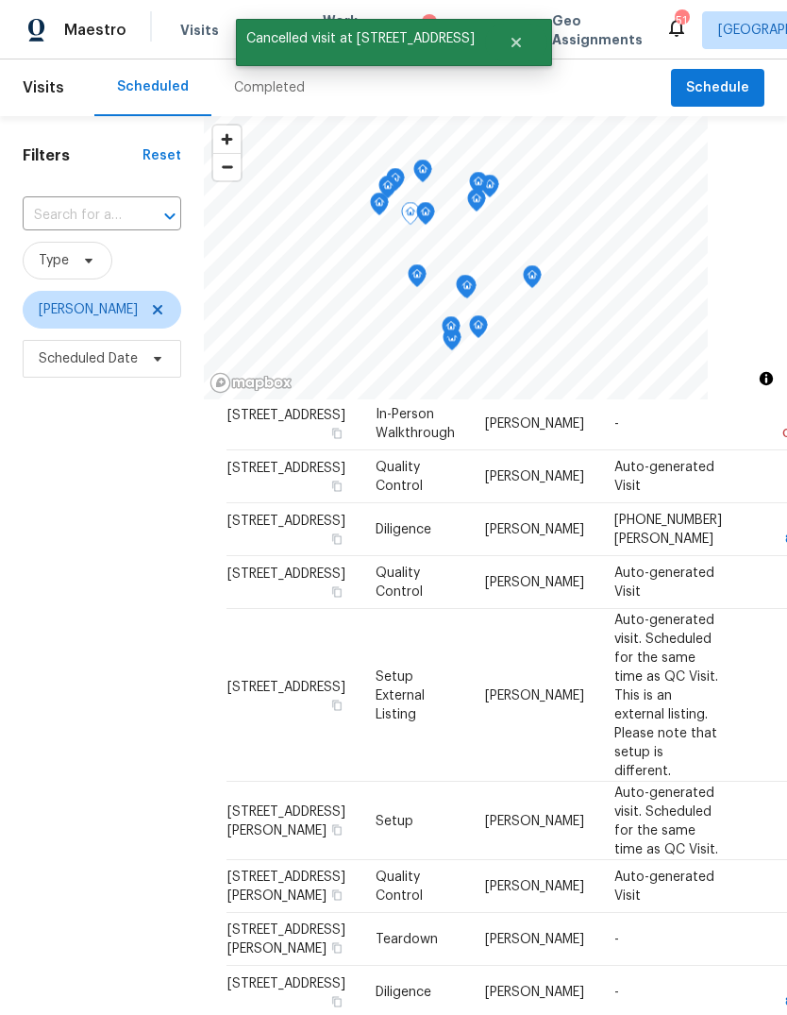
scroll to position [87, 0]
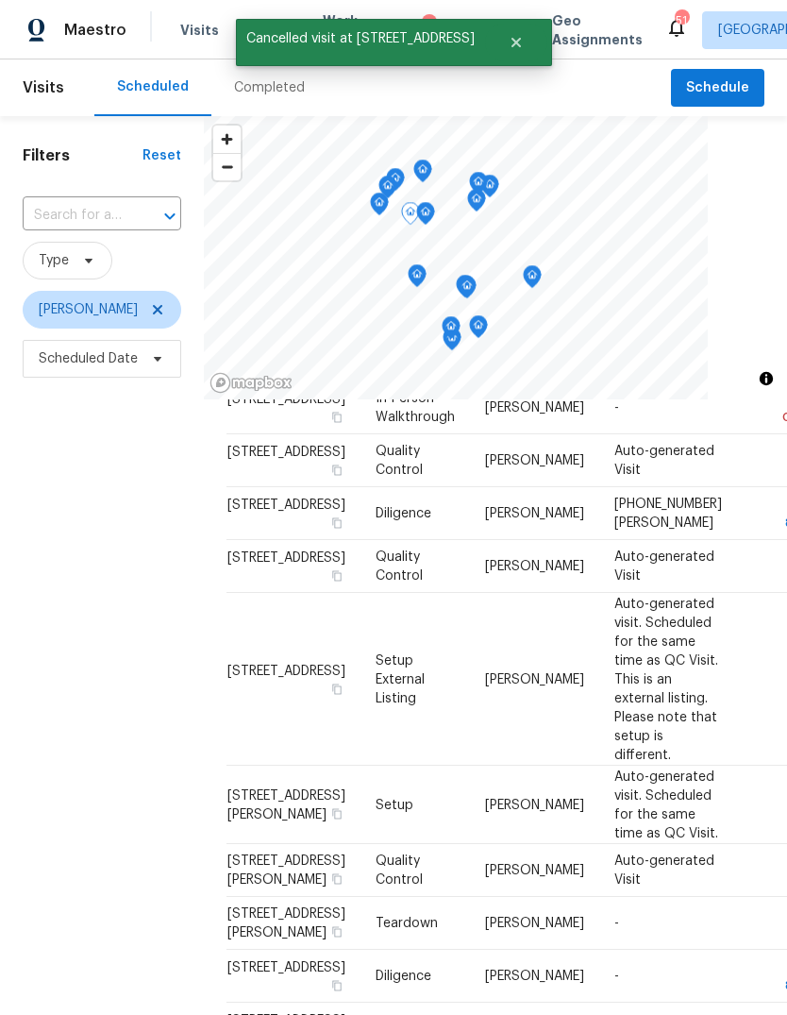
click at [0, 0] on icon at bounding box center [0, 0] width 0 height 0
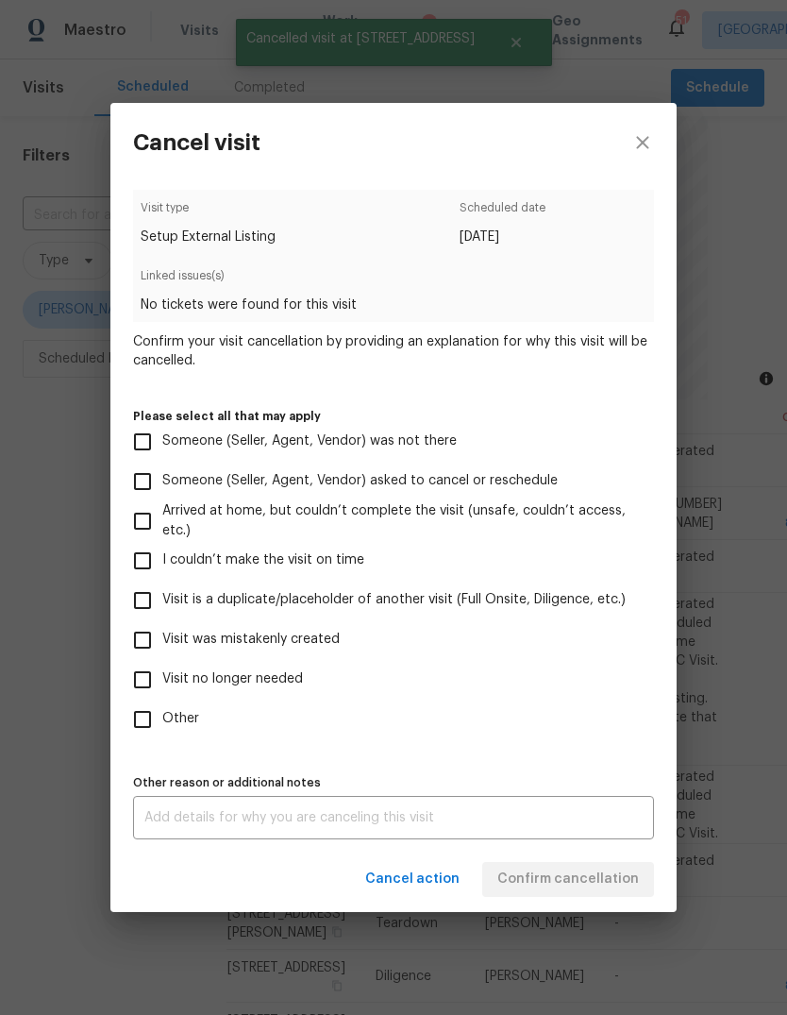
click at [288, 687] on span "Visit no longer needed" at bounding box center [232, 679] width 141 height 20
click at [162, 687] on input "Visit no longer needed" at bounding box center [143, 680] width 40 height 40
checkbox input "true"
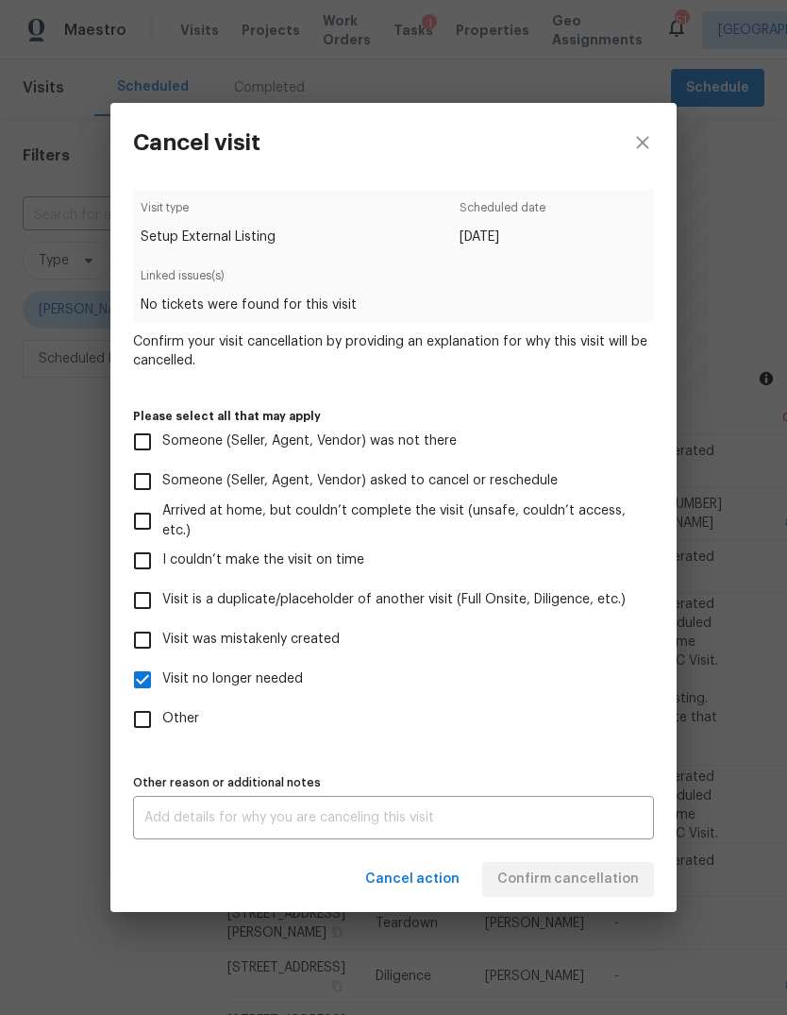
click at [136, 643] on input "Visit was mistakenly created" at bounding box center [143, 640] width 40 height 40
checkbox input "true"
click at [136, 678] on input "Visit no longer needed" at bounding box center [143, 680] width 40 height 40
checkbox input "false"
click at [627, 881] on span "Confirm cancellation" at bounding box center [568, 879] width 142 height 24
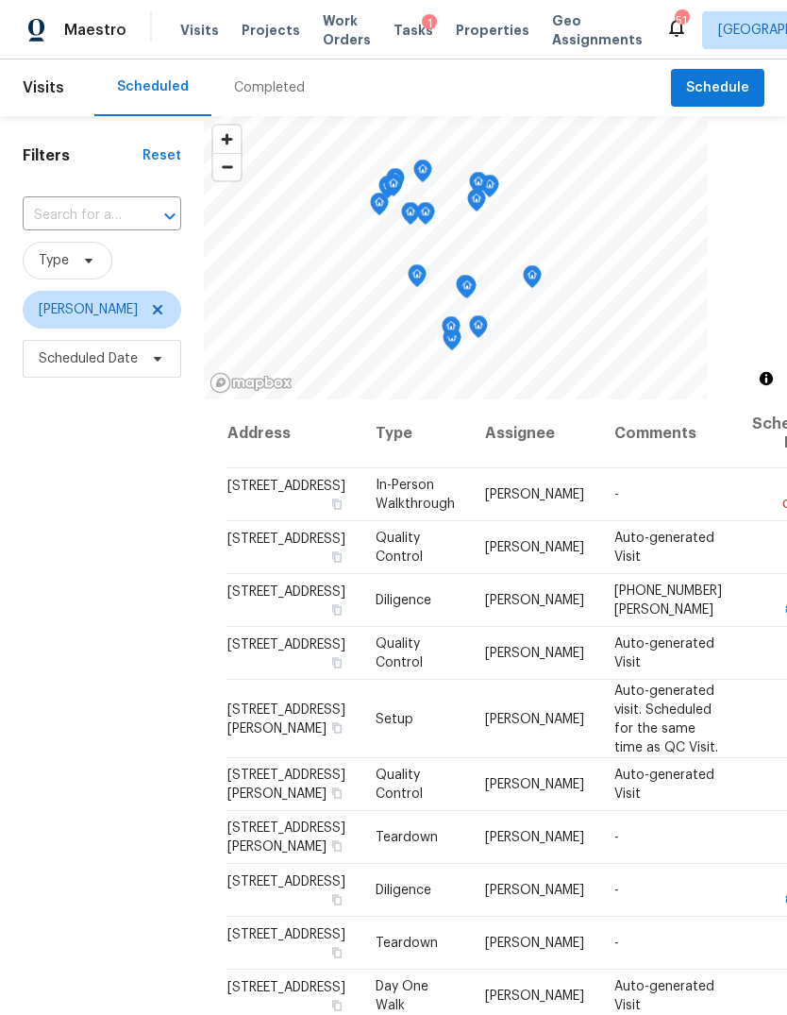
scroll to position [0, 0]
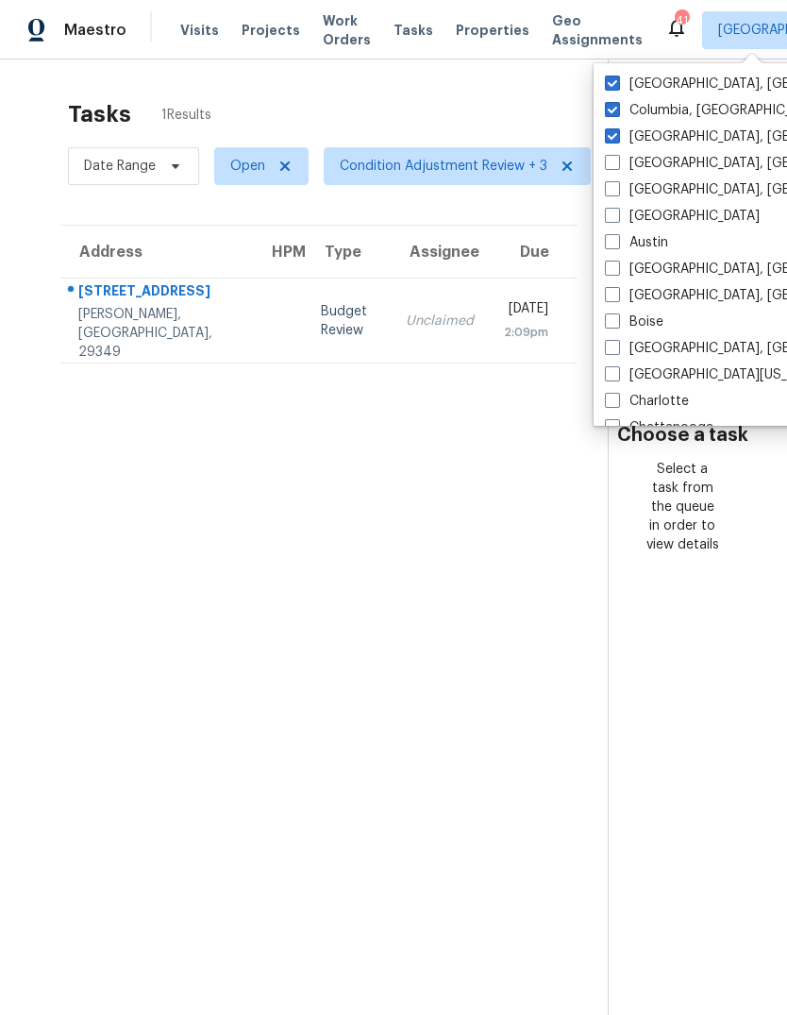
click at [618, 81] on span at bounding box center [612, 82] width 15 height 15
click at [617, 81] on input "Greenville, SC" at bounding box center [611, 81] width 12 height 12
checkbox input "false"
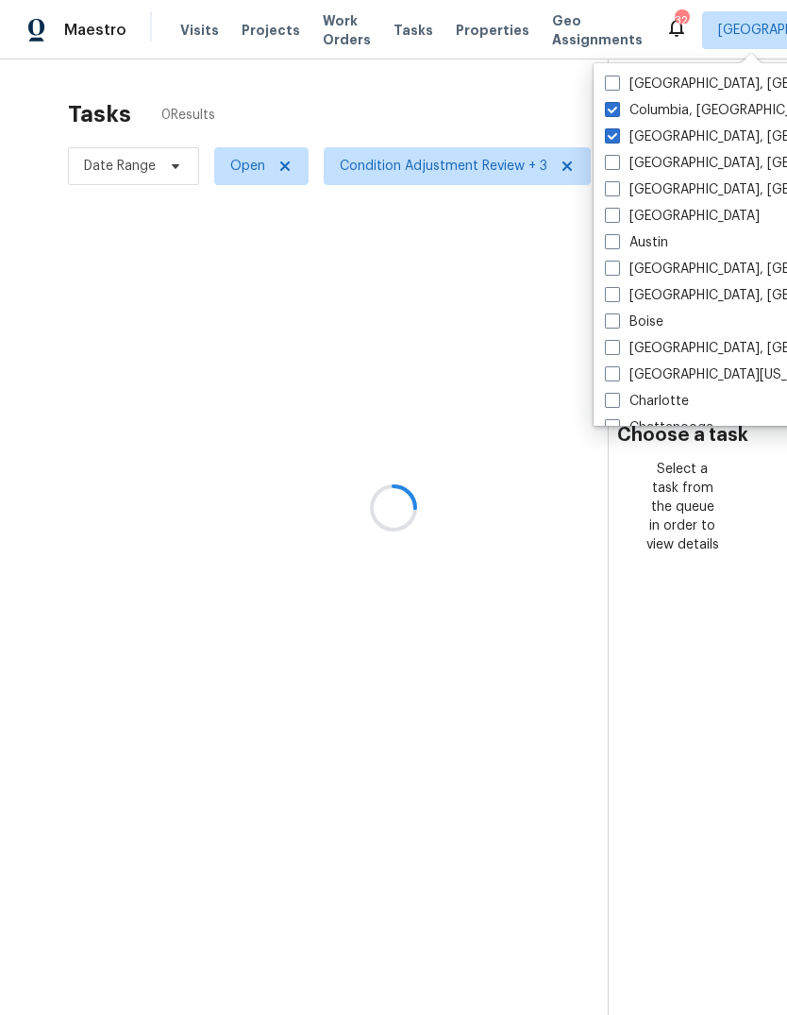
click at [620, 108] on label "Columbia, SC" at bounding box center [716, 110] width 222 height 19
click at [617, 108] on input "Columbia, SC" at bounding box center [611, 107] width 12 height 12
checkbox input "false"
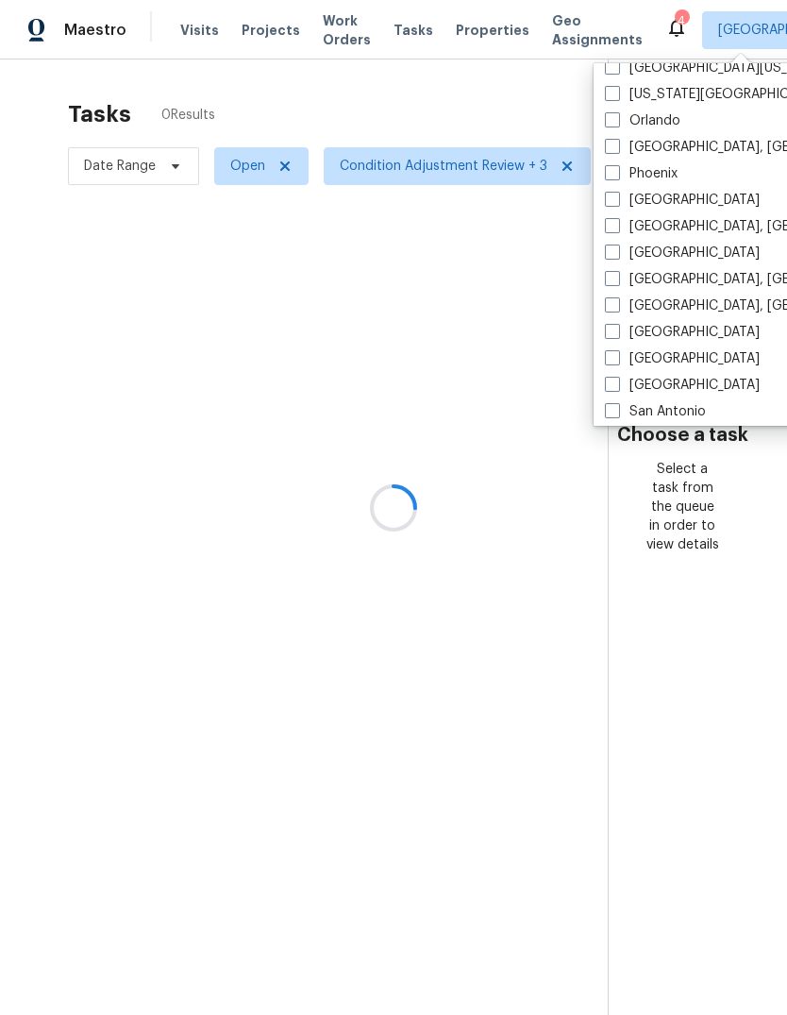
scroll to position [1026, 0]
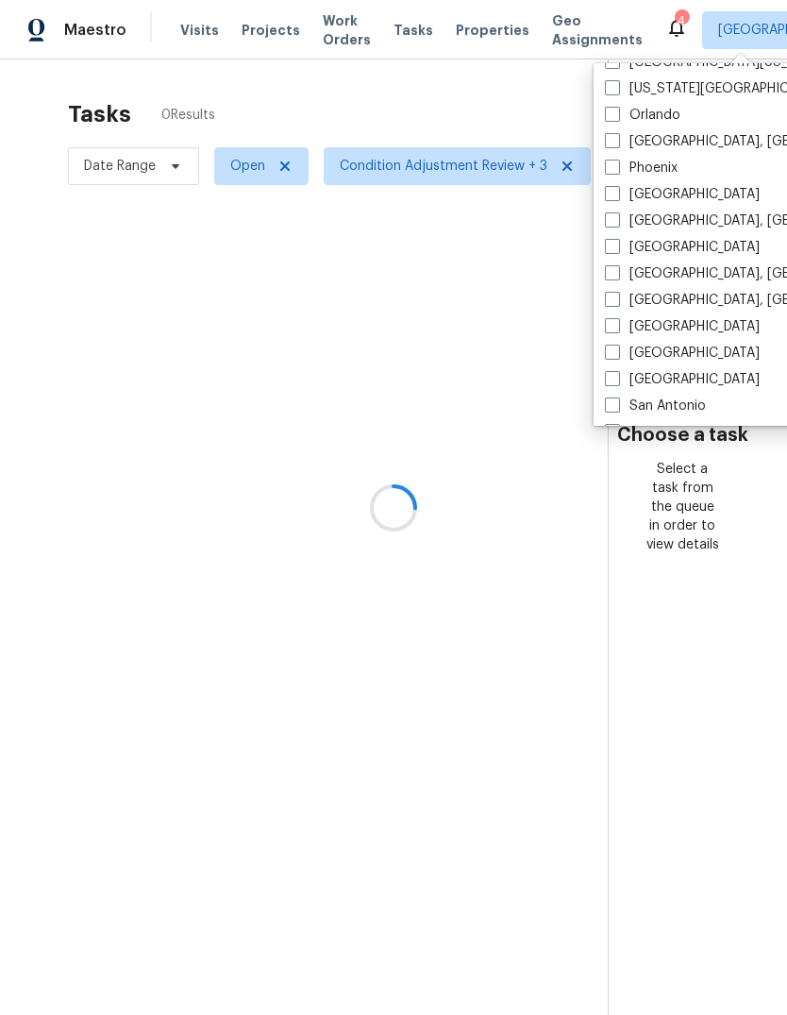
click at [615, 250] on span at bounding box center [612, 246] width 15 height 15
click at [615, 250] on input "[GEOGRAPHIC_DATA]" at bounding box center [611, 244] width 12 height 12
checkbox input "true"
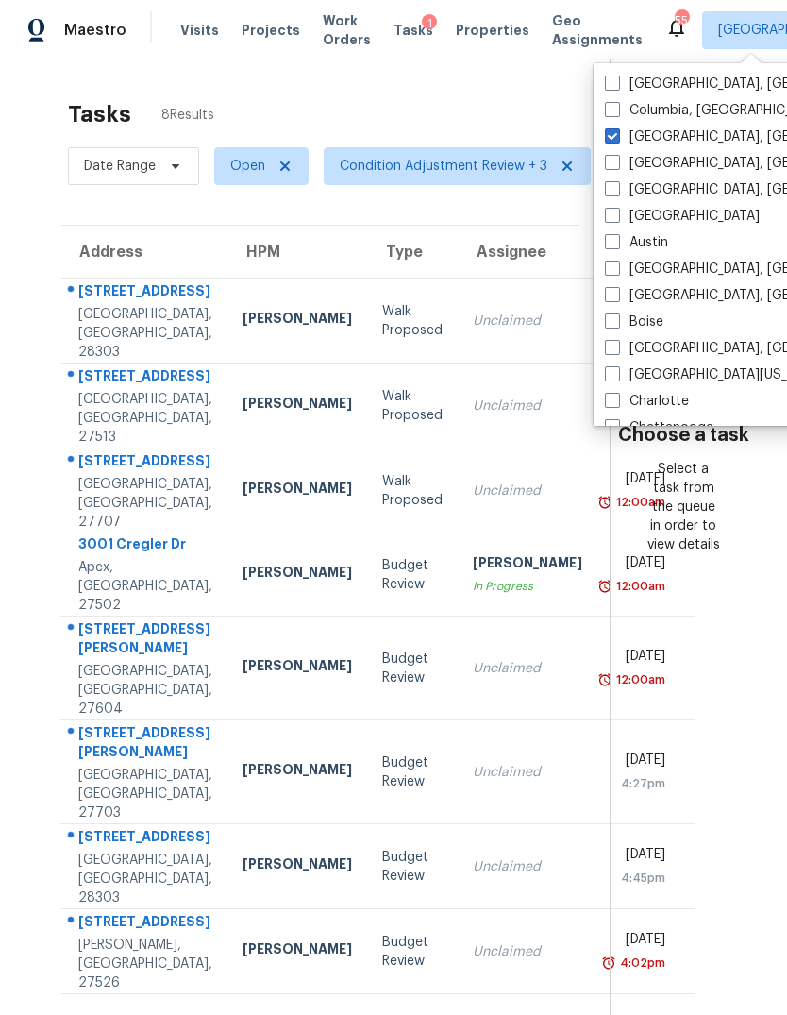
click at [612, 138] on span at bounding box center [612, 135] width 15 height 15
click at [612, 138] on input "Charleston, SC" at bounding box center [611, 133] width 12 height 12
checkbox input "false"
click at [454, 110] on div "Tasks 8 Results" at bounding box center [339, 114] width 542 height 49
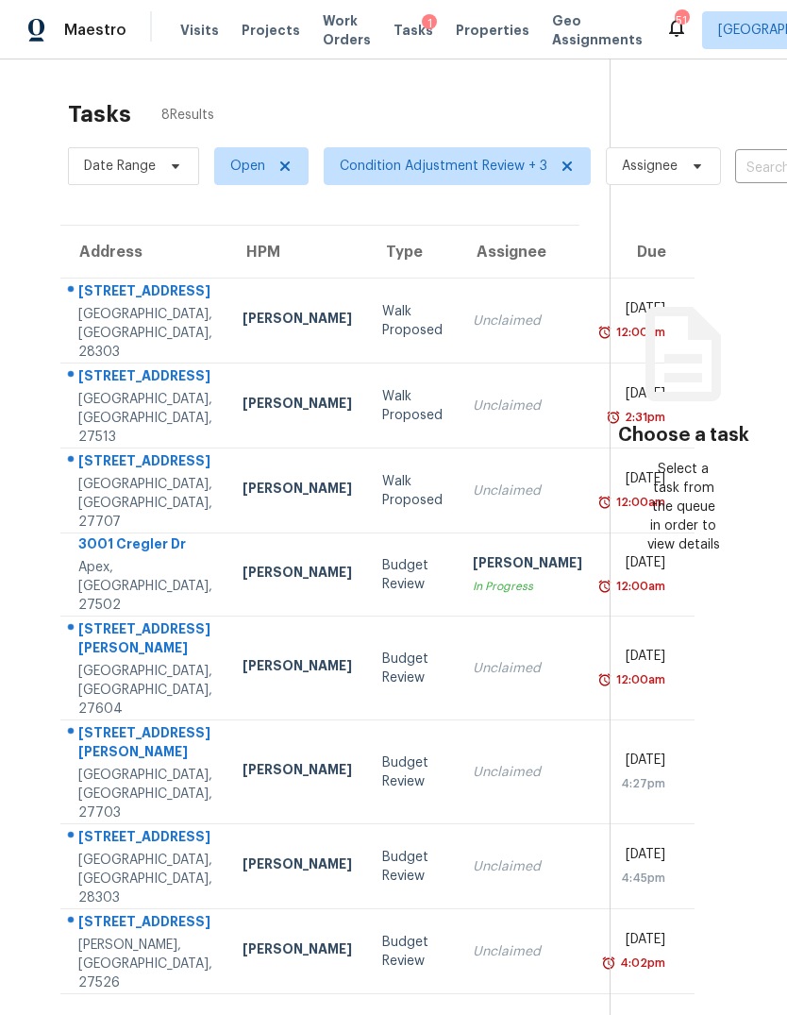
click at [323, 37] on span "Work Orders" at bounding box center [347, 30] width 48 height 38
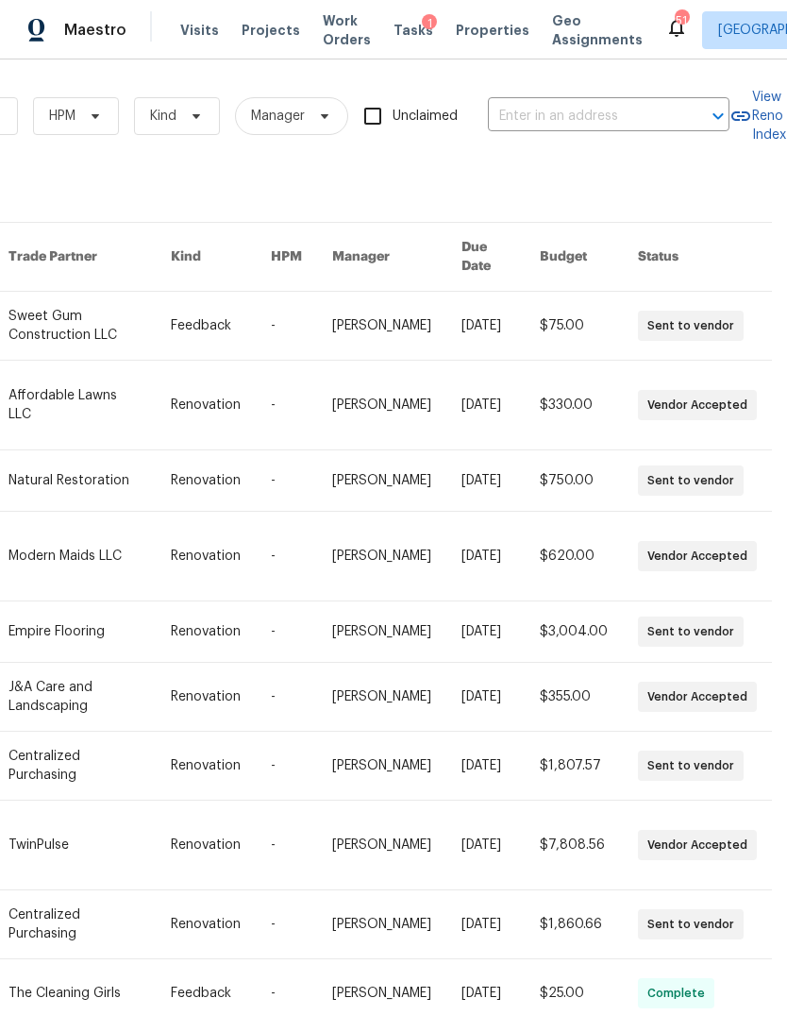
scroll to position [0, 310]
click at [562, 108] on input "text" at bounding box center [582, 116] width 189 height 29
type input "311 burn"
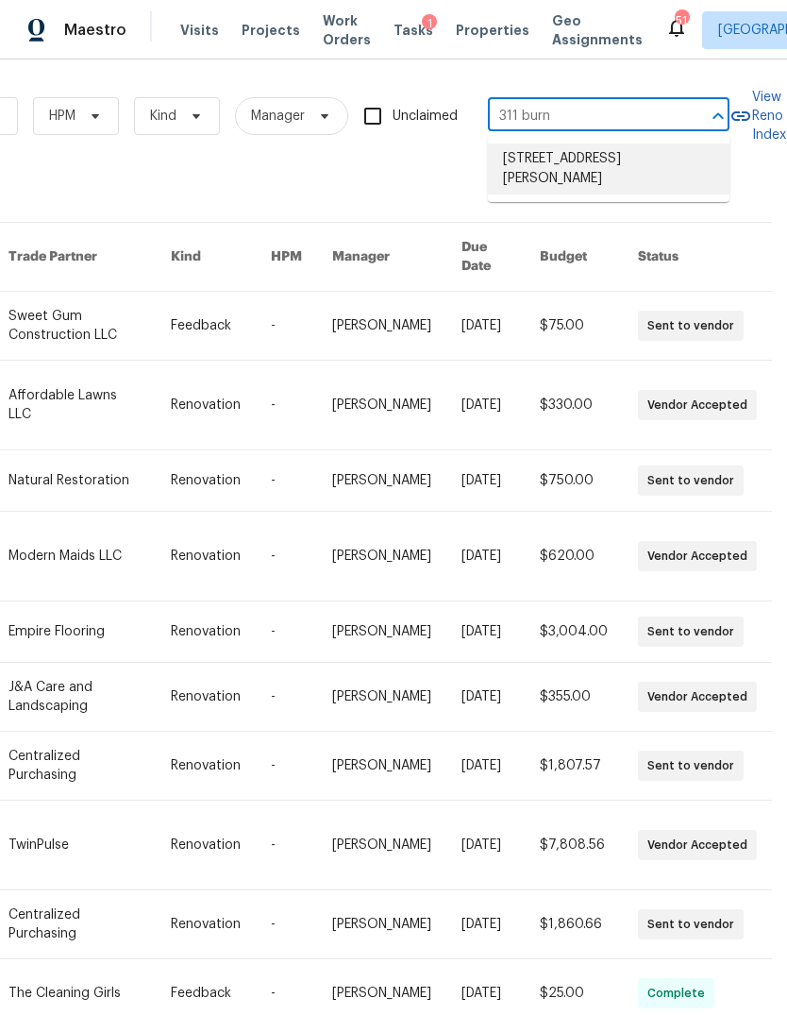
click at [572, 180] on li "[STREET_ADDRESS][PERSON_NAME]" at bounding box center [609, 168] width 242 height 51
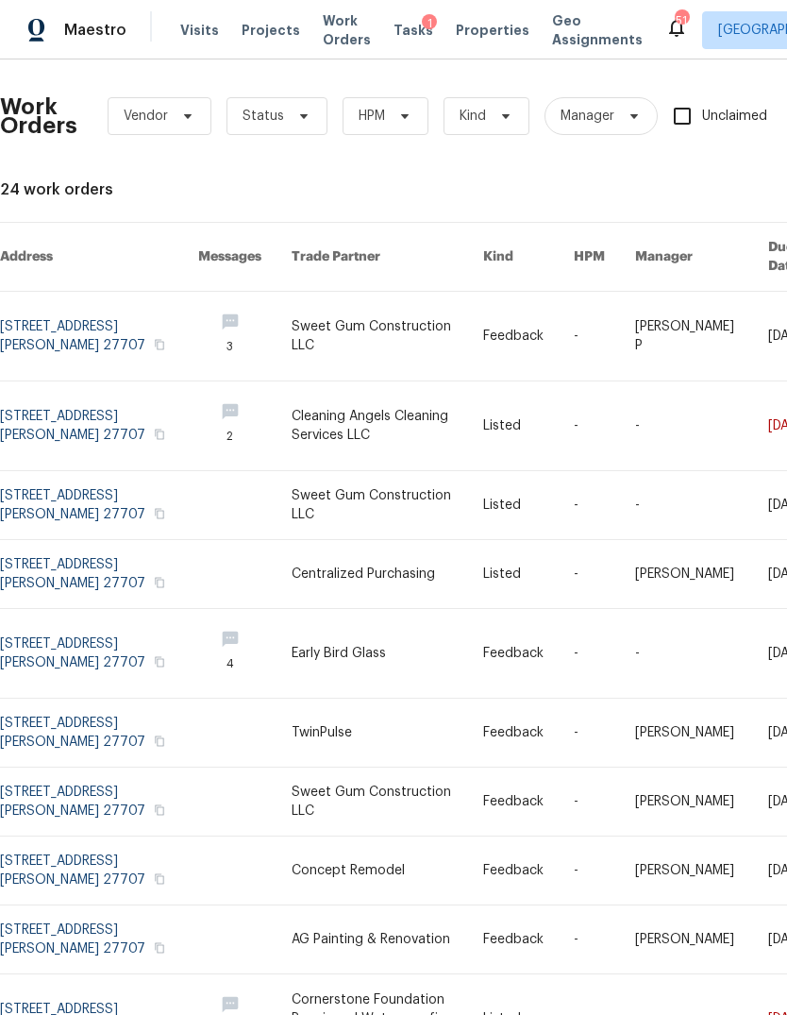
click at [46, 407] on link at bounding box center [99, 425] width 198 height 89
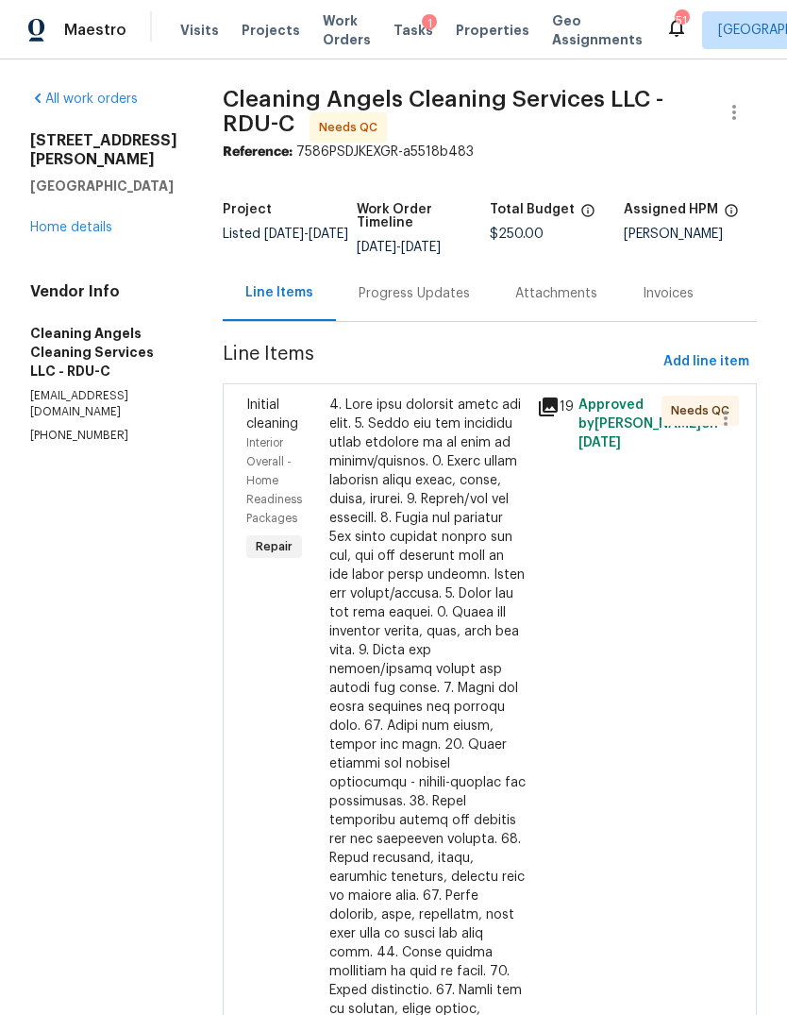
click at [428, 511] on div at bounding box center [427, 848] width 196 height 906
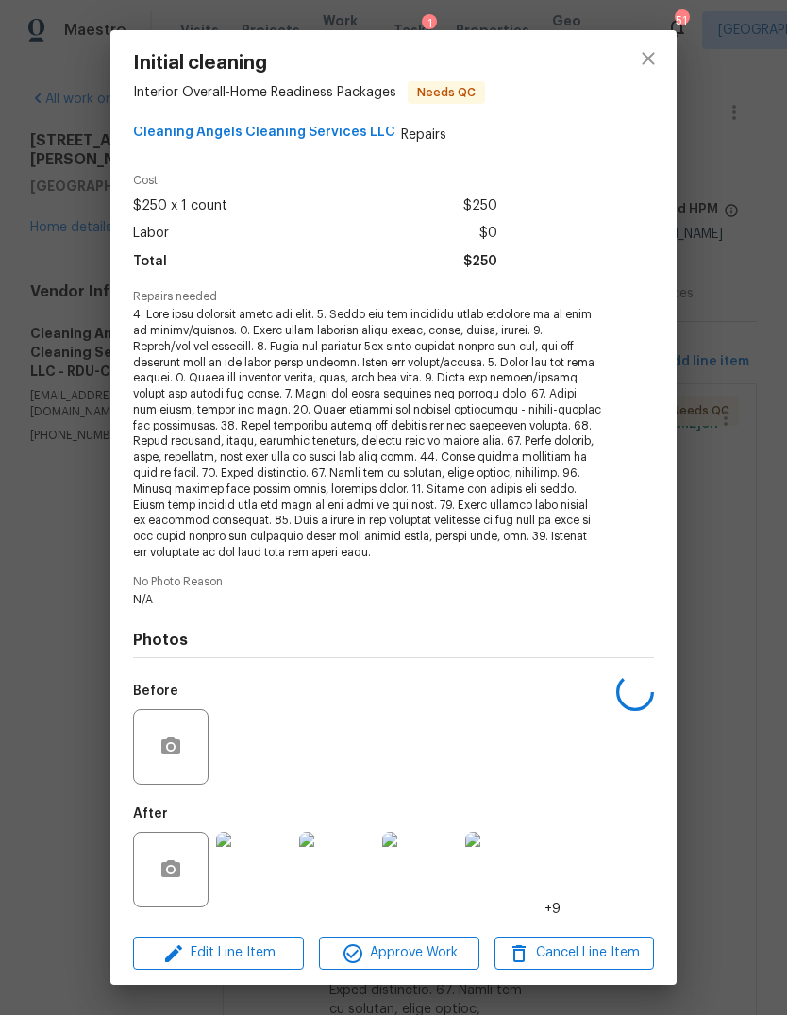
scroll to position [40, 0]
click at [264, 871] on img at bounding box center [253, 869] width 75 height 75
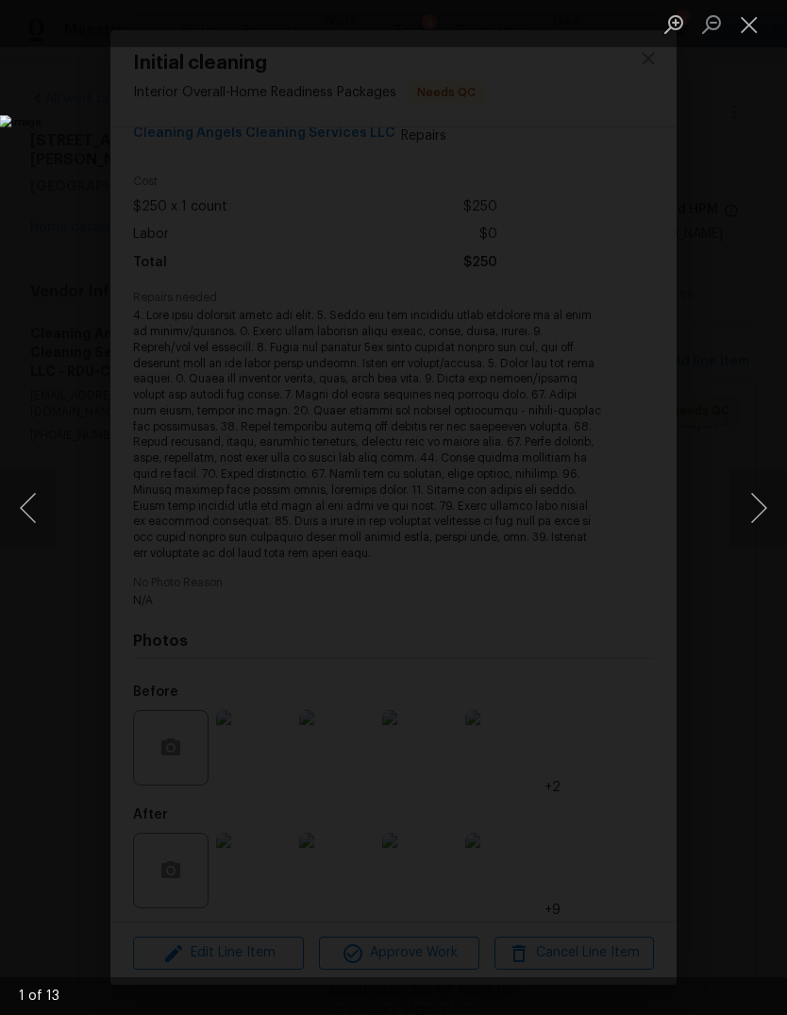
click at [760, 508] on button "Next image" at bounding box center [758, 507] width 57 height 75
click at [757, 506] on button "Next image" at bounding box center [758, 507] width 57 height 75
click at [759, 503] on button "Next image" at bounding box center [758, 507] width 57 height 75
click at [759, 507] on button "Next image" at bounding box center [758, 507] width 57 height 75
click at [753, 517] on button "Next image" at bounding box center [758, 507] width 57 height 75
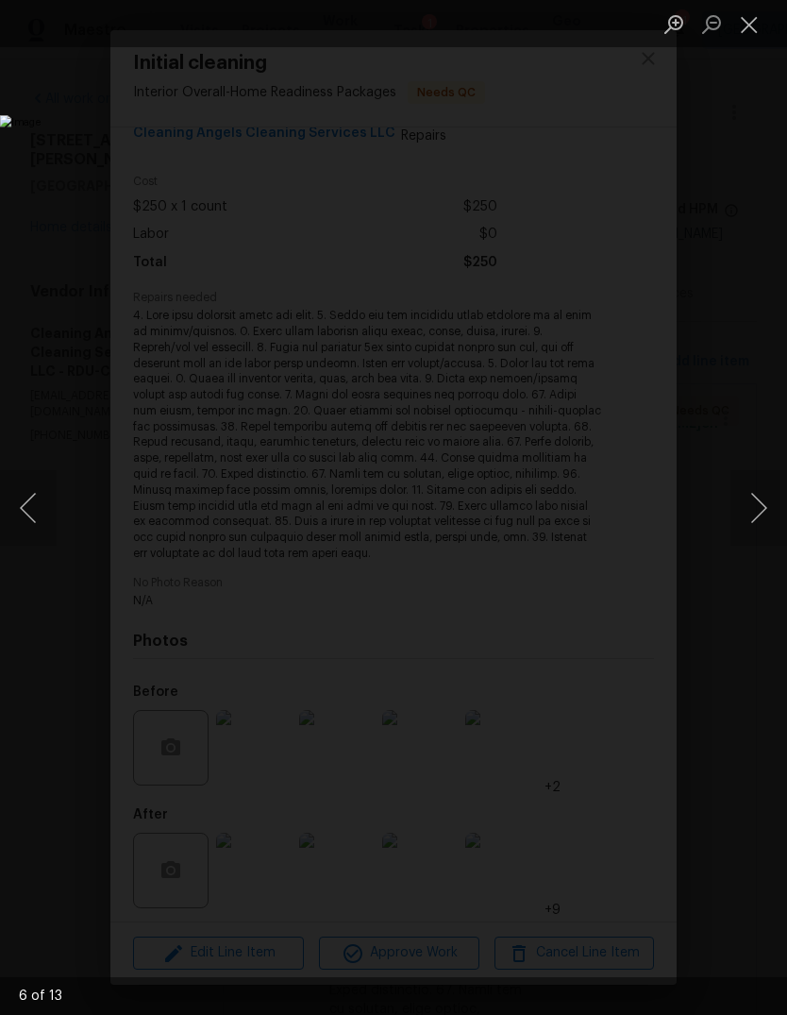
click at [758, 511] on button "Next image" at bounding box center [758, 507] width 57 height 75
click at [757, 515] on button "Next image" at bounding box center [758, 507] width 57 height 75
click at [757, 521] on button "Next image" at bounding box center [758, 507] width 57 height 75
click at [746, 504] on button "Next image" at bounding box center [758, 507] width 57 height 75
click at [748, 507] on button "Next image" at bounding box center [758, 507] width 57 height 75
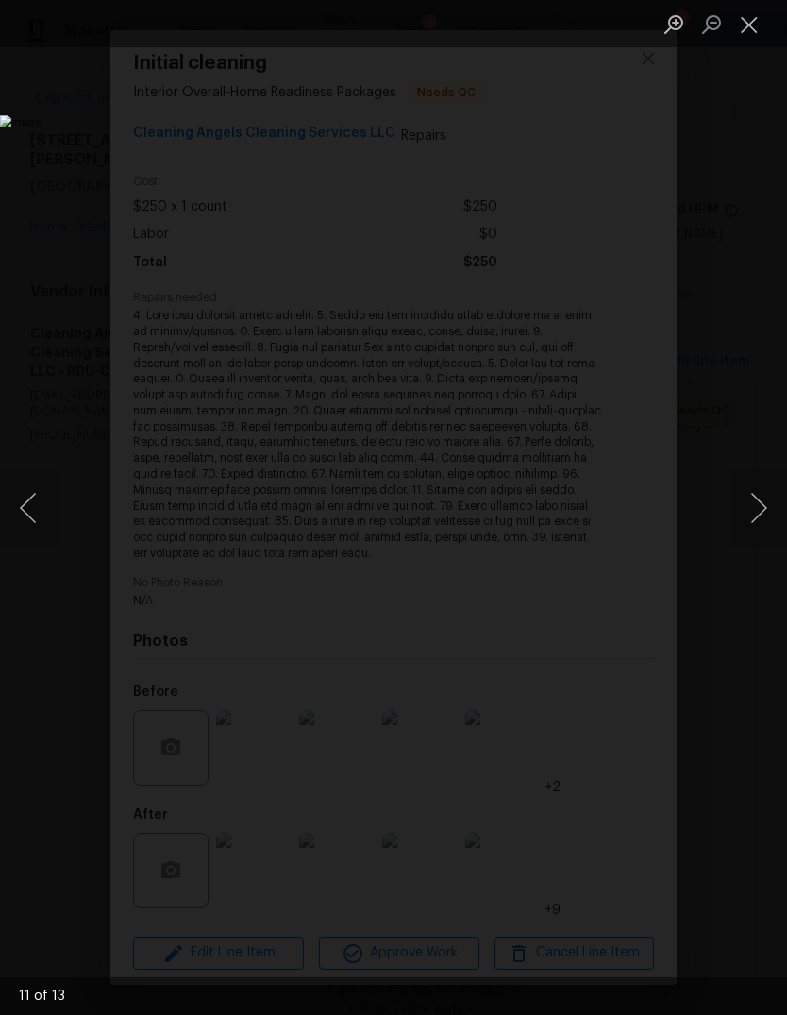
click at [755, 498] on button "Next image" at bounding box center [758, 507] width 57 height 75
click at [745, 510] on button "Next image" at bounding box center [758, 507] width 57 height 75
click at [753, 512] on button "Next image" at bounding box center [758, 507] width 57 height 75
click at [752, 503] on button "Next image" at bounding box center [758, 507] width 57 height 75
click at [735, 38] on button "Close lightbox" at bounding box center [749, 24] width 38 height 33
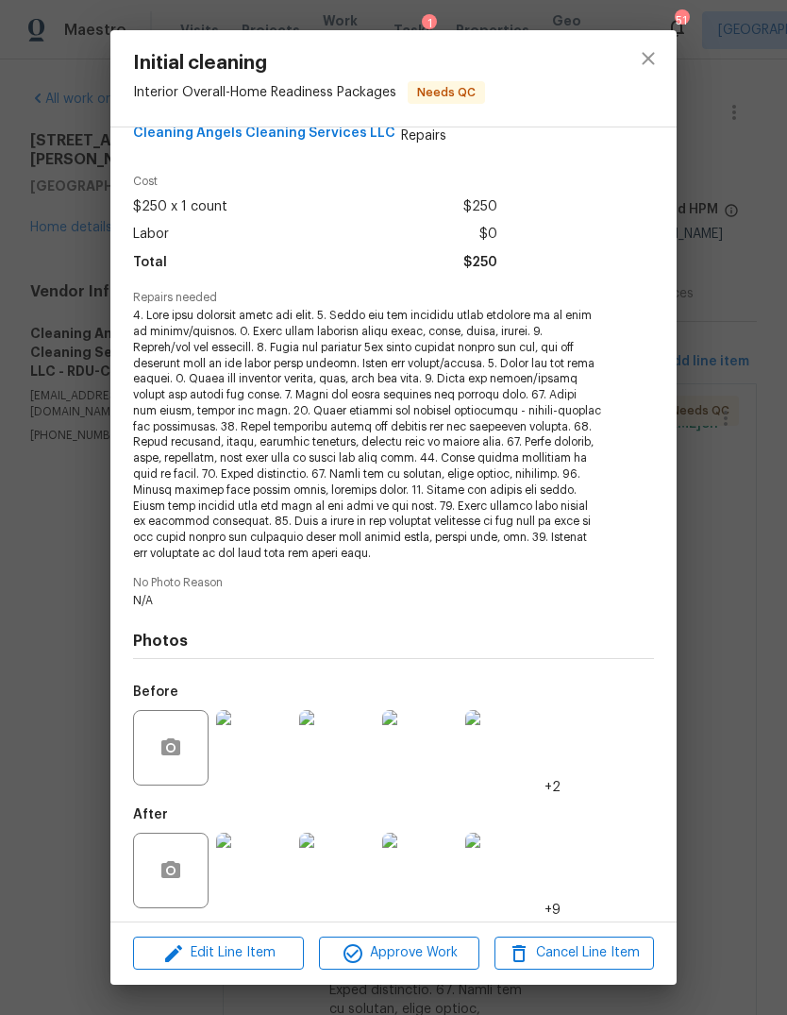
click at [258, 738] on img at bounding box center [253, 747] width 75 height 75
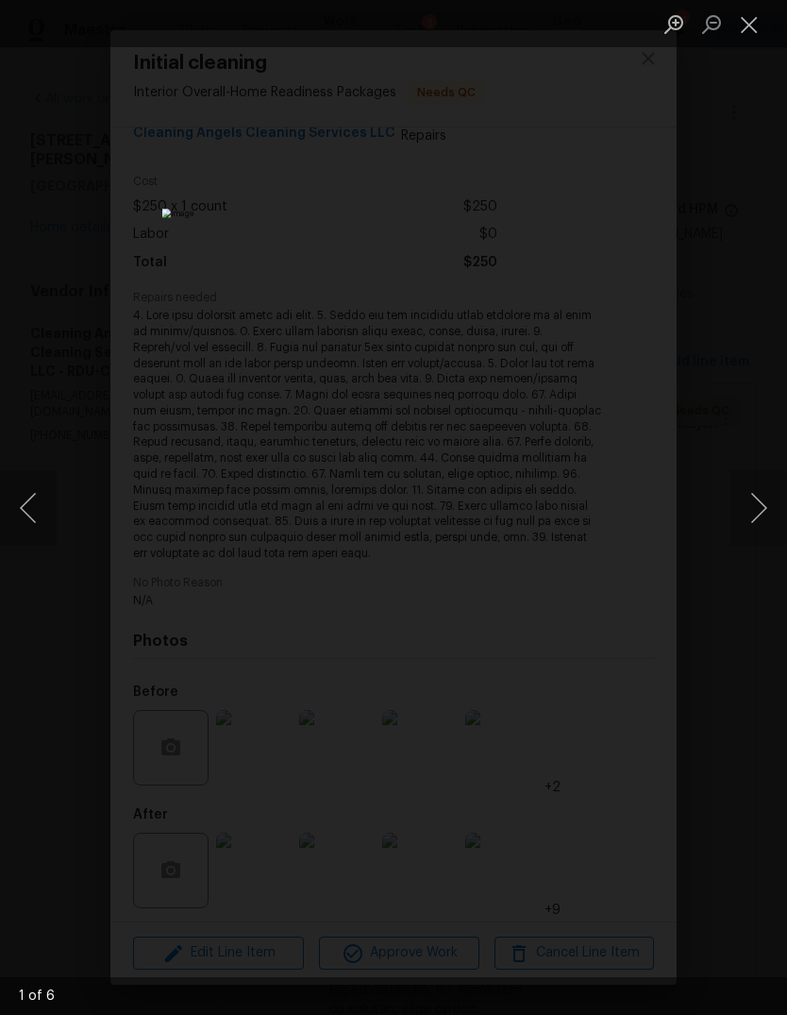
click at [759, 500] on button "Next image" at bounding box center [758, 507] width 57 height 75
click at [756, 500] on button "Next image" at bounding box center [758, 507] width 57 height 75
click at [759, 505] on button "Next image" at bounding box center [758, 507] width 57 height 75
click at [759, 504] on button "Next image" at bounding box center [758, 507] width 57 height 75
click at [747, 33] on button "Close lightbox" at bounding box center [749, 24] width 38 height 33
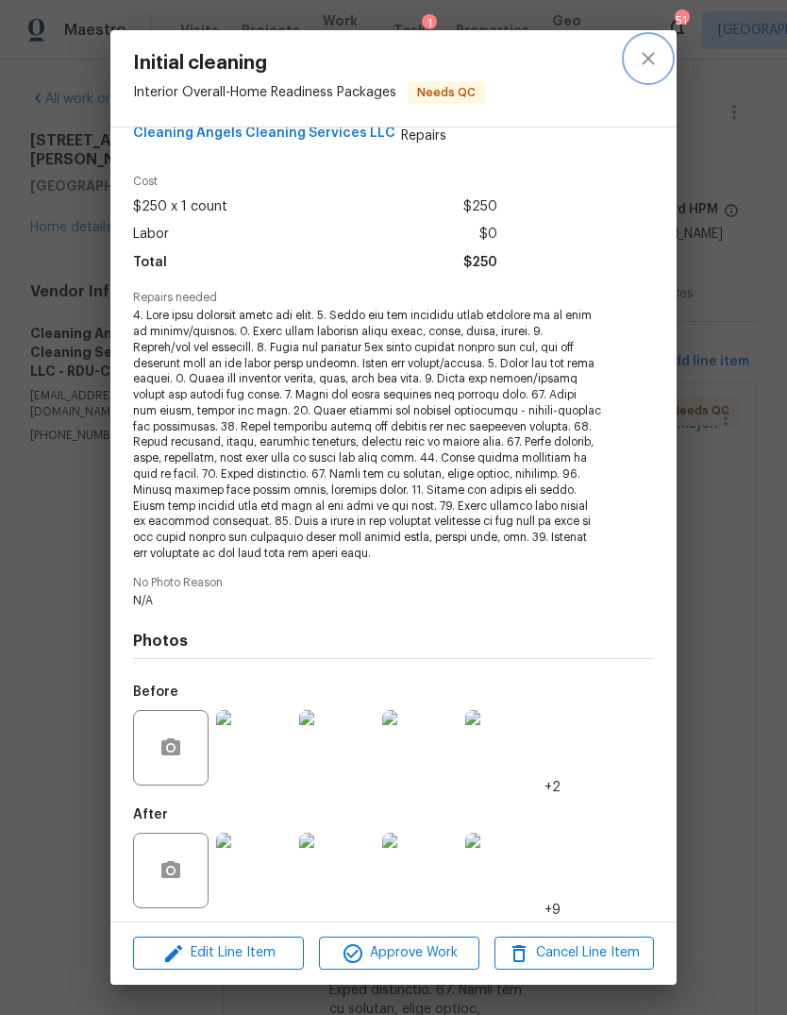
click at [648, 60] on icon "close" at bounding box center [648, 58] width 23 height 23
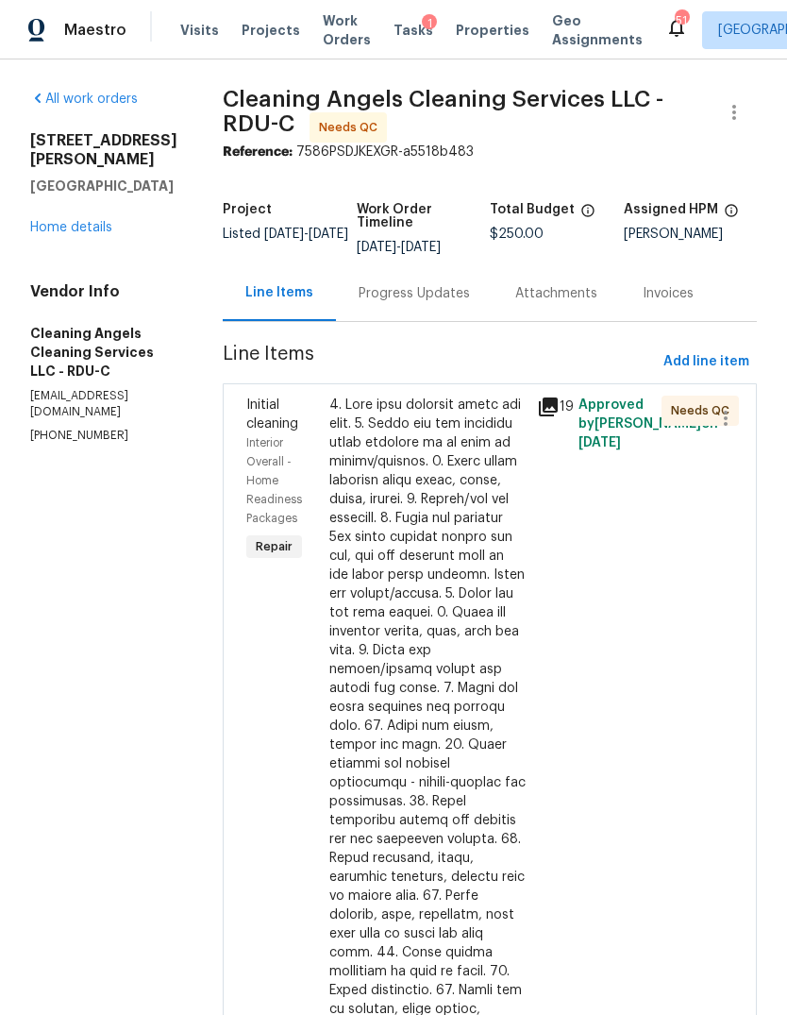
click at [62, 221] on link "Home details" at bounding box center [71, 227] width 82 height 13
